Goal: Task Accomplishment & Management: Use online tool/utility

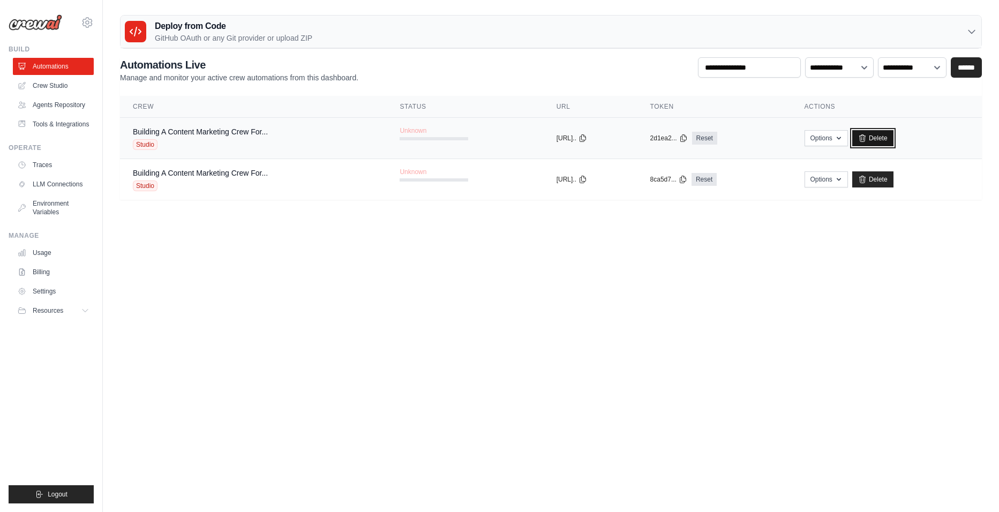
click at [889, 139] on link "Delete" at bounding box center [872, 138] width 41 height 16
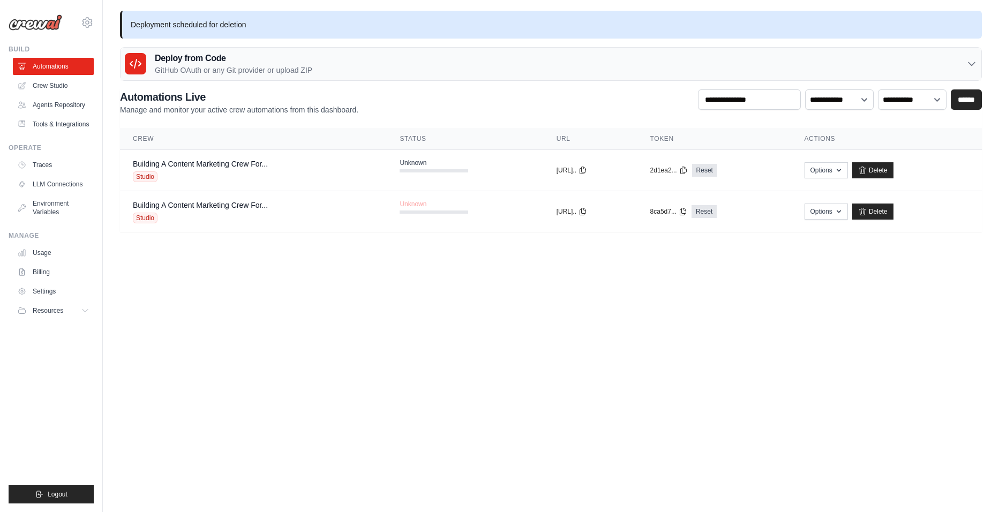
click at [888, 213] on link "Delete" at bounding box center [872, 212] width 41 height 16
click at [53, 85] on link "Crew Studio" at bounding box center [54, 85] width 81 height 17
click at [72, 100] on link "Agents Repository" at bounding box center [54, 104] width 81 height 17
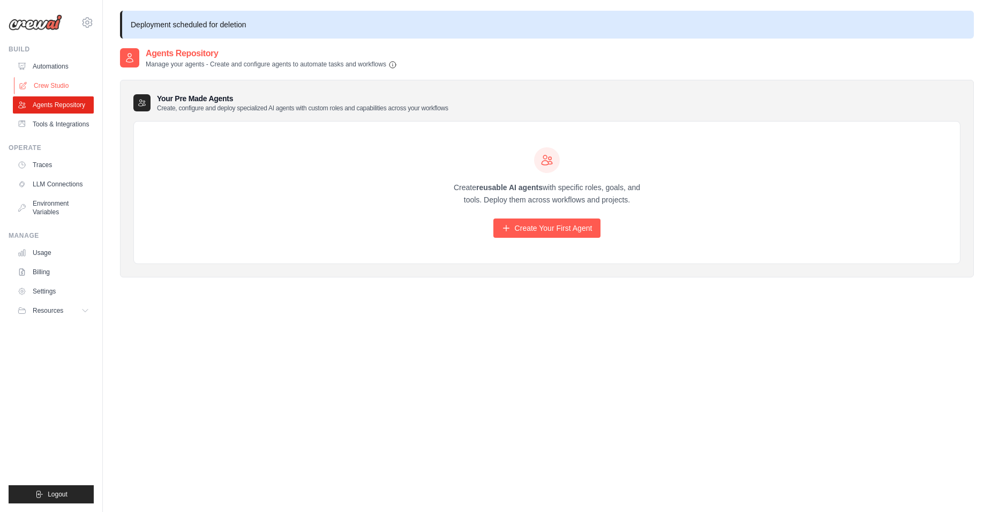
click at [54, 91] on link "Crew Studio" at bounding box center [54, 85] width 81 height 17
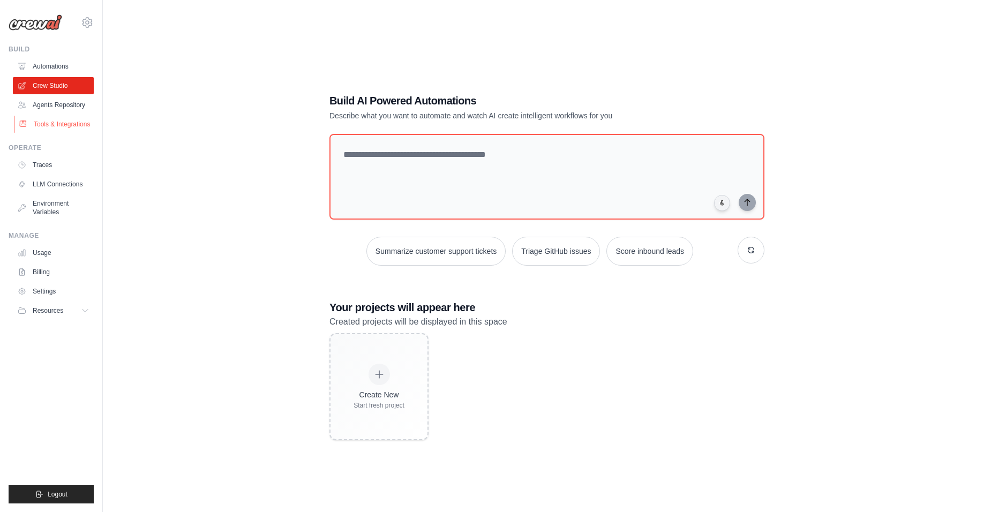
click at [85, 125] on link "Tools & Integrations" at bounding box center [54, 124] width 81 height 17
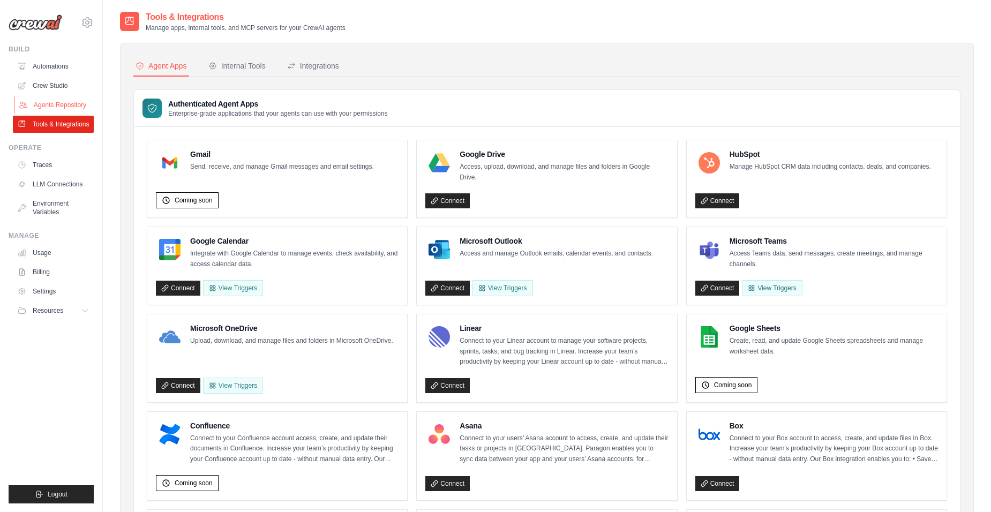
click at [56, 111] on link "Agents Repository" at bounding box center [54, 104] width 81 height 17
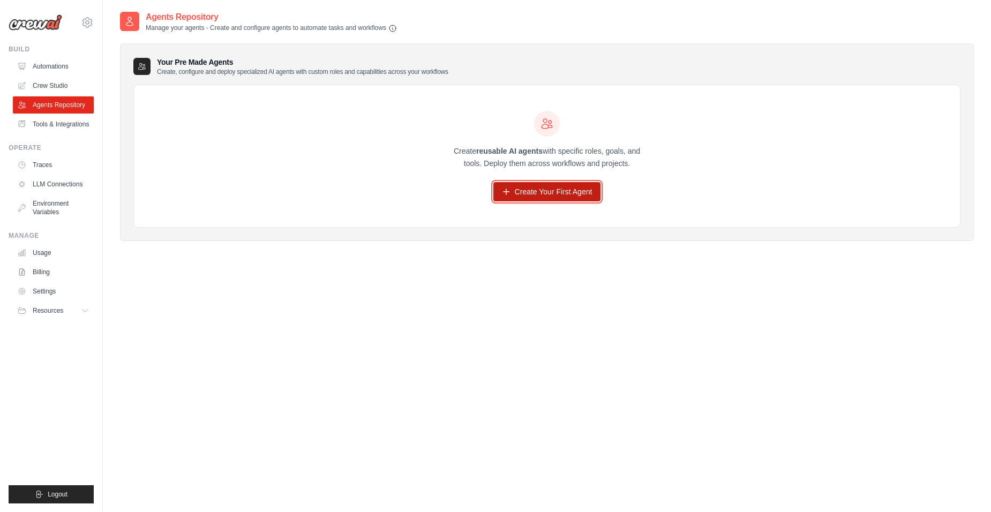
click at [529, 188] on link "Create Your First Agent" at bounding box center [547, 191] width 108 height 19
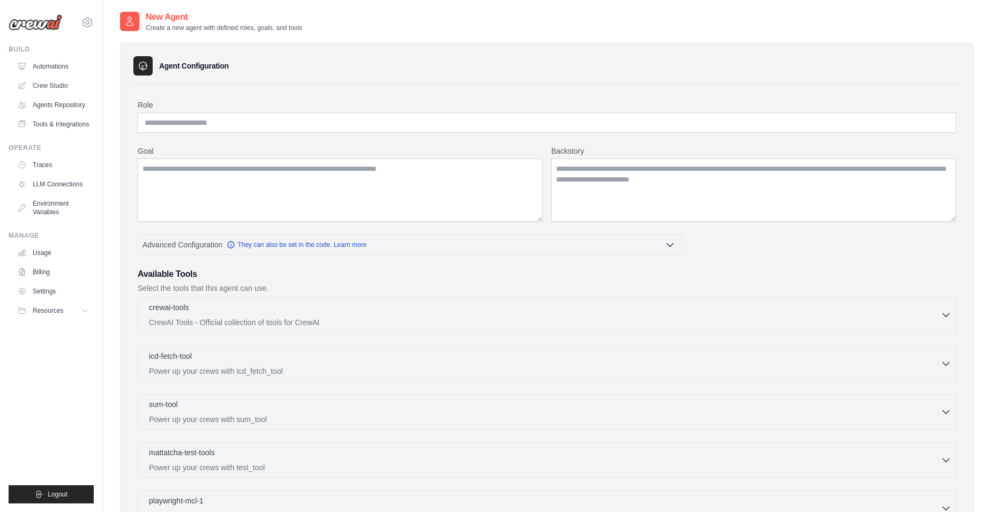
click at [415, 305] on div "crewai-tools 0 selected" at bounding box center [545, 308] width 792 height 13
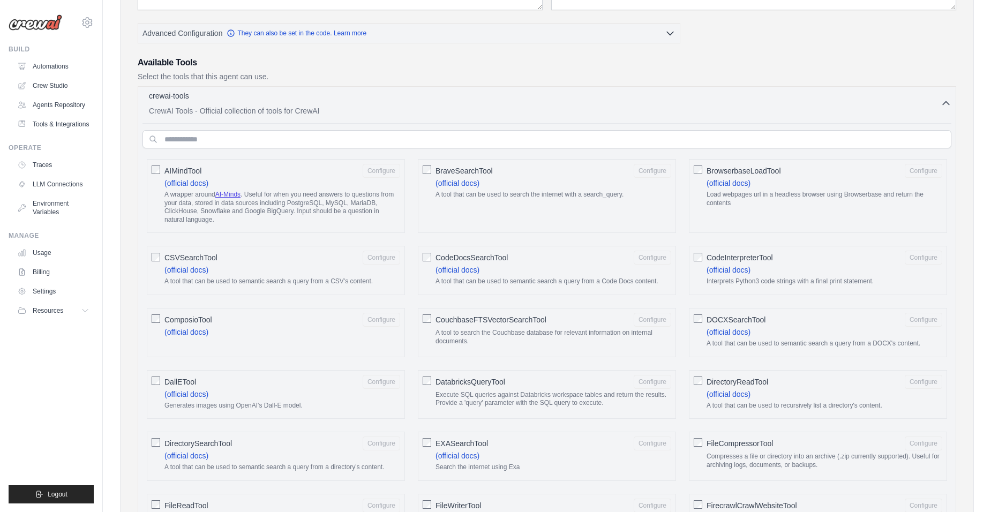
scroll to position [107, 0]
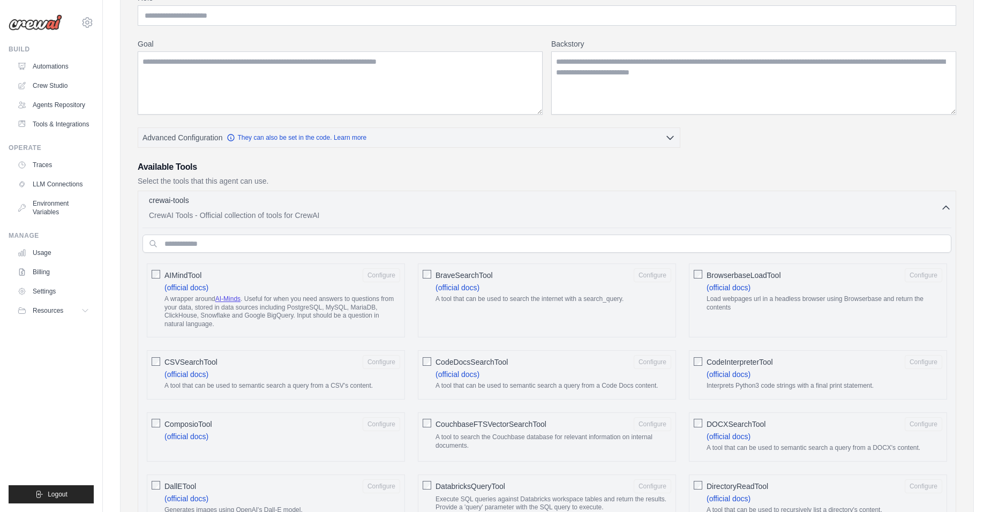
click at [318, 219] on p "CrewAI Tools - Official collection of tools for CrewAI" at bounding box center [545, 215] width 792 height 11
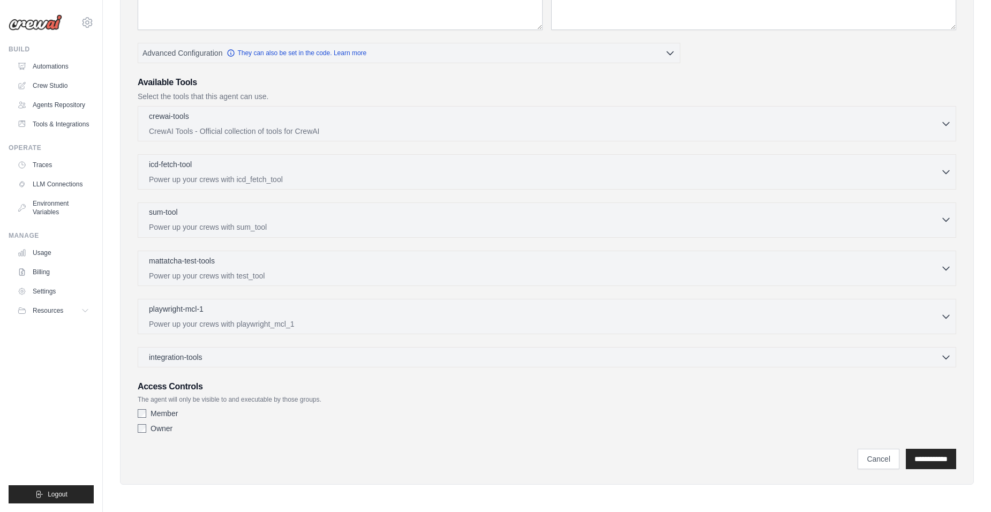
scroll to position [192, 0]
click at [313, 363] on div "integration-tools 0 selected Gmail HubSpot Microsoft Teams" at bounding box center [547, 357] width 819 height 20
click at [322, 357] on div "integration-tools 0 selected" at bounding box center [550, 356] width 803 height 11
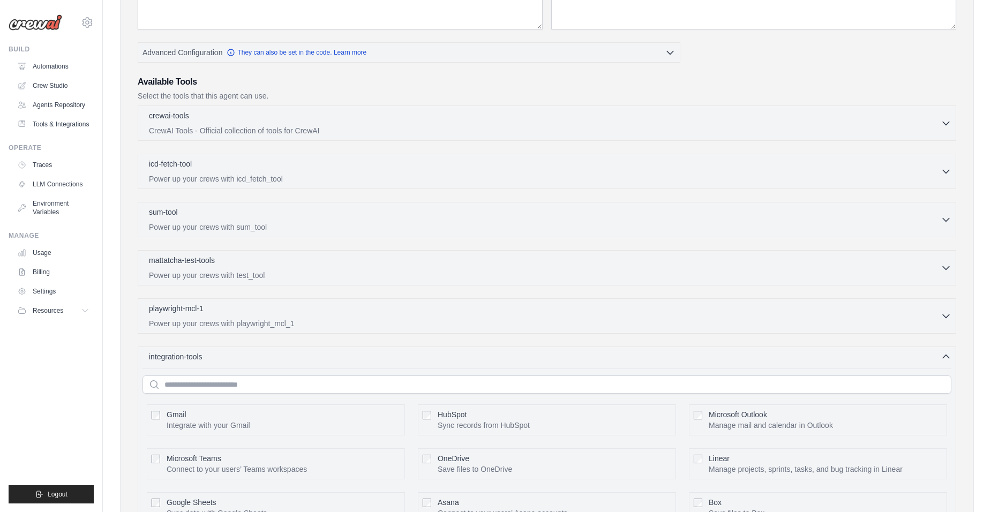
click at [299, 405] on div "Gmail Integrate with your Gmail Configure" at bounding box center [276, 420] width 258 height 31
click at [288, 414] on div "Gmail Integrate with your Gmail Configure" at bounding box center [284, 419] width 234 height 21
click at [285, 417] on div "Gmail Integrate with your Gmail Configure" at bounding box center [284, 419] width 234 height 21
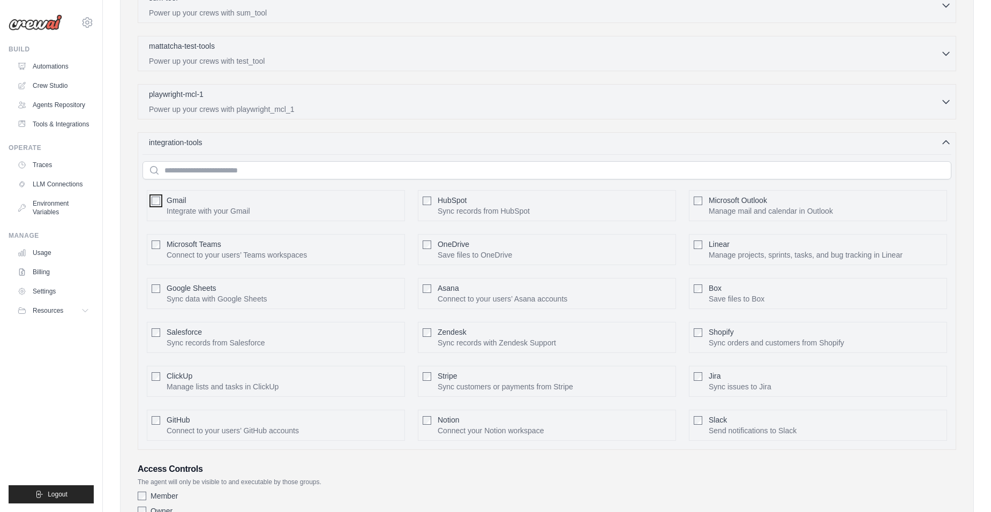
scroll to position [460, 0]
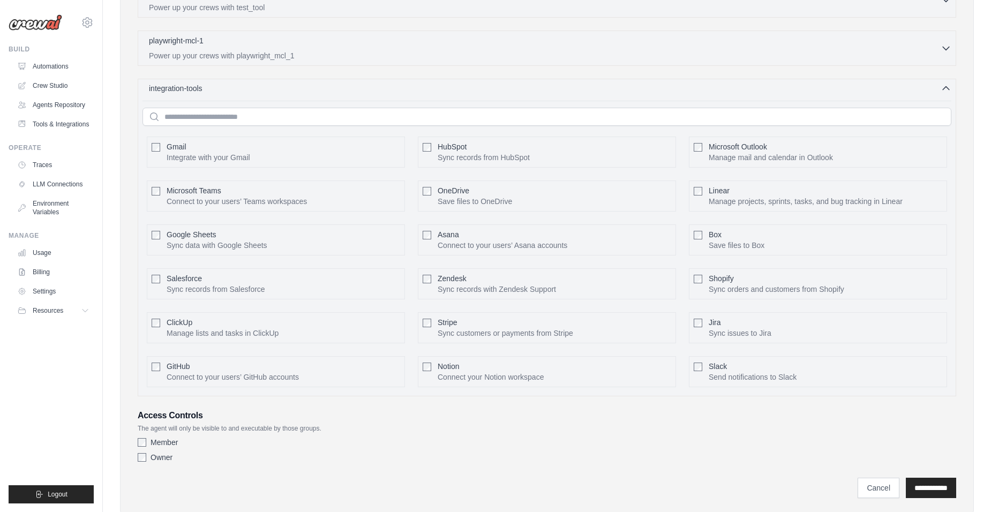
click at [268, 88] on div "integration-tools 0 selected" at bounding box center [550, 88] width 803 height 11
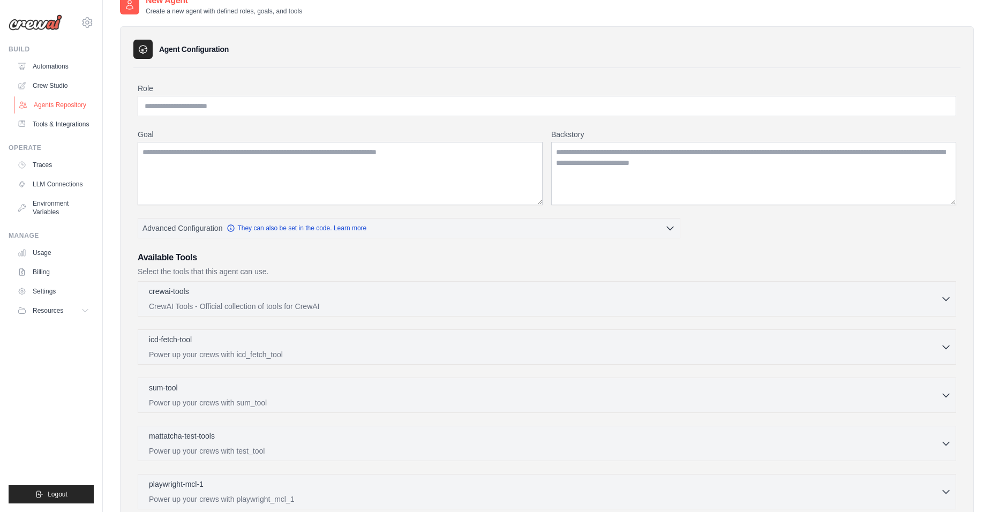
scroll to position [0, 0]
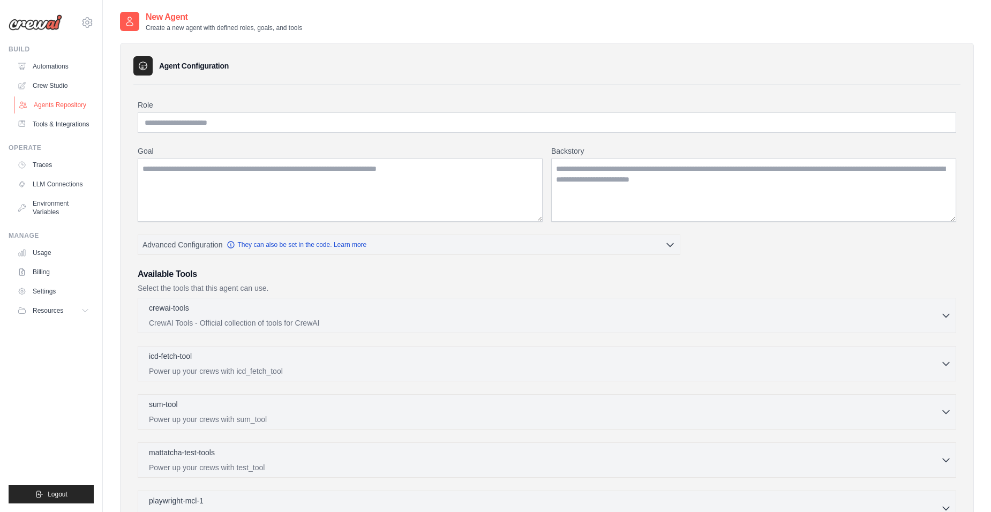
click at [69, 109] on link "Agents Repository" at bounding box center [54, 104] width 81 height 17
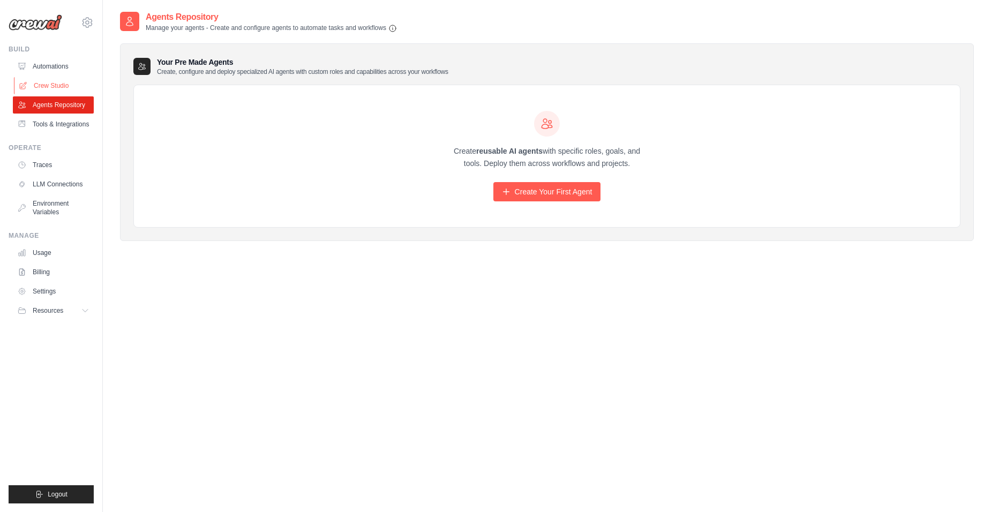
click at [60, 81] on link "Crew Studio" at bounding box center [54, 85] width 81 height 17
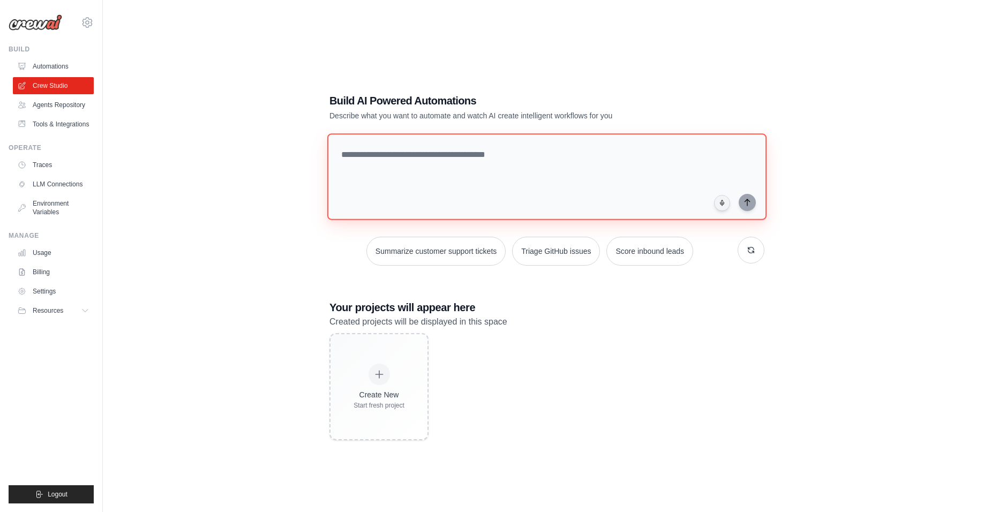
drag, startPoint x: 0, startPoint y: 0, endPoint x: 452, endPoint y: 157, distance: 478.2
click at [452, 157] on textarea at bounding box center [546, 176] width 439 height 87
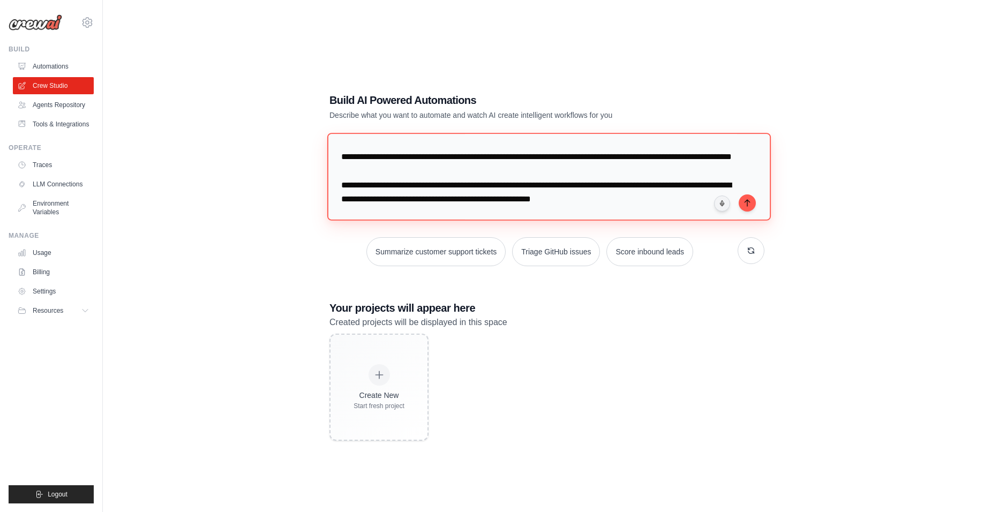
scroll to position [39, 0]
click at [639, 214] on textarea "**********" at bounding box center [549, 176] width 444 height 87
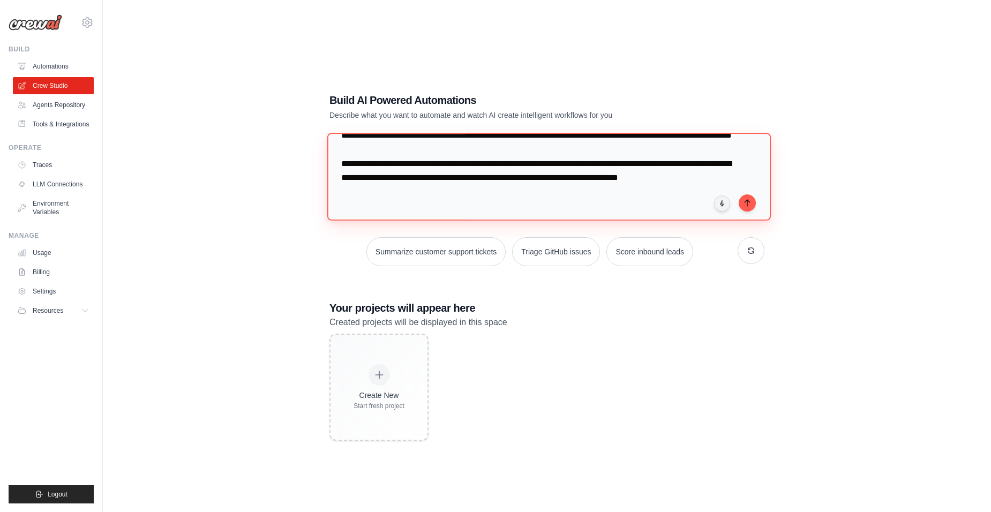
scroll to position [80, 0]
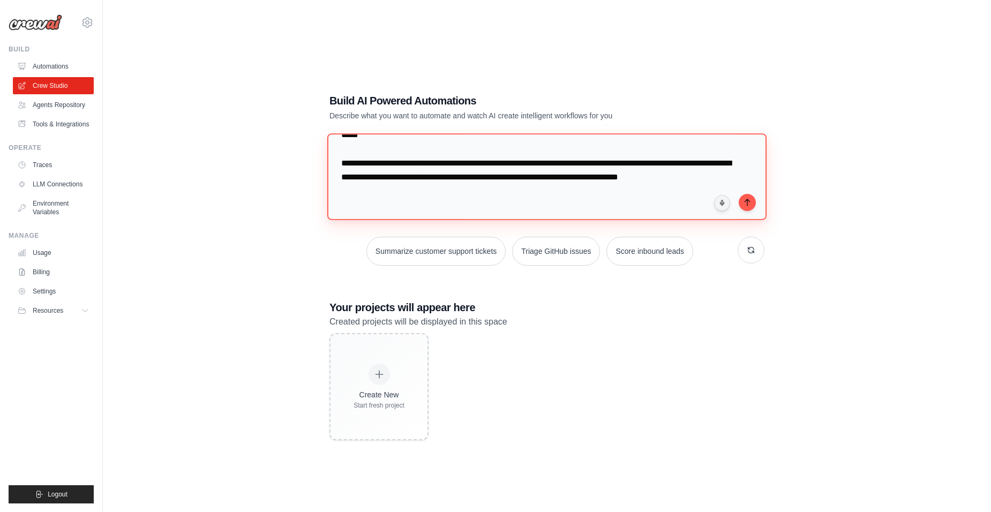
click at [393, 209] on textarea "**********" at bounding box center [546, 176] width 439 height 87
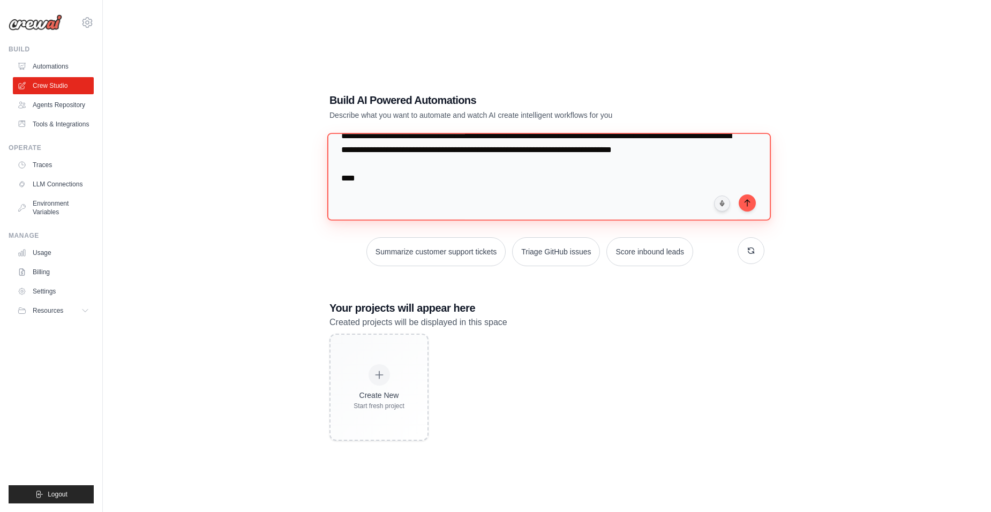
paste textarea "**********"
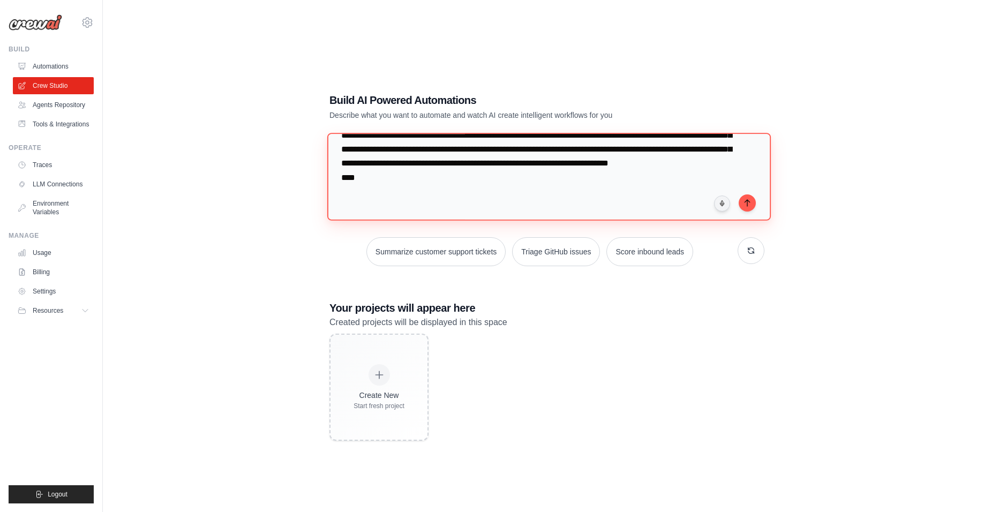
scroll to position [540, 0]
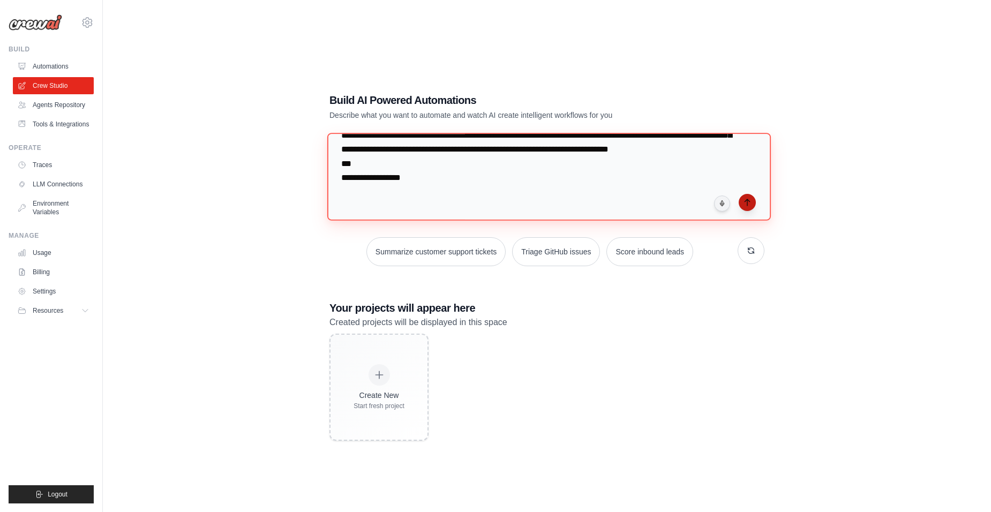
type textarea "**********"
click at [746, 199] on icon "submit" at bounding box center [747, 202] width 9 height 9
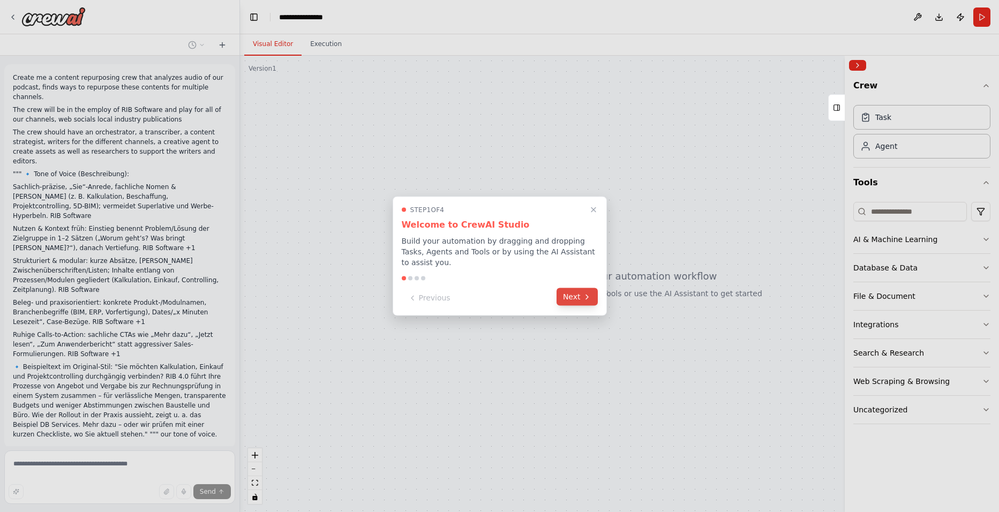
scroll to position [85, 0]
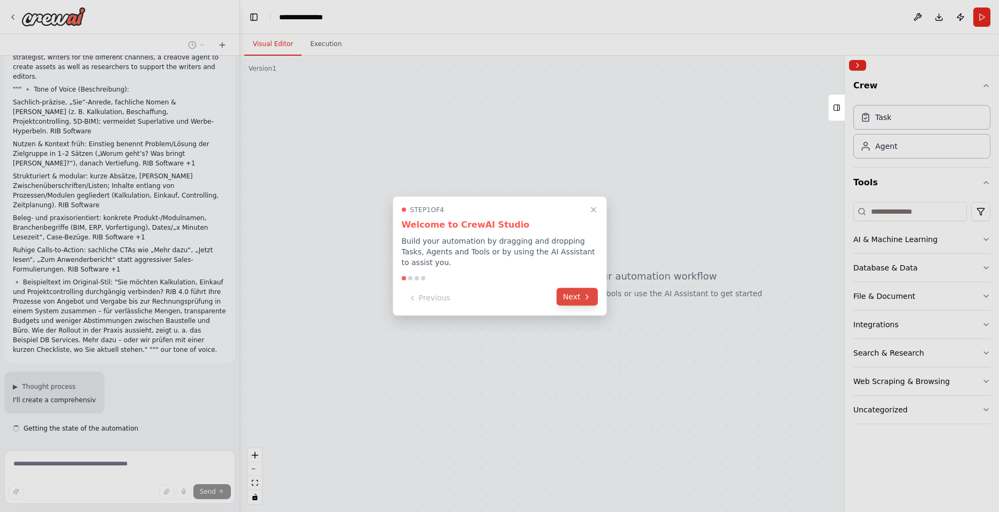
click at [574, 291] on button "Next" at bounding box center [577, 297] width 41 height 18
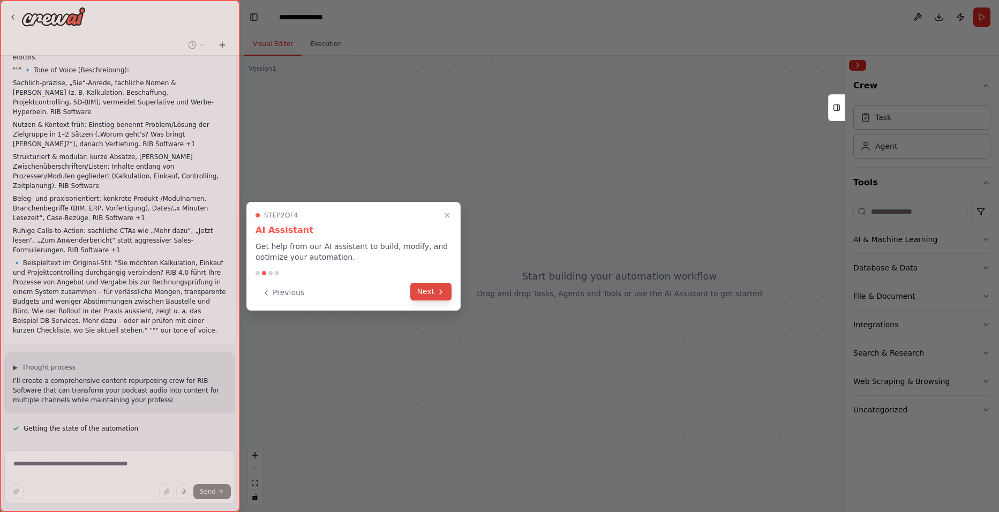
click at [427, 296] on button "Next" at bounding box center [430, 292] width 41 height 18
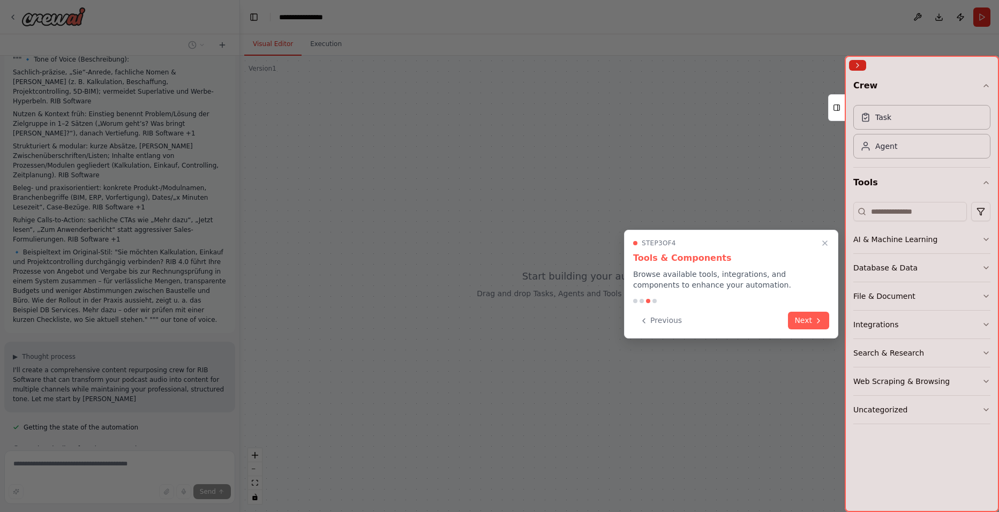
scroll to position [135, 0]
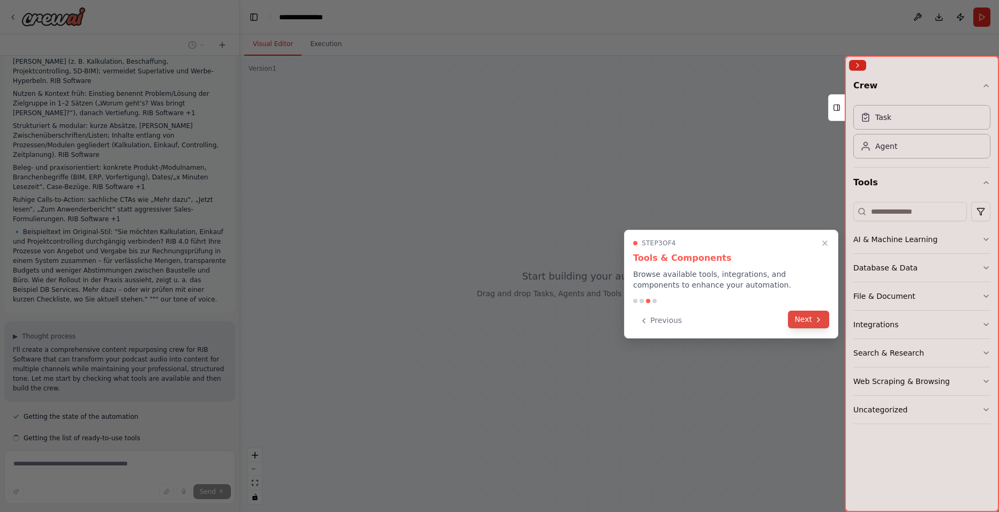
click at [818, 324] on button "Next" at bounding box center [808, 320] width 41 height 18
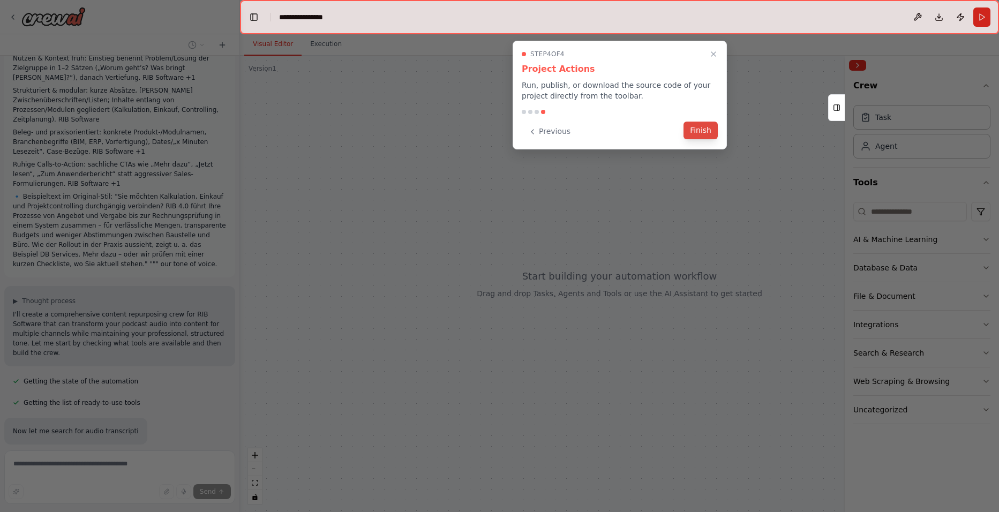
scroll to position [192, 0]
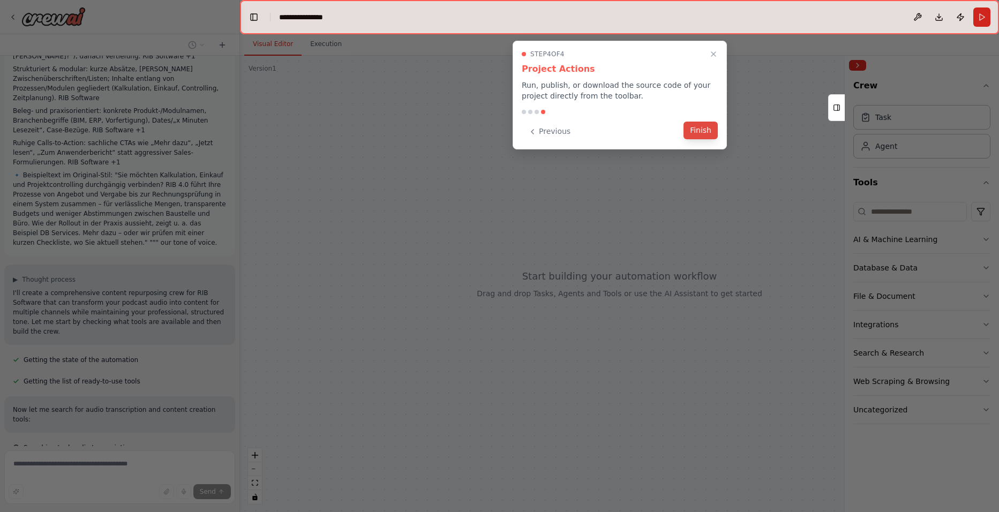
click at [693, 129] on button "Finish" at bounding box center [701, 131] width 34 height 18
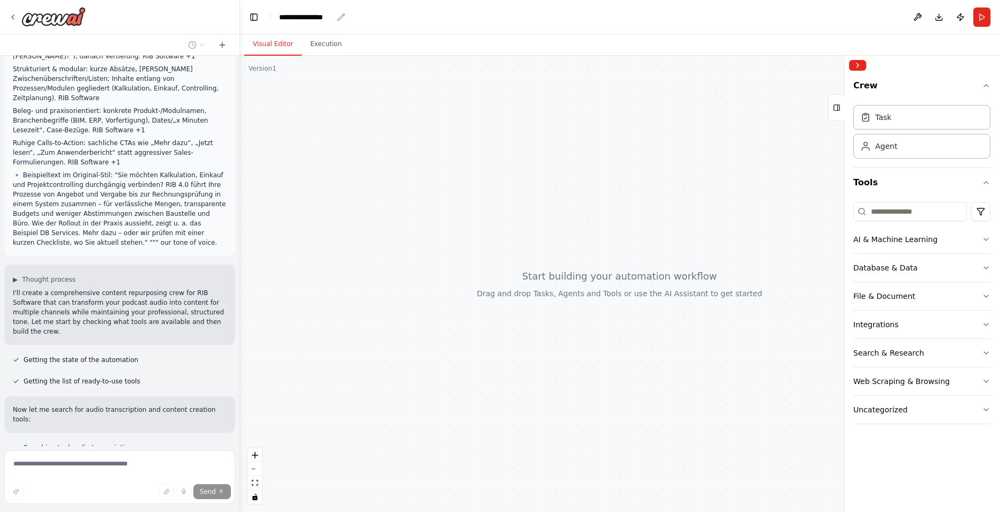
click at [308, 16] on div "**********" at bounding box center [306, 17] width 54 height 11
click at [308, 16] on div "**********" at bounding box center [332, 17] width 107 height 11
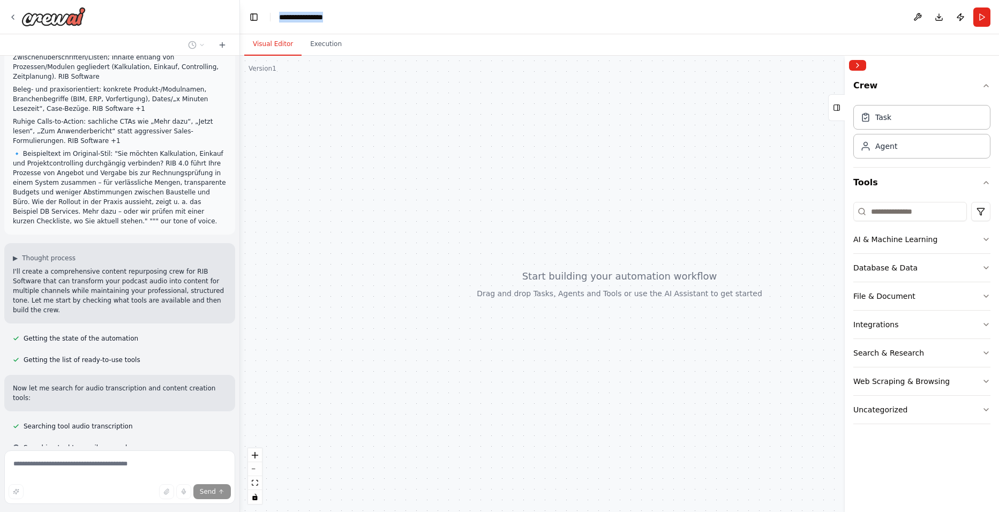
click at [308, 16] on div "**********" at bounding box center [332, 17] width 107 height 11
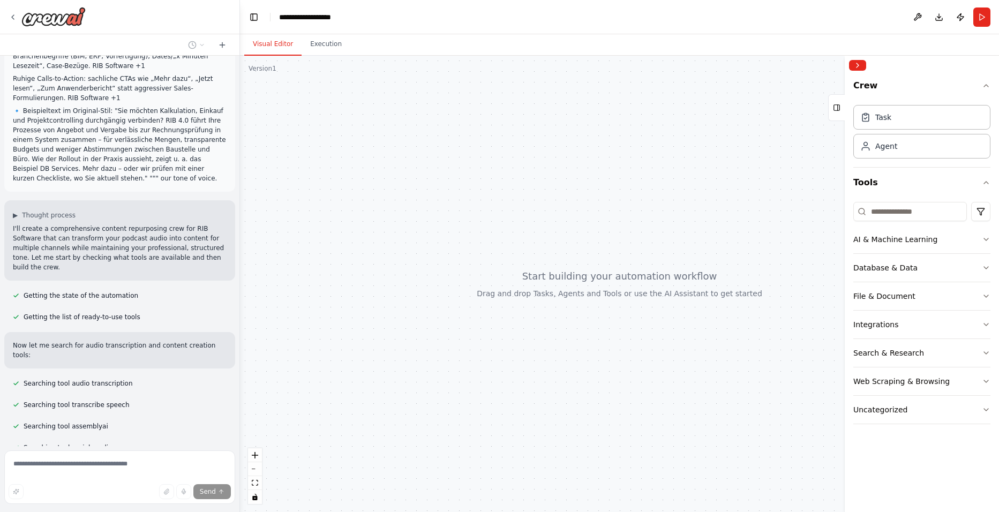
scroll to position [278, 0]
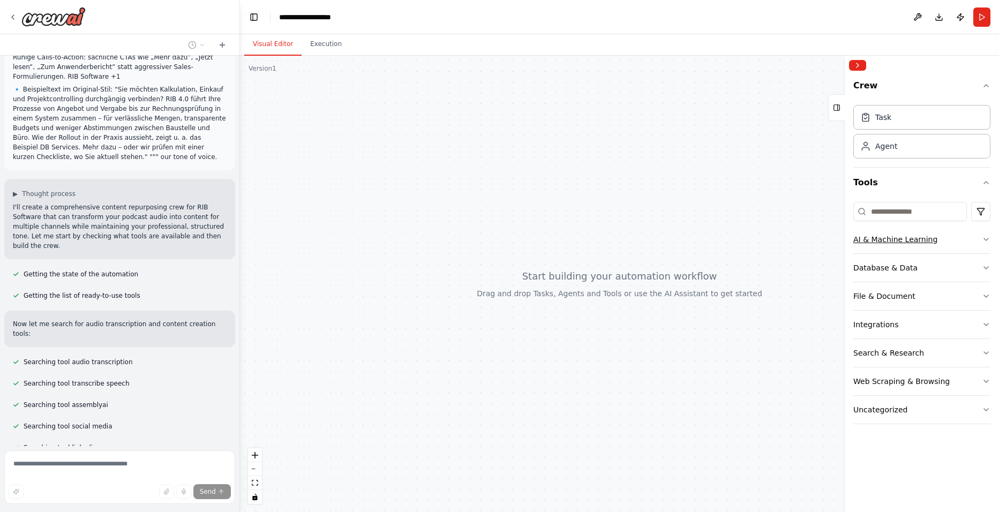
click at [988, 237] on icon "button" at bounding box center [986, 239] width 9 height 9
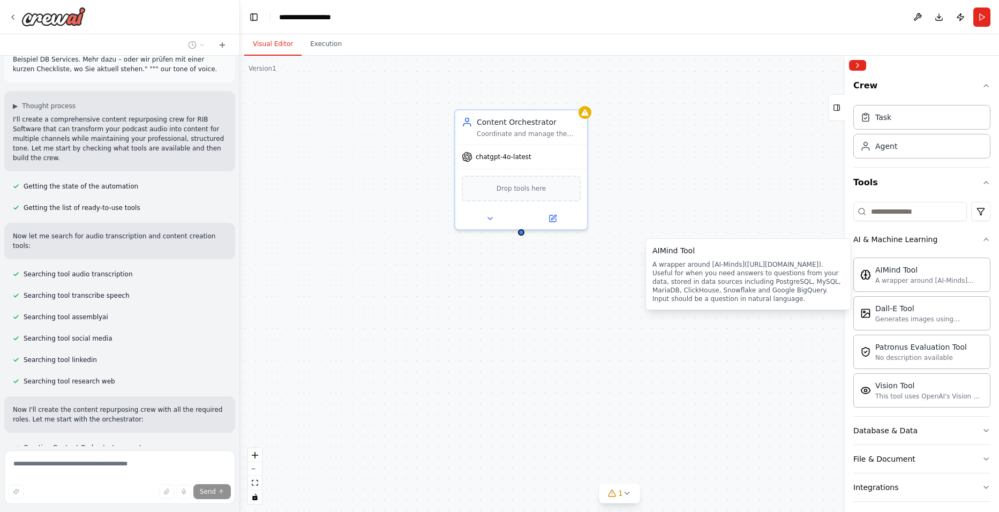
scroll to position [387, 0]
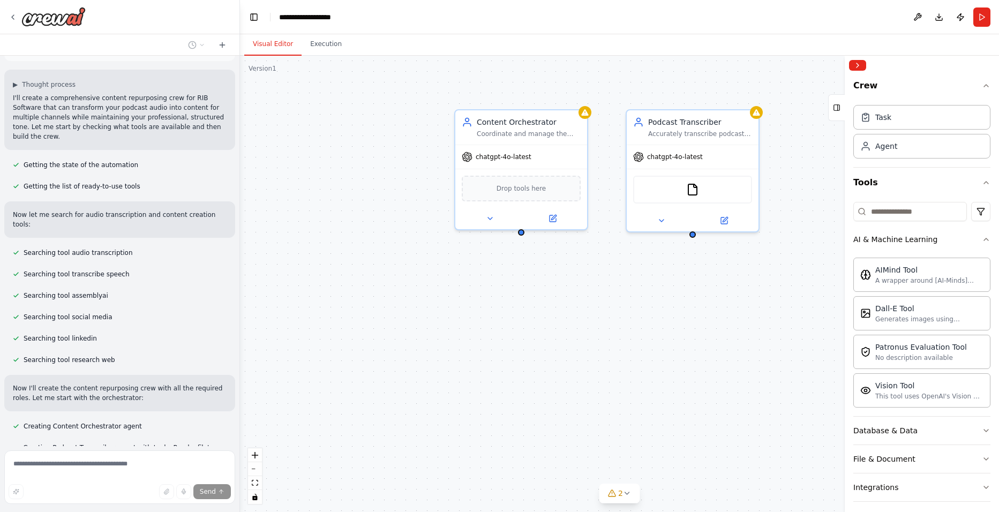
click at [983, 243] on div "Crew Task Agent Tools AI & Machine Learning AIMind Tool A wrapper around [AI-Mi…" at bounding box center [922, 293] width 154 height 437
click at [982, 241] on icon "button" at bounding box center [986, 239] width 9 height 9
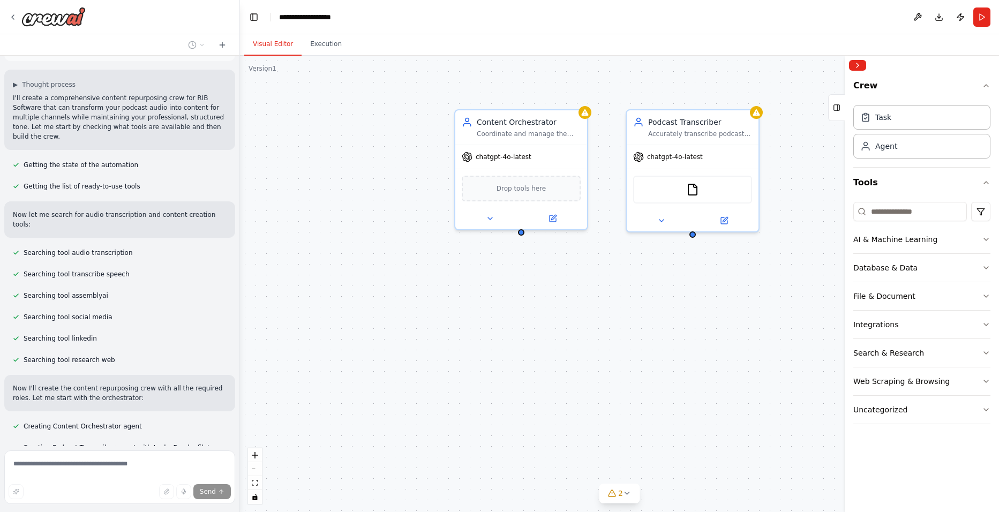
scroll to position [408, 0]
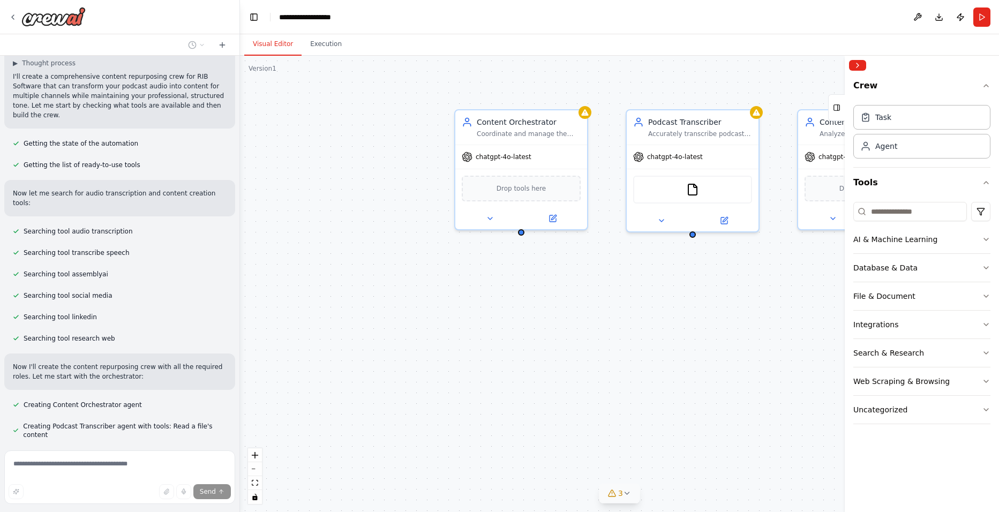
click at [626, 496] on icon at bounding box center [627, 493] width 9 height 9
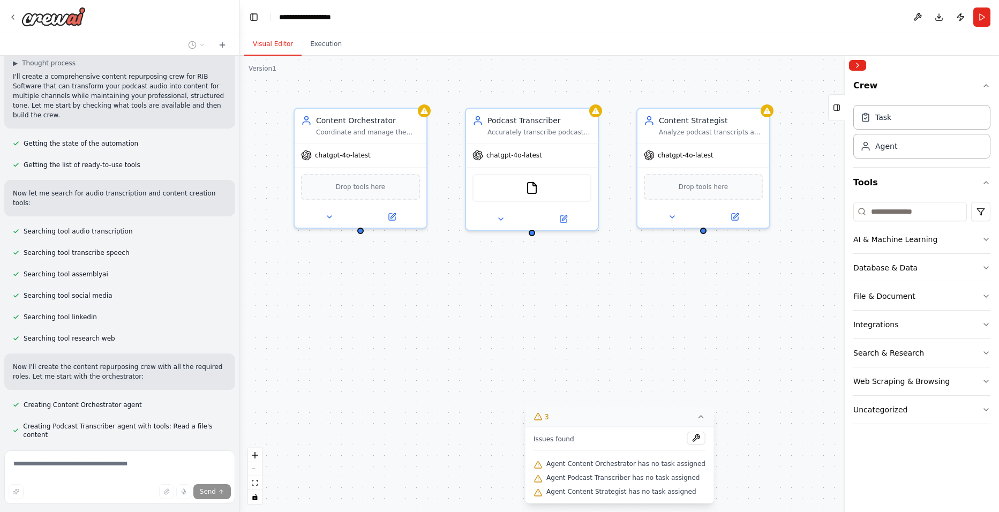
drag, startPoint x: 696, startPoint y: 347, endPoint x: 535, endPoint y: 345, distance: 160.8
click at [535, 345] on div "Content Orchestrator Coordinate and manage the complete content repurposing wor…" at bounding box center [619, 284] width 759 height 457
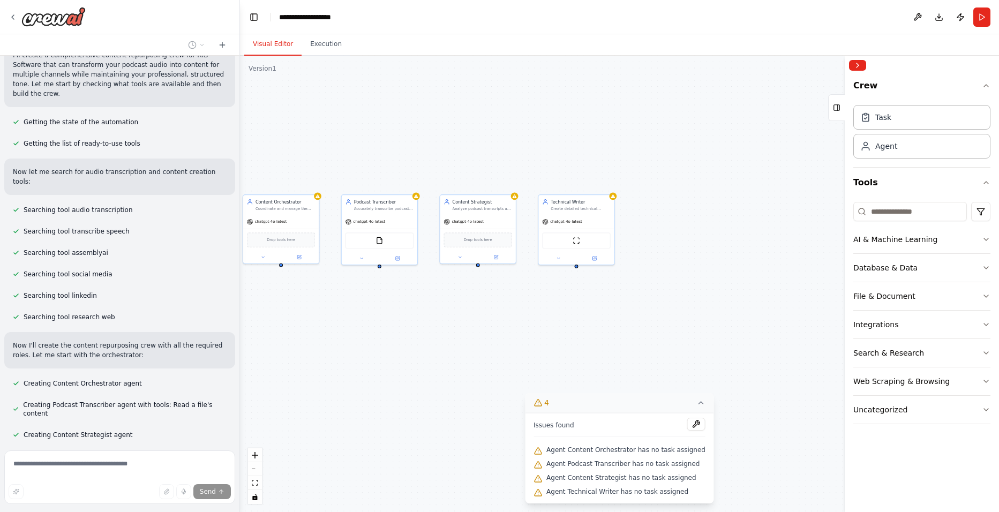
drag, startPoint x: 677, startPoint y: 333, endPoint x: 511, endPoint y: 322, distance: 166.0
click at [511, 322] on div "Content Orchestrator Coordinate and manage the complete content repurposing wor…" at bounding box center [619, 284] width 759 height 457
drag, startPoint x: 546, startPoint y: 326, endPoint x: 556, endPoint y: 316, distance: 14.0
click at [556, 316] on div "Content Orchestrator Coordinate and manage the complete content repurposing wor…" at bounding box center [619, 284] width 759 height 457
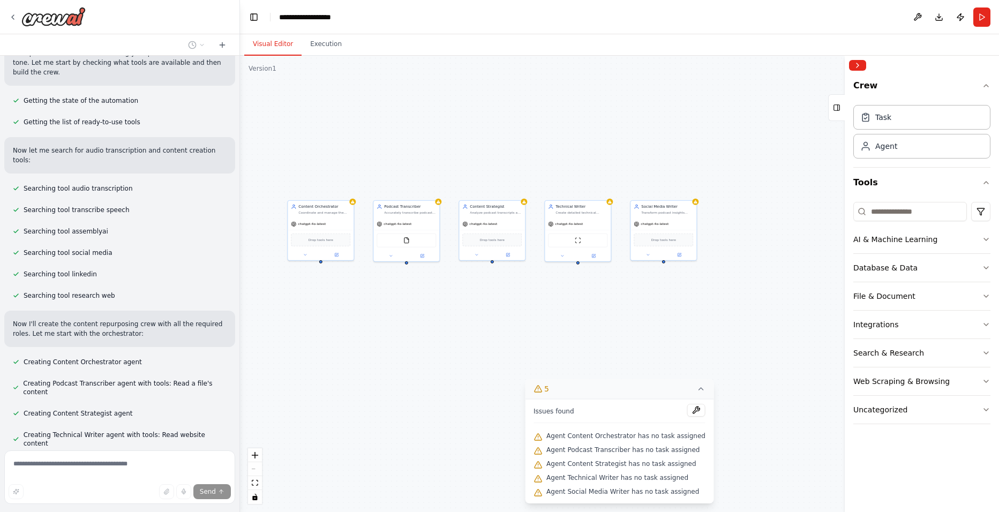
scroll to position [473, 0]
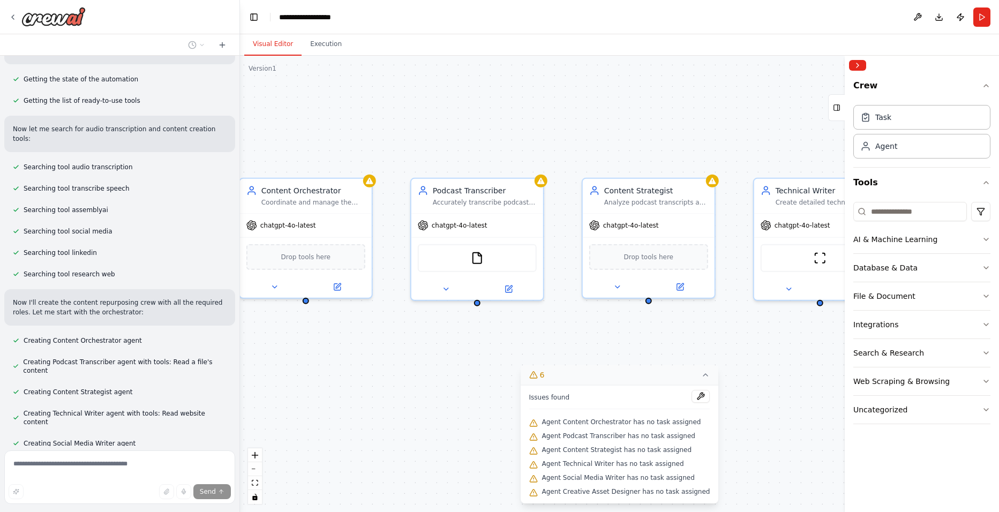
drag, startPoint x: 452, startPoint y: 294, endPoint x: 498, endPoint y: 363, distance: 83.1
click at [498, 363] on div "Content Orchestrator Coordinate and manage the complete content repurposing wor…" at bounding box center [619, 284] width 759 height 457
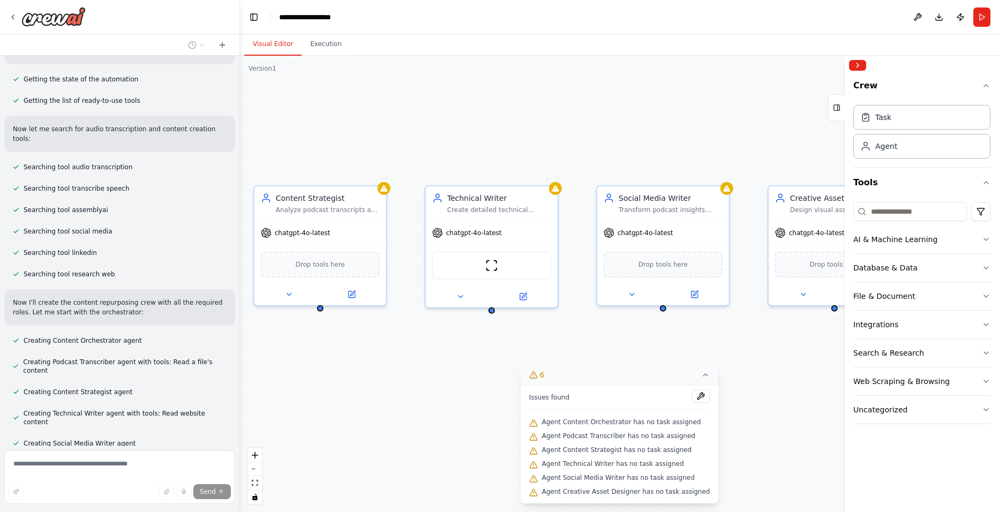
drag, startPoint x: 760, startPoint y: 349, endPoint x: 403, endPoint y: 363, distance: 357.7
click at [403, 363] on div "Content Orchestrator Coordinate and manage the complete content repurposing wor…" at bounding box center [619, 284] width 759 height 457
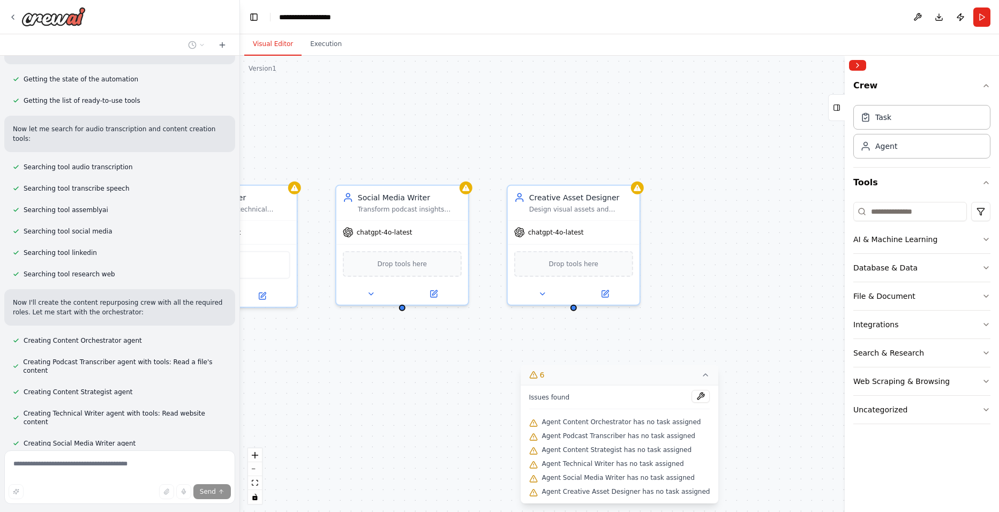
drag, startPoint x: 782, startPoint y: 361, endPoint x: 540, endPoint y: 353, distance: 241.8
click at [540, 353] on div "Content Orchestrator Coordinate and manage the complete content repurposing wor…" at bounding box center [619, 284] width 759 height 457
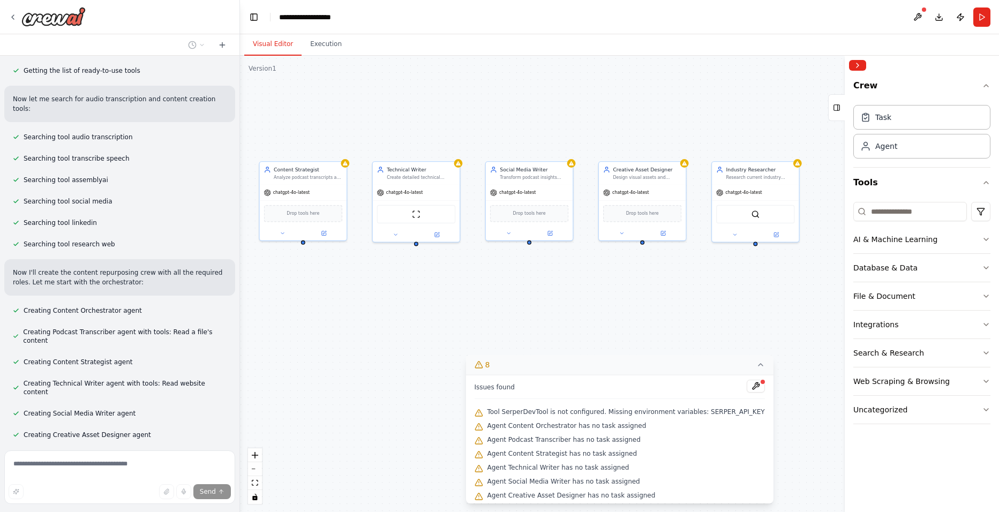
drag, startPoint x: 439, startPoint y: 438, endPoint x: 543, endPoint y: 345, distance: 139.6
click at [543, 345] on div "Content Orchestrator Coordinate and manage the complete content repurposing wor…" at bounding box center [619, 284] width 759 height 457
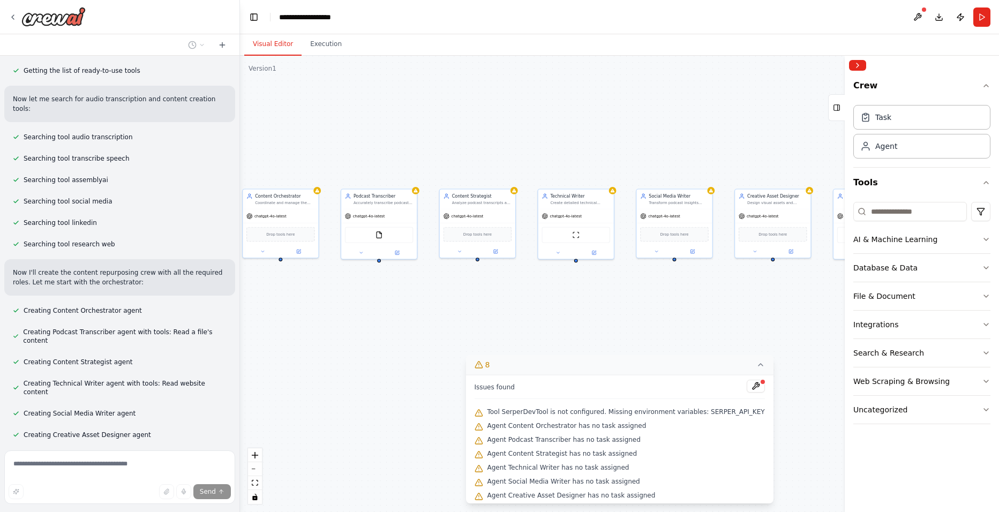
scroll to position [524, 0]
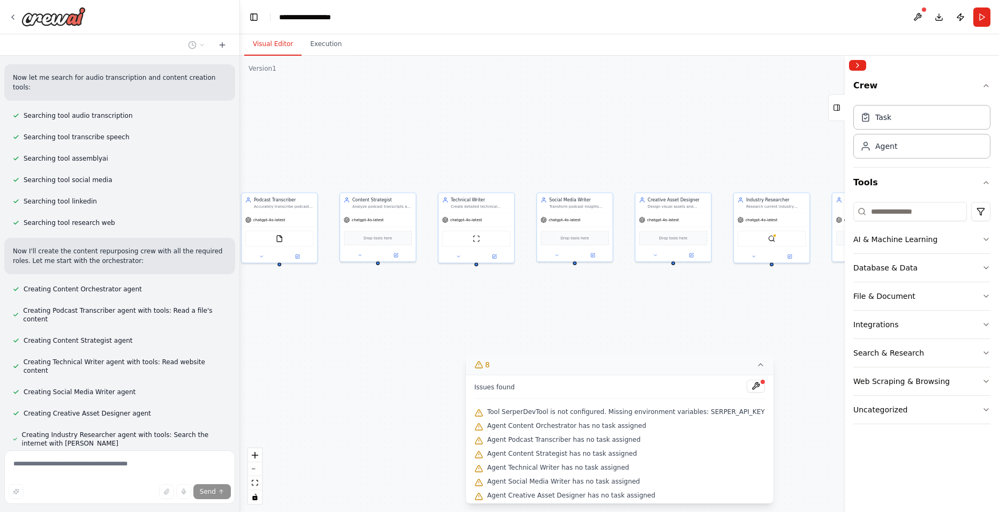
drag, startPoint x: 536, startPoint y: 309, endPoint x: 557, endPoint y: 332, distance: 31.9
click at [557, 332] on div "Content Orchestrator Coordinate and manage the complete content repurposing wor…" at bounding box center [619, 284] width 759 height 457
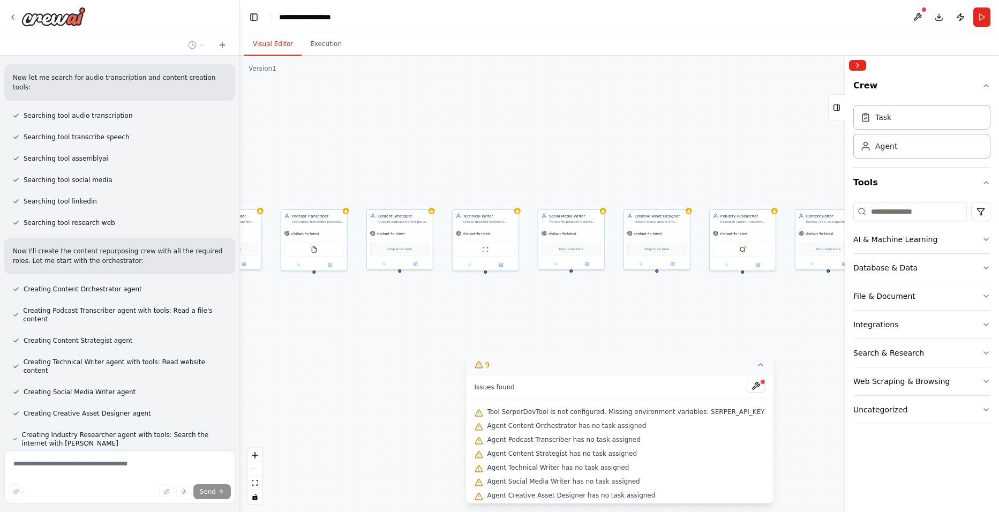
click at [574, 325] on div "Content Orchestrator Coordinate and manage the complete content repurposing wor…" at bounding box center [619, 284] width 759 height 457
click at [757, 367] on icon at bounding box center [761, 365] width 9 height 9
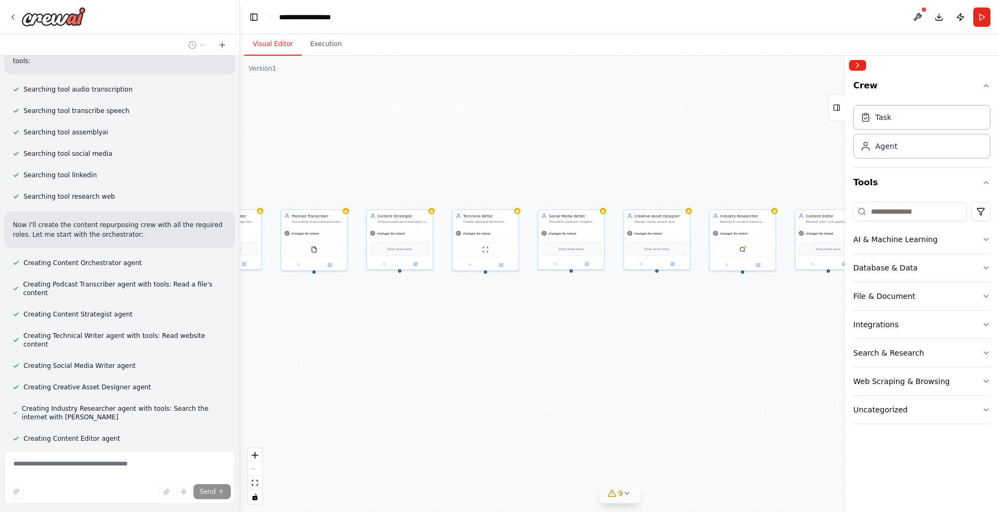
scroll to position [581, 0]
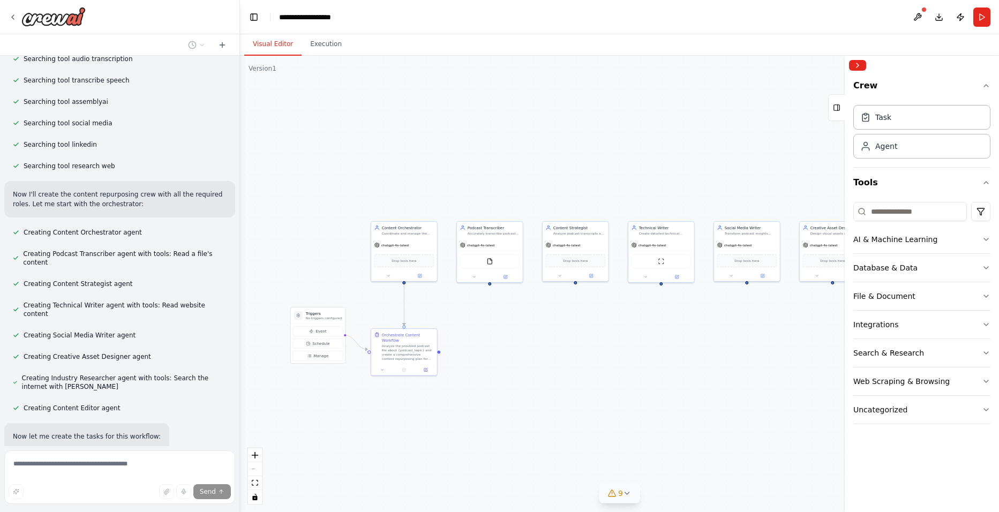
drag, startPoint x: 468, startPoint y: 353, endPoint x: 644, endPoint y: 365, distance: 176.1
click at [644, 365] on div ".deletable-edge-delete-btn { width: 20px; height: 20px; border: 0px solid #ffff…" at bounding box center [619, 284] width 759 height 457
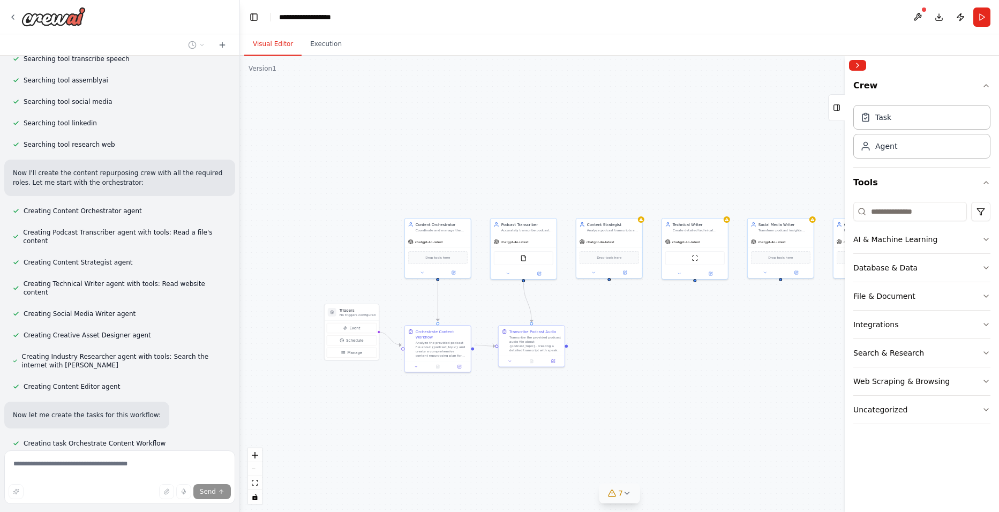
drag, startPoint x: 504, startPoint y: 383, endPoint x: 533, endPoint y: 379, distance: 29.1
click at [533, 379] on div ".deletable-edge-delete-btn { width: 20px; height: 20px; border: 0px solid #ffff…" at bounding box center [619, 284] width 759 height 457
click at [631, 497] on icon at bounding box center [627, 493] width 9 height 9
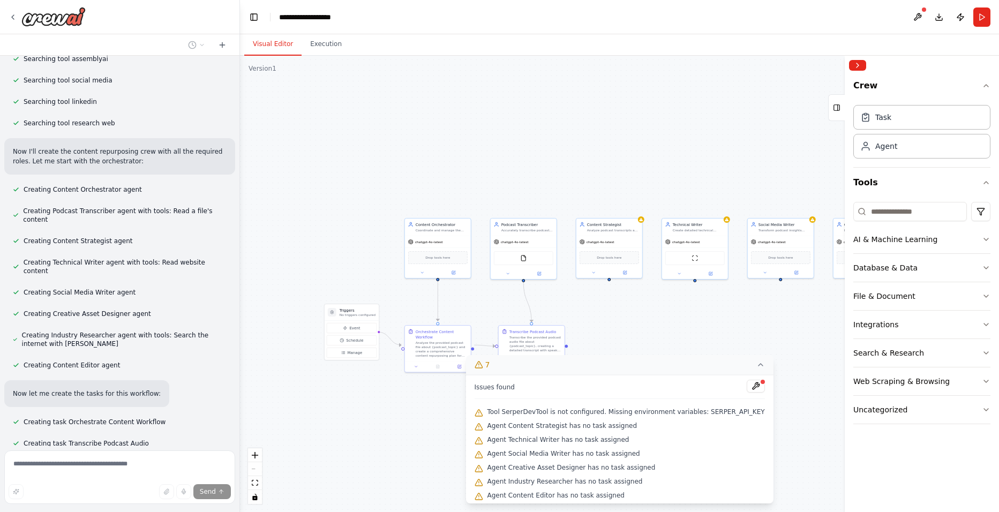
scroll to position [3, 0]
click at [747, 364] on div "Version 1 Show Tools Hide Agents .deletable-edge-delete-btn { width: 20px; heig…" at bounding box center [619, 284] width 759 height 457
click at [757, 373] on icon at bounding box center [761, 375] width 9 height 9
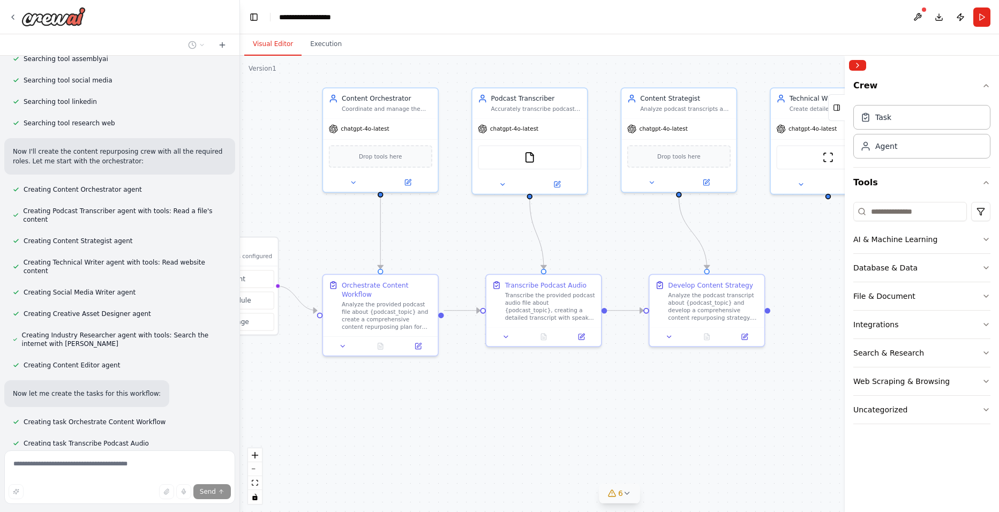
scroll to position [645, 0]
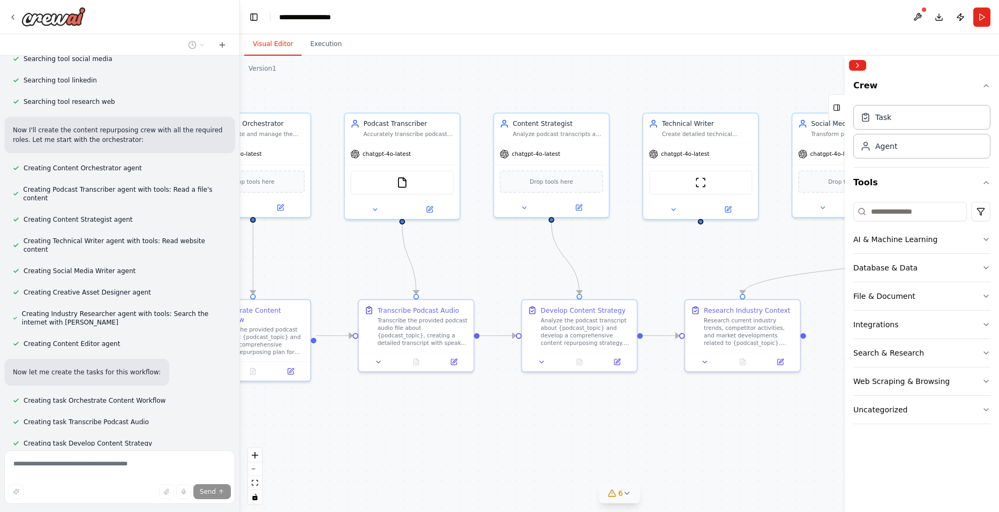
drag, startPoint x: 596, startPoint y: 395, endPoint x: 469, endPoint y: 420, distance: 130.0
click at [469, 420] on div ".deletable-edge-delete-btn { width: 20px; height: 20px; border: 0px solid #ffff…" at bounding box center [619, 284] width 759 height 457
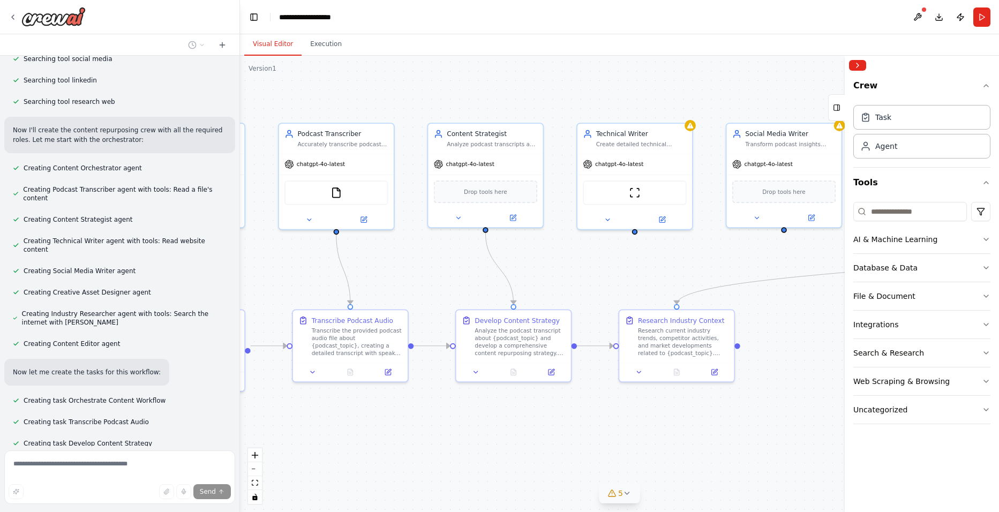
drag, startPoint x: 703, startPoint y: 409, endPoint x: 637, endPoint y: 419, distance: 66.7
click at [637, 419] on div ".deletable-edge-delete-btn { width: 20px; height: 20px; border: 0px solid #ffff…" at bounding box center [619, 284] width 759 height 457
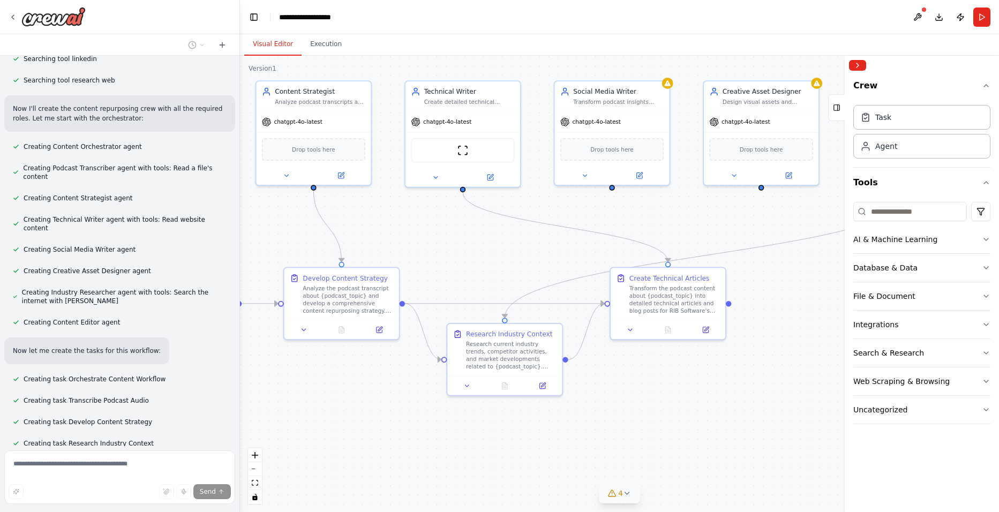
drag, startPoint x: 556, startPoint y: 452, endPoint x: 384, endPoint y: 409, distance: 177.1
click at [384, 409] on div ".deletable-edge-delete-btn { width: 20px; height: 20px; border: 0px solid #ffff…" at bounding box center [619, 284] width 759 height 457
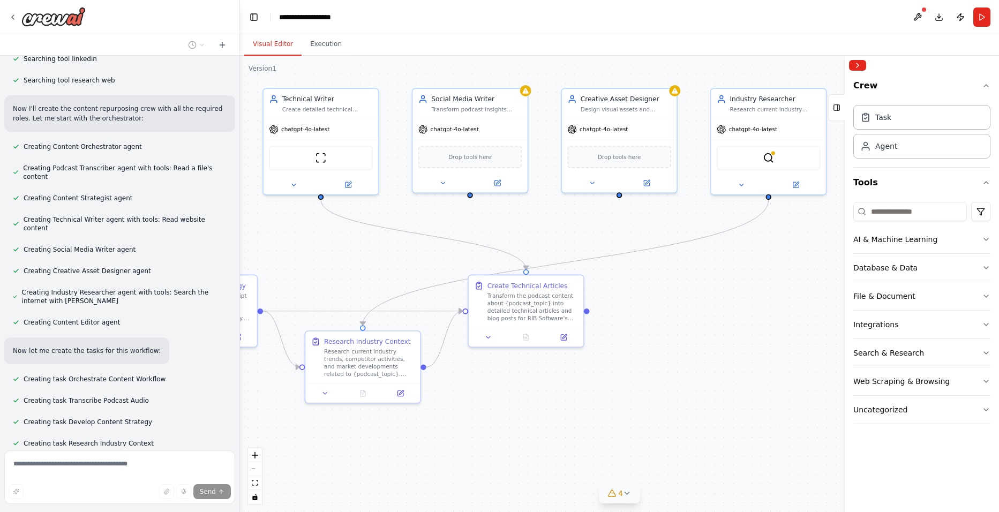
drag, startPoint x: 723, startPoint y: 422, endPoint x: 619, endPoint y: 427, distance: 104.1
click at [619, 427] on div ".deletable-edge-delete-btn { width: 20px; height: 20px; border: 0px solid #ffff…" at bounding box center [619, 284] width 759 height 457
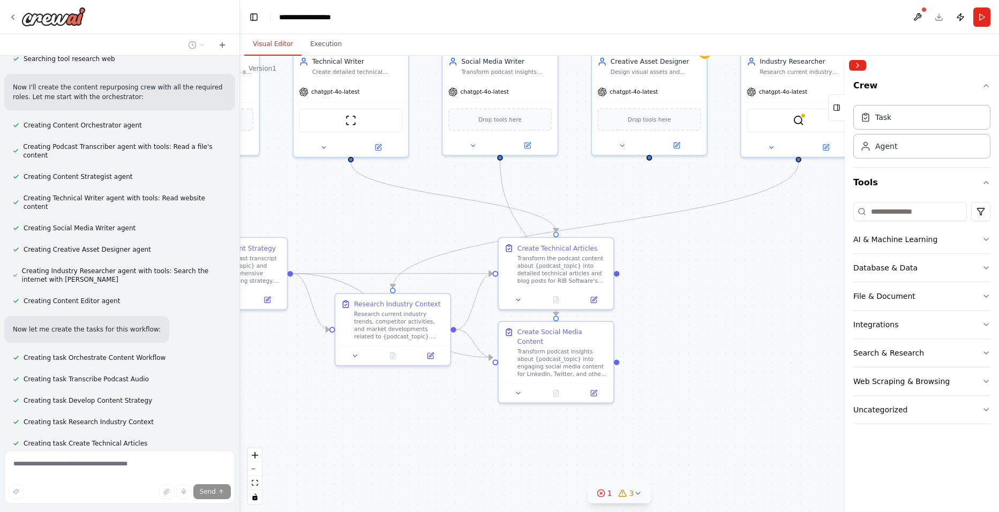
drag, startPoint x: 683, startPoint y: 392, endPoint x: 714, endPoint y: 354, distance: 48.4
click at [714, 354] on div ".deletable-edge-delete-btn { width: 20px; height: 20px; border: 0px solid #ffff…" at bounding box center [619, 284] width 759 height 457
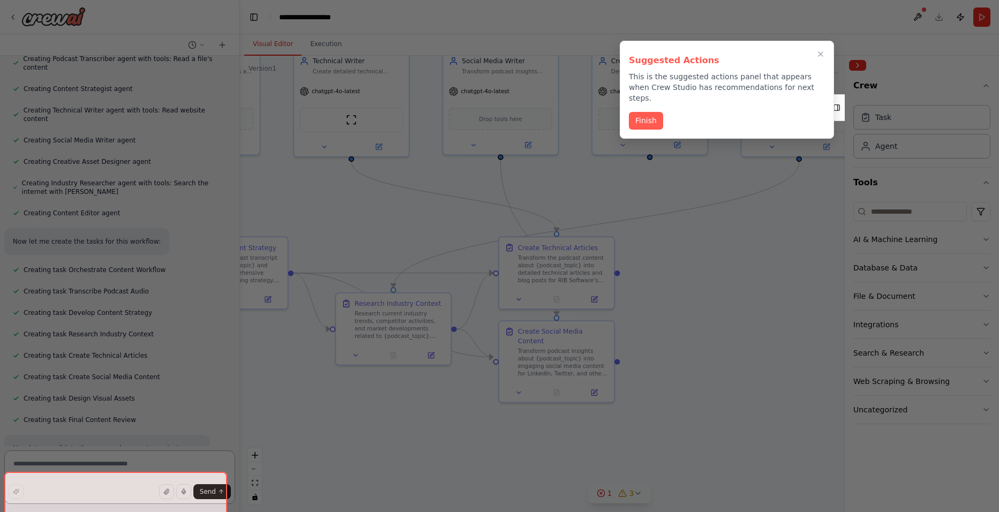
scroll to position [802, 0]
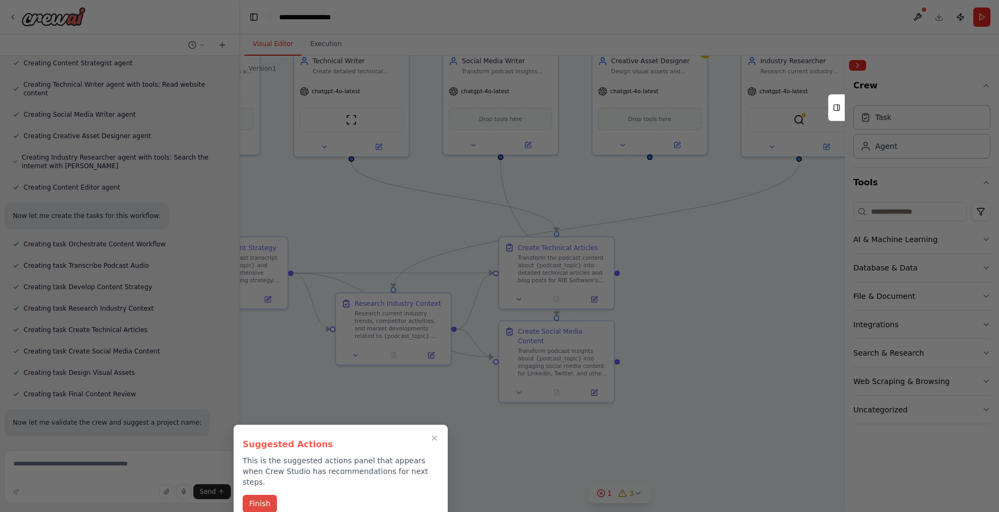
click at [256, 502] on button "Finish" at bounding box center [260, 504] width 34 height 18
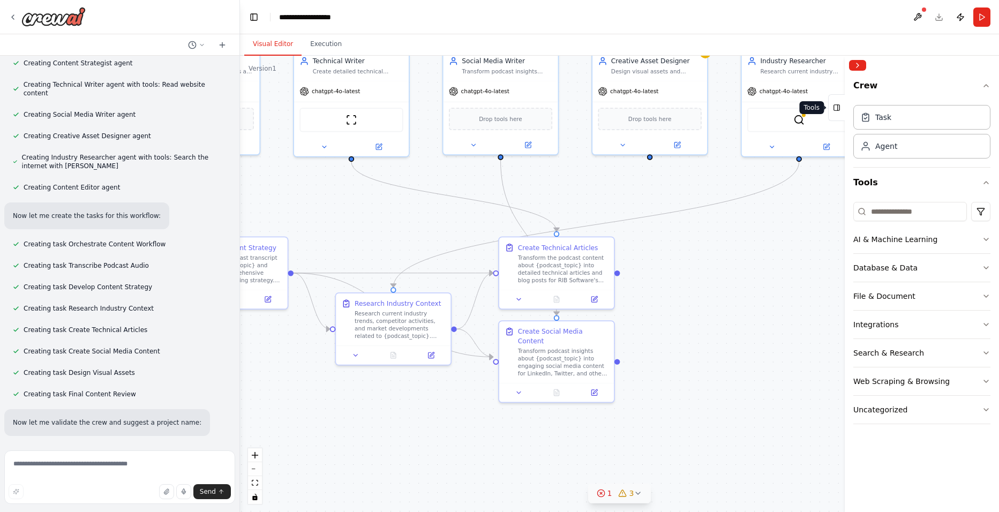
click at [840, 113] on icon at bounding box center [837, 107] width 8 height 17
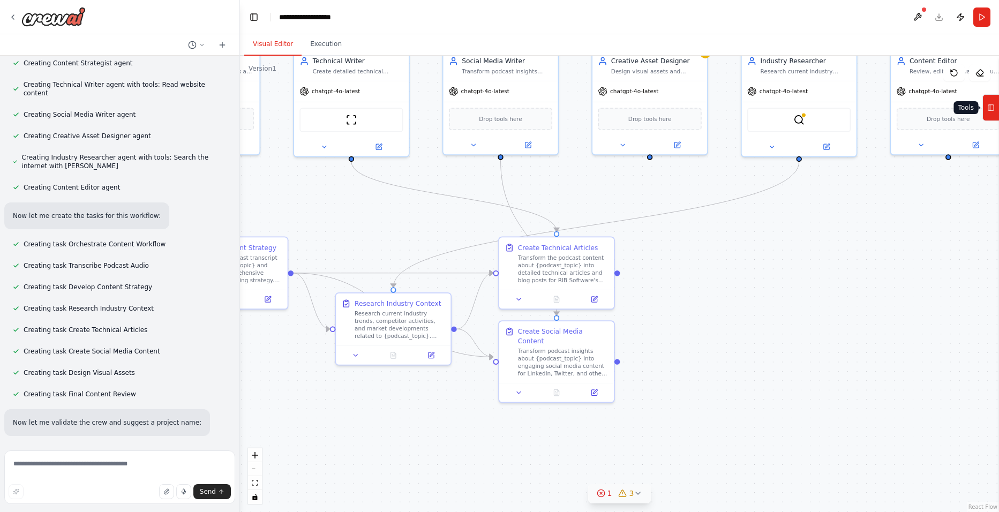
click at [990, 111] on icon at bounding box center [992, 107] width 8 height 17
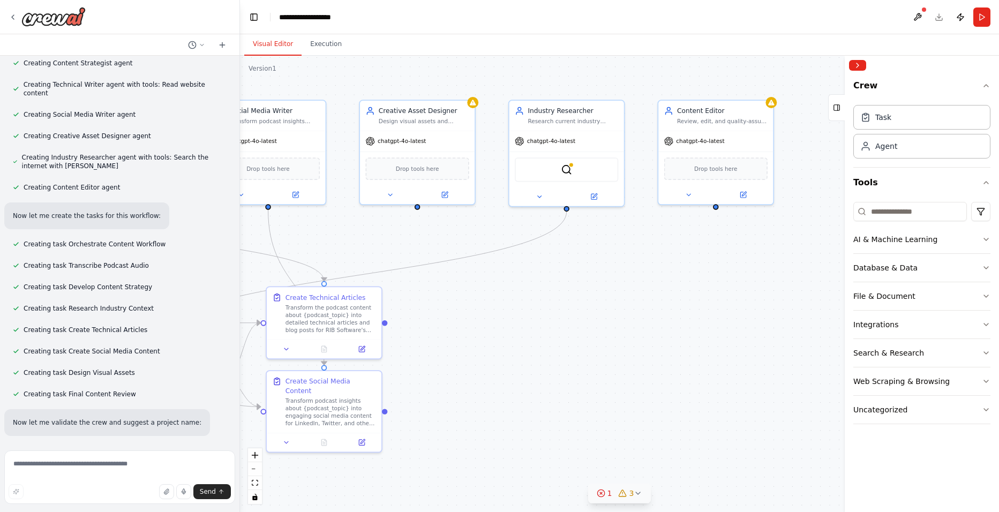
drag, startPoint x: 778, startPoint y: 273, endPoint x: 519, endPoint y: 315, distance: 262.8
click at [519, 315] on div ".deletable-edge-delete-btn { width: 20px; height: 20px; border: 0px solid #ffff…" at bounding box center [619, 284] width 759 height 457
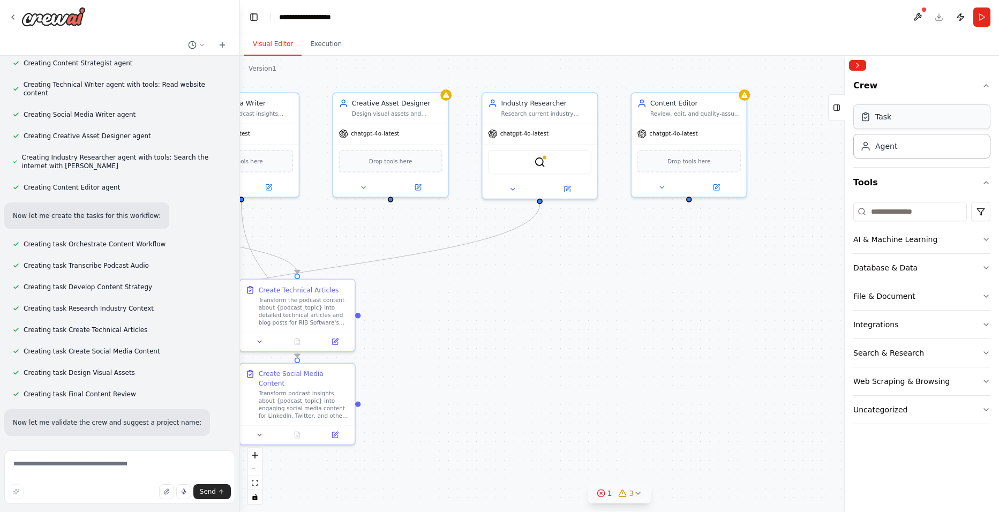
click at [902, 123] on div "Task" at bounding box center [922, 116] width 137 height 25
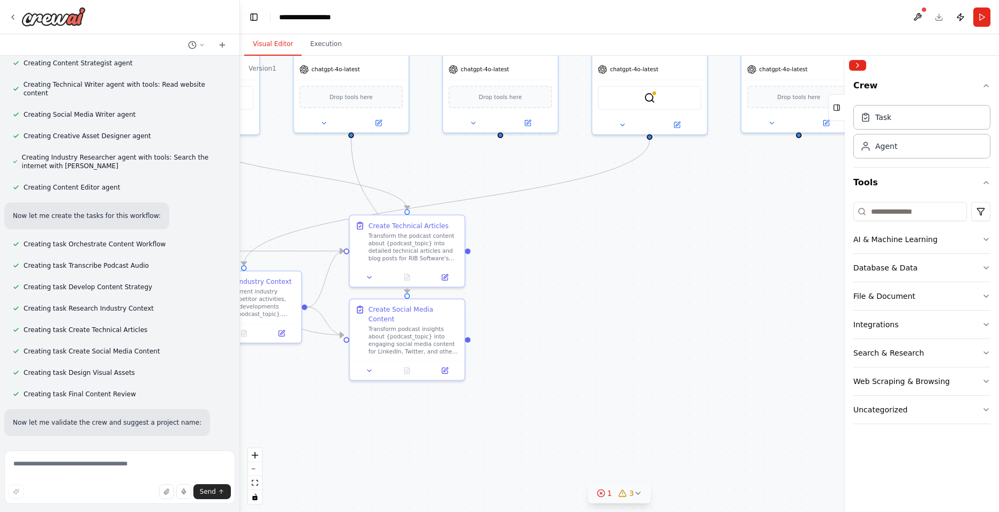
drag, startPoint x: 693, startPoint y: 338, endPoint x: 786, endPoint y: 288, distance: 105.0
click at [786, 288] on div ".deletable-edge-delete-btn { width: 20px; height: 20px; border: 0px solid #ffff…" at bounding box center [619, 284] width 759 height 457
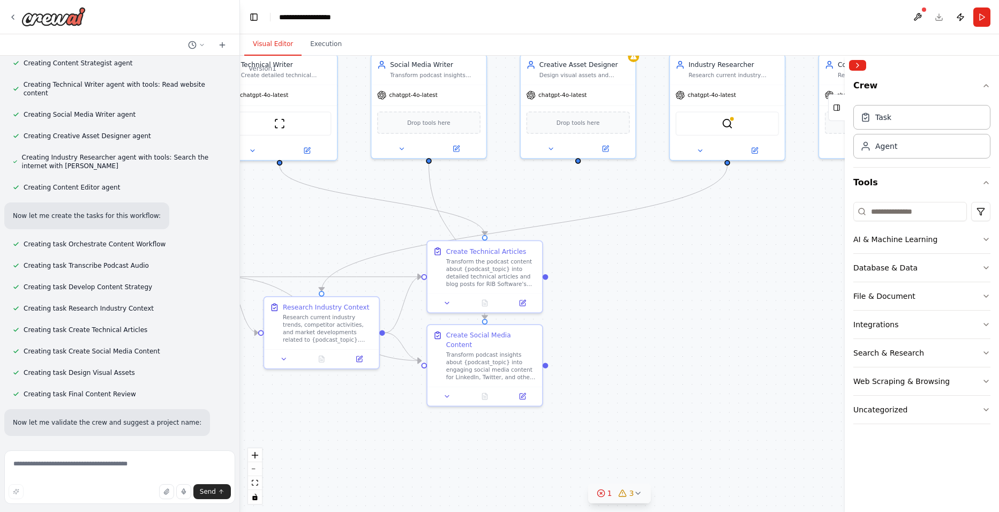
drag, startPoint x: 555, startPoint y: 322, endPoint x: 629, endPoint y: 346, distance: 77.6
click at [629, 346] on div ".deletable-edge-delete-btn { width: 20px; height: 20px; border: 0px solid #ffff…" at bounding box center [619, 284] width 759 height 457
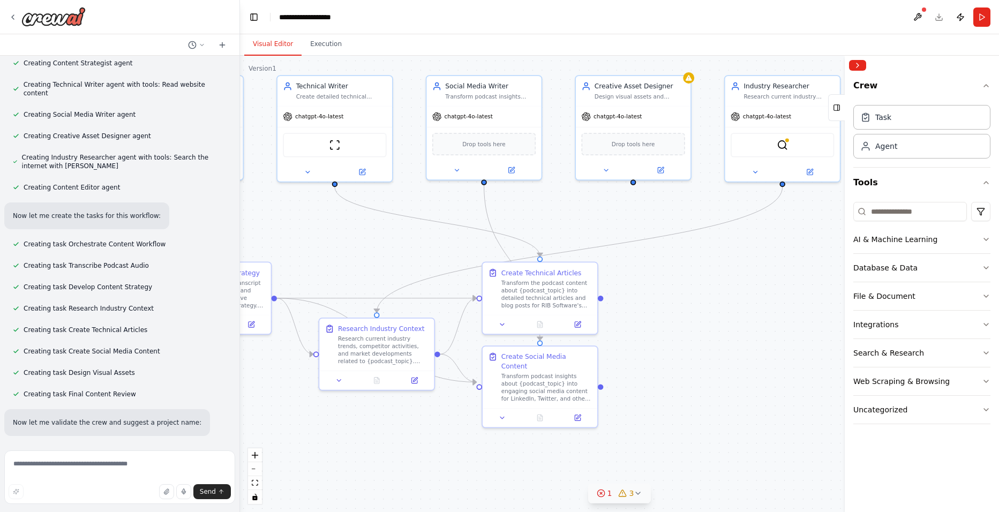
drag, startPoint x: 671, startPoint y: 302, endPoint x: 726, endPoint y: 323, distance: 59.2
click at [726, 323] on div ".deletable-edge-delete-btn { width: 20px; height: 20px; border: 0px solid #ffff…" at bounding box center [619, 284] width 759 height 457
click at [992, 184] on div "Crew Task Agent Tools AI & Machine Learning Database & Data File & Document Int…" at bounding box center [922, 293] width 154 height 437
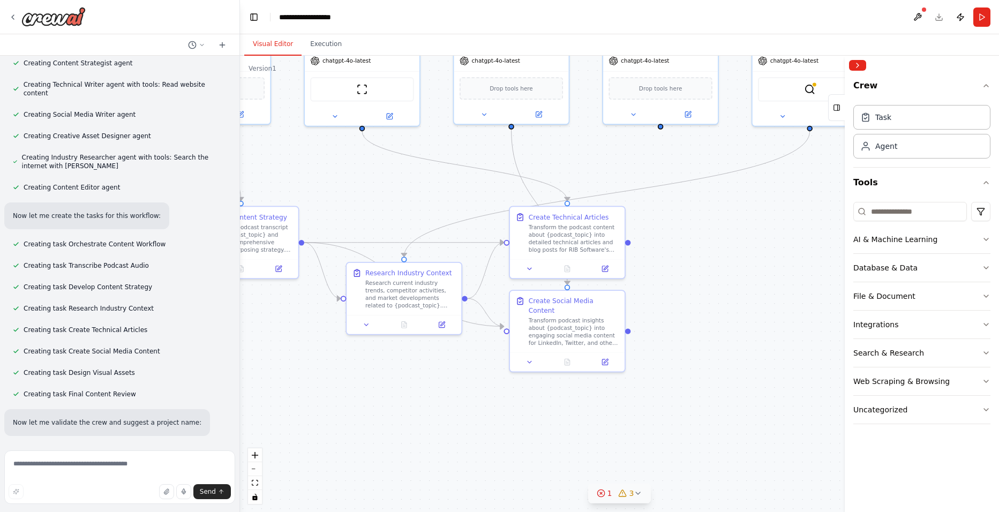
drag, startPoint x: 796, startPoint y: 277, endPoint x: 824, endPoint y: 221, distance: 62.1
click at [824, 221] on div ".deletable-edge-delete-btn { width: 20px; height: 20px; border: 0px solid #ffff…" at bounding box center [619, 284] width 759 height 457
drag, startPoint x: 771, startPoint y: 285, endPoint x: 825, endPoint y: 331, distance: 70.7
click at [825, 331] on div ".deletable-edge-delete-btn { width: 20px; height: 20px; border: 0px solid #ffff…" at bounding box center [619, 284] width 759 height 457
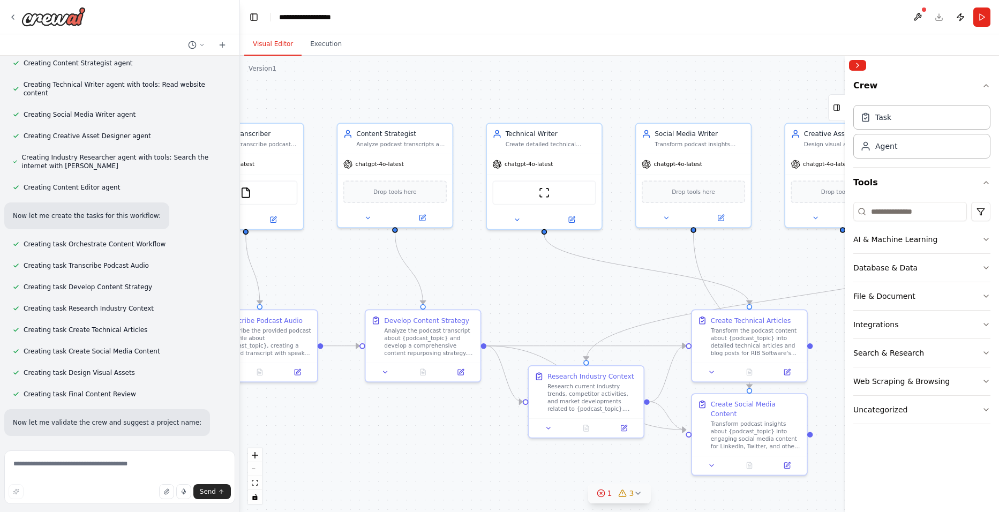
drag, startPoint x: 466, startPoint y: 237, endPoint x: 566, endPoint y: 277, distance: 108.5
click at [566, 277] on div ".deletable-edge-delete-btn { width: 20px; height: 20px; border: 0px solid #ffff…" at bounding box center [619, 284] width 759 height 457
click at [551, 195] on div "ScrapeWebsiteTool" at bounding box center [543, 191] width 103 height 24
click at [517, 216] on icon at bounding box center [517, 218] width 8 height 8
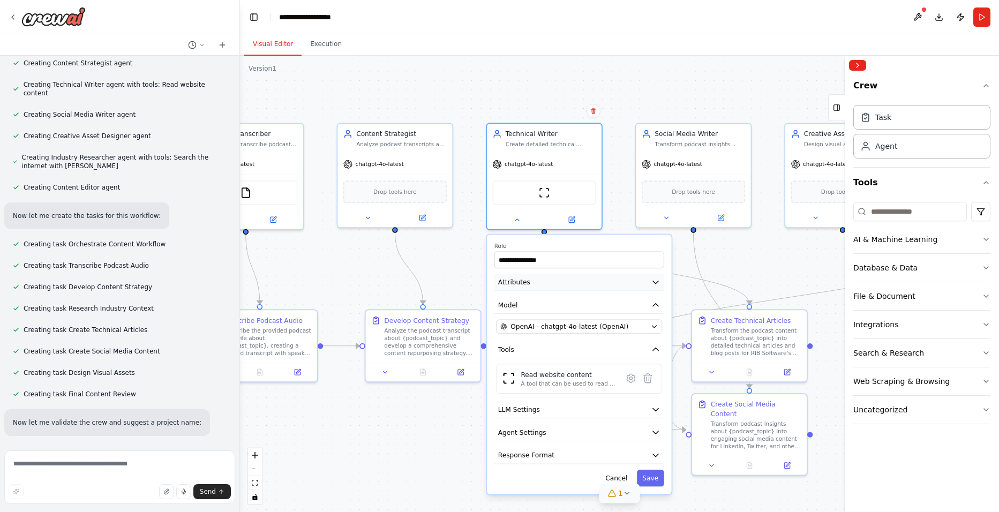
click at [605, 279] on button "Attributes" at bounding box center [580, 282] width 170 height 17
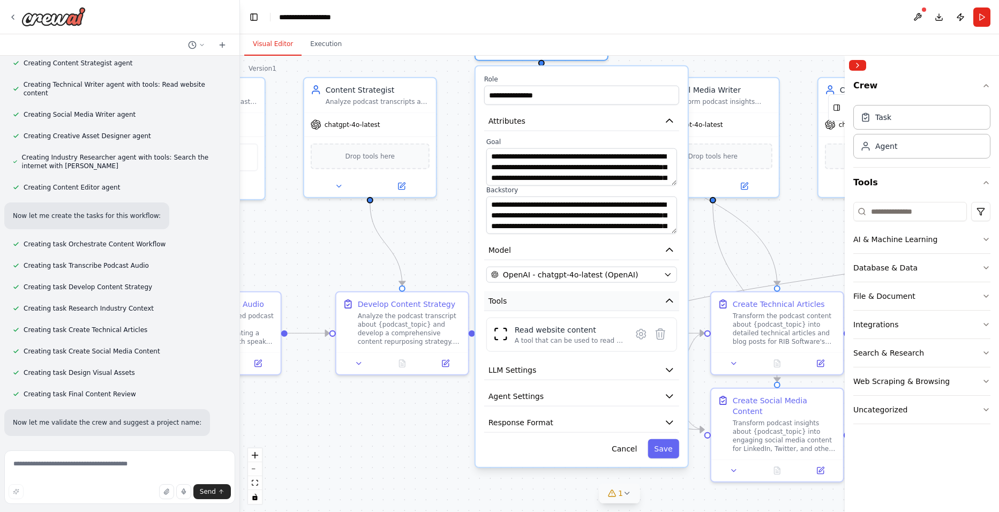
drag, startPoint x: 580, startPoint y: 449, endPoint x: 573, endPoint y: 308, distance: 141.6
click at [573, 308] on button "Tools" at bounding box center [581, 301] width 195 height 20
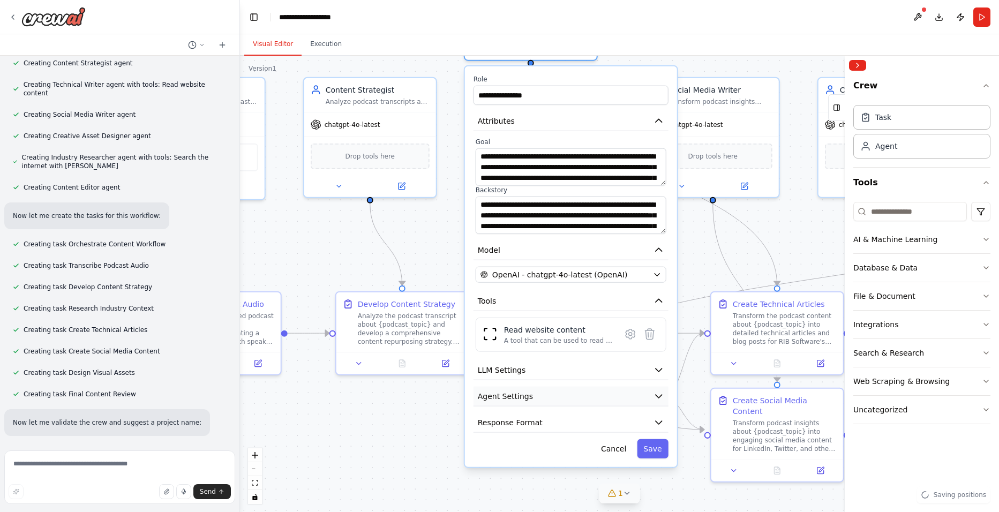
click at [592, 397] on button "Agent Settings" at bounding box center [571, 397] width 195 height 20
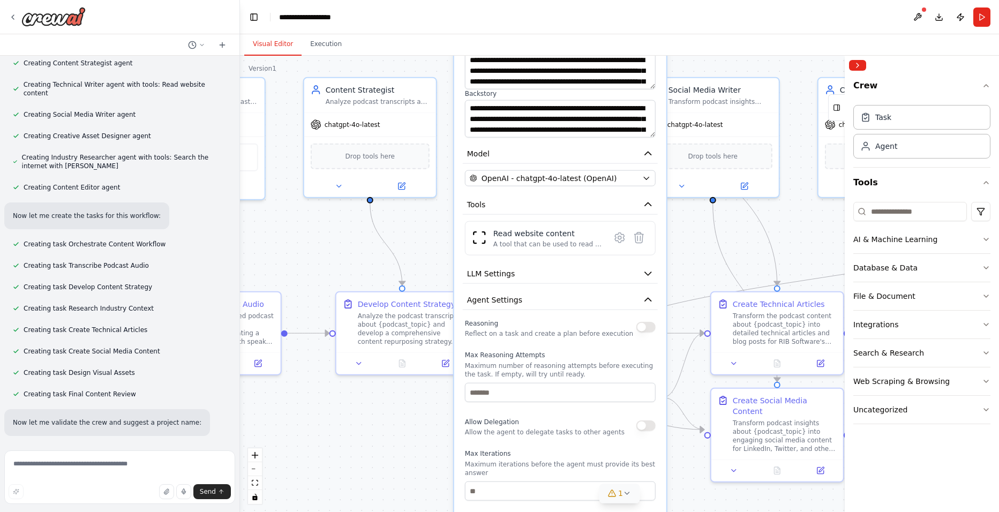
drag, startPoint x: 587, startPoint y: 440, endPoint x: 578, endPoint y: 338, distance: 102.7
click at [578, 338] on div "Reasoning Reflect on a task and create a plan before execution Max Reasoning At…" at bounding box center [560, 465] width 191 height 296
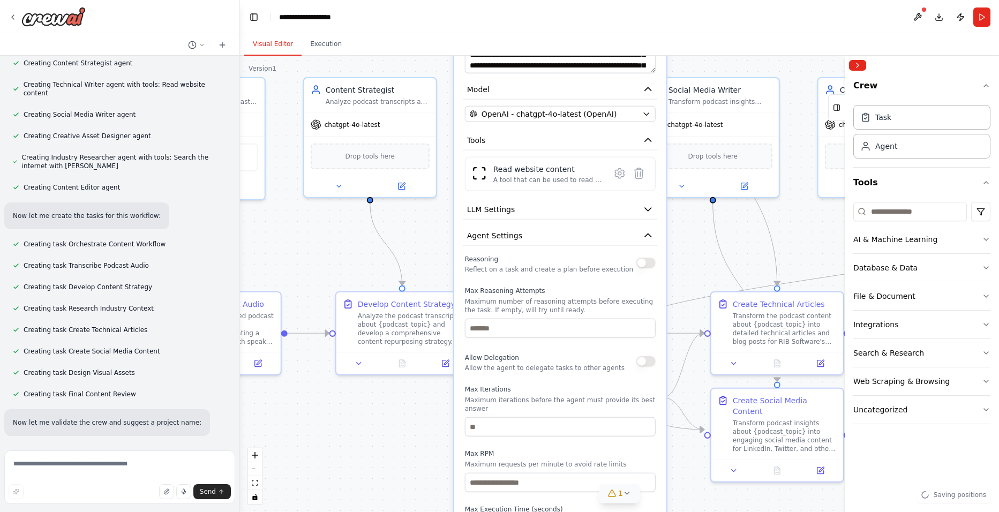
drag, startPoint x: 572, startPoint y: 437, endPoint x: 572, endPoint y: 372, distance: 64.8
click at [572, 372] on div "Reasoning Reflect on a task and create a plan before execution Max Reasoning At…" at bounding box center [560, 400] width 191 height 296
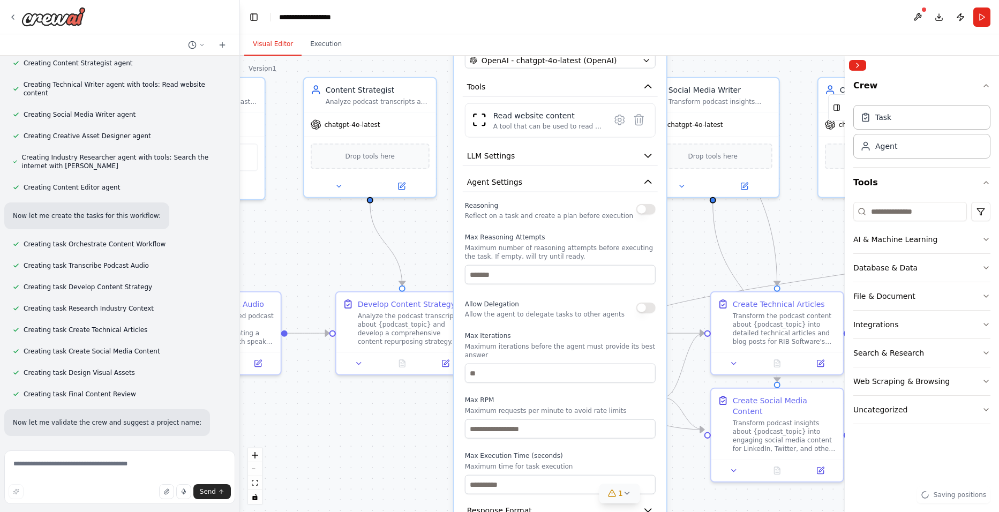
drag, startPoint x: 584, startPoint y: 370, endPoint x: 585, endPoint y: 342, distance: 27.4
click at [585, 319] on div "Reasoning Reflect on a task and create a plan before execution Max Reasoning At…" at bounding box center [560, 347] width 191 height 296
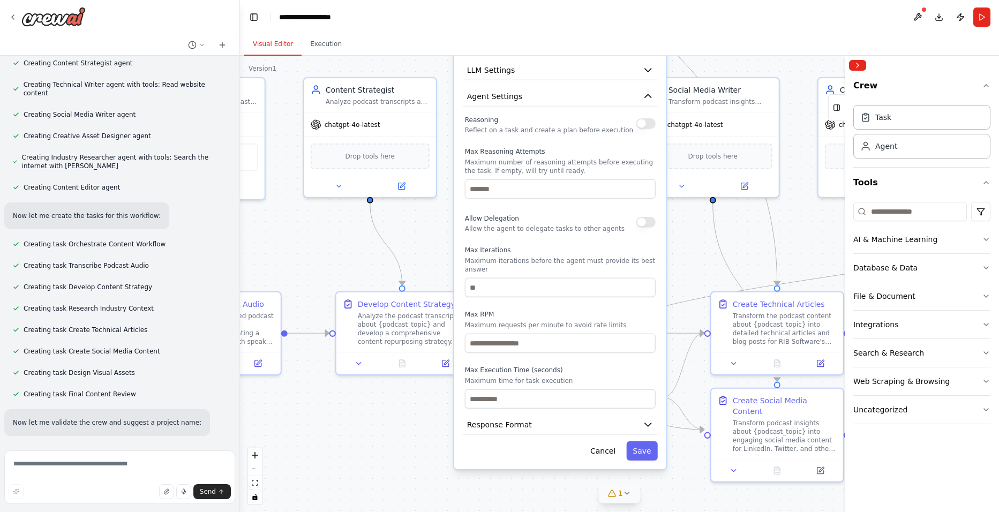
drag, startPoint x: 584, startPoint y: 385, endPoint x: 585, endPoint y: 320, distance: 64.8
click at [585, 321] on p "Maximum requests per minute to avoid rate limits" at bounding box center [560, 325] width 191 height 9
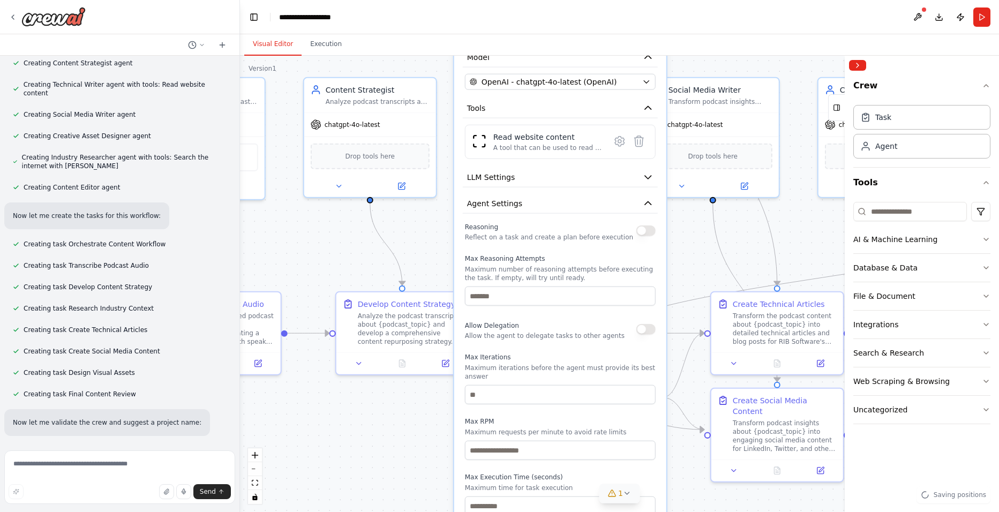
drag, startPoint x: 573, startPoint y: 365, endPoint x: 575, endPoint y: 523, distance: 158.1
click at [575, 512] on html "Create me a content repurposing crew that analyzes audio of our podcast, finds …" at bounding box center [499, 256] width 999 height 512
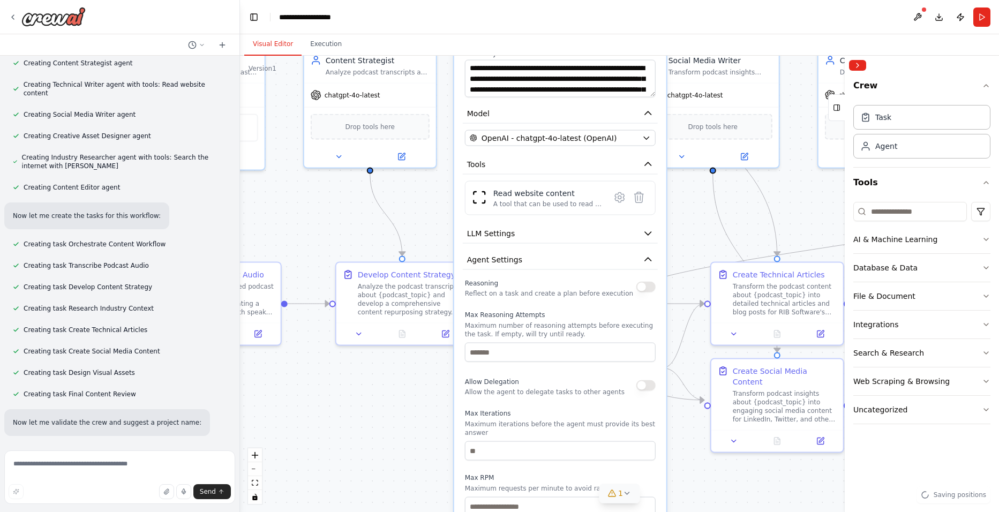
click at [435, 421] on div ".deletable-edge-delete-btn { width: 20px; height: 20px; border: 0px solid #ffff…" at bounding box center [619, 284] width 759 height 457
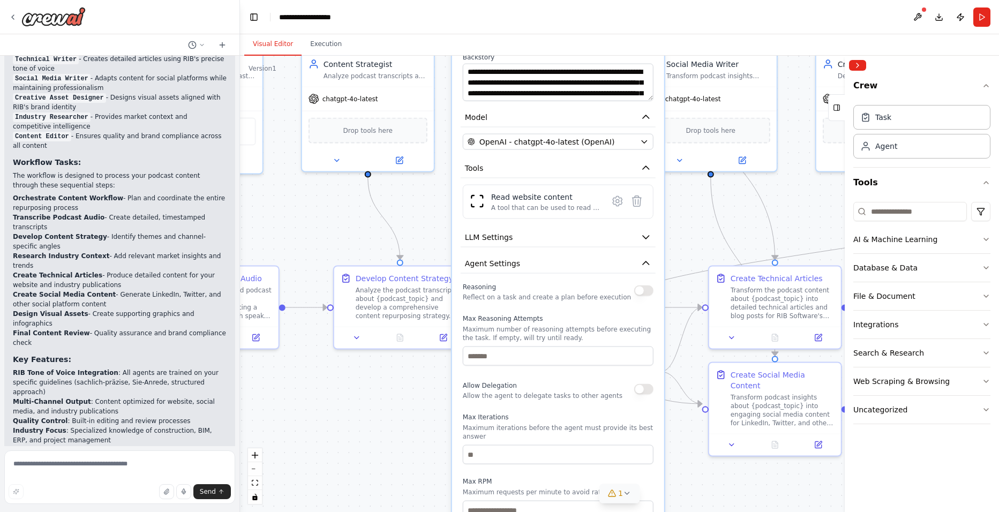
scroll to position [1391, 0]
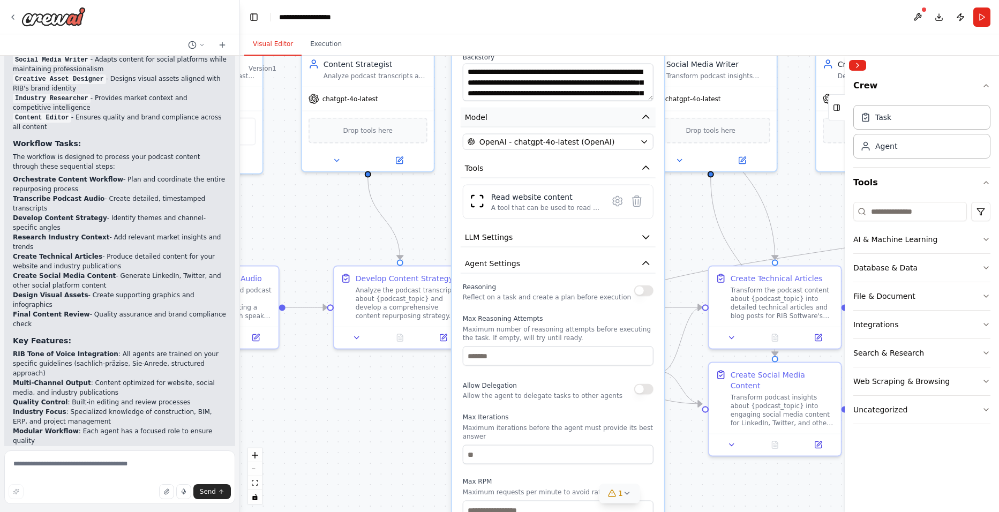
click at [650, 118] on icon "button" at bounding box center [646, 117] width 11 height 11
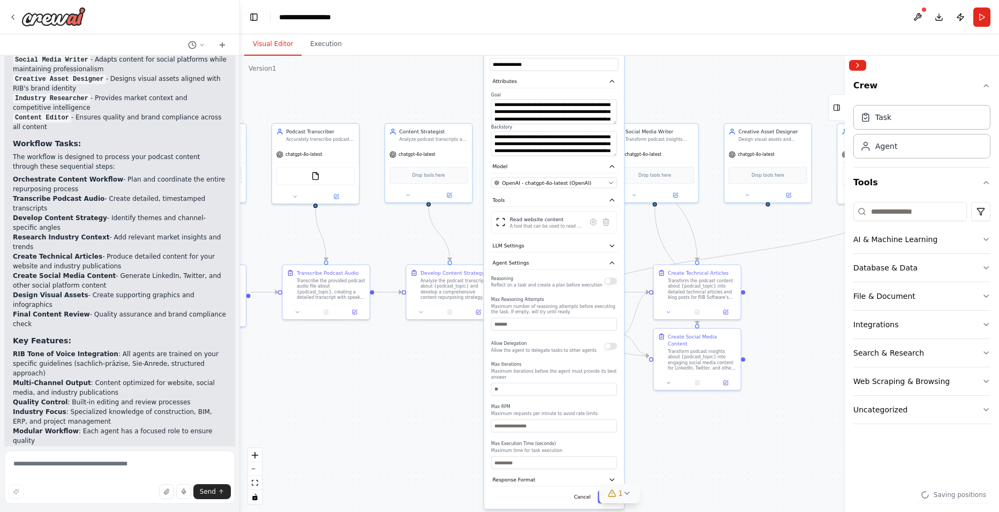
drag, startPoint x: 450, startPoint y: 211, endPoint x: 468, endPoint y: 219, distance: 19.7
click at [456, 253] on div ".deletable-edge-delete-btn { width: 20px; height: 20px; border: 0px solid #ffff…" at bounding box center [619, 284] width 759 height 457
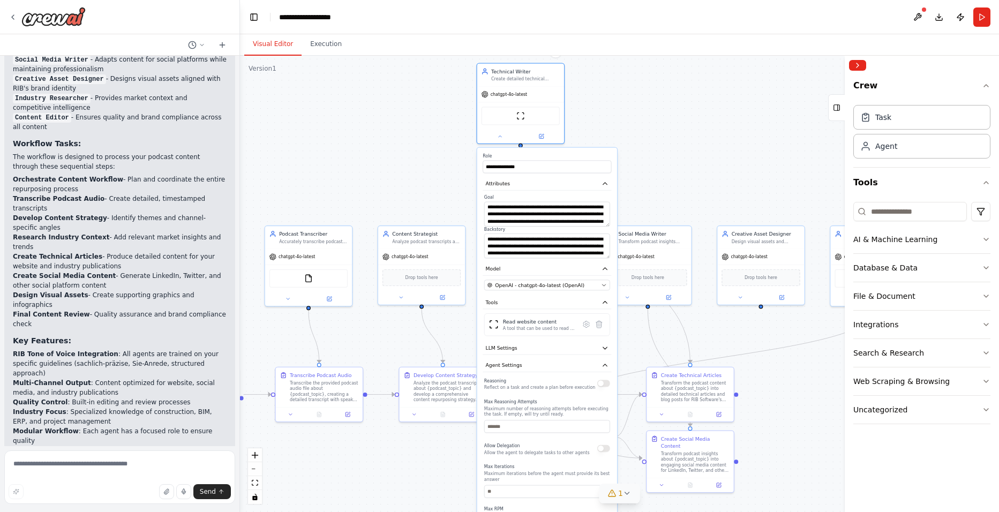
drag, startPoint x: 654, startPoint y: 75, endPoint x: 584, endPoint y: 141, distance: 96.7
click at [642, 163] on div ".deletable-edge-delete-btn { width: 20px; height: 20px; border: 0px solid #ffff…" at bounding box center [619, 284] width 759 height 457
click at [499, 133] on icon at bounding box center [499, 136] width 6 height 6
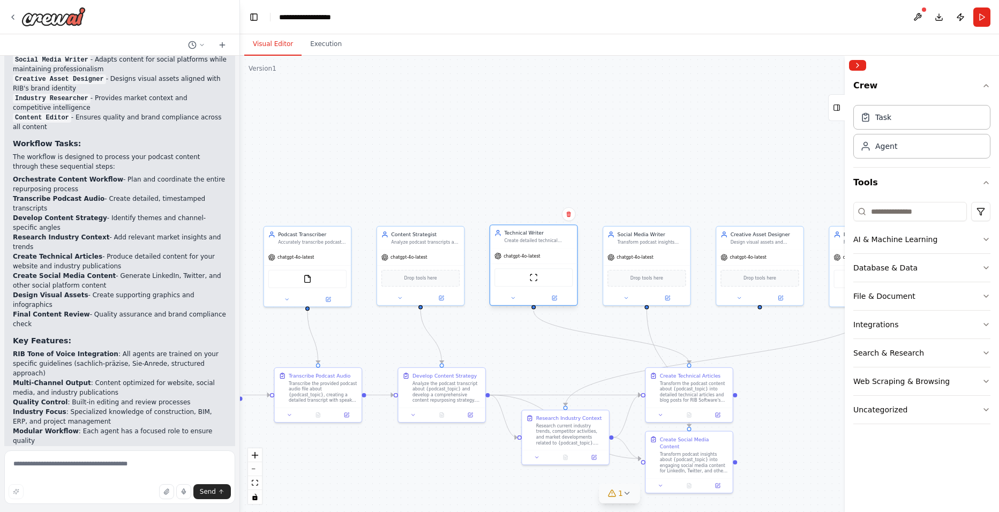
drag, startPoint x: 543, startPoint y: 92, endPoint x: 556, endPoint y: 257, distance: 166.0
click at [556, 257] on div "chatgpt-4o-latest" at bounding box center [533, 256] width 87 height 16
click at [633, 497] on button "1" at bounding box center [619, 494] width 41 height 20
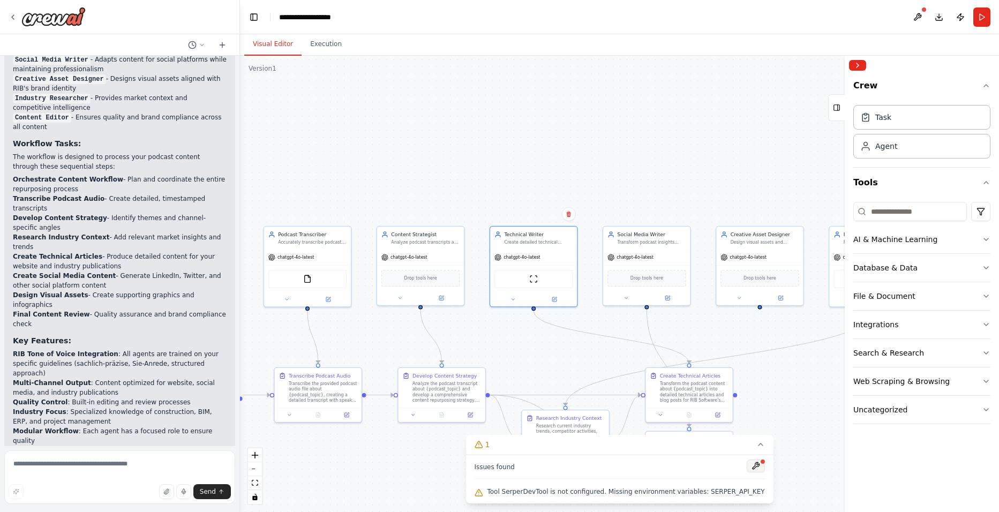
click at [747, 465] on button at bounding box center [756, 466] width 18 height 13
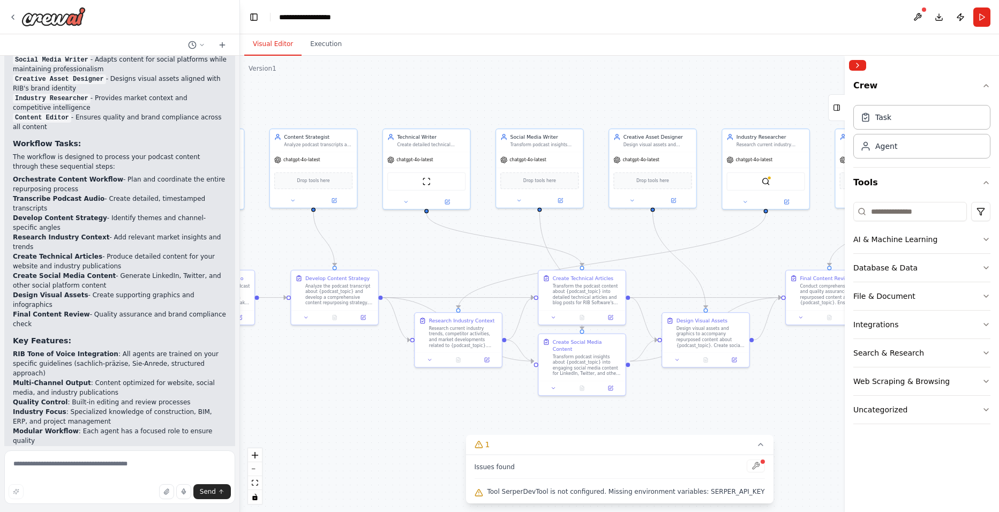
click at [672, 399] on body "Create me a content repurposing crew that analyzes audio of our podcast, finds …" at bounding box center [499, 256] width 999 height 512
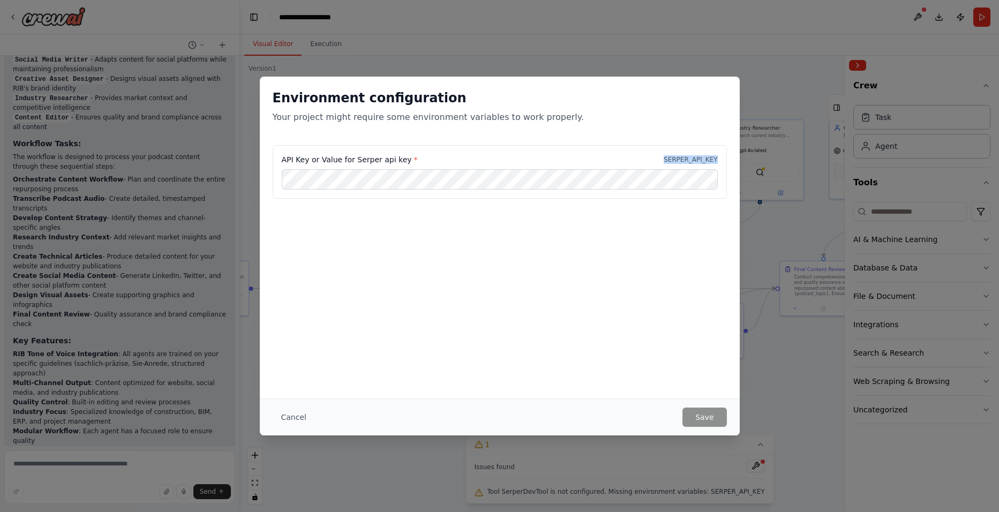
drag, startPoint x: 670, startPoint y: 160, endPoint x: 730, endPoint y: 158, distance: 60.6
click at [730, 158] on div "API Key or Value for [PERSON_NAME] api key * SERPER_API_KEY" at bounding box center [500, 178] width 480 height 66
copy p "SERPER_API_KEY"
click at [771, 332] on div "Environment configuration Your project might require some environment variables…" at bounding box center [499, 256] width 999 height 512
click at [301, 416] on button "Cancel" at bounding box center [294, 417] width 42 height 19
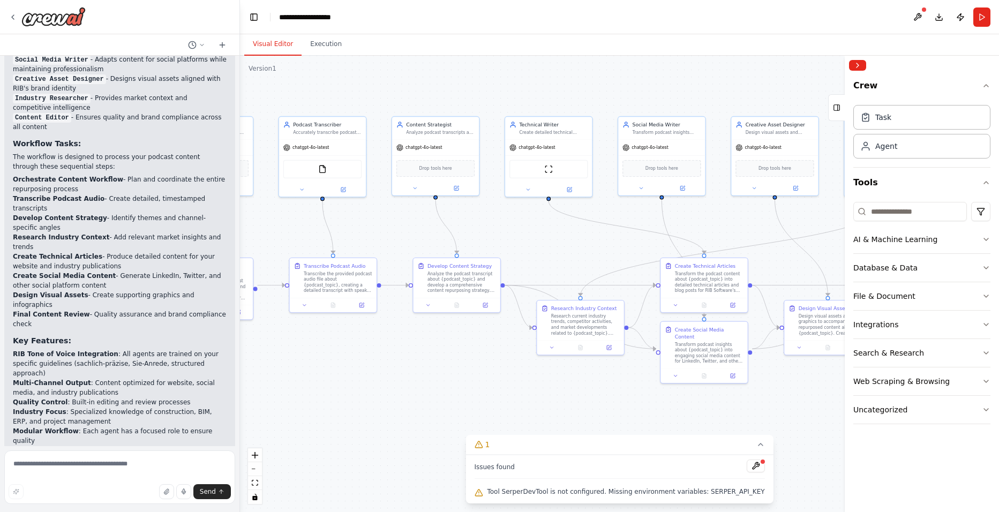
drag, startPoint x: 310, startPoint y: 360, endPoint x: 438, endPoint y: 357, distance: 128.1
click at [438, 357] on div ".deletable-edge-delete-btn { width: 20px; height: 20px; border: 0px solid #ffff…" at bounding box center [619, 284] width 759 height 457
click at [155, 459] on textarea at bounding box center [119, 478] width 231 height 54
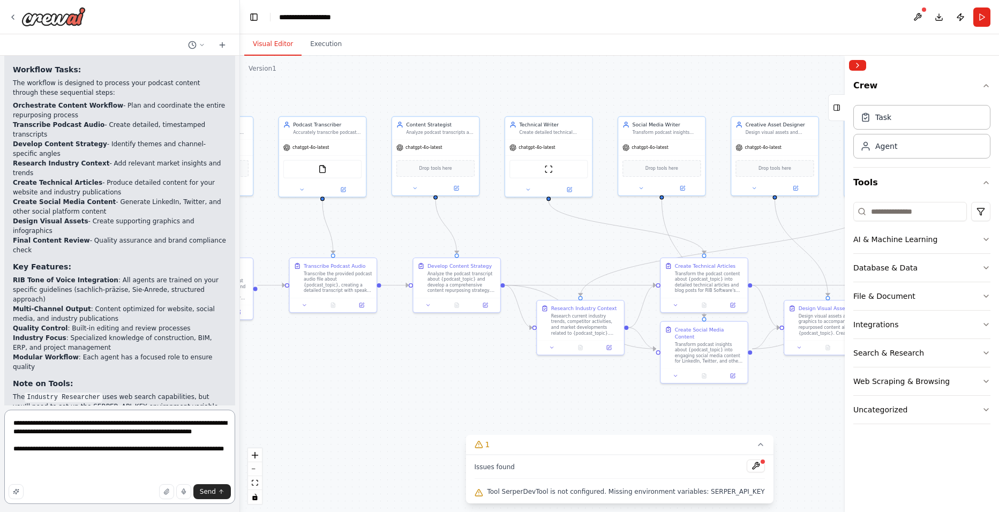
type textarea "**********"
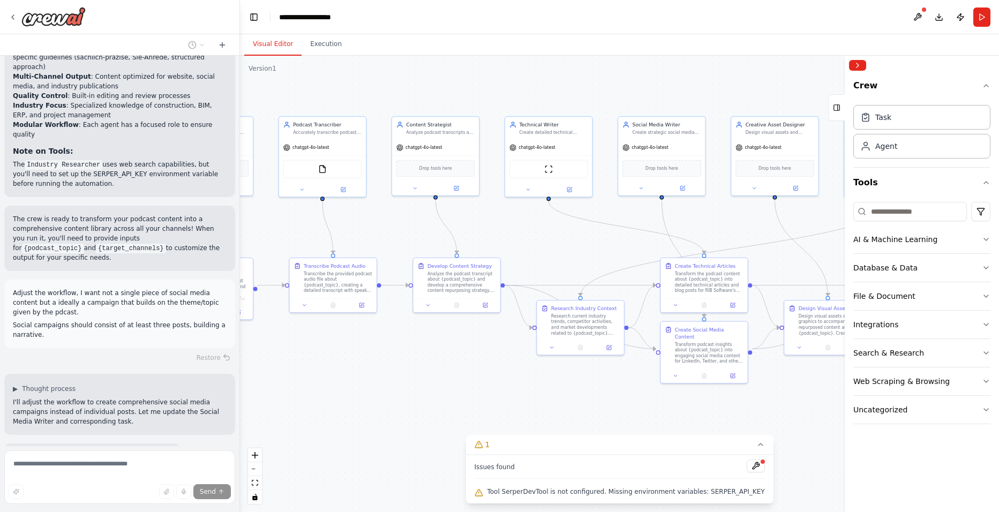
scroll to position [1707, 0]
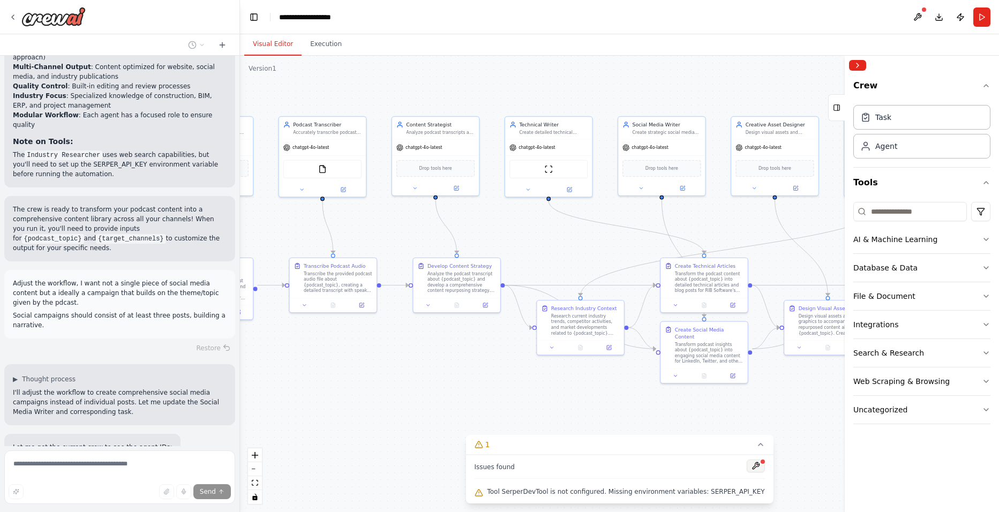
click at [747, 467] on button at bounding box center [756, 466] width 18 height 13
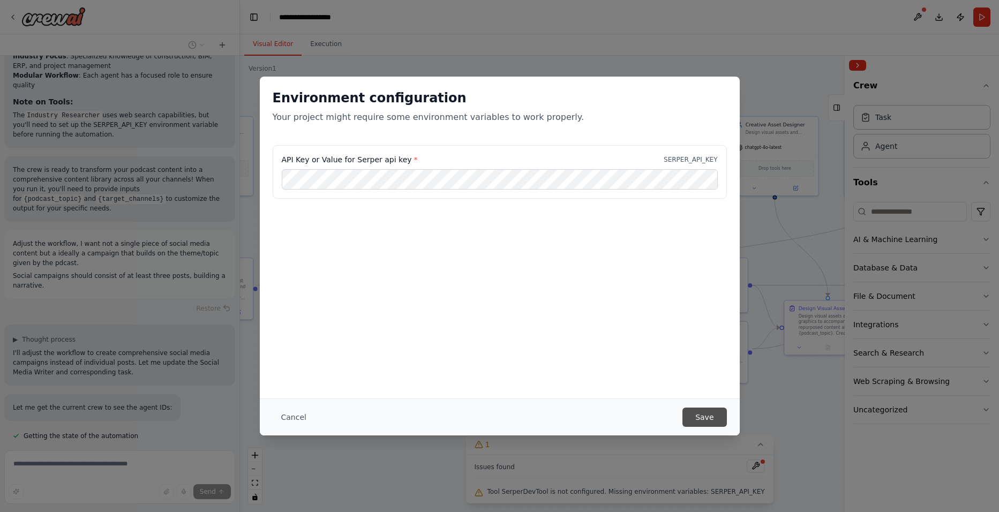
scroll to position [1764, 0]
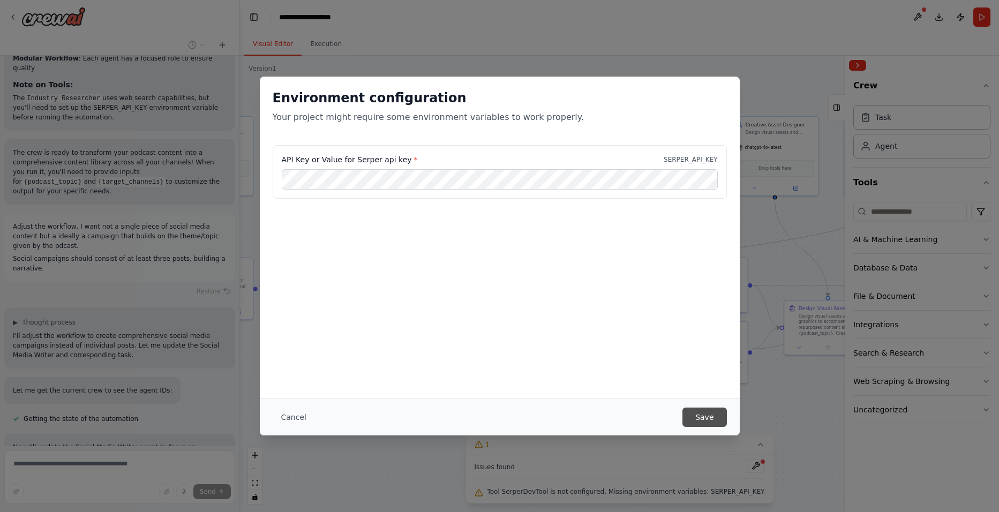
click at [699, 414] on button "Save" at bounding box center [705, 417] width 44 height 19
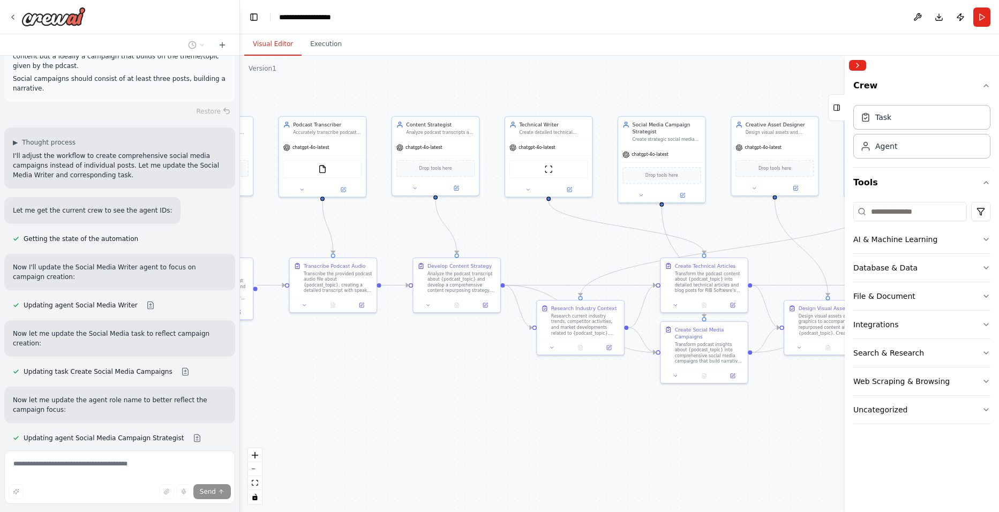
scroll to position [1954, 0]
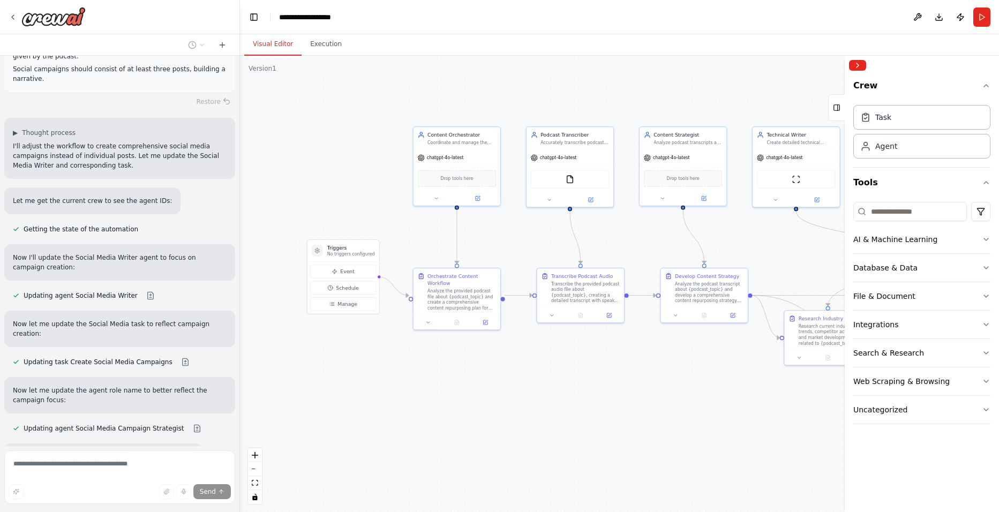
drag, startPoint x: 424, startPoint y: 411, endPoint x: 671, endPoint y: 421, distance: 247.8
click at [671, 421] on div ".deletable-edge-delete-btn { width: 20px; height: 20px; border: 0px solid #ffff…" at bounding box center [619, 284] width 759 height 457
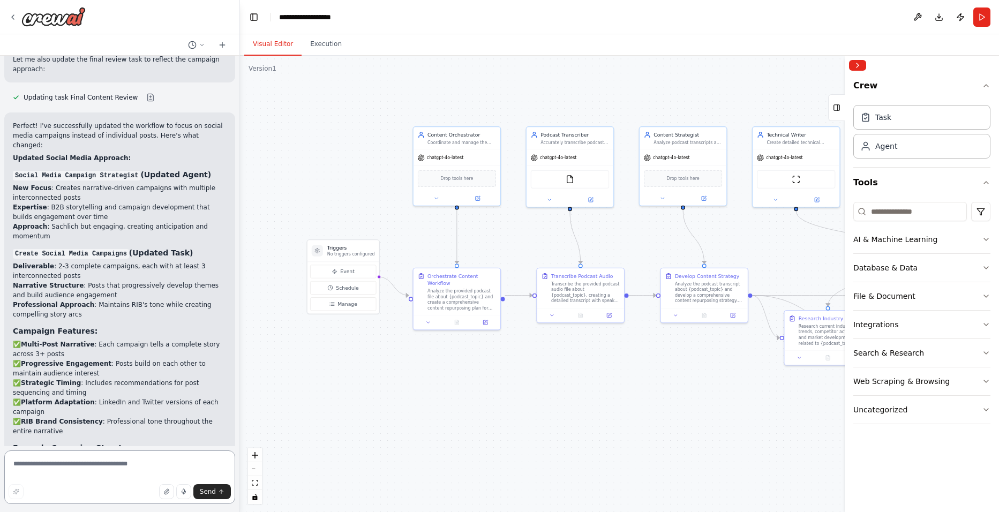
scroll to position [2463, 0]
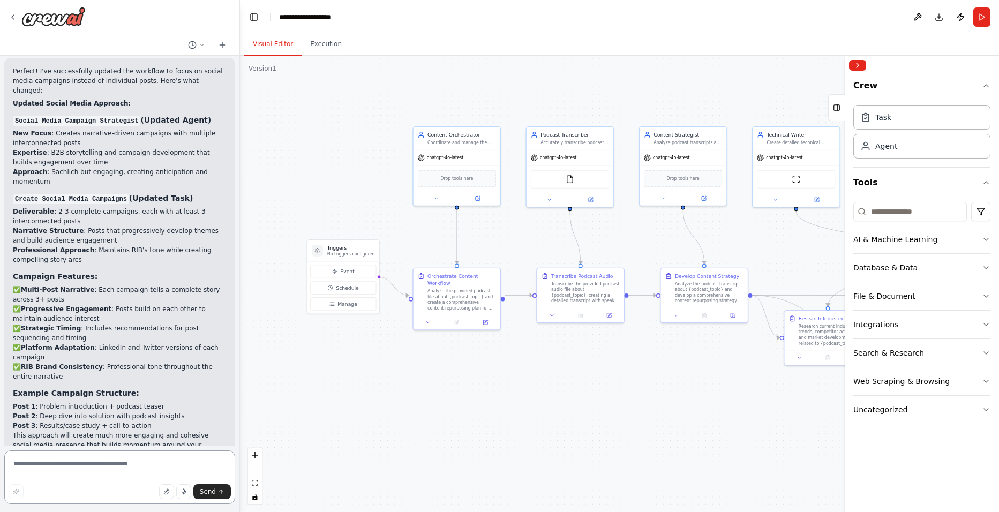
click at [87, 468] on textarea at bounding box center [119, 478] width 231 height 54
type textarea "**********"
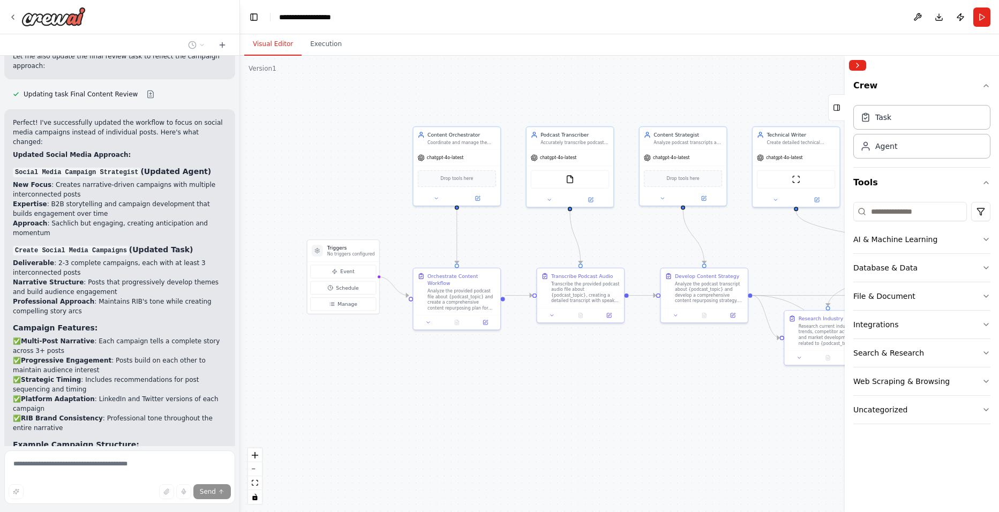
scroll to position [2470, 0]
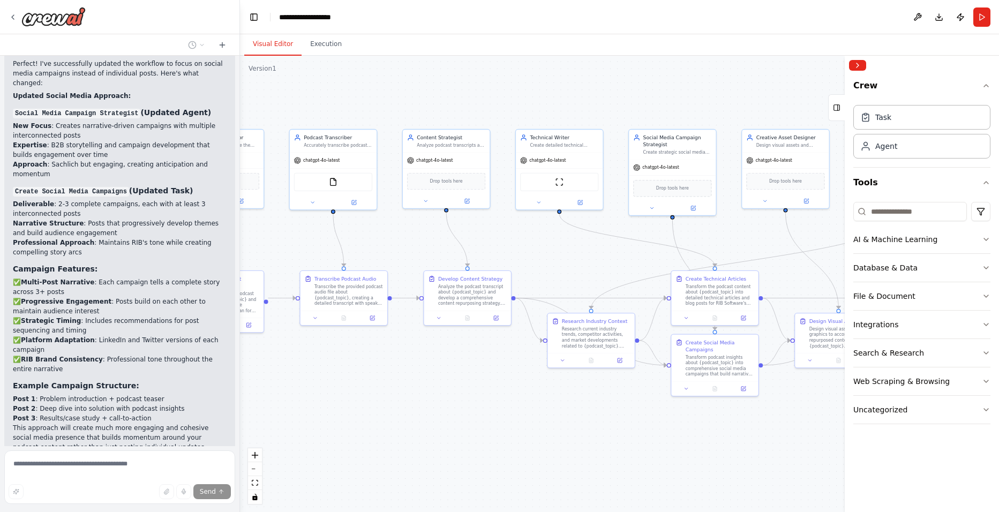
drag, startPoint x: 653, startPoint y: 416, endPoint x: 416, endPoint y: 418, distance: 236.8
click at [416, 418] on div ".deletable-edge-delete-btn { width: 20px; height: 20px; border: 0px solid #ffff…" at bounding box center [619, 284] width 759 height 457
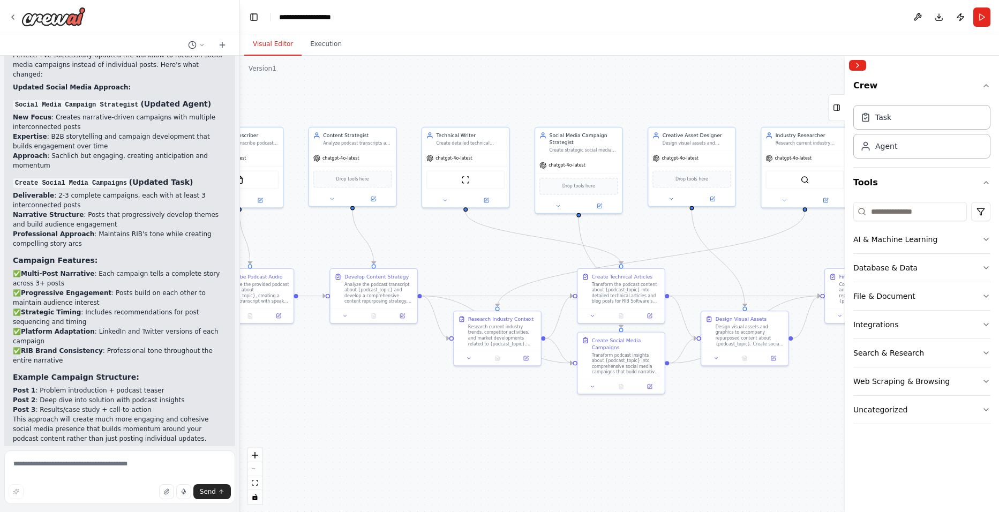
drag, startPoint x: 624, startPoint y: 433, endPoint x: 530, endPoint y: 431, distance: 93.8
click at [530, 431] on div ".deletable-edge-delete-btn { width: 20px; height: 20px; border: 0px solid #ffff…" at bounding box center [619, 284] width 759 height 457
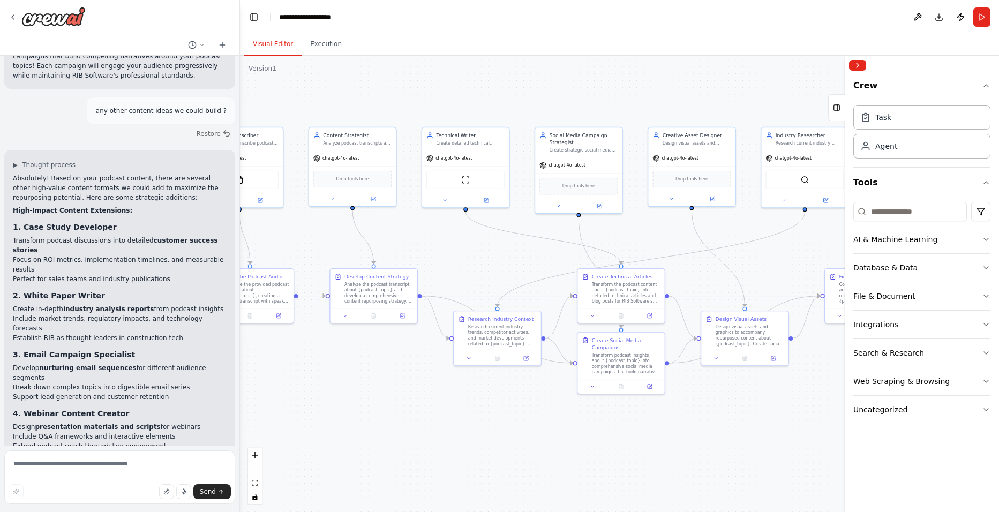
scroll to position [2916, 0]
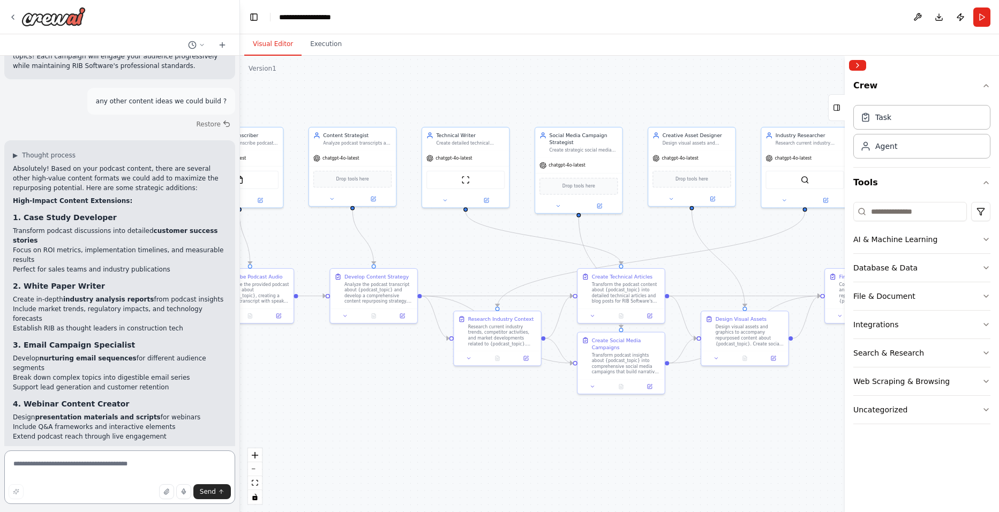
click at [88, 466] on textarea at bounding box center [119, 478] width 231 height 54
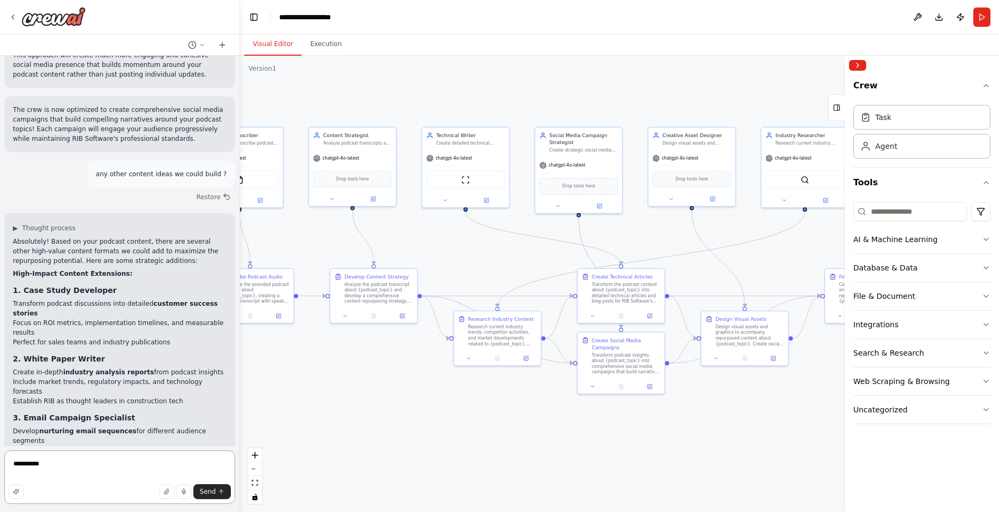
scroll to position [2862, 0]
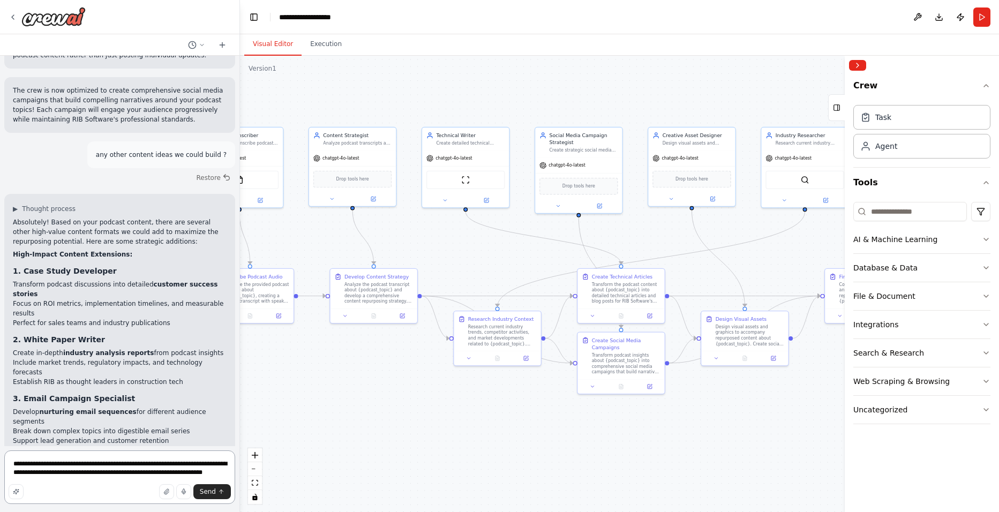
type textarea "**********"
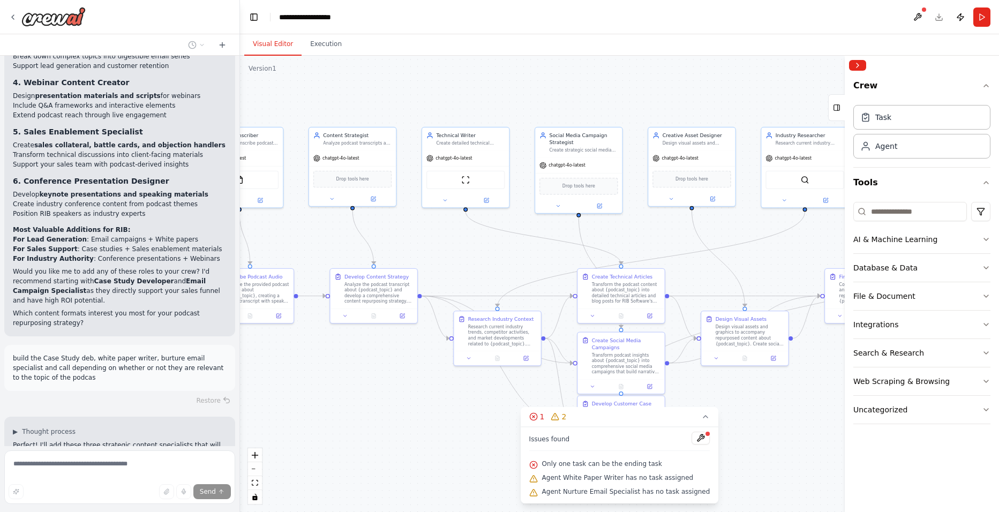
scroll to position [3259, 0]
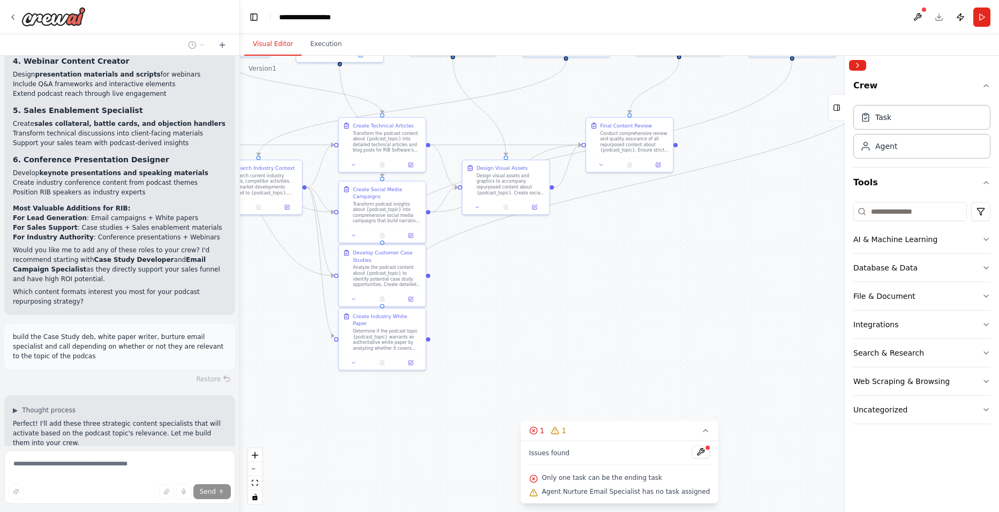
drag, startPoint x: 450, startPoint y: 447, endPoint x: 245, endPoint y: 309, distance: 246.6
click at [245, 309] on div ".deletable-edge-delete-btn { width: 20px; height: 20px; border: 0px solid #ffff…" at bounding box center [619, 284] width 759 height 457
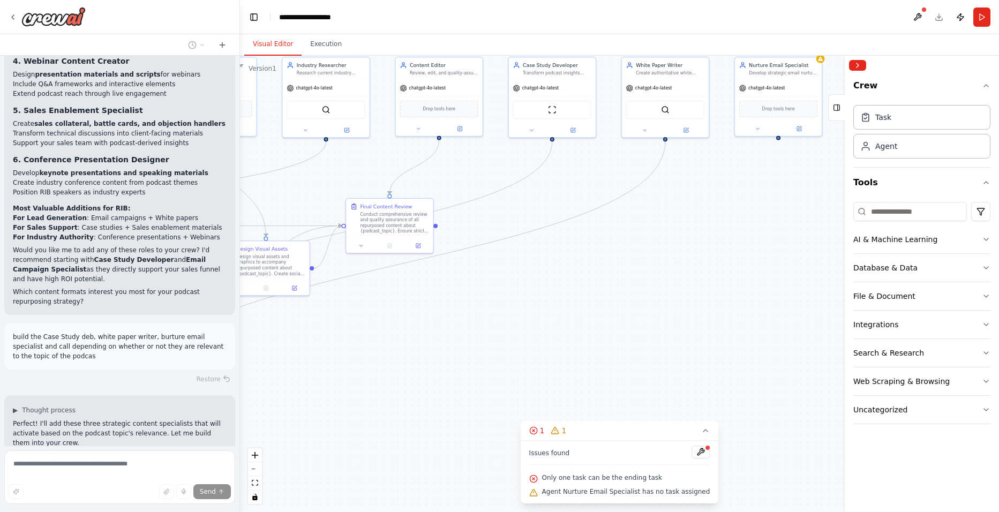
scroll to position [3280, 0]
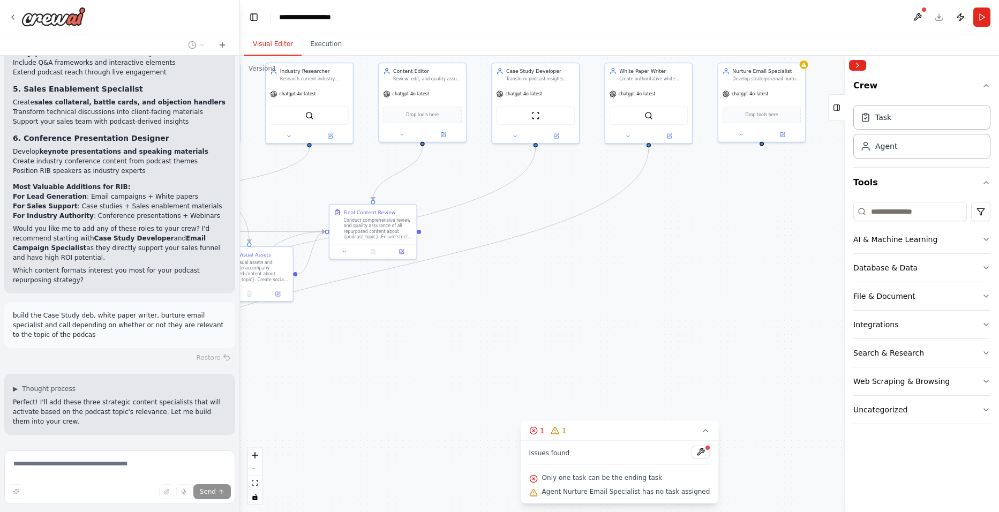
drag, startPoint x: 697, startPoint y: 313, endPoint x: 503, endPoint y: 375, distance: 203.0
click at [503, 375] on div ".deletable-edge-delete-btn { width: 20px; height: 20px; border: 0px solid #ffff…" at bounding box center [619, 284] width 759 height 457
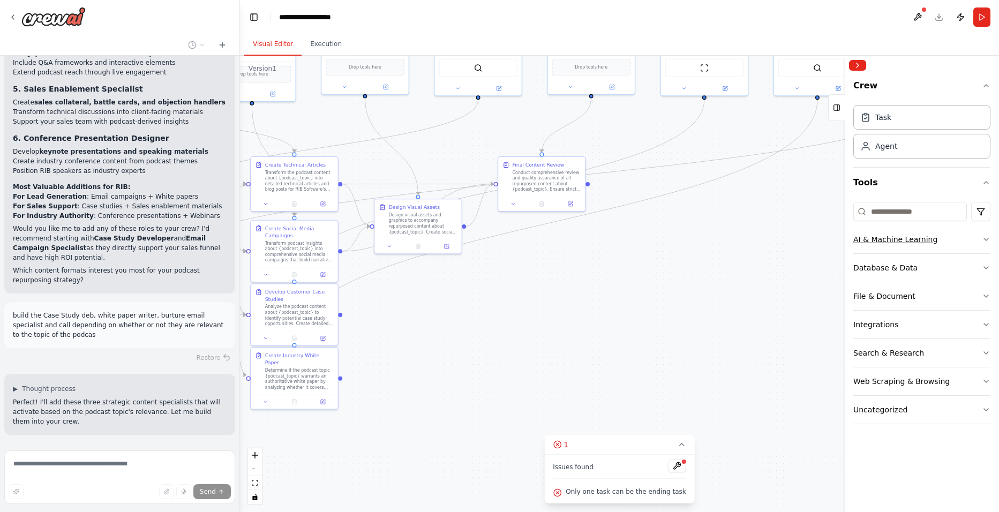
drag, startPoint x: 699, startPoint y: 301, endPoint x: 897, endPoint y: 240, distance: 207.1
click at [893, 241] on div "Create me a content repurposing crew that analyzes audio of our podcast, finds …" at bounding box center [499, 256] width 999 height 512
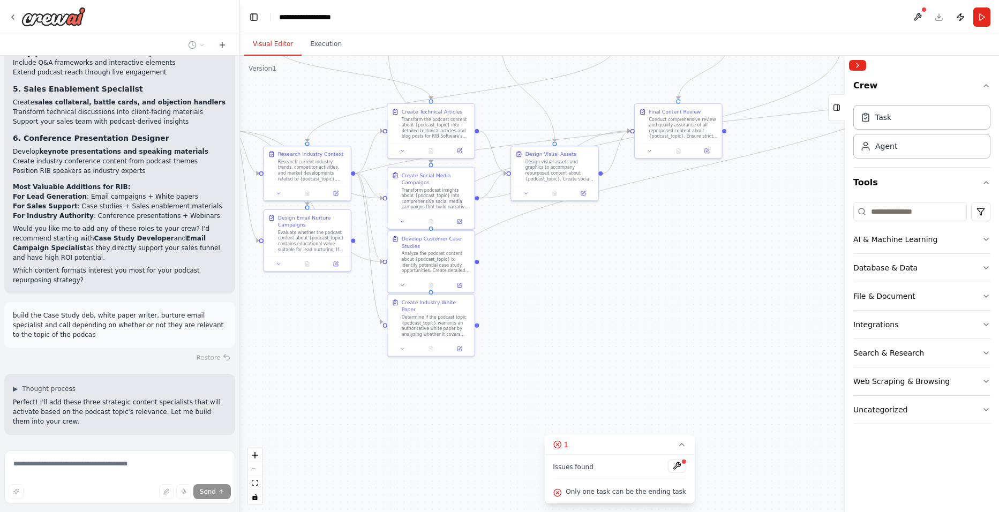
drag, startPoint x: 574, startPoint y: 317, endPoint x: 686, endPoint y: 276, distance: 119.7
click at [686, 276] on div ".deletable-edge-delete-btn { width: 20px; height: 20px; border: 0px solid #ffff…" at bounding box center [619, 284] width 759 height 457
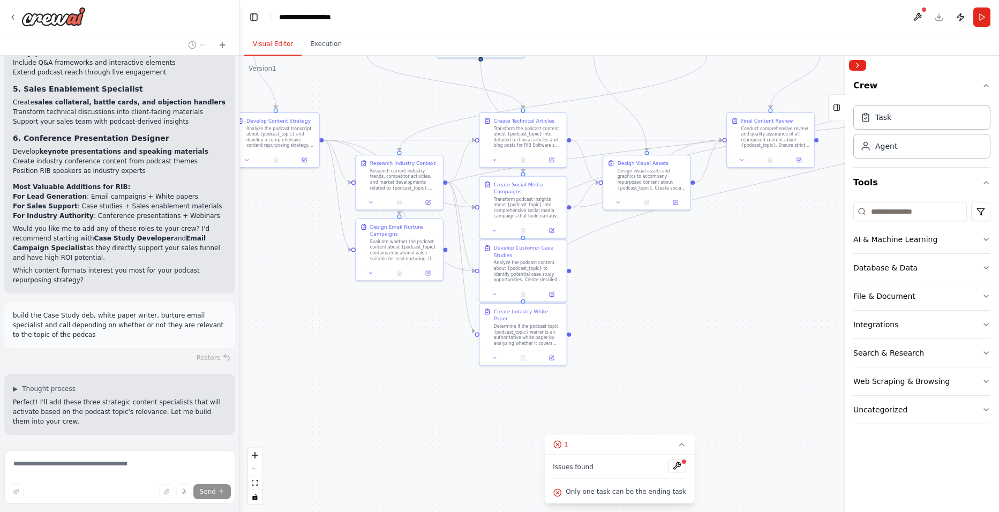
drag, startPoint x: 564, startPoint y: 312, endPoint x: 657, endPoint y: 331, distance: 95.1
click at [659, 330] on div ".deletable-edge-delete-btn { width: 20px; height: 20px; border: 0px solid #ffff…" at bounding box center [619, 284] width 759 height 457
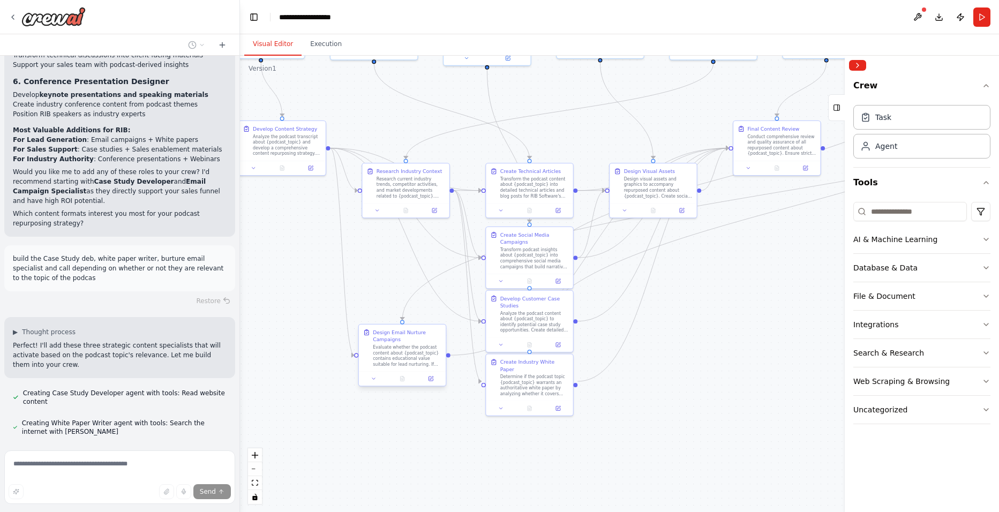
scroll to position [3347, 0]
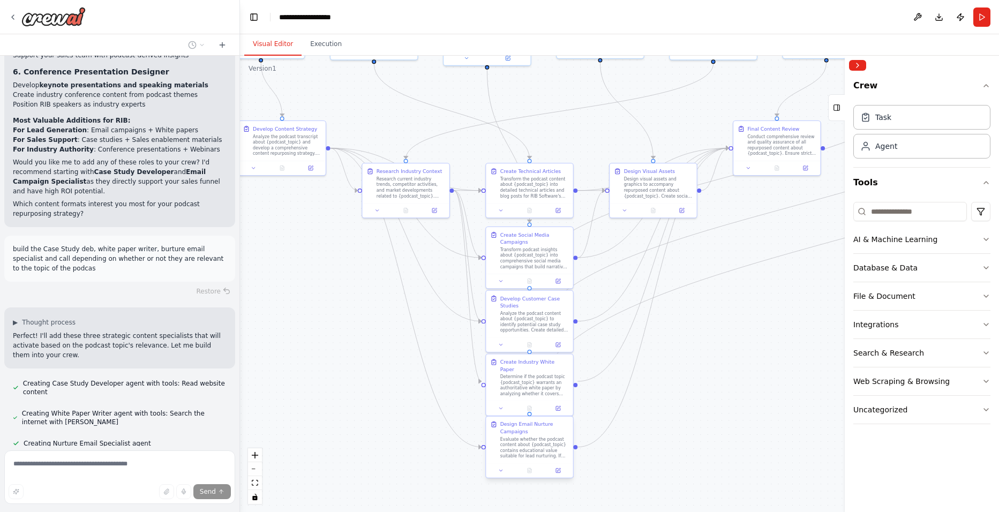
drag, startPoint x: 408, startPoint y: 265, endPoint x: 532, endPoint y: 456, distance: 227.4
click at [532, 456] on div "Evaluate whether the podcast content about {podcast_topic} contains educational…" at bounding box center [534, 448] width 69 height 23
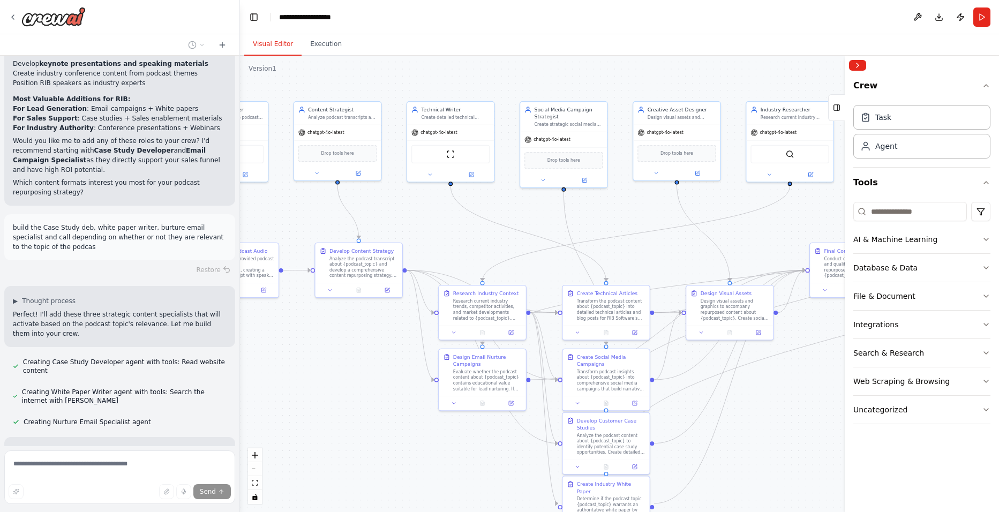
drag, startPoint x: 705, startPoint y: 357, endPoint x: 794, endPoint y: 471, distance: 144.7
click at [794, 471] on div ".deletable-edge-delete-btn { width: 20px; height: 20px; border: 0px solid #ffff…" at bounding box center [619, 284] width 759 height 457
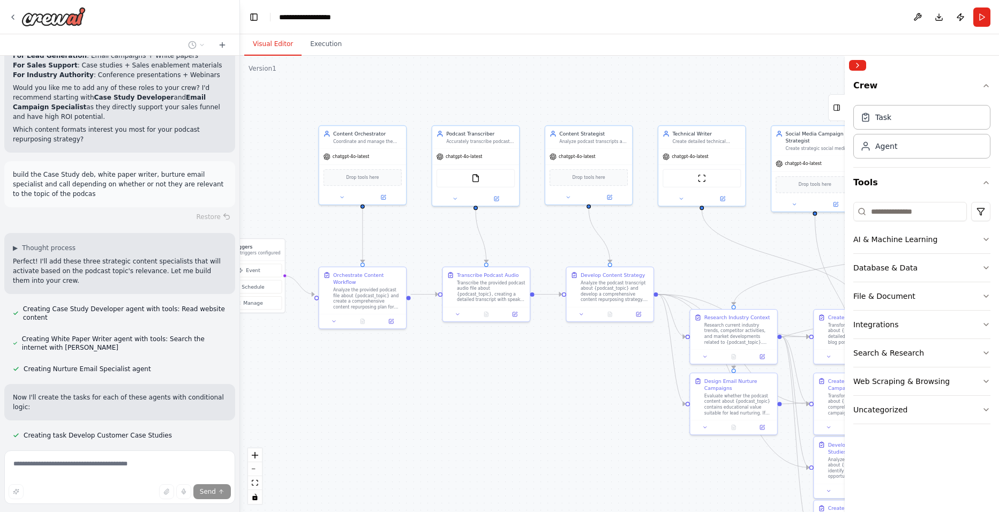
drag, startPoint x: 382, startPoint y: 441, endPoint x: 620, endPoint y: 473, distance: 241.1
click at [620, 473] on div ".deletable-edge-delete-btn { width: 20px; height: 20px; border: 0px solid #ffff…" at bounding box center [619, 284] width 759 height 457
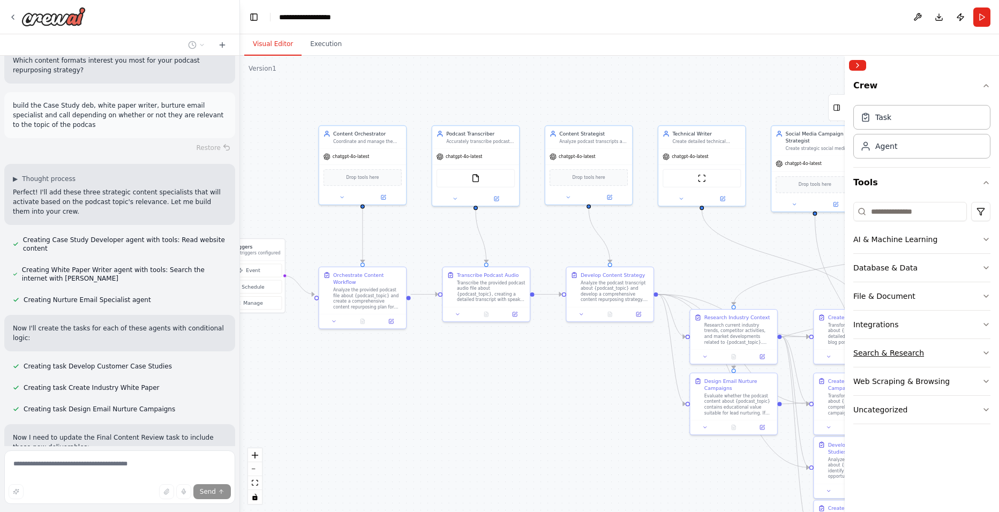
scroll to position [3500, 0]
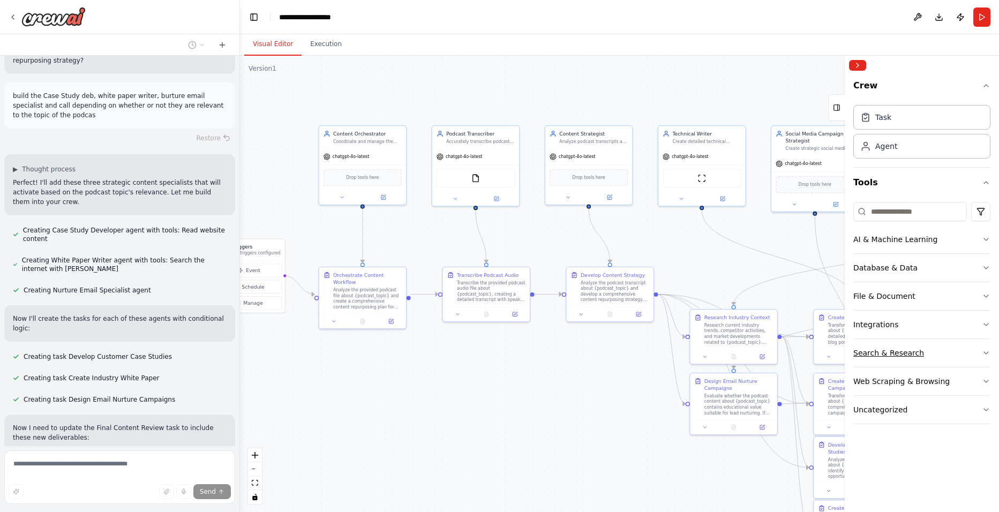
click at [985, 355] on icon "button" at bounding box center [986, 353] width 9 height 9
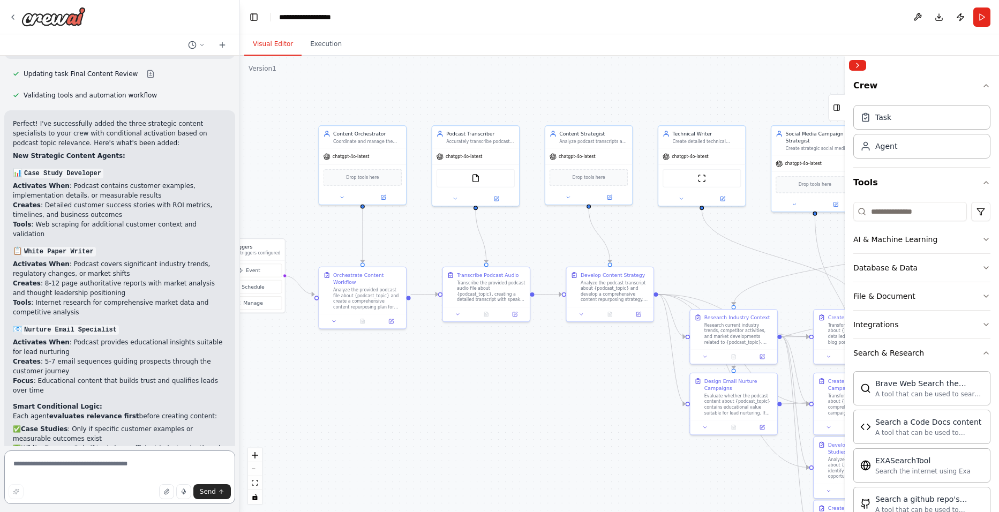
scroll to position [3912, 0]
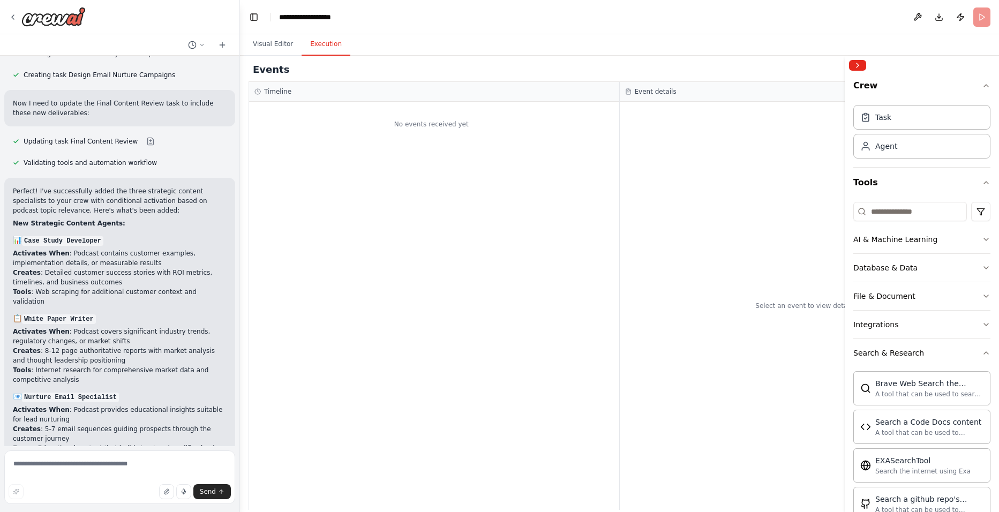
click at [326, 55] on button "Execution" at bounding box center [326, 44] width 49 height 23
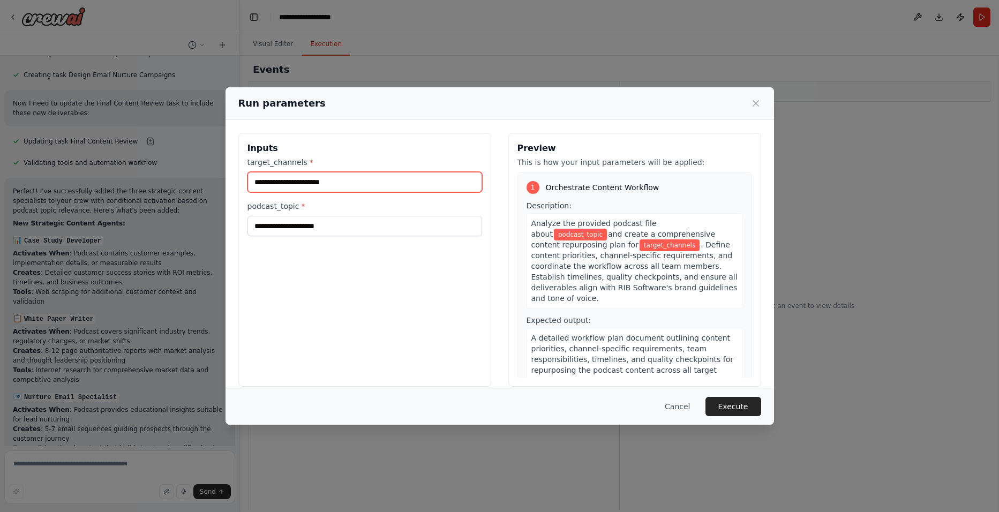
click at [356, 184] on input "target_channels *" at bounding box center [365, 182] width 235 height 20
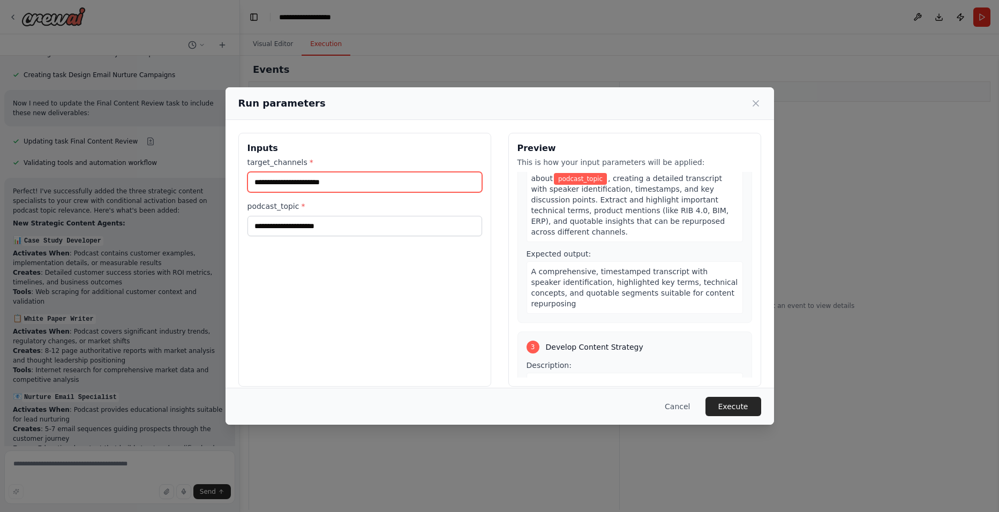
scroll to position [214, 0]
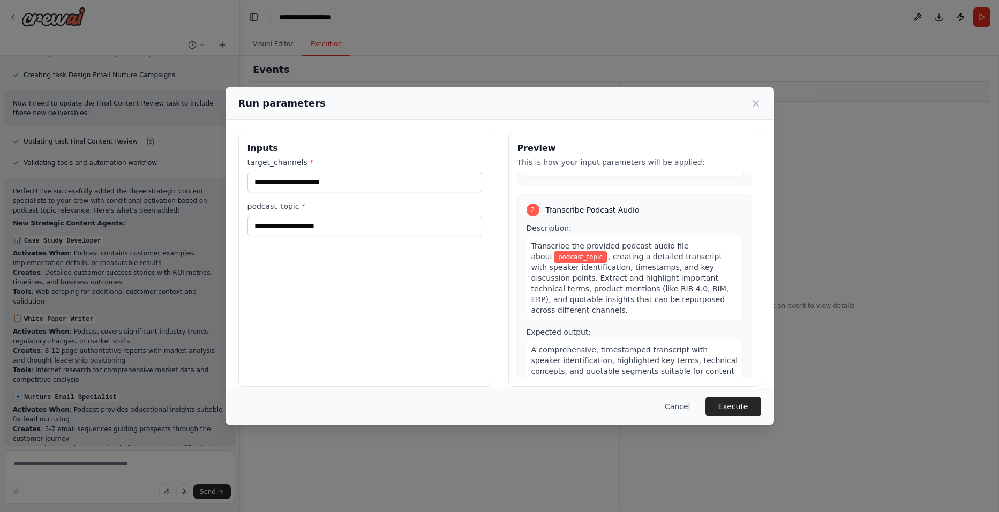
drag, startPoint x: 354, startPoint y: 106, endPoint x: 472, endPoint y: 109, distance: 118.5
click at [472, 109] on div "Run parameters" at bounding box center [499, 103] width 523 height 15
click at [317, 184] on input "target_channels *" at bounding box center [365, 182] width 235 height 20
click at [747, 105] on div "Run parameters" at bounding box center [499, 103] width 523 height 15
click at [759, 104] on icon at bounding box center [756, 103] width 11 height 11
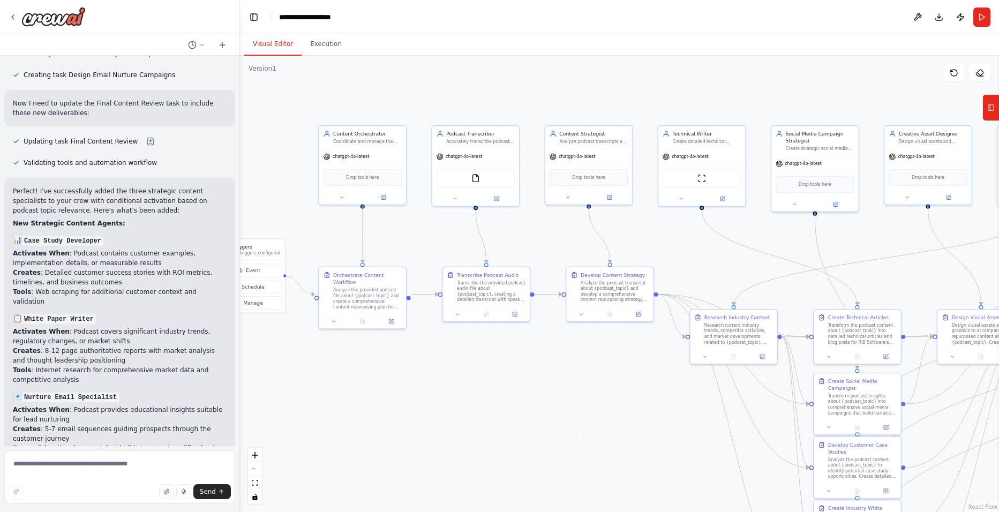
click at [268, 46] on button "Visual Editor" at bounding box center [272, 44] width 57 height 23
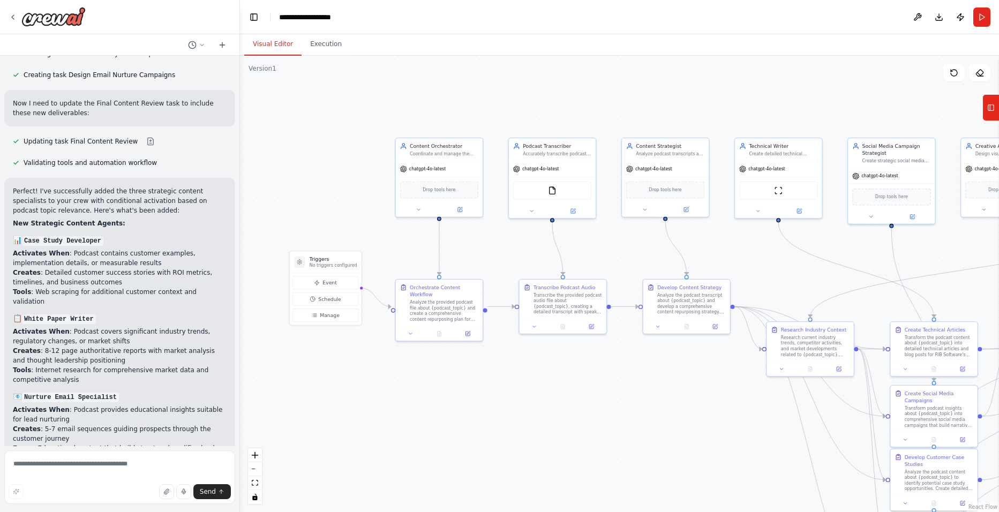
drag, startPoint x: 274, startPoint y: 195, endPoint x: 400, endPoint y: 206, distance: 125.8
click at [400, 206] on div ".deletable-edge-delete-btn { width: 20px; height: 20px; border: 0px solid #ffff…" at bounding box center [619, 284] width 759 height 457
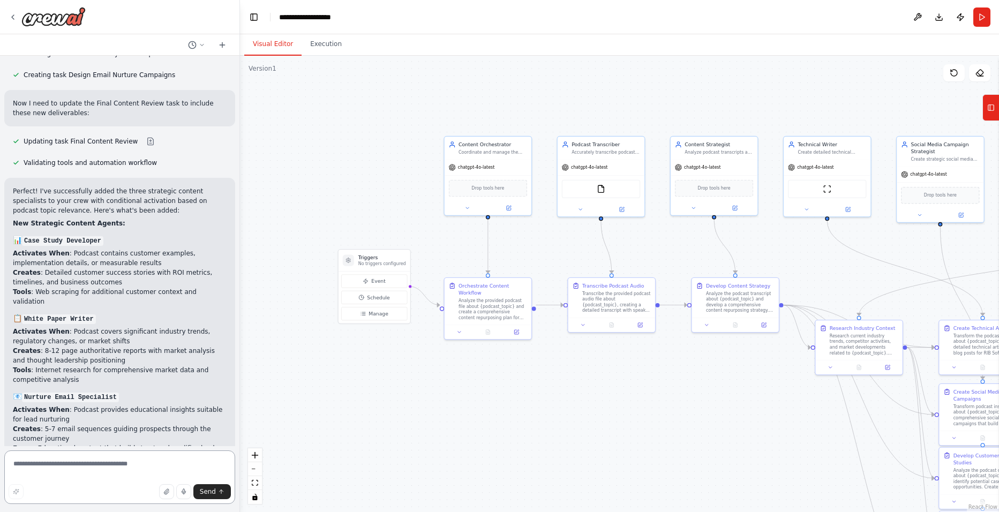
click at [116, 465] on textarea at bounding box center [119, 478] width 231 height 54
type textarea "**********"
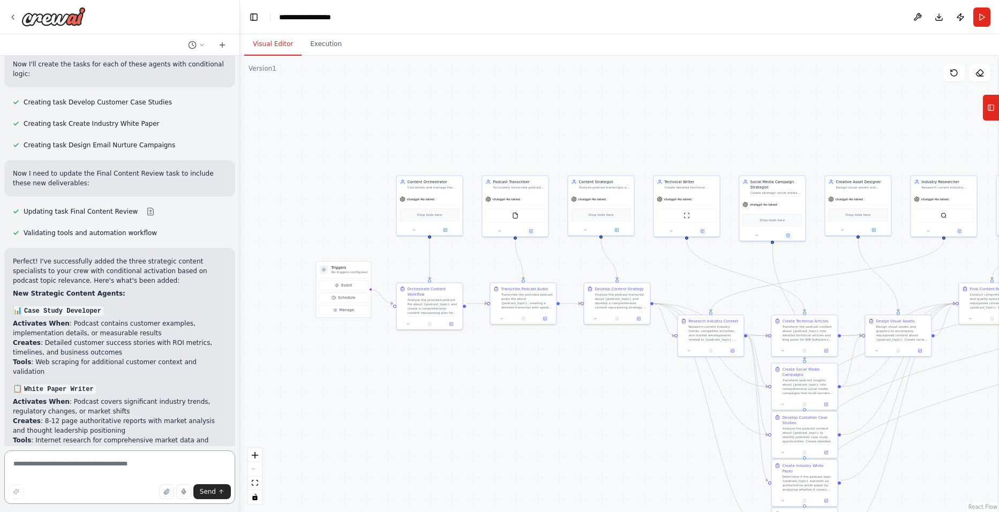
scroll to position [3877, 0]
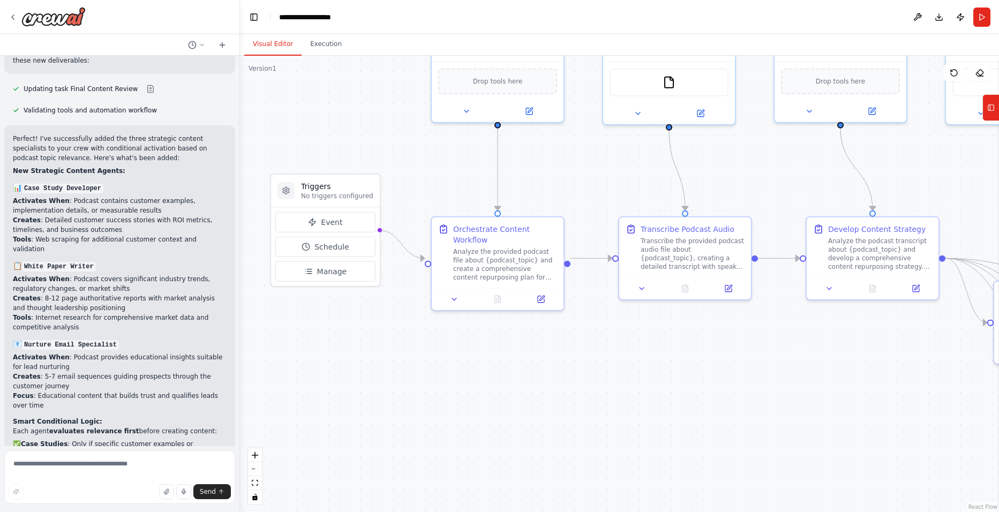
drag, startPoint x: 371, startPoint y: 313, endPoint x: 402, endPoint y: 345, distance: 44.7
click at [411, 360] on div ".deletable-edge-delete-btn { width: 20px; height: 20px; border: 0px solid #ffff…" at bounding box center [619, 284] width 759 height 457
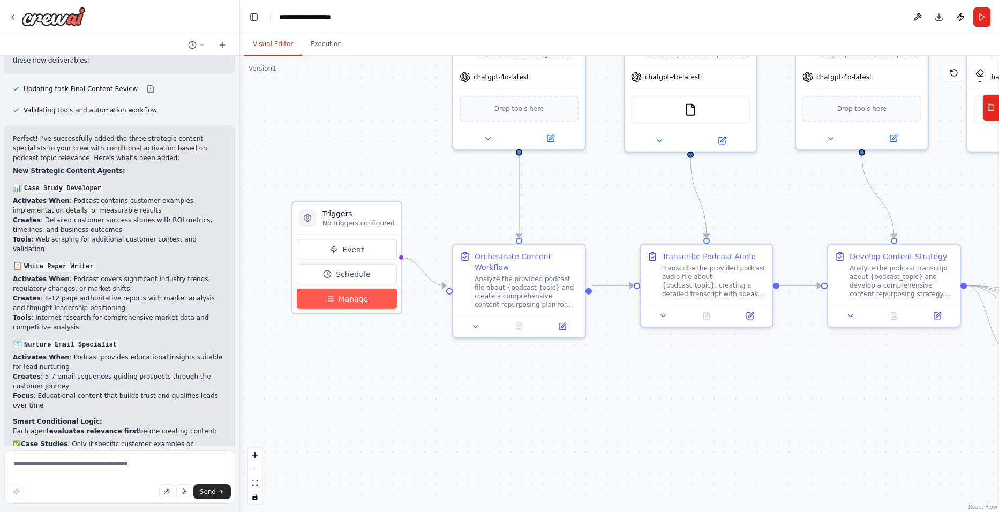
click at [367, 305] on button "Manage" at bounding box center [347, 299] width 100 height 20
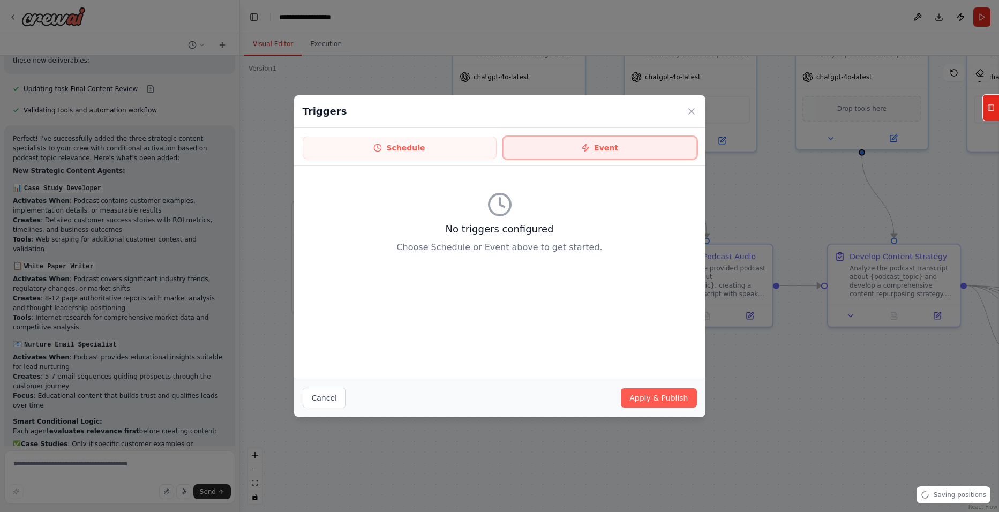
click at [581, 155] on button "Event" at bounding box center [600, 148] width 194 height 23
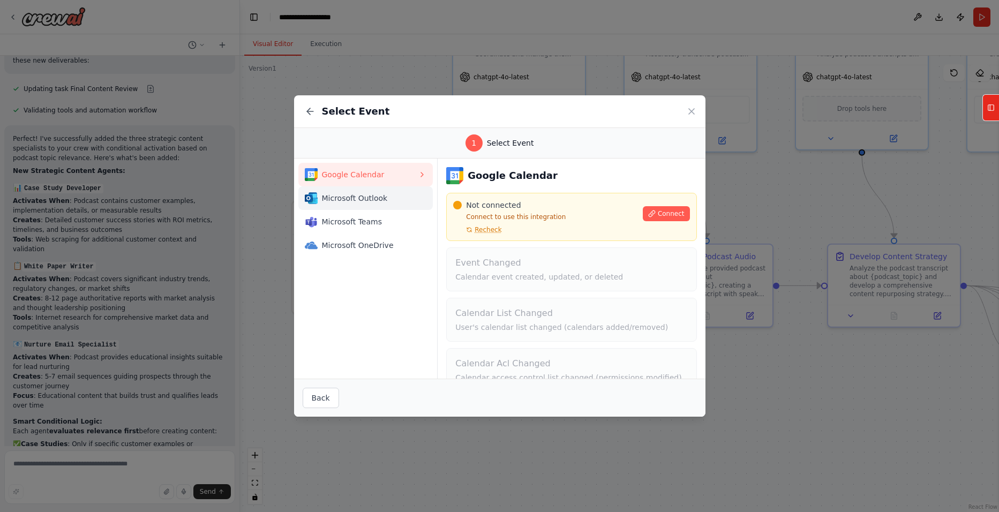
click at [368, 199] on span "Microsoft Outlook" at bounding box center [370, 198] width 96 height 11
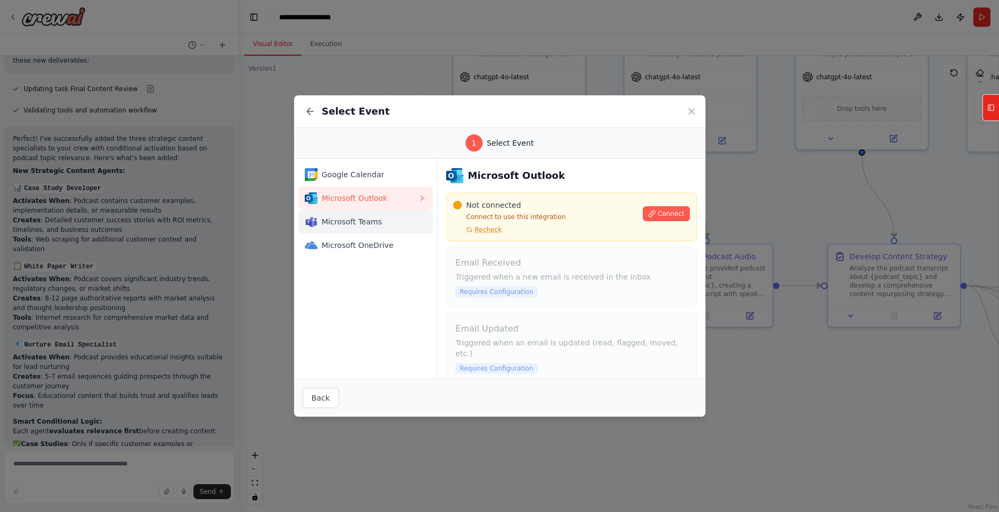
click at [371, 215] on div "Microsoft Teams" at bounding box center [362, 221] width 114 height 13
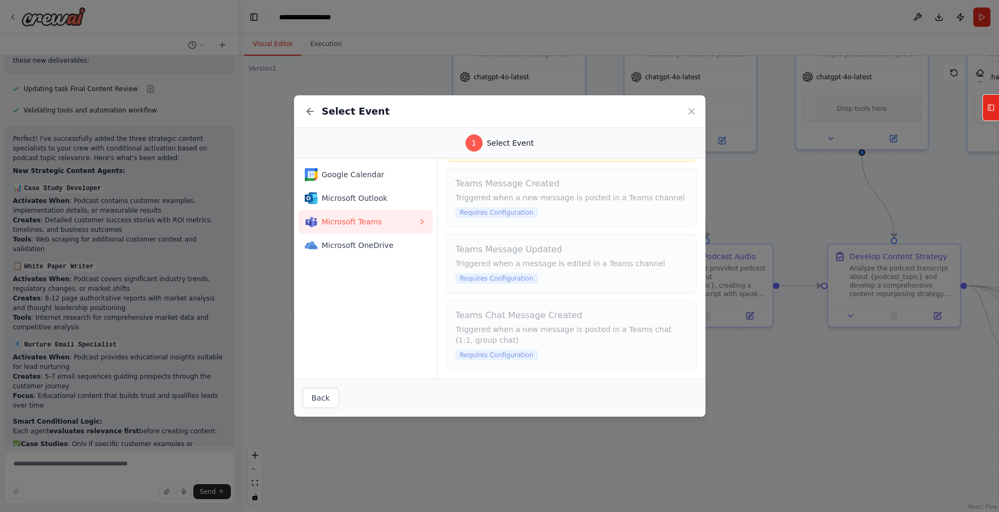
scroll to position [0, 0]
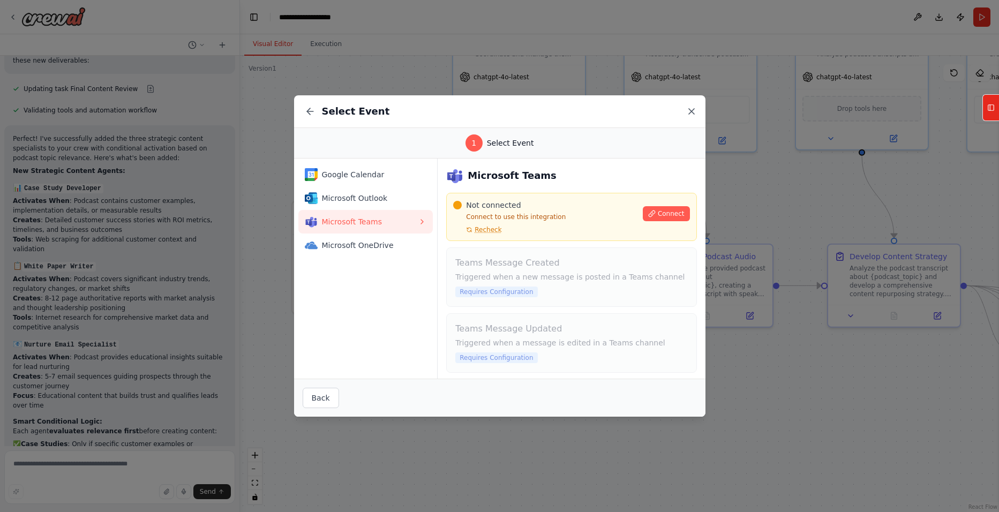
click at [691, 115] on icon at bounding box center [691, 111] width 11 height 11
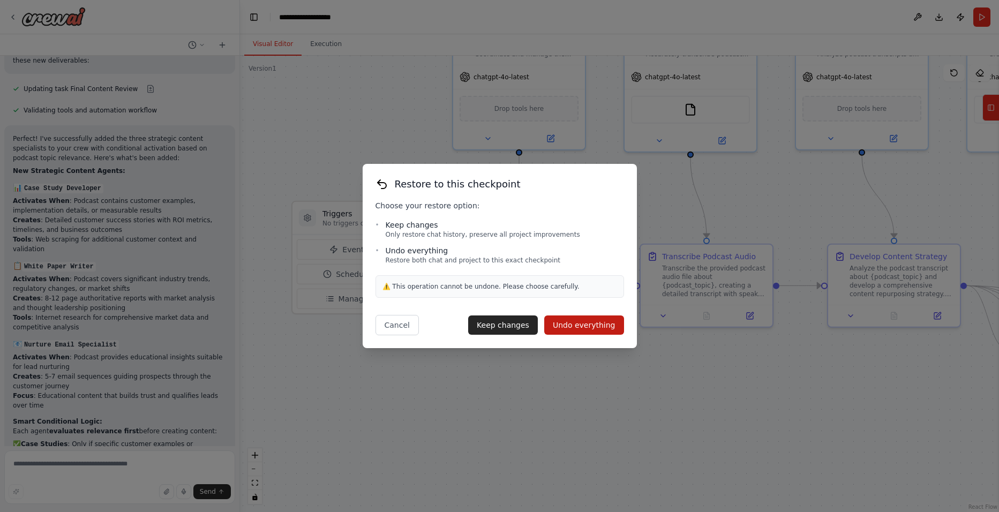
click at [392, 326] on button "Cancel" at bounding box center [397, 325] width 43 height 20
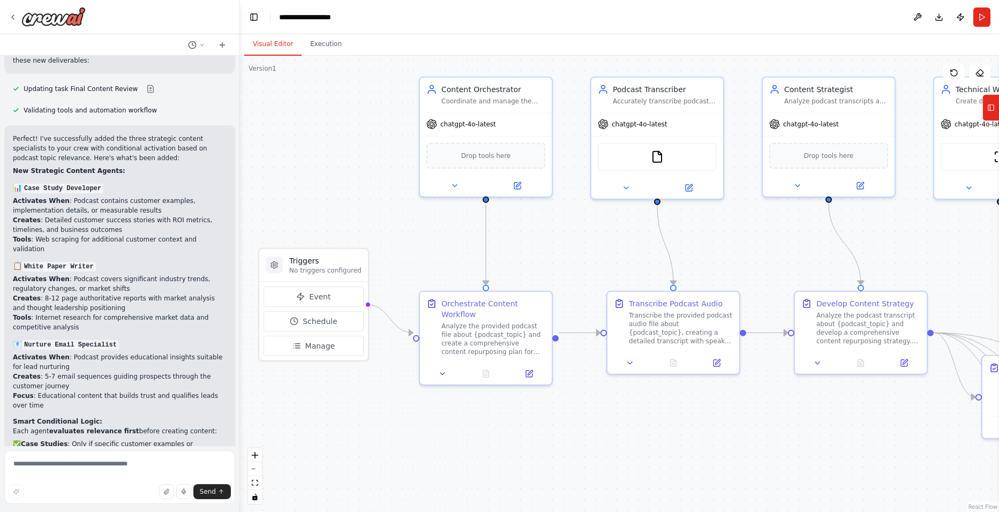
drag, startPoint x: 441, startPoint y: 378, endPoint x: 383, endPoint y: 458, distance: 99.0
click at [383, 458] on div ".deletable-edge-delete-btn { width: 20px; height: 20px; border: 0px solid #ffff…" at bounding box center [619, 284] width 759 height 457
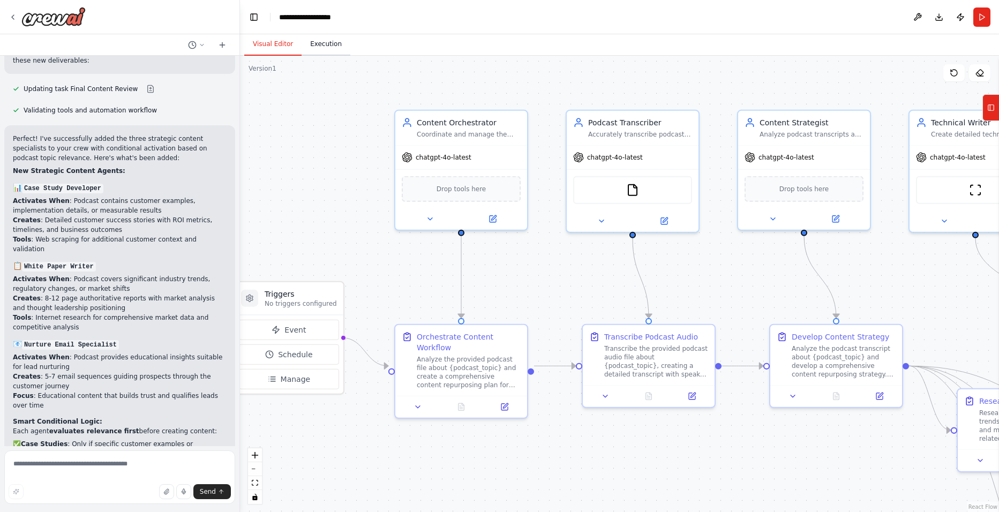
click at [321, 53] on button "Execution" at bounding box center [326, 44] width 49 height 23
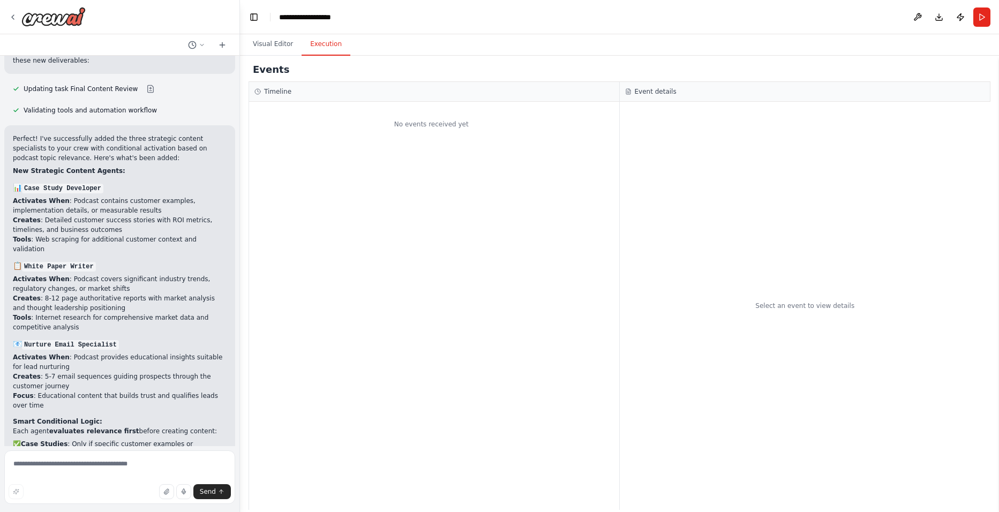
click at [421, 126] on div "No events received yet" at bounding box center [431, 124] width 365 height 34
drag, startPoint x: 453, startPoint y: 76, endPoint x: 496, endPoint y: 74, distance: 42.9
click at [496, 74] on div "Events" at bounding box center [620, 70] width 742 height 24
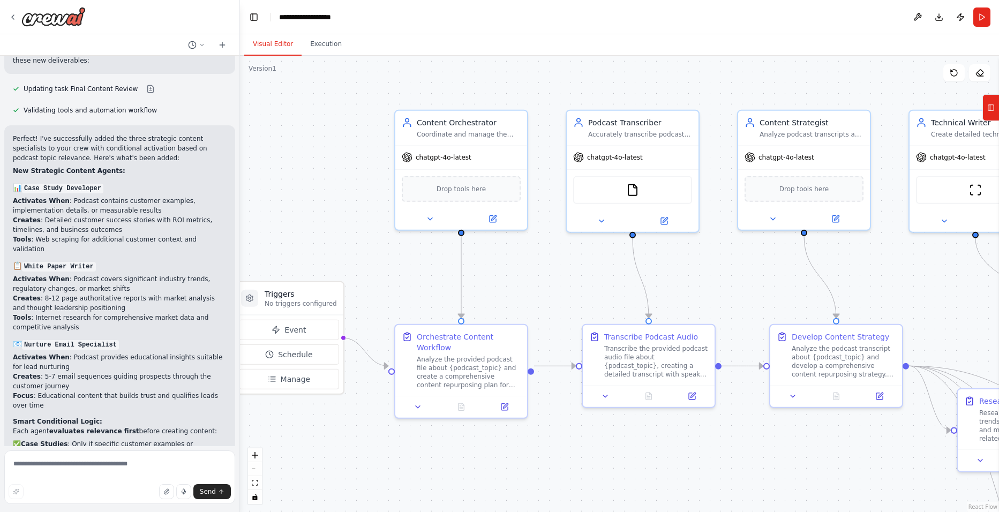
click at [274, 44] on button "Visual Editor" at bounding box center [272, 44] width 57 height 23
drag, startPoint x: 333, startPoint y: 200, endPoint x: 401, endPoint y: 213, distance: 69.3
click at [401, 213] on div ".deletable-edge-delete-btn { width: 20px; height: 20px; border: 0px solid #ffff…" at bounding box center [619, 284] width 759 height 457
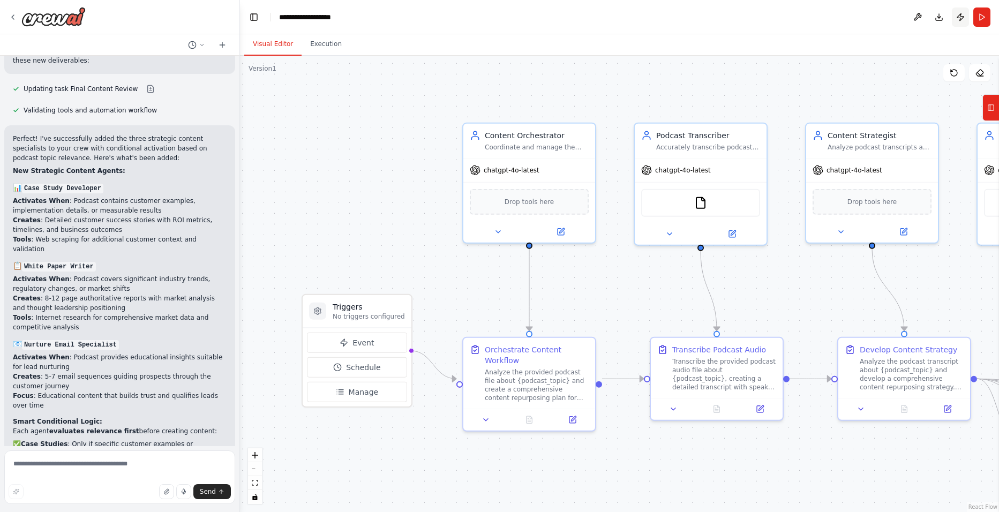
click at [959, 15] on button "Publish" at bounding box center [960, 17] width 17 height 19
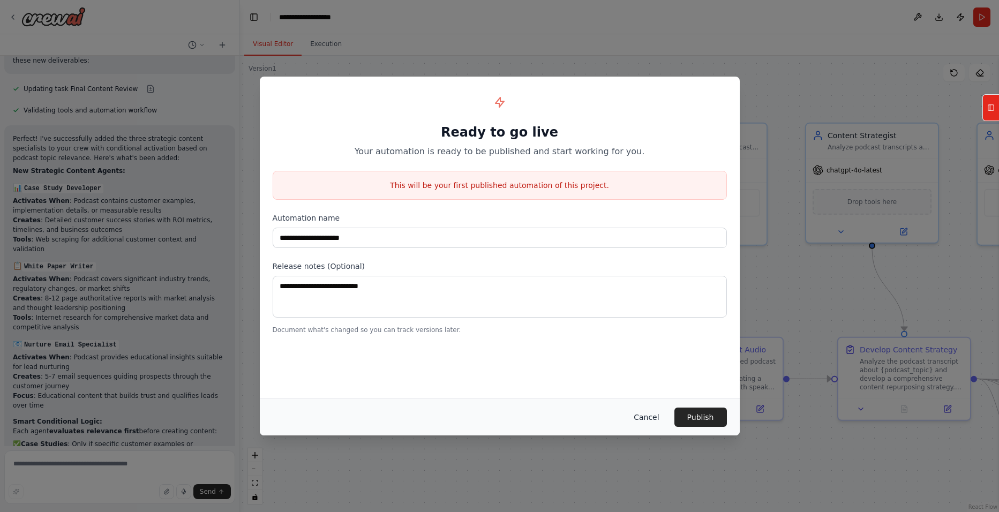
click at [652, 422] on button "Cancel" at bounding box center [646, 417] width 42 height 19
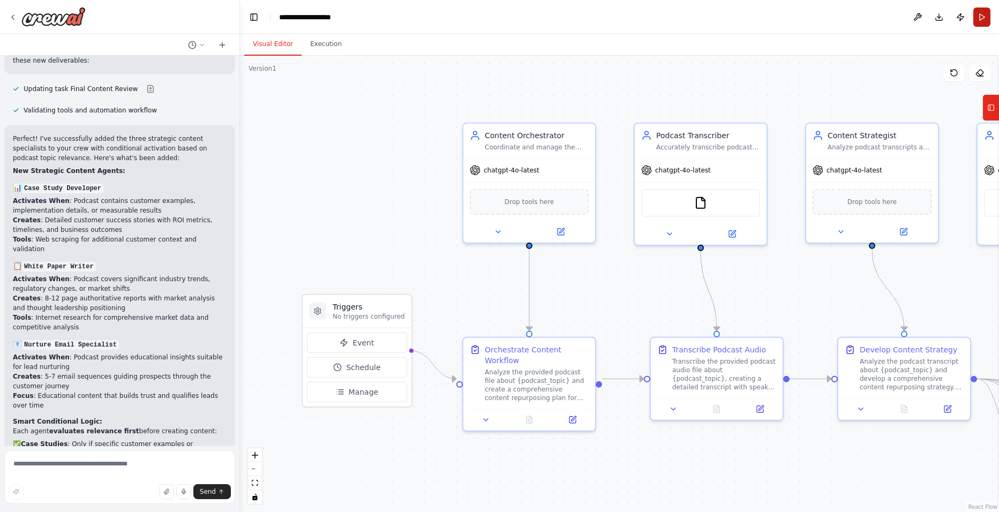
click at [982, 20] on button "Run" at bounding box center [982, 17] width 17 height 19
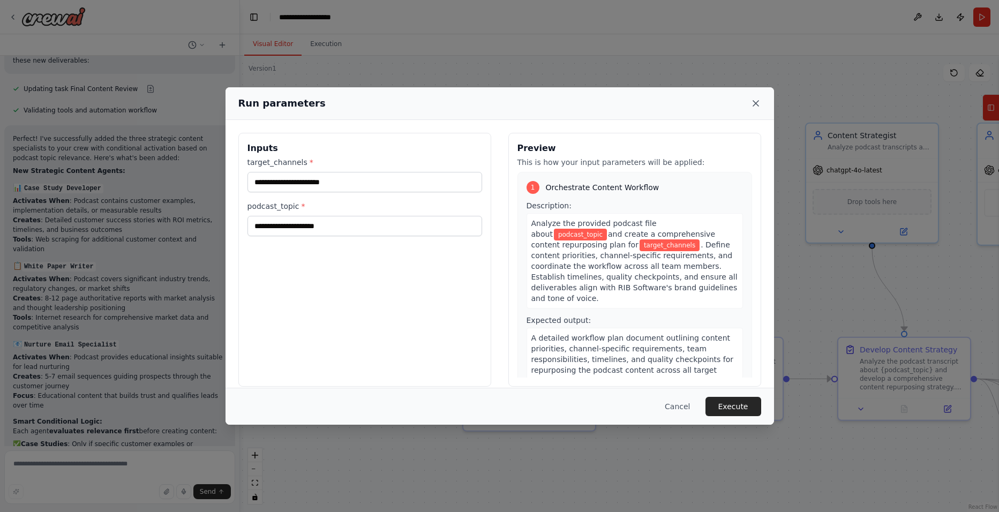
click at [753, 104] on icon at bounding box center [756, 103] width 11 height 11
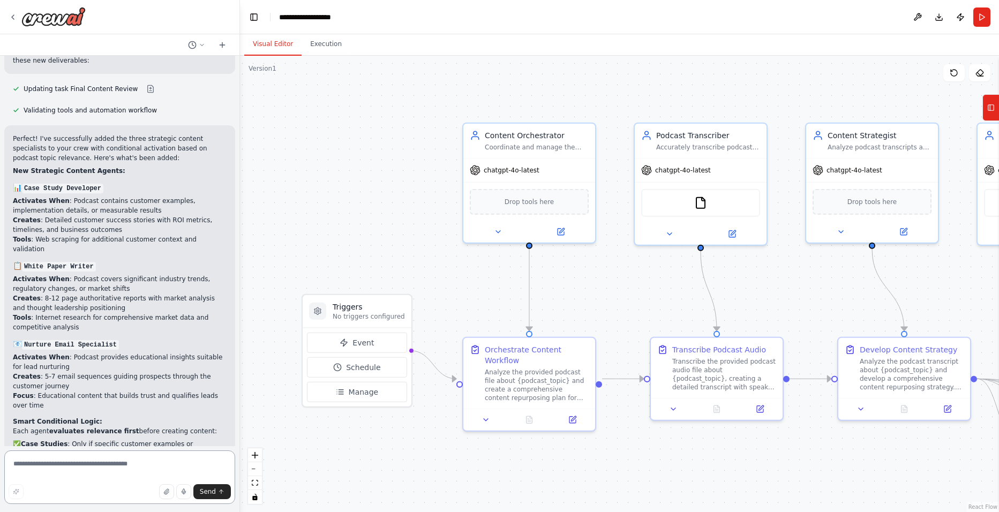
click at [158, 469] on textarea at bounding box center [119, 478] width 231 height 54
type textarea "**********"
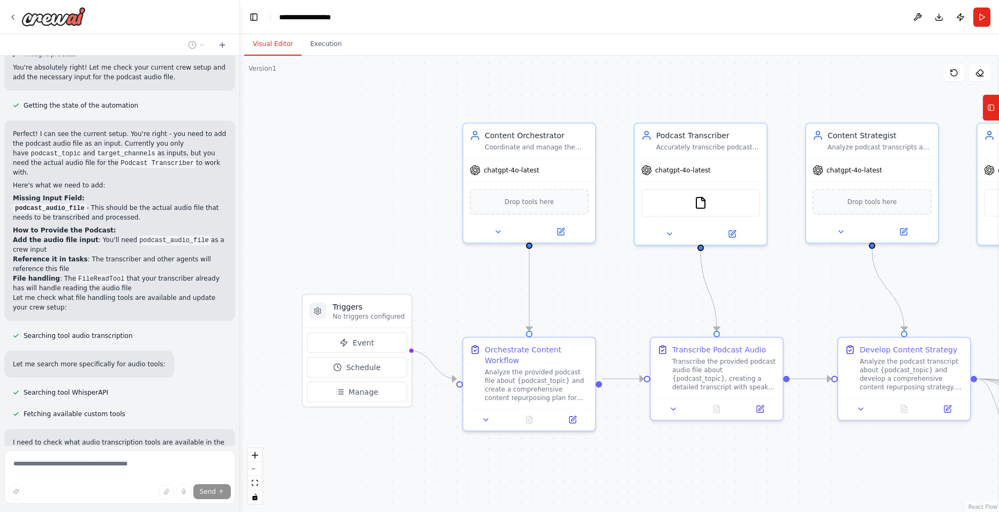
scroll to position [4636, 0]
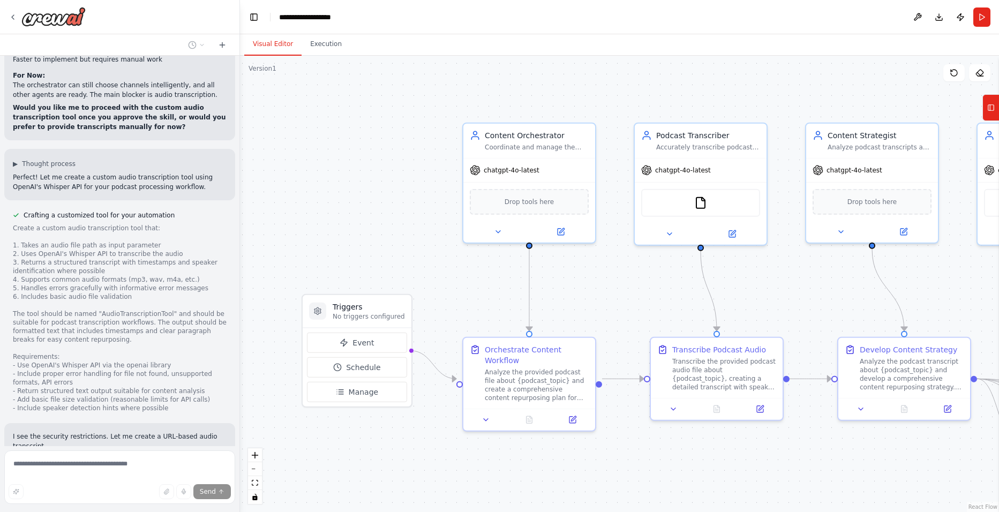
scroll to position [5417, 0]
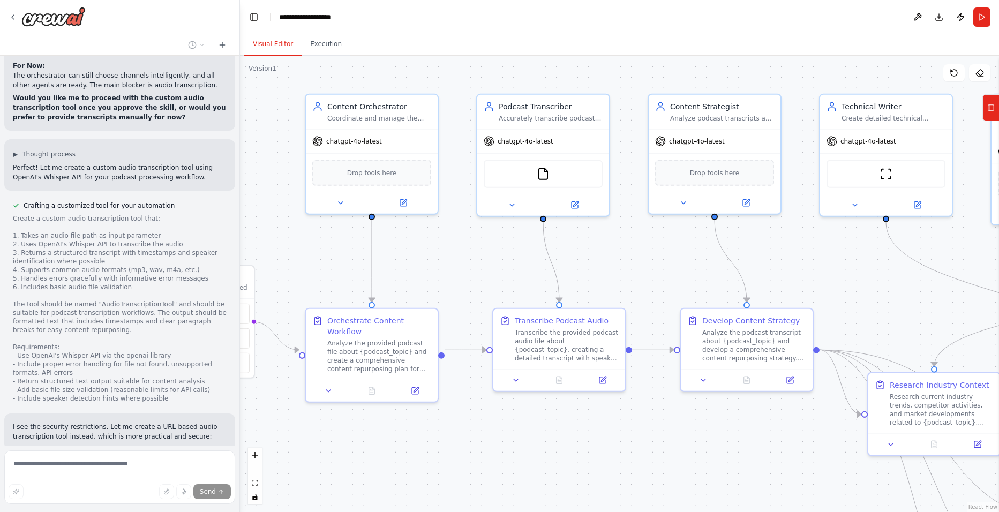
drag, startPoint x: 616, startPoint y: 311, endPoint x: 413, endPoint y: 280, distance: 205.0
click at [415, 280] on div ".deletable-edge-delete-btn { width: 20px; height: 20px; border: 0px solid #ffff…" at bounding box center [619, 284] width 759 height 457
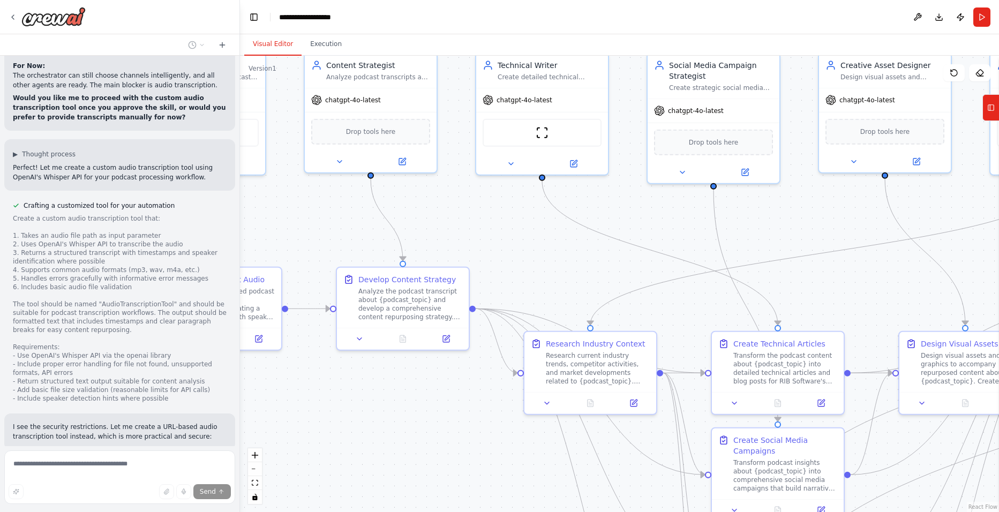
drag, startPoint x: 826, startPoint y: 306, endPoint x: 505, endPoint y: 250, distance: 325.9
click at [509, 251] on div ".deletable-edge-delete-btn { width: 20px; height: 20px; border: 0px solid #ffff…" at bounding box center [619, 284] width 759 height 457
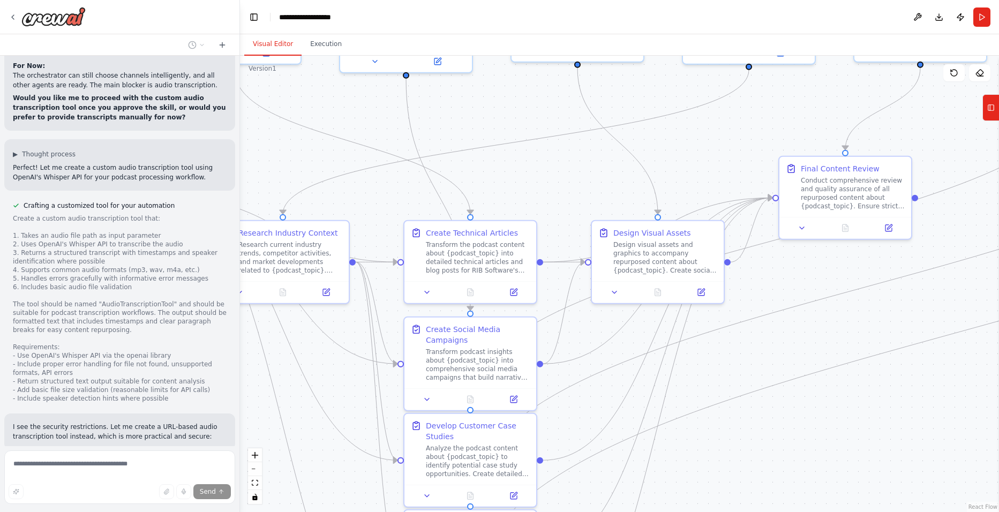
drag, startPoint x: 856, startPoint y: 274, endPoint x: 561, endPoint y: 173, distance: 311.8
click at [561, 173] on div ".deletable-edge-delete-btn { width: 20px; height: 20px; border: 0px solid #ffff…" at bounding box center [619, 284] width 759 height 457
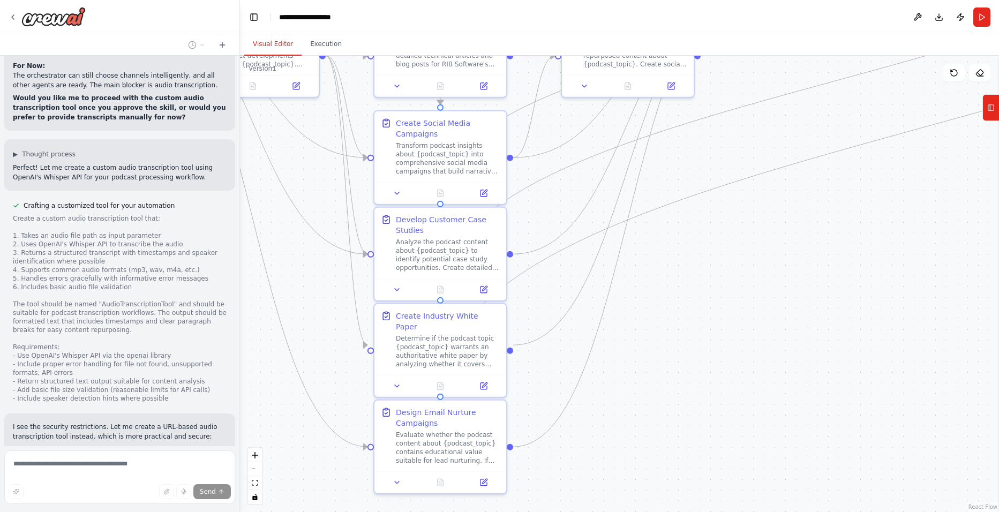
drag, startPoint x: 805, startPoint y: 413, endPoint x: 801, endPoint y: 148, distance: 264.7
click at [800, 149] on div ".deletable-edge-delete-btn { width: 20px; height: 20px; border: 0px solid #ffff…" at bounding box center [619, 284] width 759 height 457
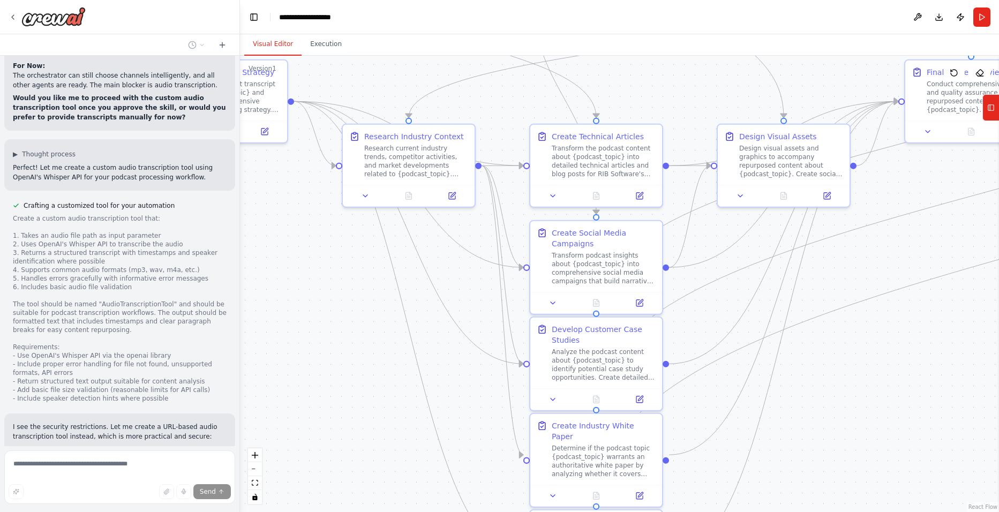
drag, startPoint x: 777, startPoint y: 236, endPoint x: 945, endPoint y: 432, distance: 257.6
click at [945, 432] on div ".deletable-edge-delete-btn { width: 20px; height: 20px; border: 0px solid #ffff…" at bounding box center [619, 284] width 759 height 457
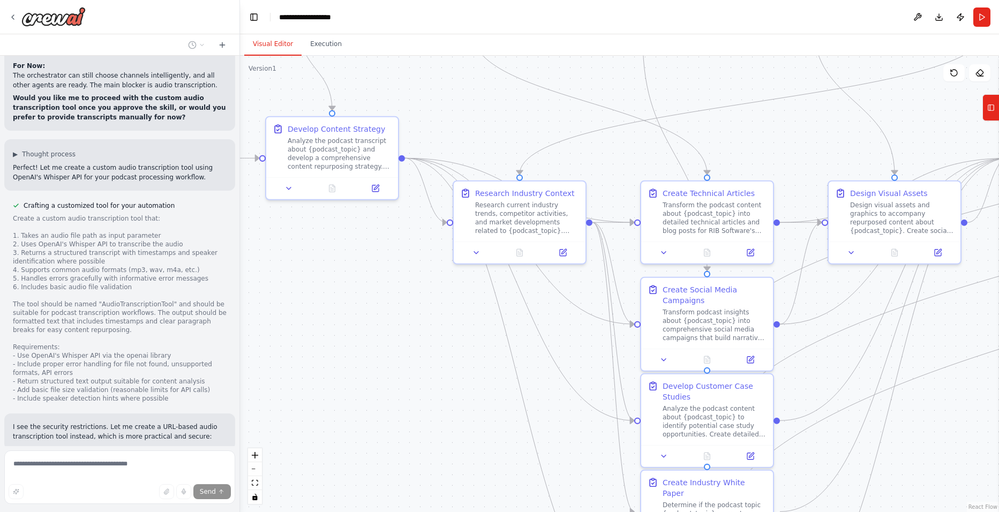
drag, startPoint x: 391, startPoint y: 357, endPoint x: 470, endPoint y: 386, distance: 83.9
click at [470, 386] on div ".deletable-edge-delete-btn { width: 20px; height: 20px; border: 0px solid #ffff…" at bounding box center [619, 284] width 759 height 457
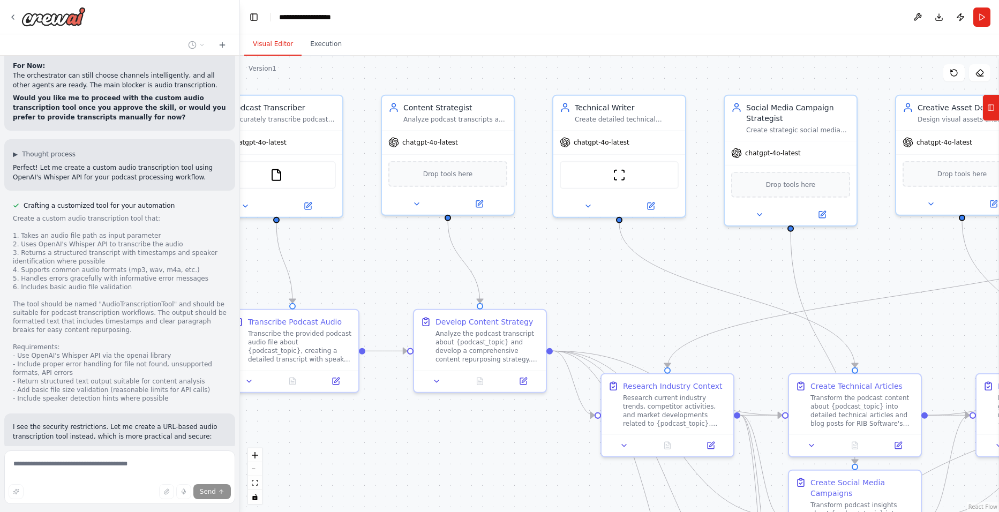
drag, startPoint x: 348, startPoint y: 292, endPoint x: 473, endPoint y: 465, distance: 212.7
click at [475, 470] on div ".deletable-edge-delete-btn { width: 20px; height: 20px; border: 0px solid #ffff…" at bounding box center [619, 284] width 759 height 457
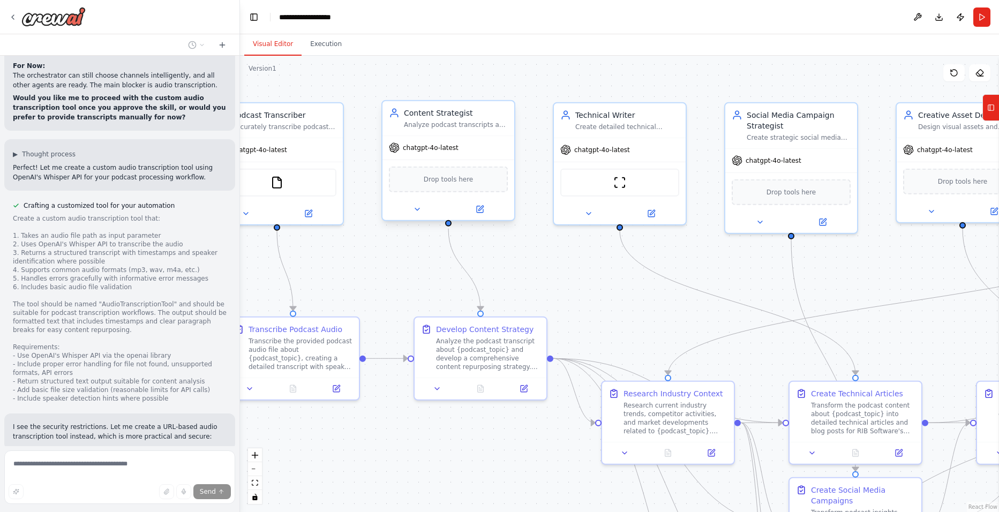
click at [489, 133] on div "Content Strategist Analyze podcast transcripts and develop comprehensive conten…" at bounding box center [449, 118] width 132 height 34
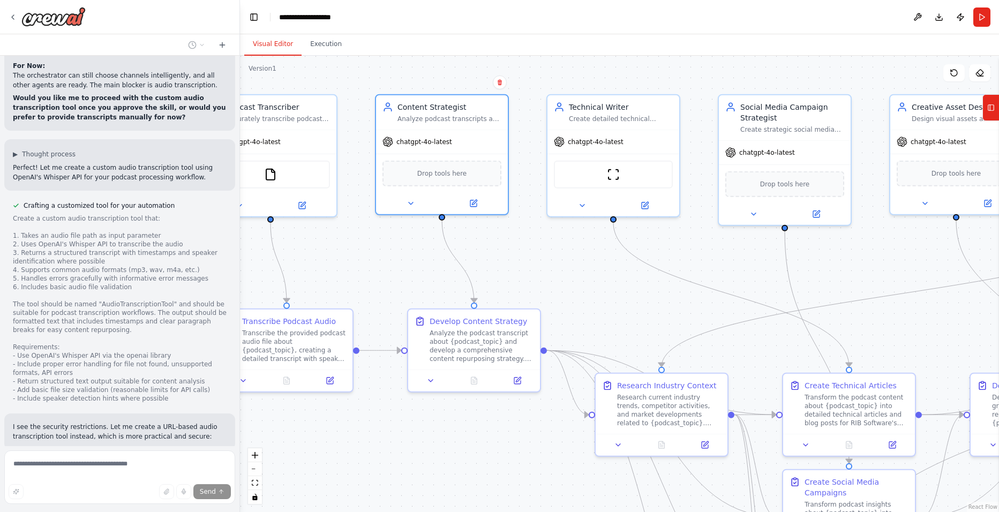
drag, startPoint x: 617, startPoint y: 332, endPoint x: 593, endPoint y: 234, distance: 101.6
click at [596, 250] on div ".deletable-edge-delete-btn { width: 20px; height: 20px; border: 0px solid #ffff…" at bounding box center [619, 284] width 759 height 457
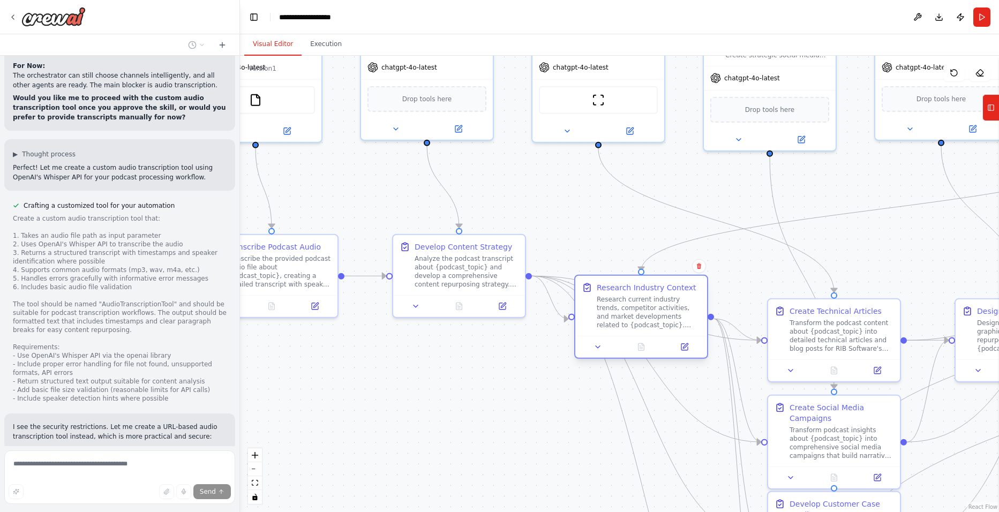
drag, startPoint x: 656, startPoint y: 338, endPoint x: 643, endPoint y: 316, distance: 25.0
click at [643, 316] on div "Research current industry trends, competitor activities, and market development…" at bounding box center [649, 312] width 104 height 34
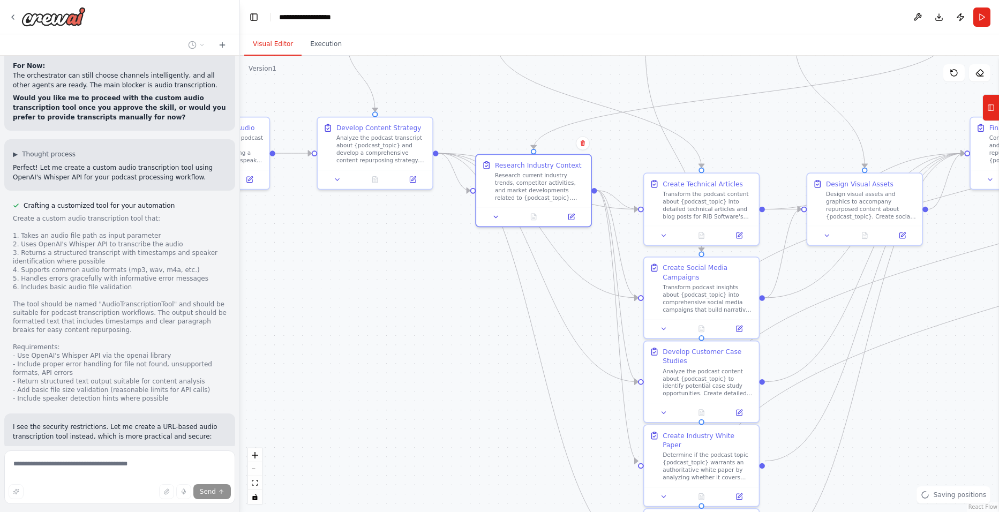
drag, startPoint x: 563, startPoint y: 413, endPoint x: 465, endPoint y: 266, distance: 176.5
click at [465, 267] on div ".deletable-edge-delete-btn { width: 20px; height: 20px; border: 0px solid #ffff…" at bounding box center [619, 284] width 759 height 457
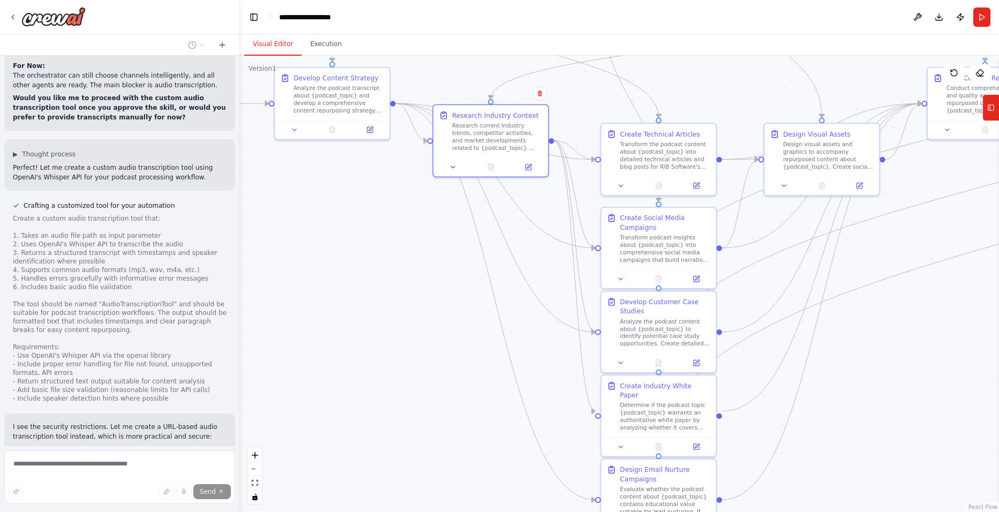
drag, startPoint x: 525, startPoint y: 417, endPoint x: 423, endPoint y: 278, distance: 172.4
click at [421, 271] on div ".deletable-edge-delete-btn { width: 20px; height: 20px; border: 0px solid #ffff…" at bounding box center [619, 284] width 759 height 457
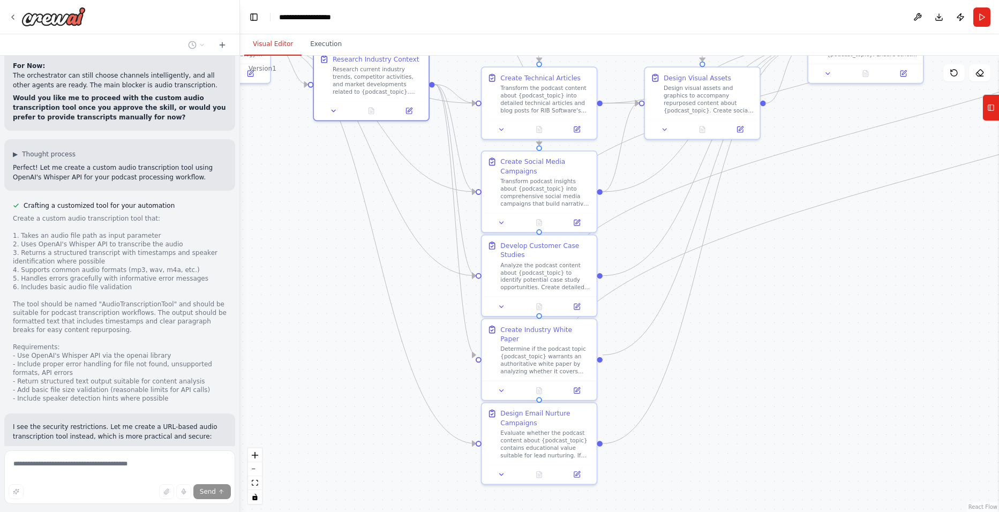
drag, startPoint x: 427, startPoint y: 329, endPoint x: 377, endPoint y: 366, distance: 61.6
click at [377, 366] on div ".deletable-edge-delete-btn { width: 20px; height: 20px; border: 0px solid #ffff…" at bounding box center [619, 284] width 759 height 457
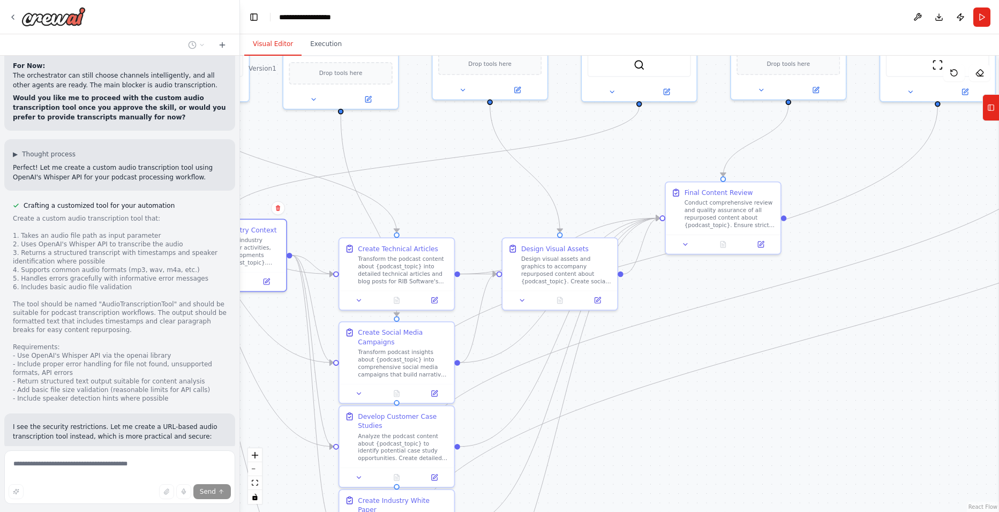
scroll to position [5439, 0]
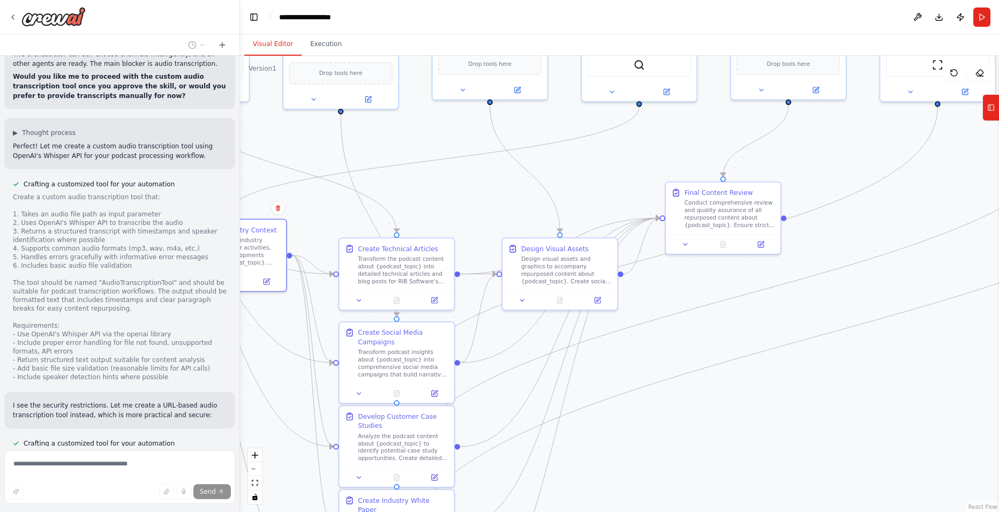
drag, startPoint x: 792, startPoint y: 296, endPoint x: 667, endPoint y: 445, distance: 193.9
click at [667, 445] on div ".deletable-edge-delete-btn { width: 20px; height: 20px; border: 0px solid #ffff…" at bounding box center [619, 284] width 759 height 457
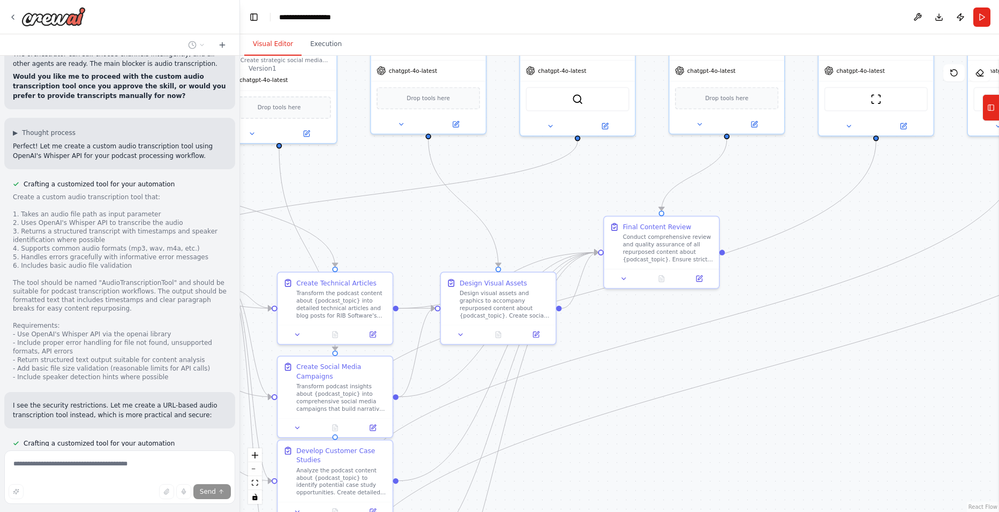
drag, startPoint x: 809, startPoint y: 314, endPoint x: 748, endPoint y: 346, distance: 68.3
click at [748, 346] on div ".deletable-edge-delete-btn { width: 20px; height: 20px; border: 0px solid #ffff…" at bounding box center [619, 284] width 759 height 457
click at [724, 324] on div ".deletable-edge-delete-btn { width: 20px; height: 20px; border: 0px solid #ffff…" at bounding box center [619, 284] width 759 height 457
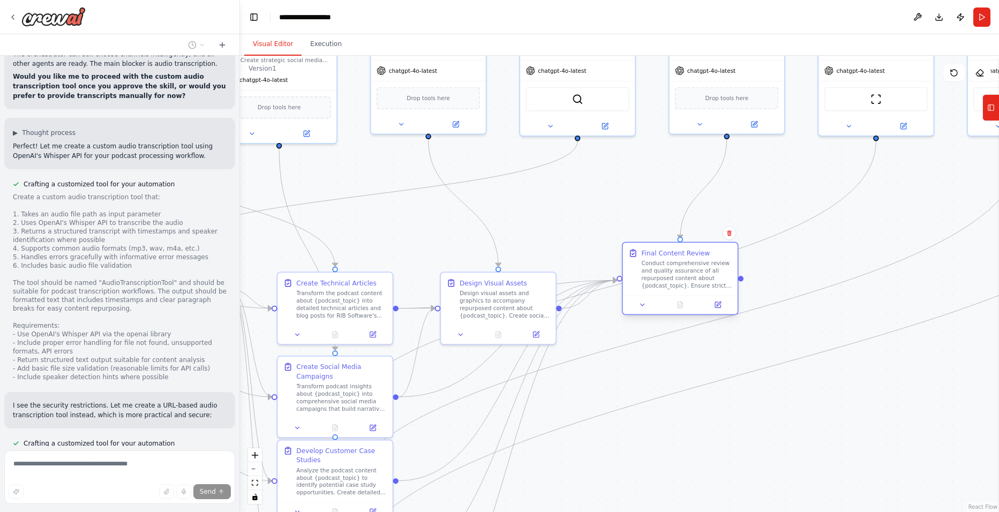
scroll to position [5464, 0]
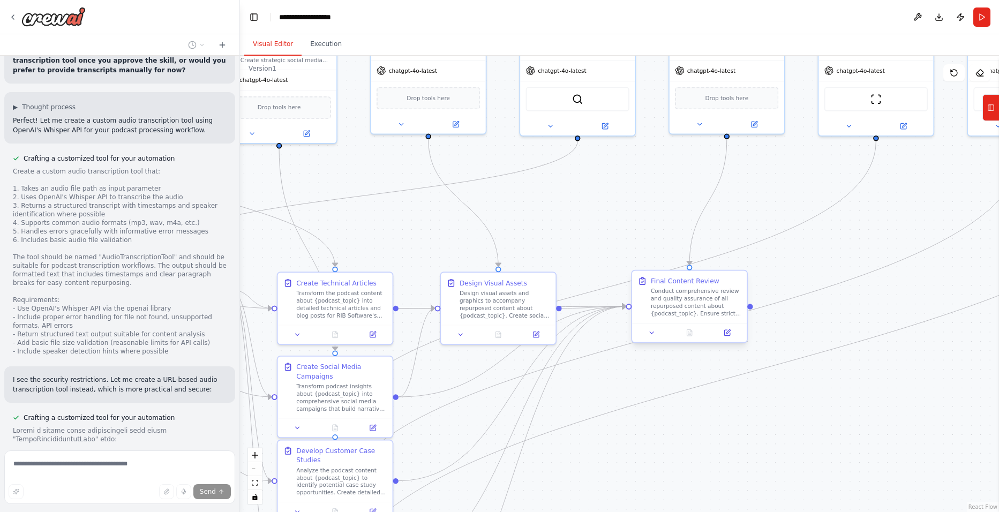
drag, startPoint x: 701, startPoint y: 223, endPoint x: 727, endPoint y: 282, distance: 64.8
click at [727, 282] on div "Final Content Review" at bounding box center [696, 280] width 91 height 9
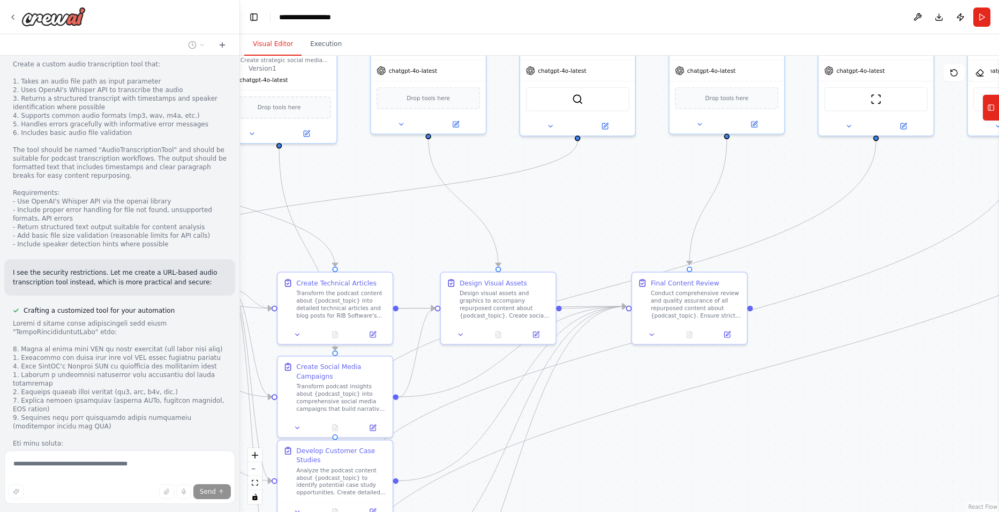
scroll to position [5611, 0]
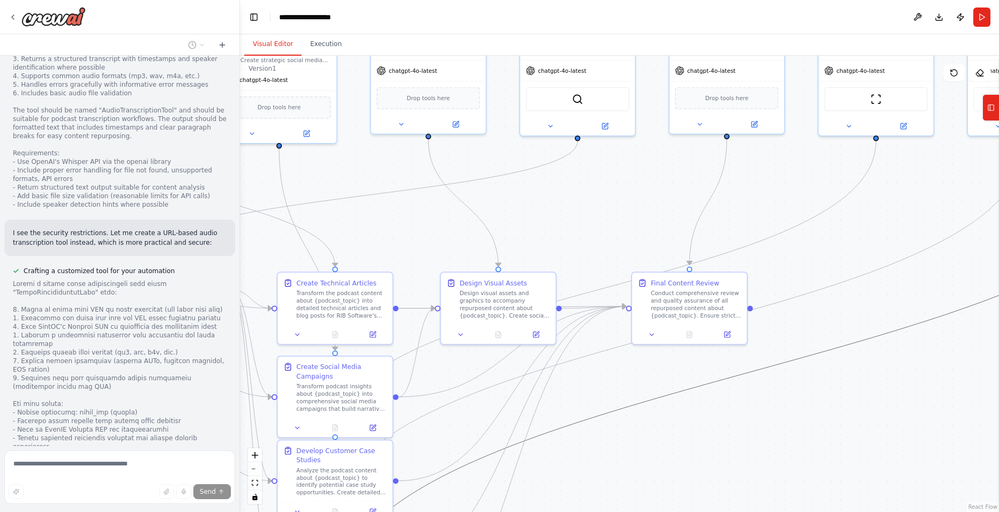
drag, startPoint x: 556, startPoint y: 433, endPoint x: 625, endPoint y: 361, distance: 100.1
click at [625, 361] on div ".deletable-edge-delete-btn { width: 20px; height: 20px; border: 0px solid #ffff…" at bounding box center [619, 284] width 759 height 457
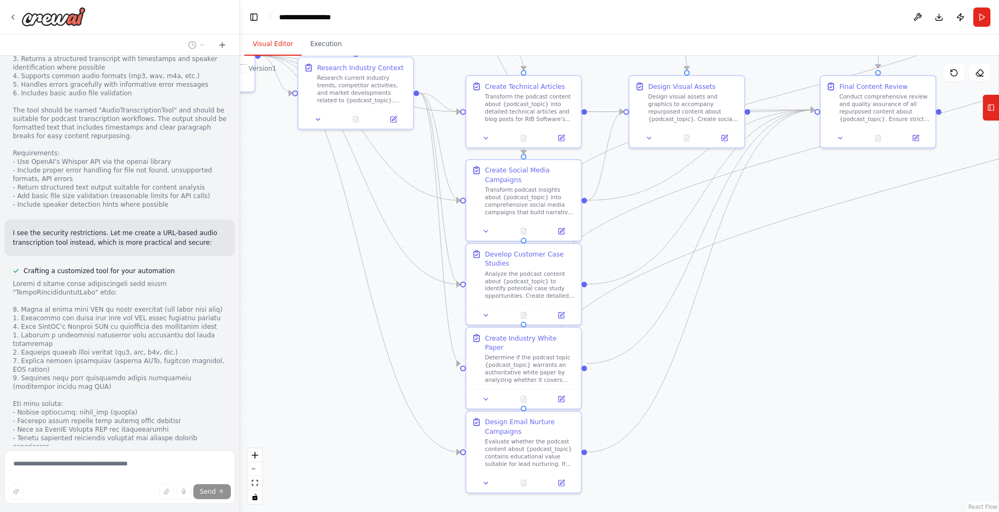
drag, startPoint x: 673, startPoint y: 453, endPoint x: 863, endPoint y: 256, distance: 273.6
click at [863, 256] on div ".deletable-edge-delete-btn { width: 20px; height: 20px; border: 0px solid #ffff…" at bounding box center [619, 284] width 759 height 457
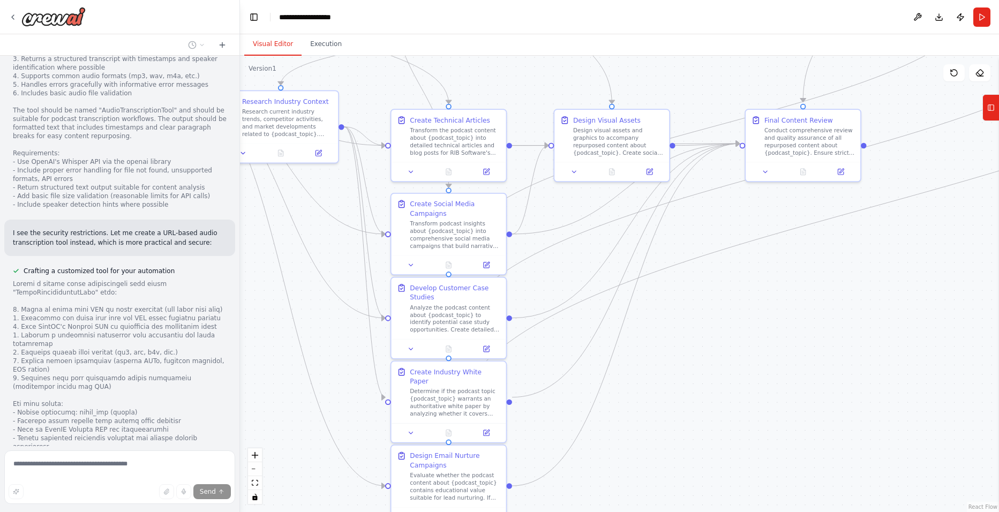
drag, startPoint x: 777, startPoint y: 433, endPoint x: 702, endPoint y: 483, distance: 89.8
click at [702, 483] on div ".deletable-edge-delete-btn { width: 20px; height: 20px; border: 0px solid #ffff…" at bounding box center [619, 284] width 759 height 457
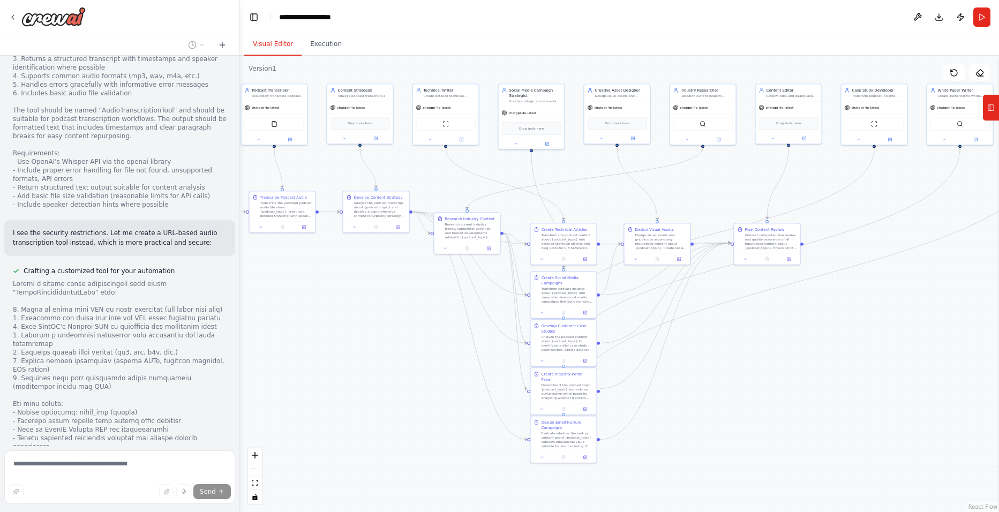
click at [730, 358] on div ".deletable-edge-delete-btn { width: 20px; height: 20px; border: 0px solid #ffff…" at bounding box center [619, 284] width 759 height 457
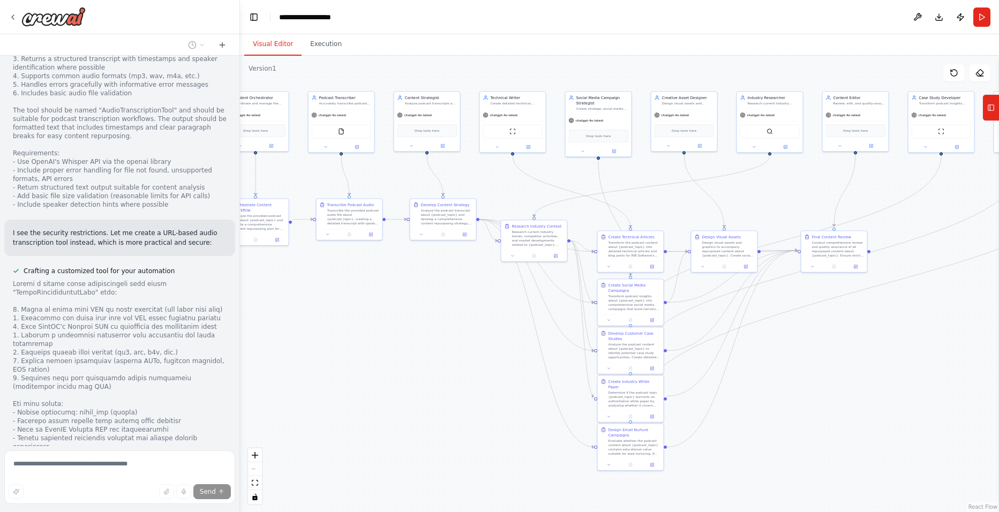
drag, startPoint x: 730, startPoint y: 358, endPoint x: 845, endPoint y: 360, distance: 114.7
click at [848, 362] on div ".deletable-edge-delete-btn { width: 20px; height: 20px; border: 0px solid #ffff…" at bounding box center [619, 284] width 759 height 457
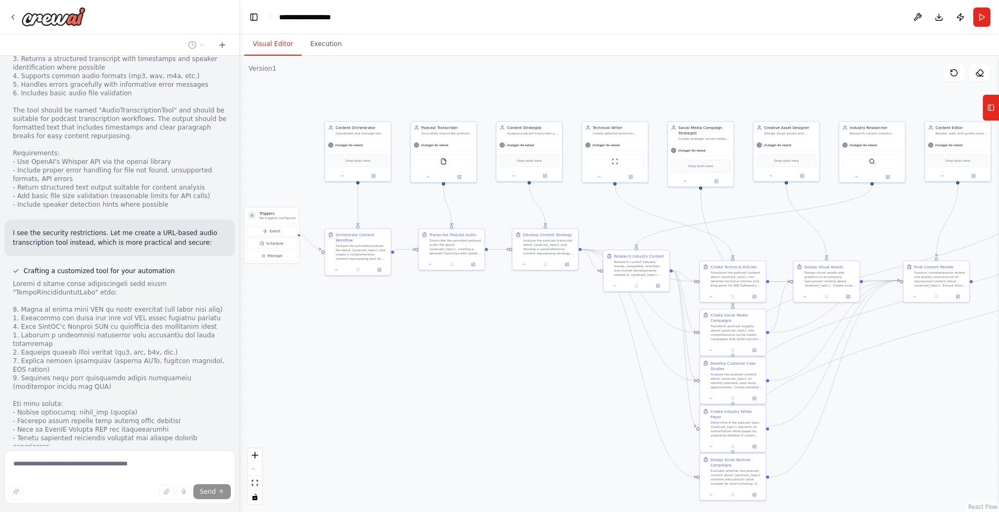
drag, startPoint x: 503, startPoint y: 369, endPoint x: 392, endPoint y: 388, distance: 113.0
click at [393, 388] on div ".deletable-edge-delete-btn { width: 20px; height: 20px; border: 0px solid #ffff…" at bounding box center [619, 284] width 759 height 457
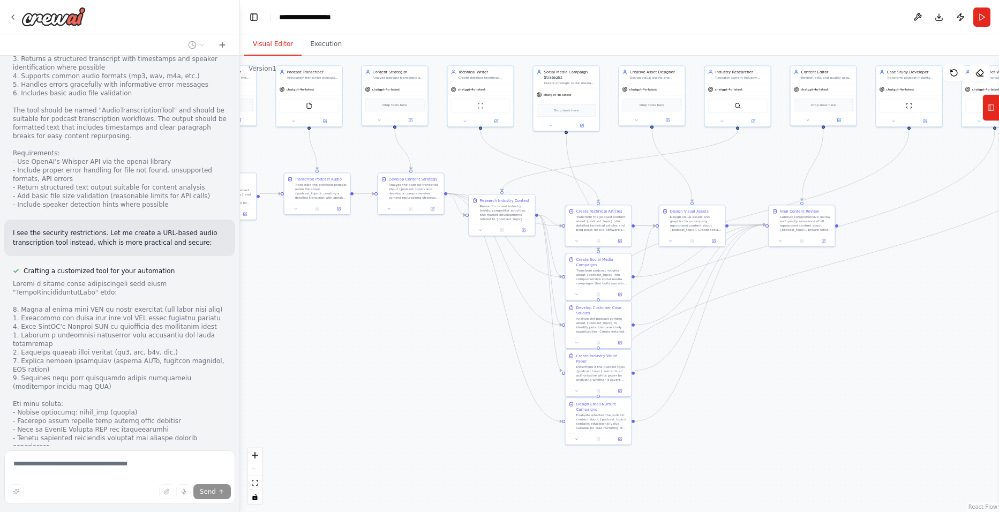
drag, startPoint x: 792, startPoint y: 422, endPoint x: 867, endPoint y: 378, distance: 86.9
click at [867, 378] on div ".deletable-edge-delete-btn { width: 20px; height: 20px; border: 0px solid #ffff…" at bounding box center [619, 284] width 759 height 457
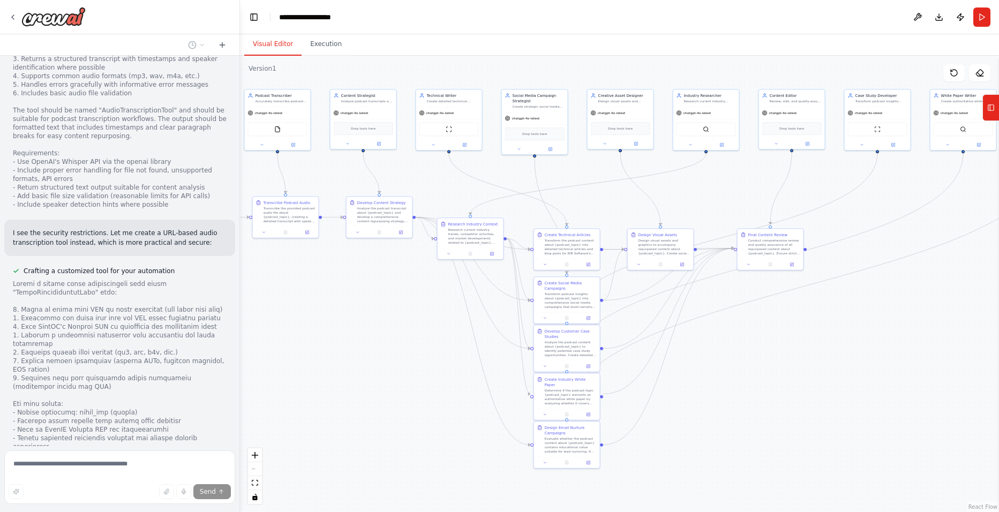
drag, startPoint x: 425, startPoint y: 363, endPoint x: 394, endPoint y: 387, distance: 39.4
click at [394, 387] on div ".deletable-edge-delete-btn { width: 20px; height: 20px; border: 0px solid #ffff…" at bounding box center [619, 284] width 759 height 457
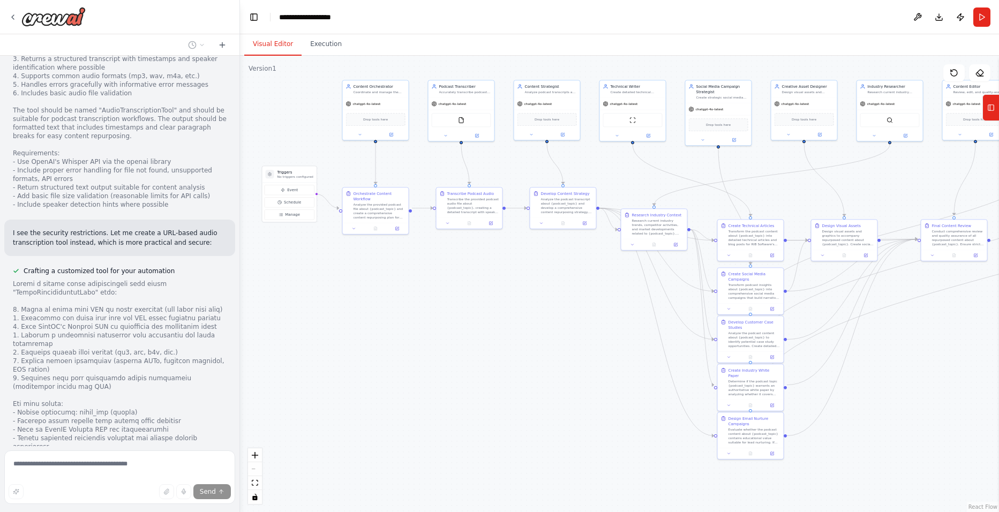
drag, startPoint x: 760, startPoint y: 357, endPoint x: 964, endPoint y: 341, distance: 204.2
click at [964, 341] on div ".deletable-edge-delete-btn { width: 20px; height: 20px; border: 0px solid #ffff…" at bounding box center [619, 284] width 759 height 457
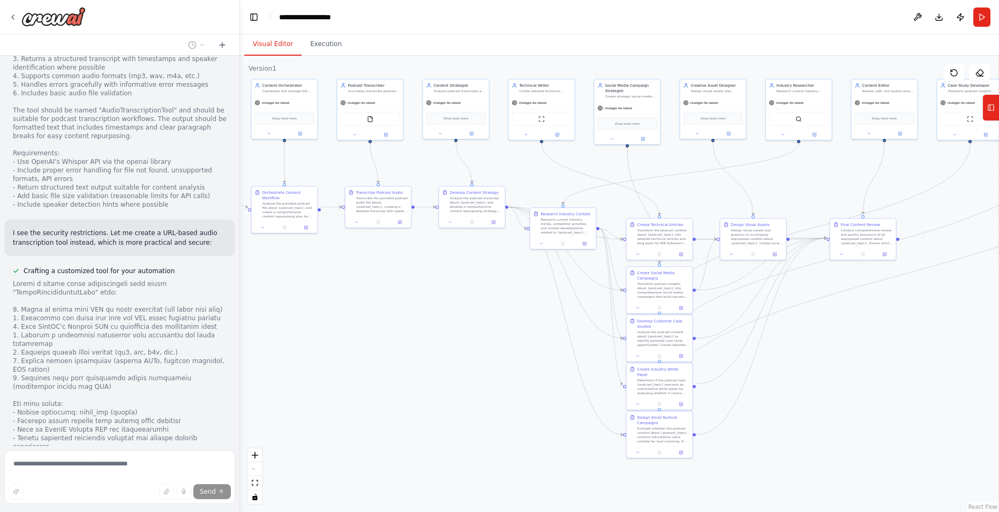
drag, startPoint x: 537, startPoint y: 405, endPoint x: 381, endPoint y: 349, distance: 165.8
click at [381, 349] on div ".deletable-edge-delete-btn { width: 20px; height: 20px; border: 0px solid #ffff…" at bounding box center [619, 284] width 759 height 457
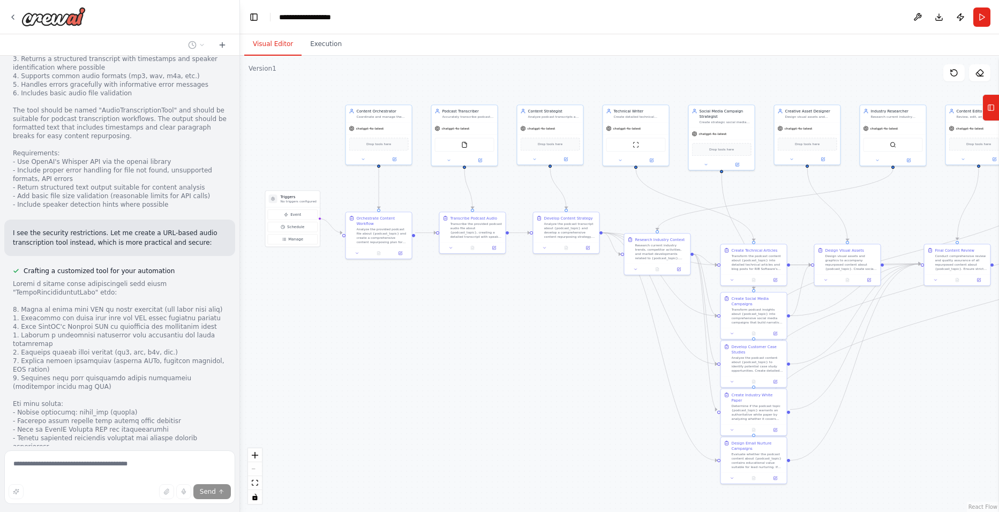
drag, startPoint x: 829, startPoint y: 380, endPoint x: 965, endPoint y: 421, distance: 141.7
click at [965, 421] on div ".deletable-edge-delete-btn { width: 20px; height: 20px; border: 0px solid #ffff…" at bounding box center [619, 284] width 759 height 457
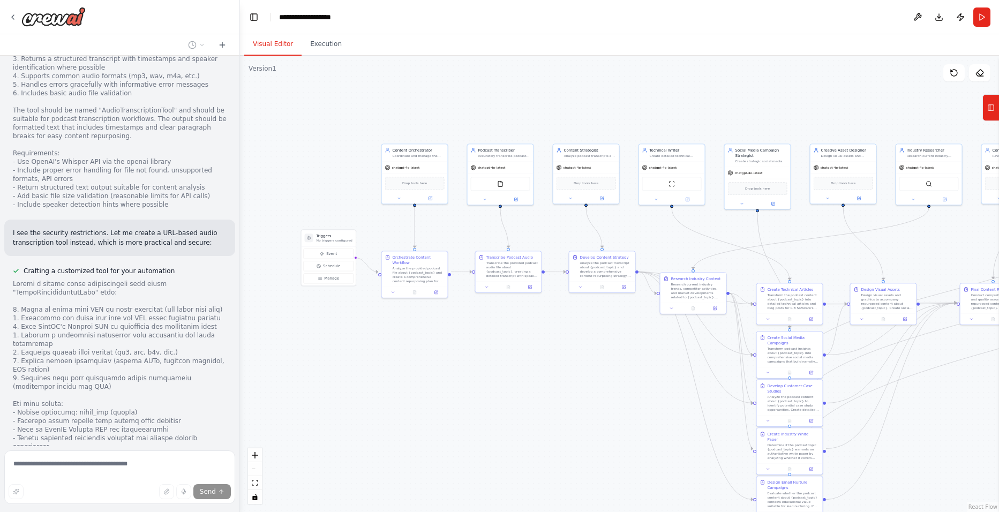
drag, startPoint x: 538, startPoint y: 342, endPoint x: 574, endPoint y: 381, distance: 53.1
click at [574, 381] on div ".deletable-edge-delete-btn { width: 20px; height: 20px; border: 0px solid #ffff…" at bounding box center [619, 284] width 759 height 457
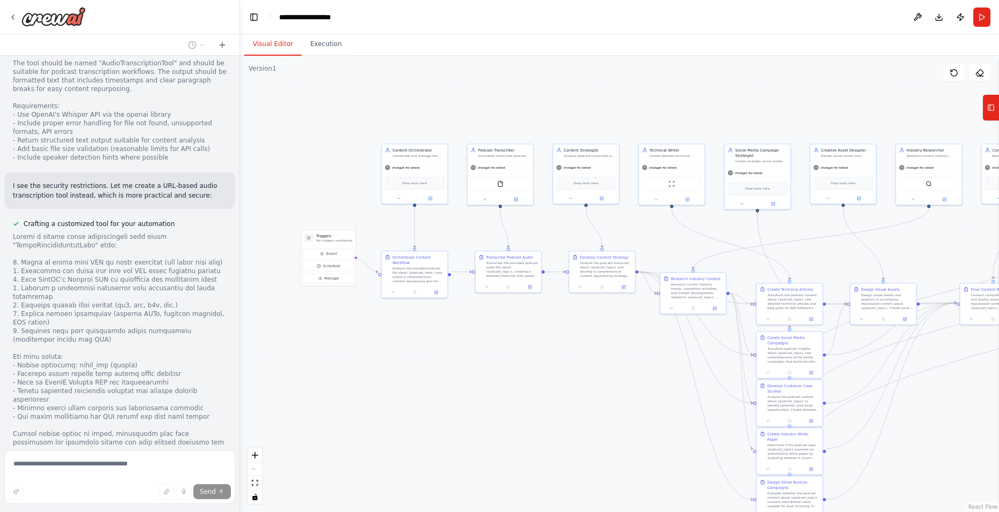
scroll to position [5675, 0]
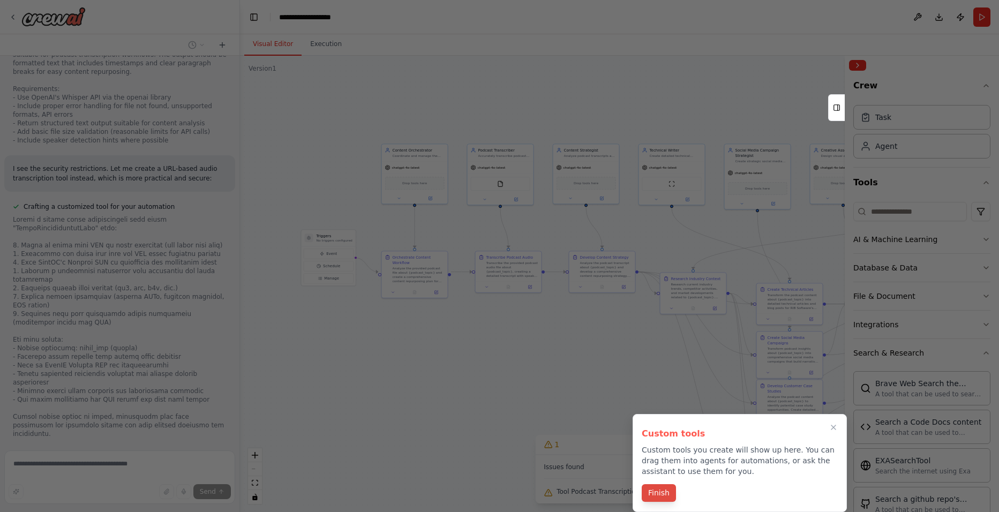
click at [652, 500] on button "Finish" at bounding box center [659, 493] width 34 height 18
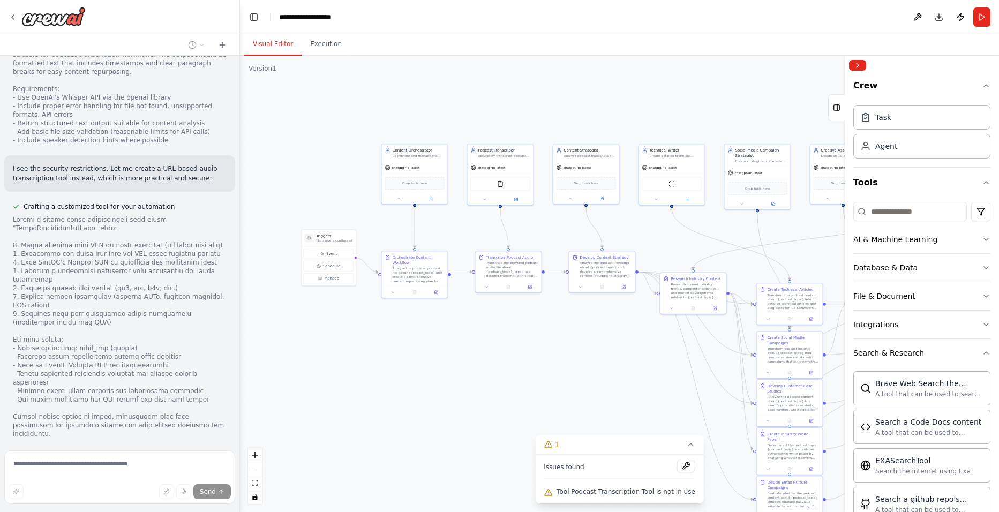
click at [680, 474] on div "Issues found" at bounding box center [620, 469] width 152 height 19
click at [680, 472] on button at bounding box center [686, 466] width 18 height 13
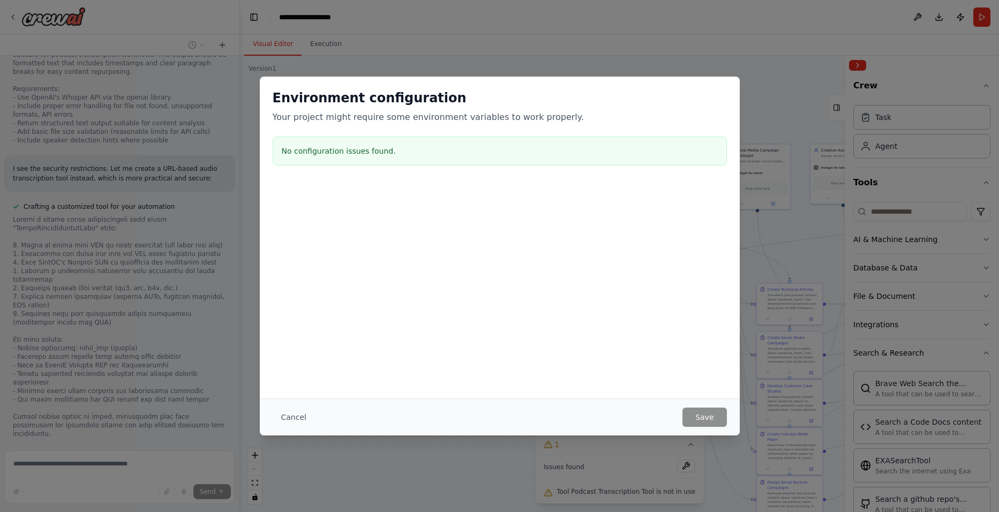
click at [519, 476] on div "Environment configuration Your project might require some environment variables…" at bounding box center [499, 256] width 999 height 512
click at [289, 414] on button "Cancel" at bounding box center [294, 417] width 42 height 19
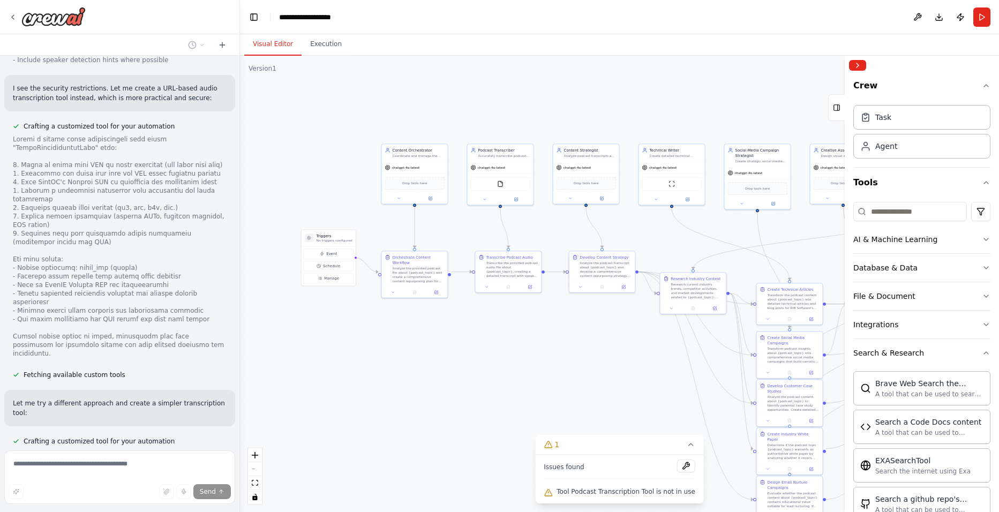
scroll to position [5777, 0]
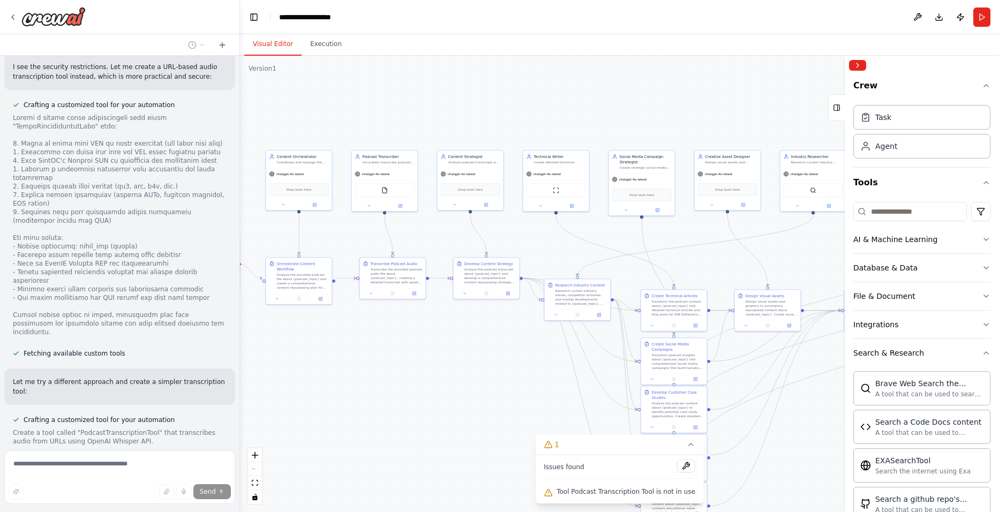
drag, startPoint x: 527, startPoint y: 360, endPoint x: 411, endPoint y: 367, distance: 115.9
click at [411, 367] on div ".deletable-edge-delete-btn { width: 20px; height: 20px; border: 0px solid #ffff…" at bounding box center [619, 284] width 759 height 457
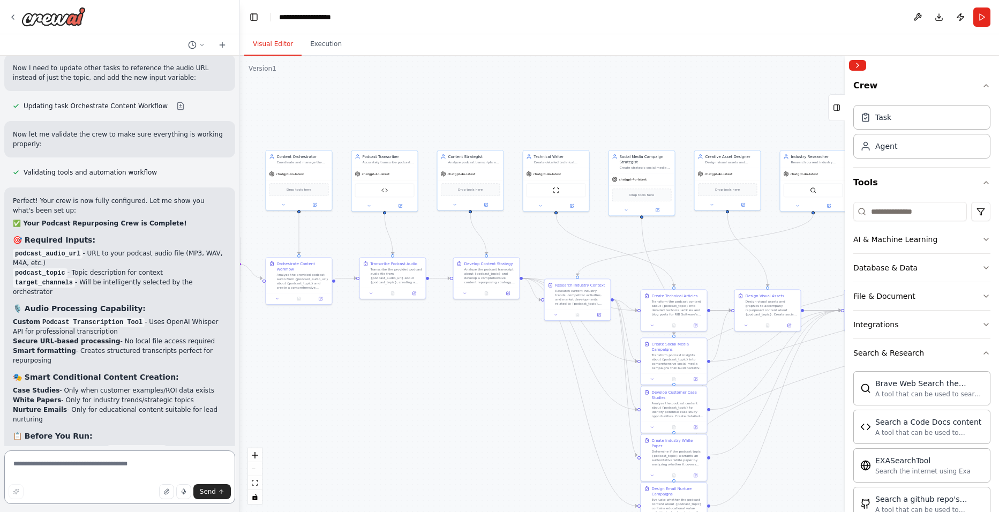
scroll to position [6582, 0]
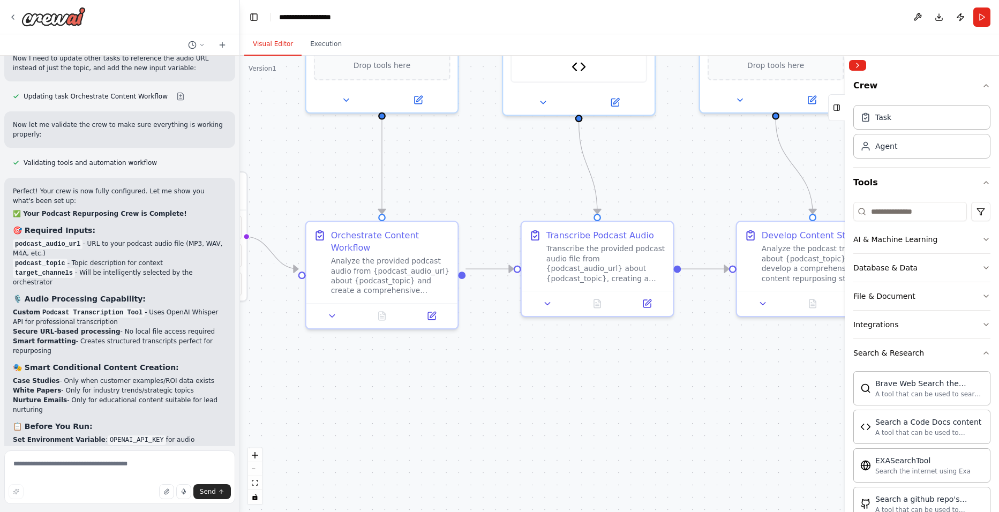
drag, startPoint x: 331, startPoint y: 330, endPoint x: 367, endPoint y: 319, distance: 38.1
click at [455, 353] on div ".deletable-edge-delete-btn { width: 20px; height: 20px; border: 0px solid #ffff…" at bounding box center [619, 284] width 759 height 457
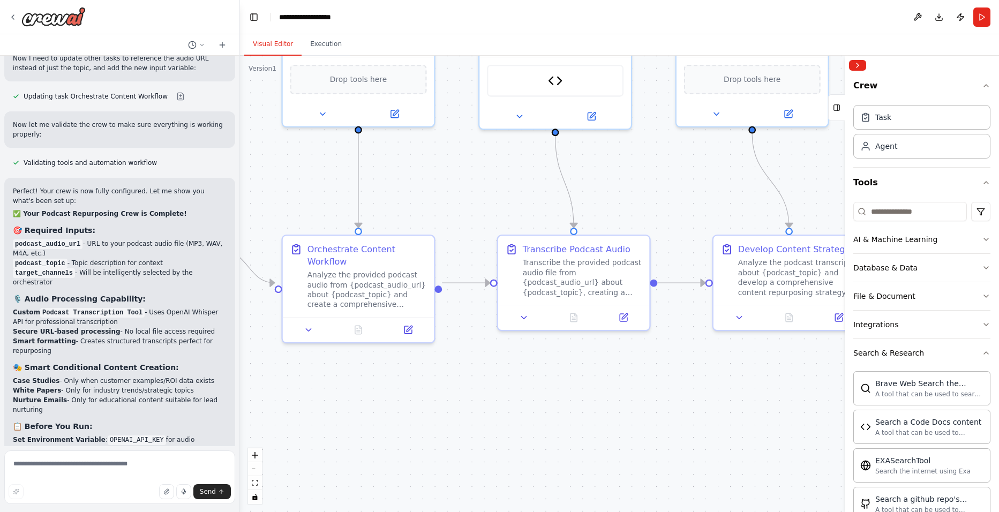
drag, startPoint x: 631, startPoint y: 383, endPoint x: 611, endPoint y: 398, distance: 25.3
click at [611, 398] on div ".deletable-edge-delete-btn { width: 20px; height: 20px; border: 0px solid #ffff…" at bounding box center [619, 284] width 759 height 457
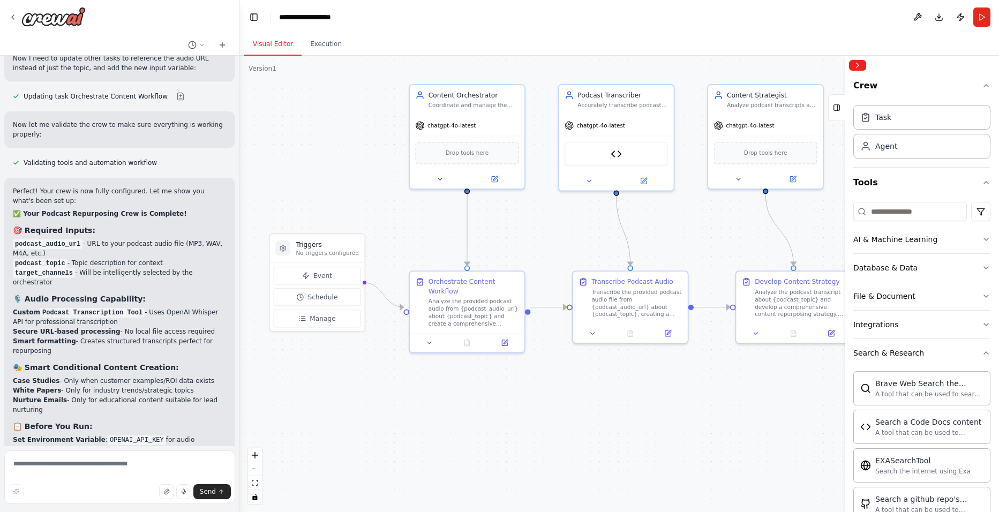
drag, startPoint x: 448, startPoint y: 241, endPoint x: 518, endPoint y: 237, distance: 69.3
click at [518, 237] on div ".deletable-edge-delete-btn { width: 20px; height: 20px; border: 0px solid #ffff…" at bounding box center [619, 284] width 759 height 457
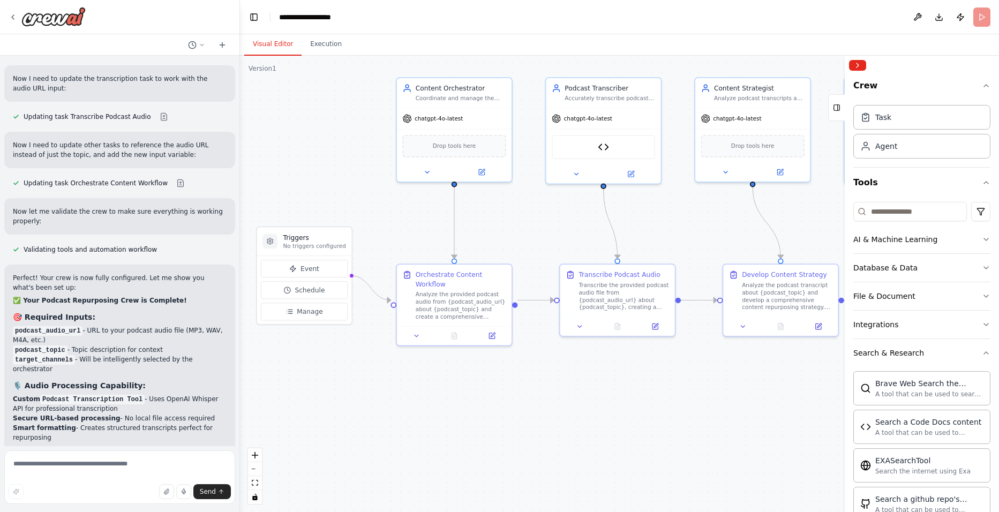
click at [983, 19] on header "**********" at bounding box center [619, 17] width 759 height 34
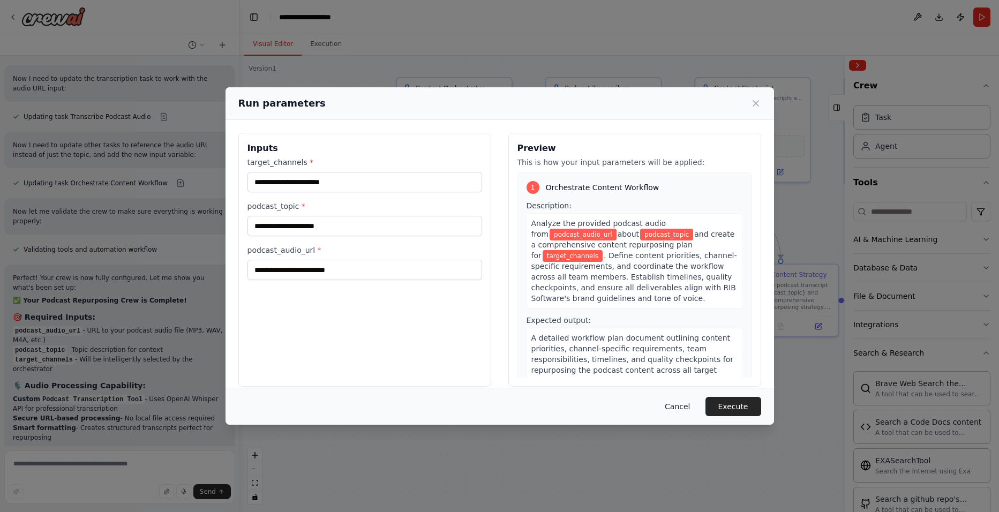
click at [684, 410] on button "Cancel" at bounding box center [677, 406] width 42 height 19
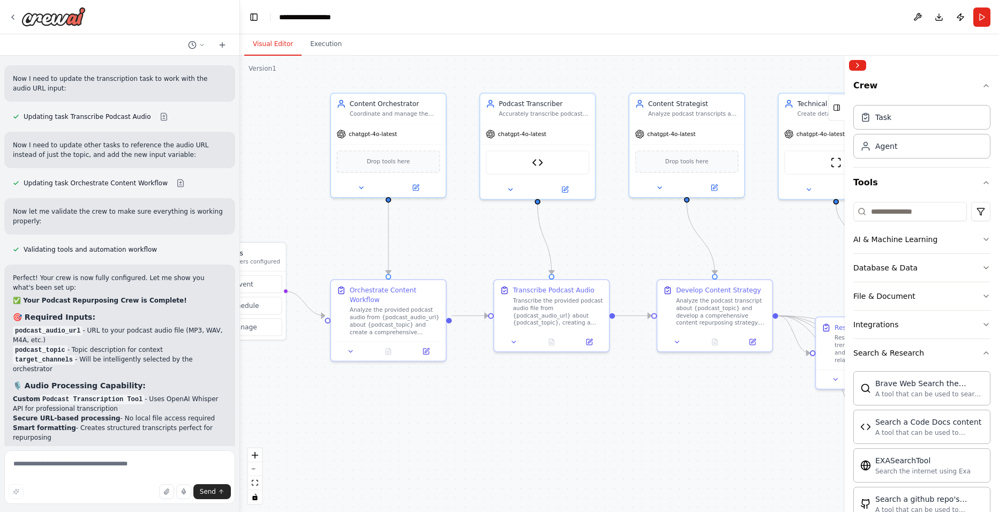
drag, startPoint x: 681, startPoint y: 415, endPoint x: 615, endPoint y: 431, distance: 67.7
click at [615, 431] on div ".deletable-edge-delete-btn { width: 20px; height: 20px; border: 0px solid #ffff…" at bounding box center [619, 284] width 759 height 457
drag, startPoint x: 563, startPoint y: 326, endPoint x: 536, endPoint y: 347, distance: 34.4
click at [560, 348] on div "Transcribe Podcast Audio Transcribe the provided podcast audio file from {podca…" at bounding box center [547, 323] width 115 height 53
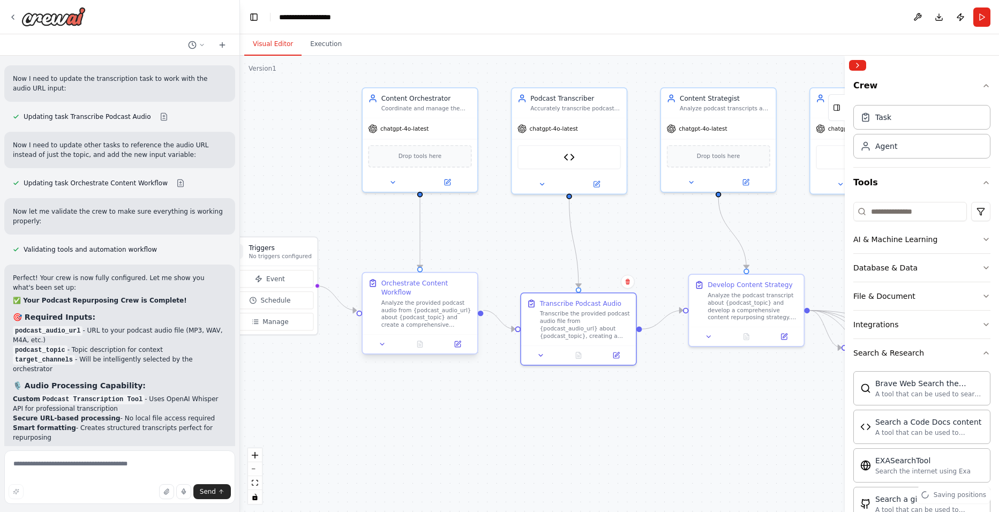
drag, startPoint x: 450, startPoint y: 317, endPoint x: 482, endPoint y: 311, distance: 32.1
click at [482, 311] on div ".deletable-edge-delete-btn { width: 20px; height: 20px; border: 0px solid #ffff…" at bounding box center [619, 284] width 759 height 457
click at [518, 330] on div at bounding box center [517, 327] width 5 height 5
click at [514, 331] on circle "Edge from 09167f58-acec-4a05-8999-02a1e5a00a29 to e0ebc508-eadf-42a7-bb56-378af…" at bounding box center [510, 329] width 9 height 9
click at [498, 321] on div ".deletable-edge-delete-btn { width: 20px; height: 20px; border: 0px solid #ffff…" at bounding box center [619, 284] width 759 height 457
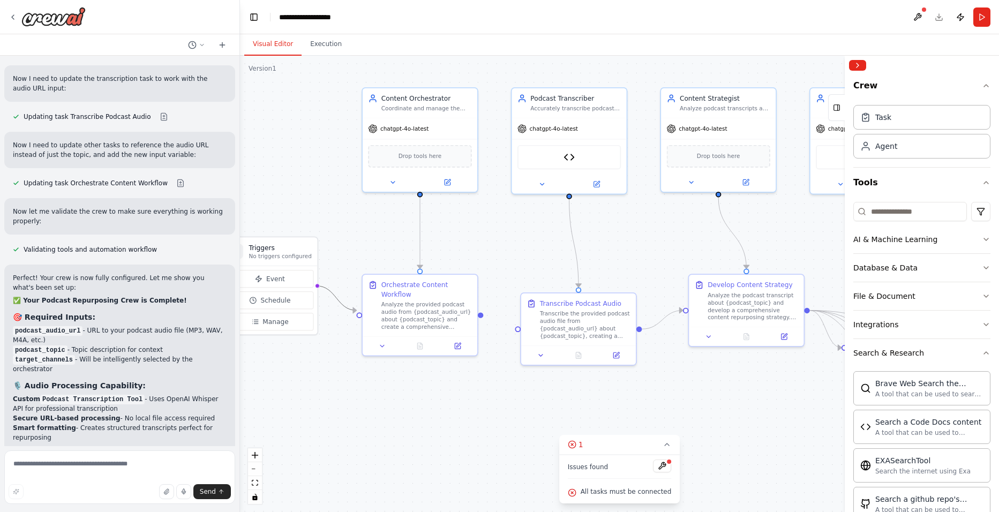
click at [336, 298] on icon "Edge from triggers to 09167f58-acec-4a05-8999-02a1e5a00a29" at bounding box center [337, 298] width 40 height 25
drag, startPoint x: 336, startPoint y: 298, endPoint x: 337, endPoint y: 309, distance: 10.8
click at [337, 309] on div ".deletable-edge-delete-btn { width: 20px; height: 20px; border: 0px solid #ffff…" at bounding box center [619, 284] width 759 height 457
click at [333, 296] on icon "Edge from triggers to 09167f58-acec-4a05-8999-02a1e5a00a29" at bounding box center [337, 298] width 40 height 25
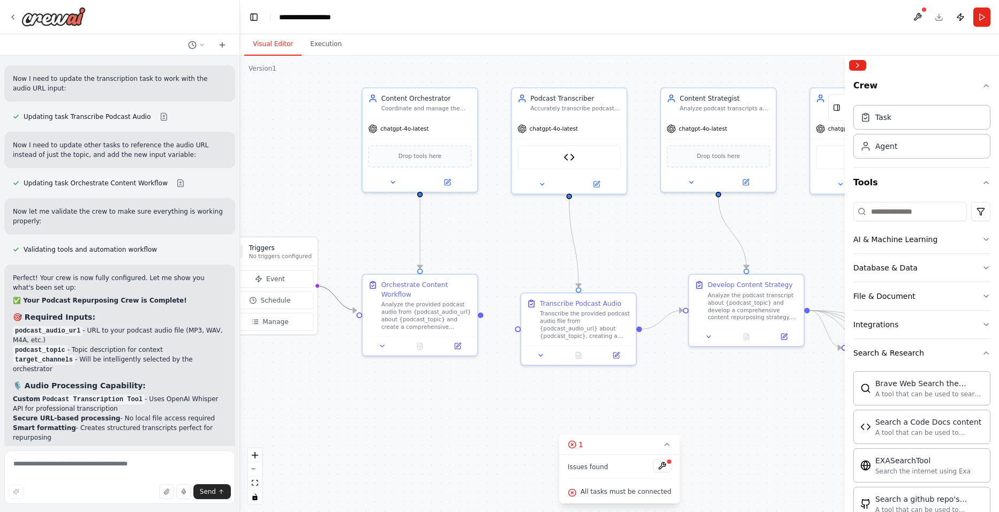
click at [333, 300] on icon "Edge from triggers to 09167f58-acec-4a05-8999-02a1e5a00a29" at bounding box center [337, 298] width 40 height 25
click at [358, 312] on div ".deletable-edge-delete-btn { width: 20px; height: 20px; border: 0px solid #ffff…" at bounding box center [619, 284] width 759 height 457
click at [351, 308] on circle "Edge from triggers to 09167f58-acec-4a05-8999-02a1e5a00a29" at bounding box center [351, 310] width 9 height 9
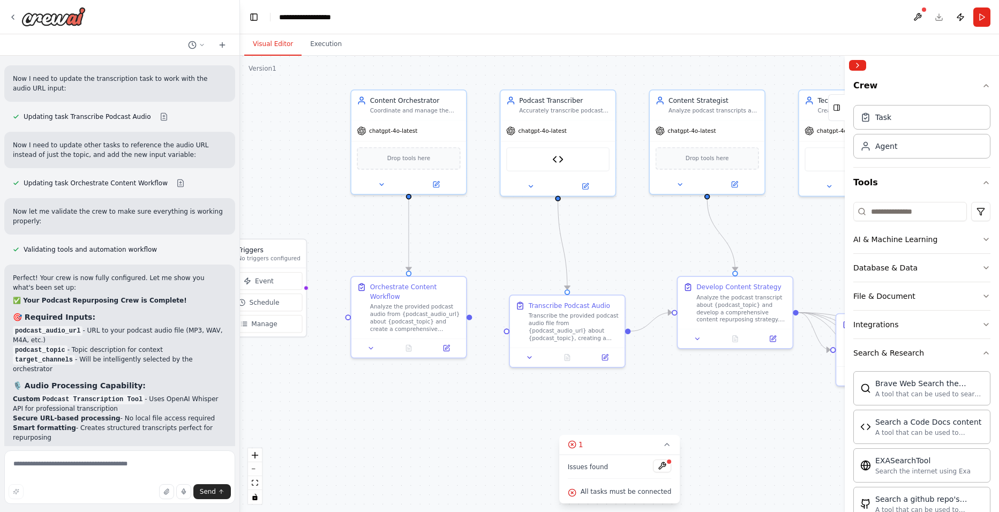
drag, startPoint x: 351, startPoint y: 311, endPoint x: 340, endPoint y: 313, distance: 12.0
click at [340, 313] on div ".deletable-edge-delete-btn { width: 20px; height: 20px; border: 0px solid #ffff…" at bounding box center [619, 284] width 759 height 457
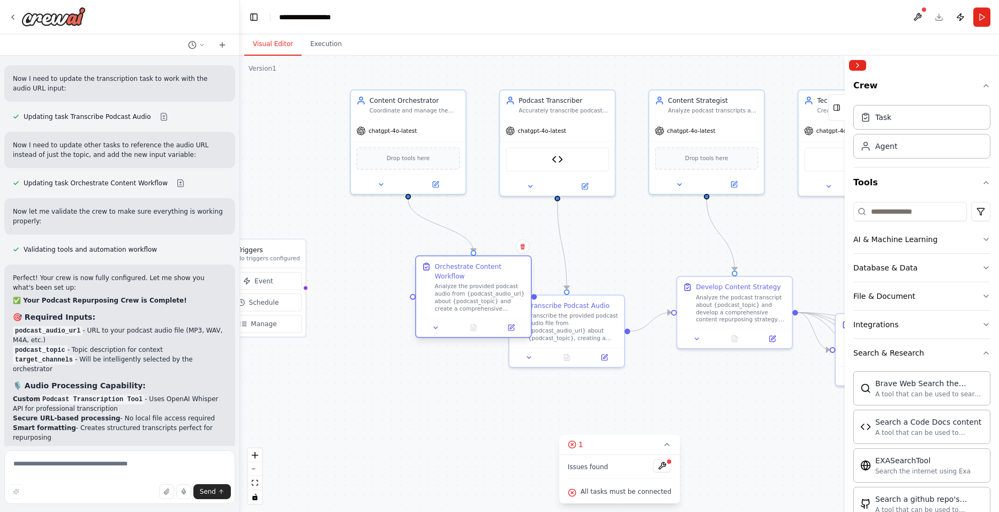
drag, startPoint x: 441, startPoint y: 320, endPoint x: 504, endPoint y: 301, distance: 65.6
click at [504, 301] on div "Analyze the provided podcast audio from {podcast_audio_url} about {podcast_topi…" at bounding box center [480, 297] width 91 height 30
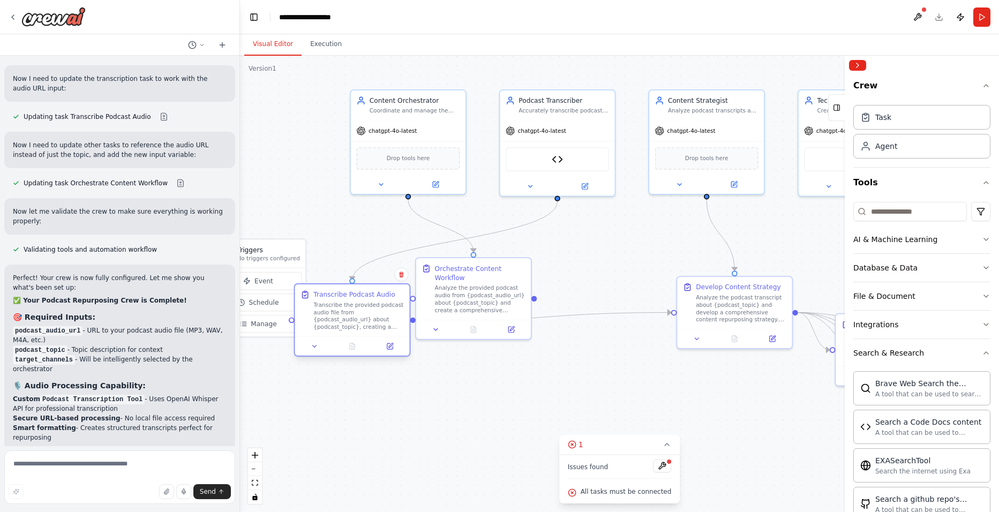
drag, startPoint x: 574, startPoint y: 333, endPoint x: 384, endPoint y: 306, distance: 191.6
click at [384, 306] on div "Transcribe the provided podcast audio file from {podcast_audio_url} about {podc…" at bounding box center [358, 316] width 91 height 30
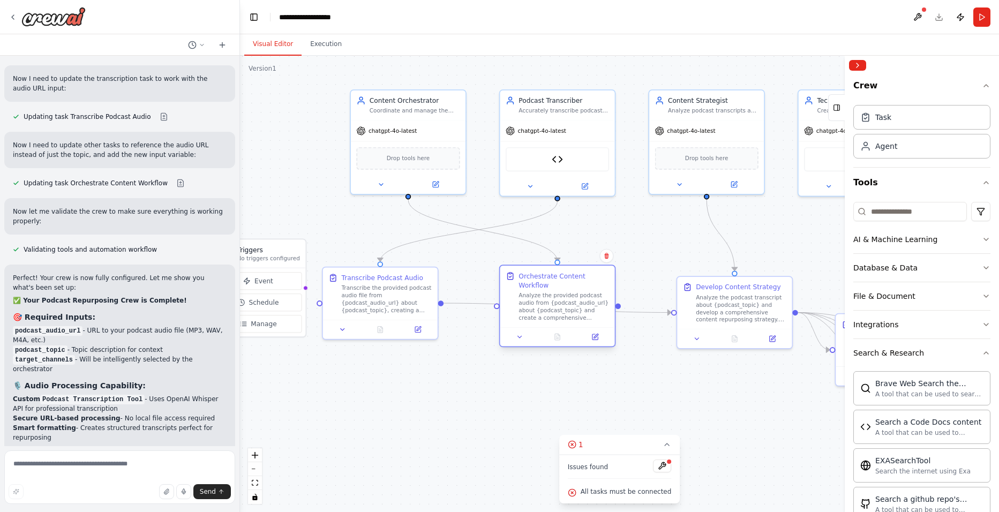
drag, startPoint x: 500, startPoint y: 287, endPoint x: 569, endPoint y: 311, distance: 73.2
click at [574, 306] on div "Analyze the provided podcast audio from {podcast_audio_url} about {podcast_topi…" at bounding box center [564, 307] width 91 height 30
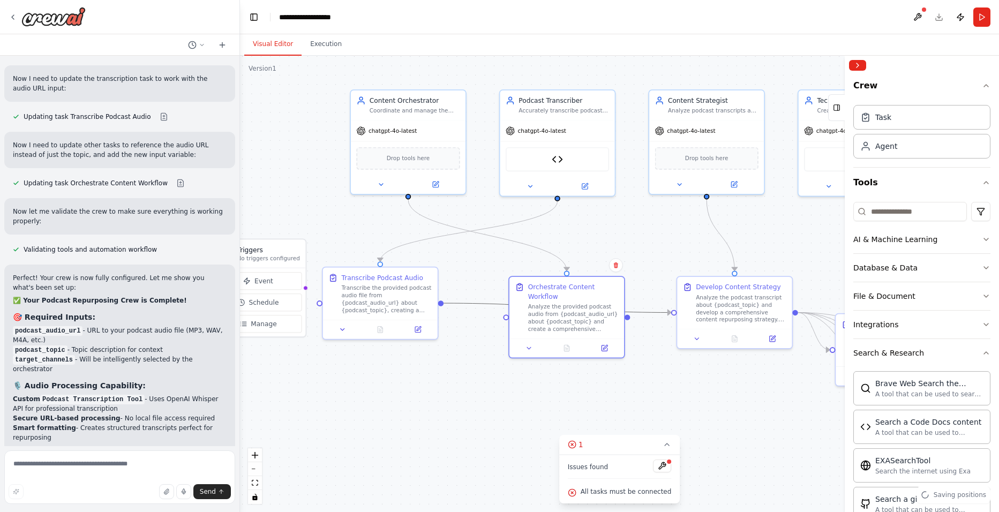
click at [487, 304] on icon "Edge from e0ebc508-eadf-42a7-bb56-378af2003a53 to a17dd7e2-d92c-4e63-97ab-2e965…" at bounding box center [558, 307] width 228 height 9
click at [673, 310] on div at bounding box center [673, 310] width 5 height 5
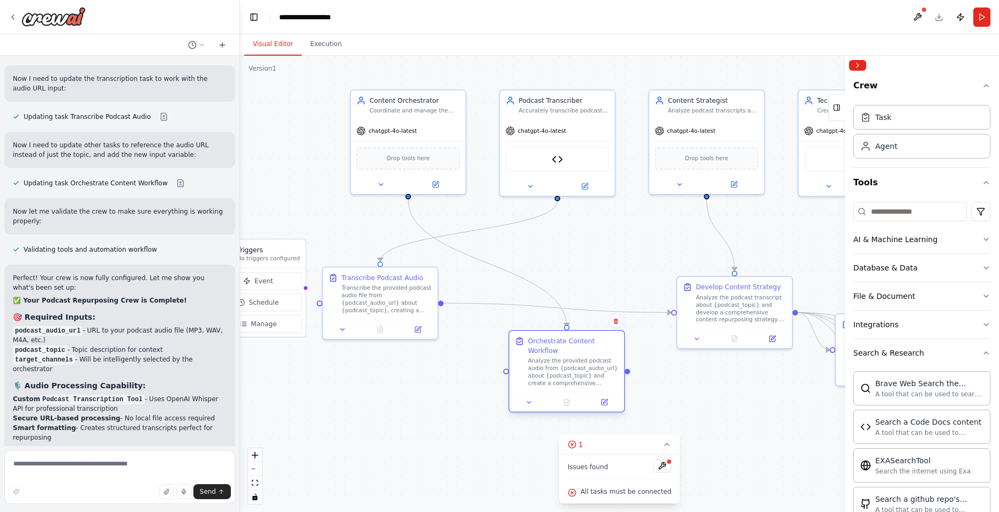
drag, startPoint x: 575, startPoint y: 316, endPoint x: 570, endPoint y: 372, distance: 57.0
click at [570, 372] on div "Analyze the provided podcast audio from {podcast_audio_url} about {podcast_topi…" at bounding box center [573, 372] width 91 height 30
click at [590, 311] on icon "Edge from e0ebc508-eadf-42a7-bb56-378af2003a53 to a17dd7e2-d92c-4e63-97ab-2e965…" at bounding box center [558, 307] width 228 height 9
drag, startPoint x: 590, startPoint y: 311, endPoint x: 559, endPoint y: 309, distance: 31.1
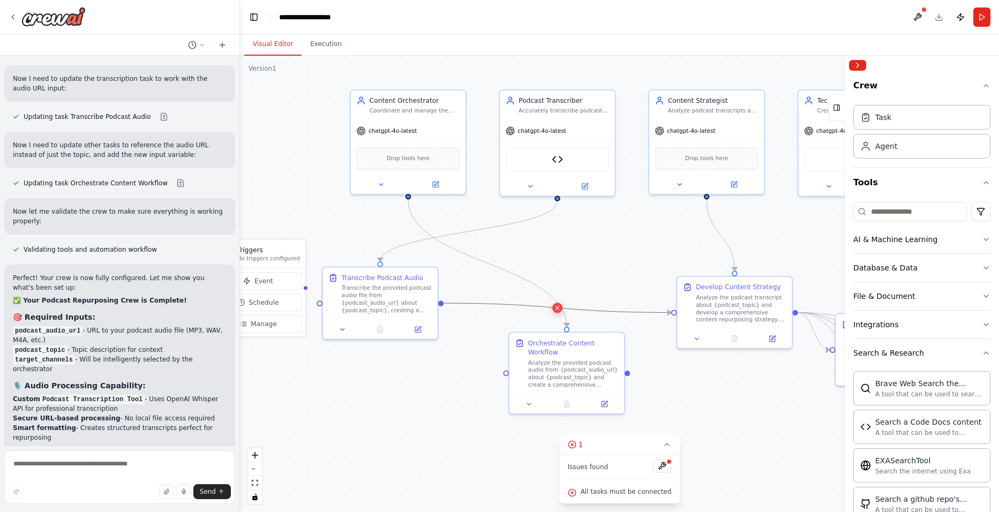
click at [559, 309] on icon at bounding box center [557, 308] width 7 height 8
drag, startPoint x: 554, startPoint y: 366, endPoint x: 558, endPoint y: 301, distance: 65.0
click at [558, 302] on div "Analyze the provided podcast audio from {podcast_audio_url} about {podcast_topi…" at bounding box center [573, 316] width 91 height 30
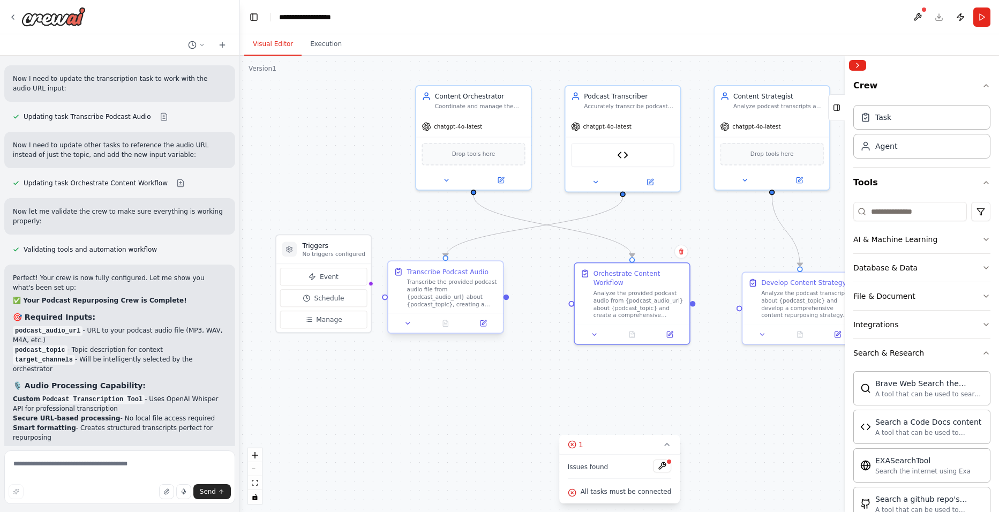
drag, startPoint x: 443, startPoint y: 304, endPoint x: 513, endPoint y: 299, distance: 70.4
click at [513, 299] on div ".deletable-edge-delete-btn { width: 20px; height: 20px; border: 0px solid #ffff…" at bounding box center [619, 284] width 759 height 457
click at [511, 297] on div at bounding box center [510, 296] width 5 height 5
click at [573, 300] on div ".deletable-edge-delete-btn { width: 20px; height: 20px; border: 0px solid #ffff…" at bounding box center [619, 284] width 759 height 457
drag, startPoint x: 512, startPoint y: 298, endPoint x: 577, endPoint y: 300, distance: 65.4
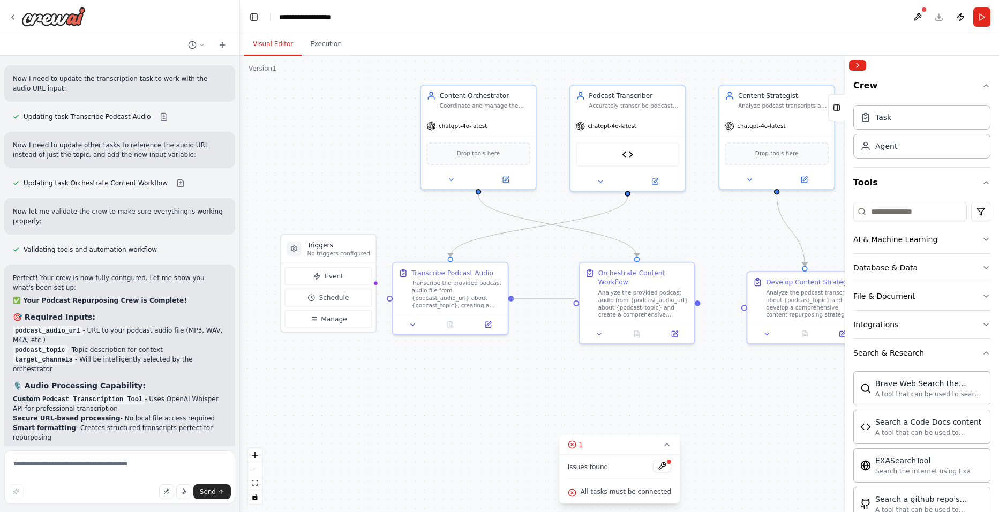
click at [578, 300] on div "Triggers No triggers configured Event Schedule Manage Content Orchestrator Coor…" at bounding box center [564, 237] width 661 height 398
drag, startPoint x: 373, startPoint y: 285, endPoint x: 392, endPoint y: 300, distance: 24.4
click at [392, 300] on div "Triggers No triggers configured Event Schedule Manage Content Orchestrator Coor…" at bounding box center [564, 237] width 661 height 398
drag, startPoint x: 461, startPoint y: 307, endPoint x: 489, endPoint y: 305, distance: 27.9
click at [489, 305] on div "Transcribe the provided podcast audio file from {podcast_audio_url} about {podc…" at bounding box center [485, 293] width 91 height 30
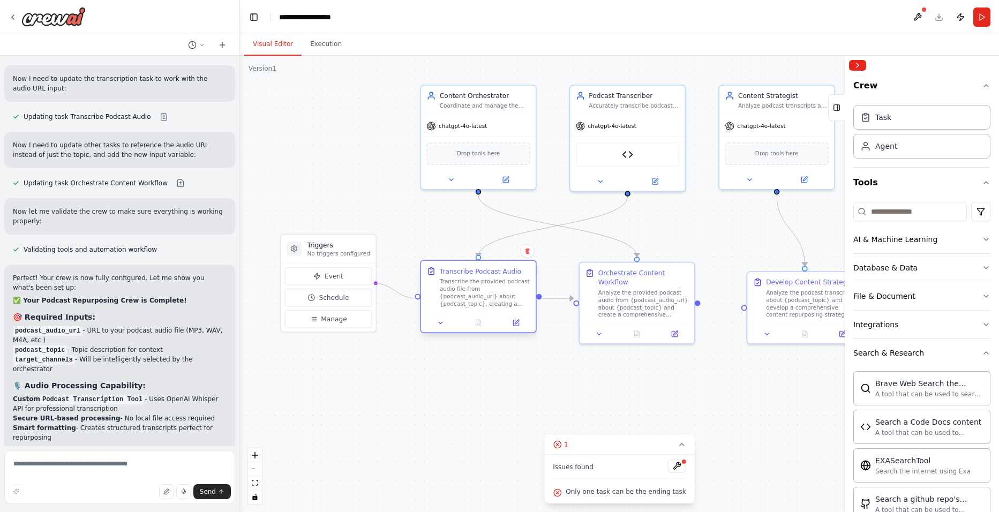
drag, startPoint x: 374, startPoint y: 282, endPoint x: 420, endPoint y: 300, distance: 49.6
click at [420, 300] on div "Triggers No triggers configured Event Schedule Manage Content Orchestrator Coor…" at bounding box center [564, 237] width 661 height 398
drag, startPoint x: 699, startPoint y: 299, endPoint x: 743, endPoint y: 308, distance: 45.3
click at [743, 308] on div "Triggers No triggers configured Event Schedule Manage Content Orchestrator Coor…" at bounding box center [564, 237] width 661 height 398
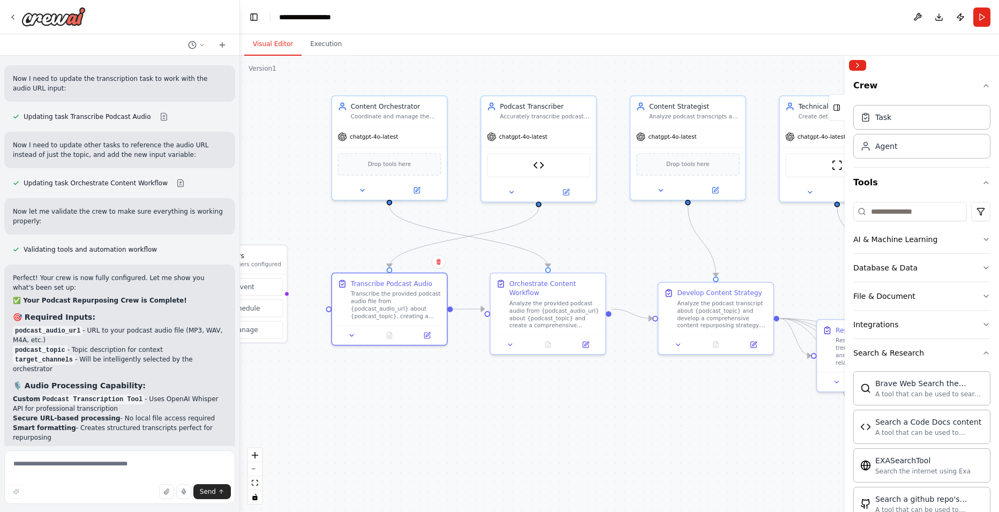
drag, startPoint x: 597, startPoint y: 363, endPoint x: 503, endPoint y: 366, distance: 93.8
click at [503, 366] on div ".deletable-edge-delete-btn { width: 20px; height: 20px; border: 0px solid #ffff…" at bounding box center [619, 284] width 759 height 457
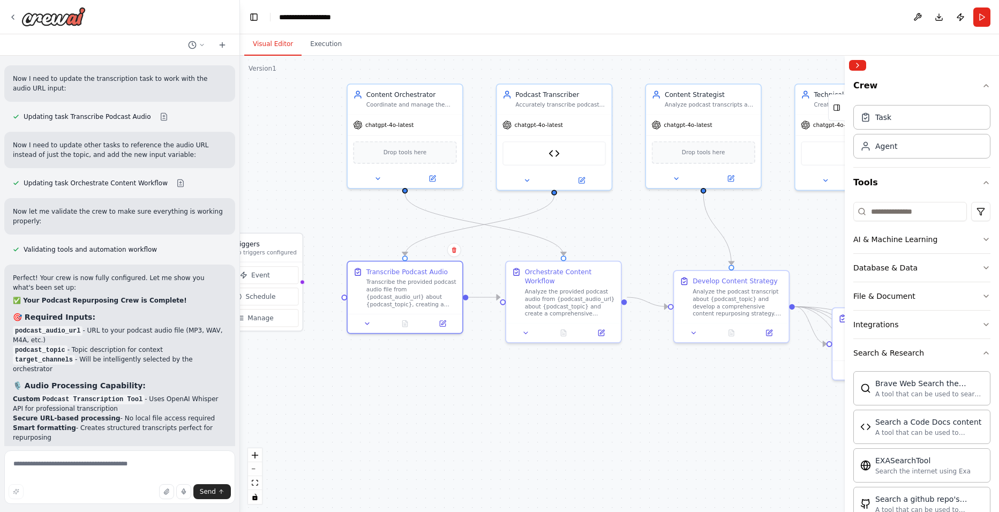
drag, startPoint x: 301, startPoint y: 365, endPoint x: 361, endPoint y: 357, distance: 60.0
click at [361, 357] on div ".deletable-edge-delete-btn { width: 20px; height: 20px; border: 0px solid #ffff…" at bounding box center [619, 284] width 759 height 457
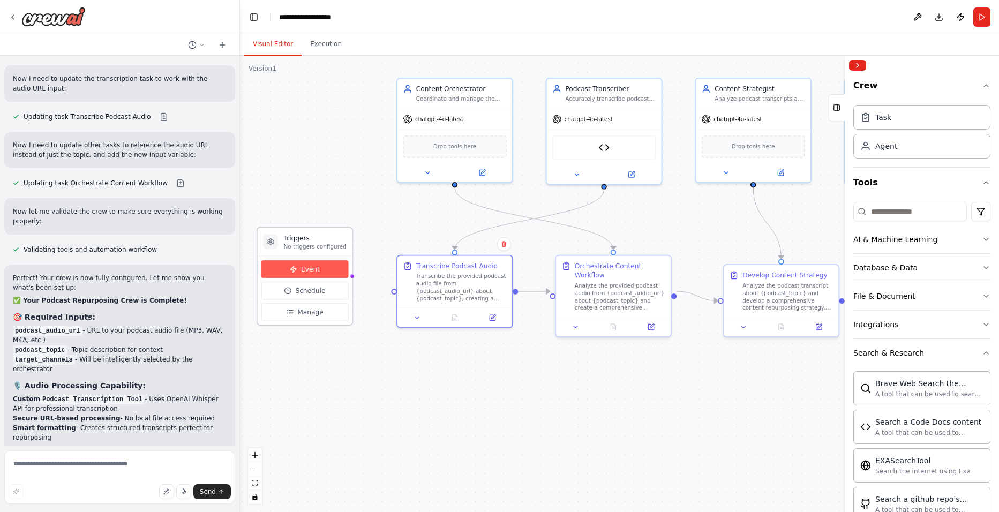
click at [322, 273] on button "Event" at bounding box center [304, 269] width 87 height 18
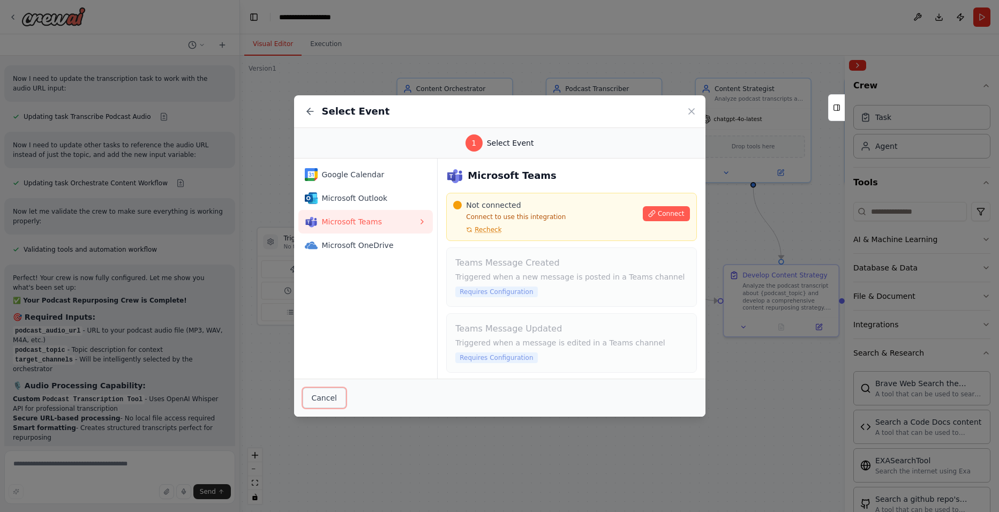
drag, startPoint x: 321, startPoint y: 399, endPoint x: 315, endPoint y: 343, distance: 56.1
click at [322, 398] on button "Cancel" at bounding box center [324, 398] width 43 height 20
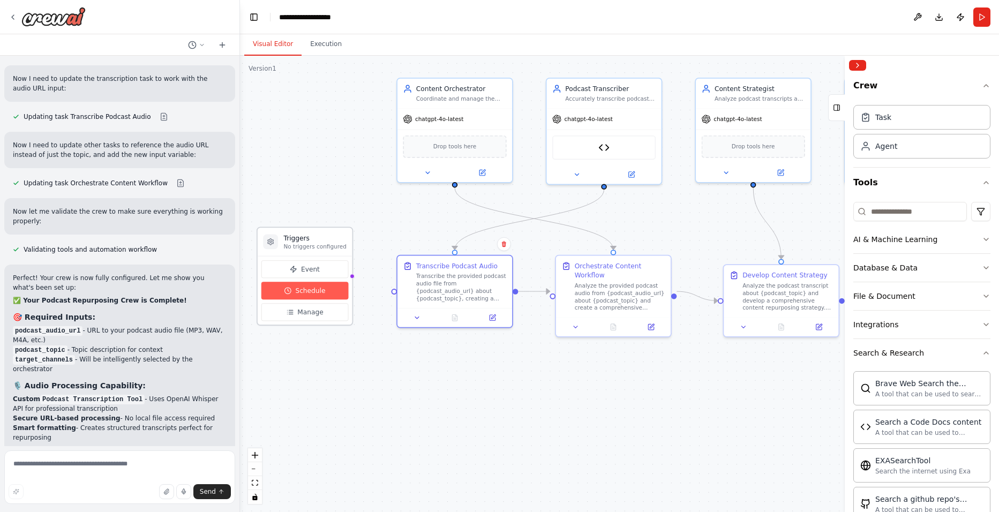
click at [305, 287] on span "Schedule" at bounding box center [310, 290] width 30 height 9
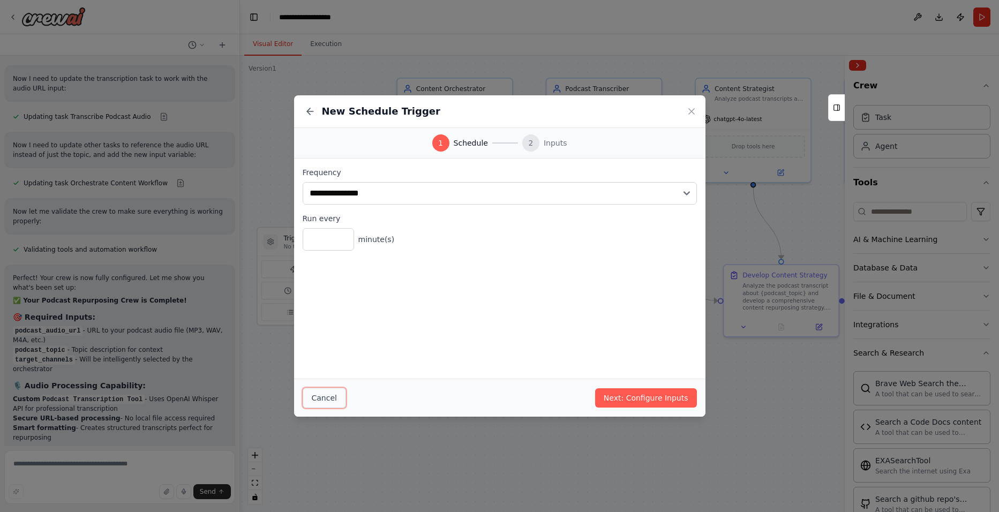
click at [322, 396] on button "Cancel" at bounding box center [324, 398] width 43 height 20
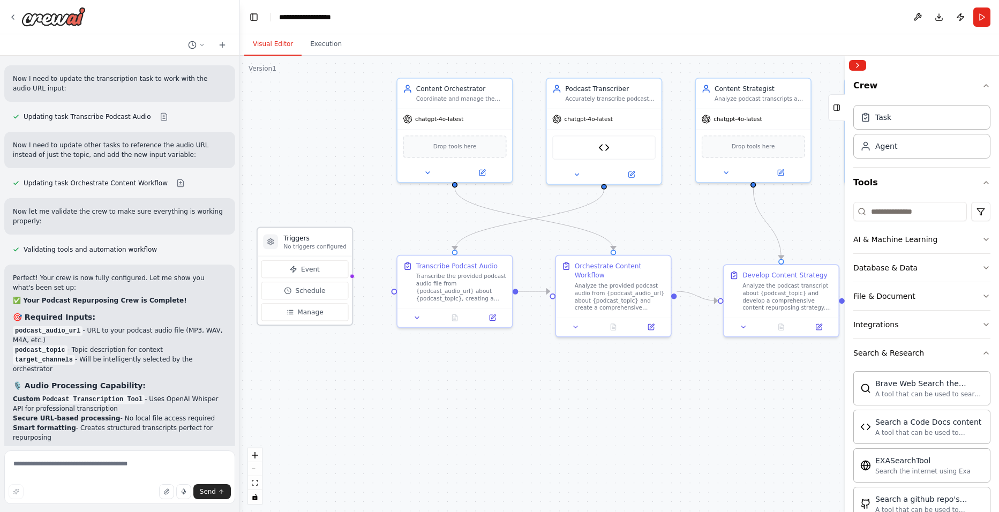
click at [272, 244] on icon at bounding box center [270, 242] width 5 height 6
drag, startPoint x: 349, startPoint y: 276, endPoint x: 393, endPoint y: 290, distance: 46.1
click at [393, 290] on div "Triggers No triggers configured Event Schedule Manage Content Orchestrator Coor…" at bounding box center [540, 230] width 661 height 398
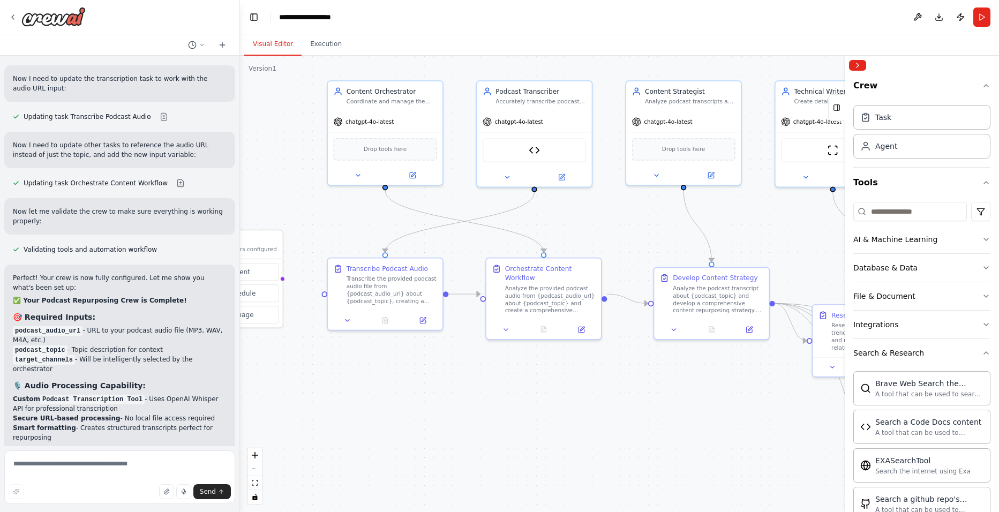
drag, startPoint x: 473, startPoint y: 343, endPoint x: 396, endPoint y: 348, distance: 77.3
click at [395, 348] on div ".deletable-edge-delete-btn { width: 20px; height: 20px; border: 0px solid #ffff…" at bounding box center [619, 284] width 759 height 457
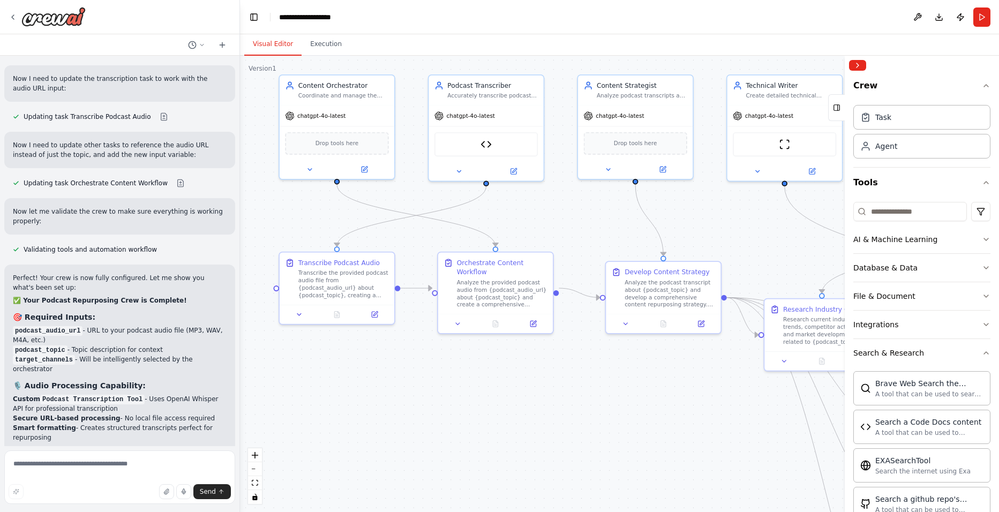
drag, startPoint x: 495, startPoint y: 400, endPoint x: 362, endPoint y: 376, distance: 135.2
click at [372, 379] on div ".deletable-edge-delete-btn { width: 20px; height: 20px; border: 0px solid #ffff…" at bounding box center [619, 284] width 759 height 457
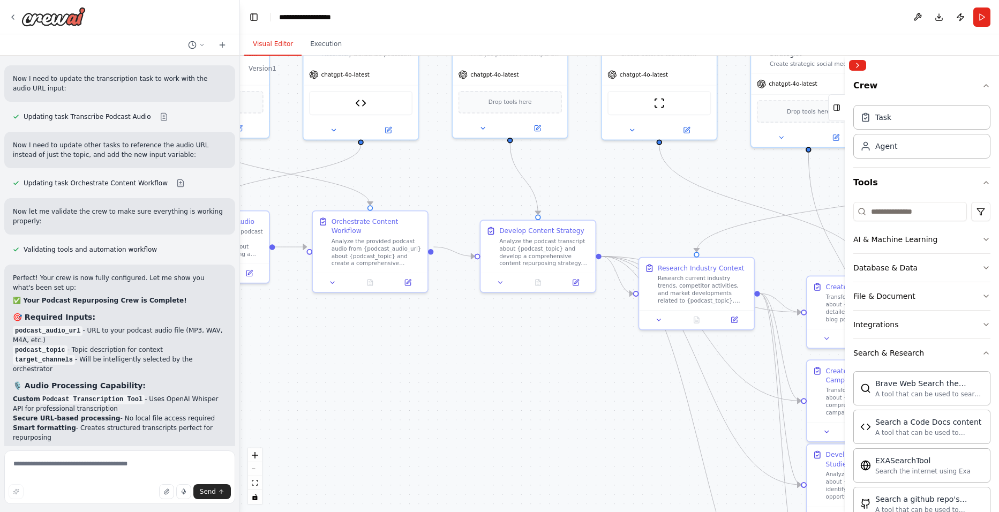
drag, startPoint x: 475, startPoint y: 350, endPoint x: 380, endPoint y: 300, distance: 107.6
click at [380, 300] on div ".deletable-edge-delete-btn { width: 20px; height: 20px; border: 0px solid #ffff…" at bounding box center [619, 284] width 759 height 457
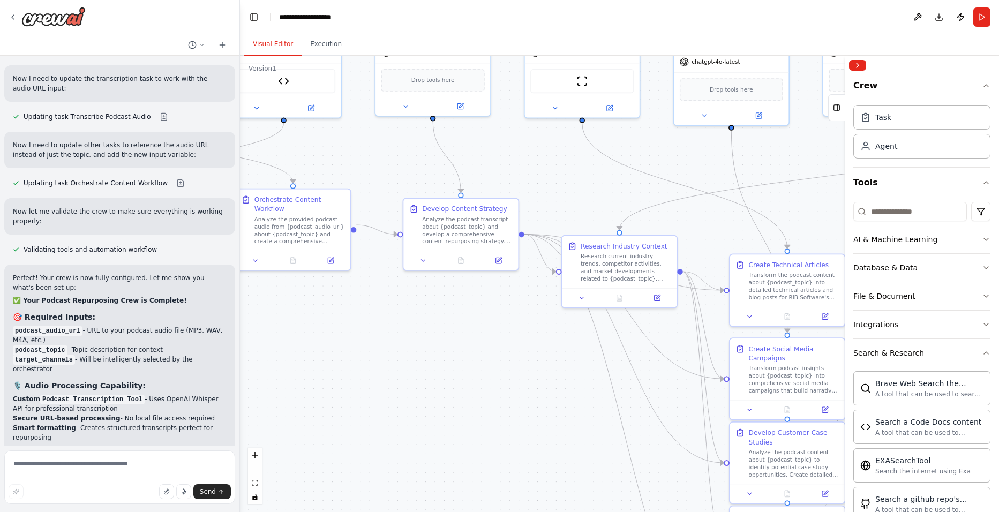
drag, startPoint x: 451, startPoint y: 306, endPoint x: 409, endPoint y: 308, distance: 41.8
click at [409, 308] on div ".deletable-edge-delete-btn { width: 20px; height: 20px; border: 0px solid #ffff…" at bounding box center [619, 284] width 759 height 457
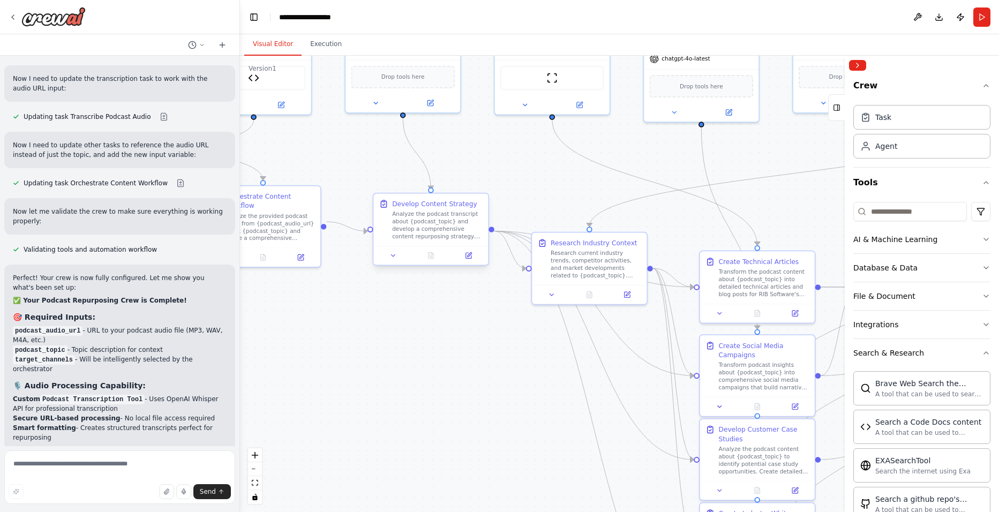
click at [437, 215] on div "Analyze the podcast transcript about {podcast_topic} and develop a comprehensiv…" at bounding box center [437, 226] width 91 height 30
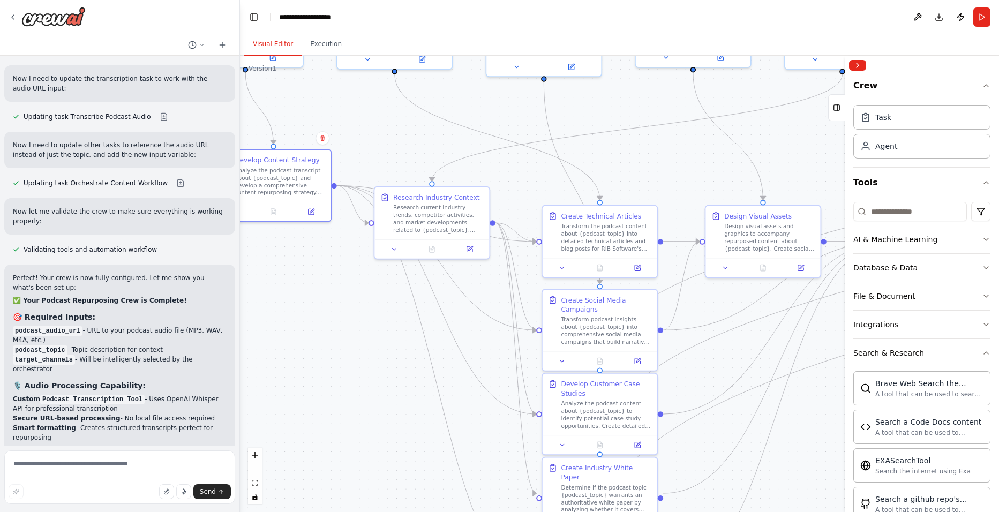
drag, startPoint x: 508, startPoint y: 372, endPoint x: 355, endPoint y: 325, distance: 160.2
click at [355, 325] on div ".deletable-edge-delete-btn { width: 20px; height: 20px; border: 0px solid #ffff…" at bounding box center [619, 284] width 759 height 457
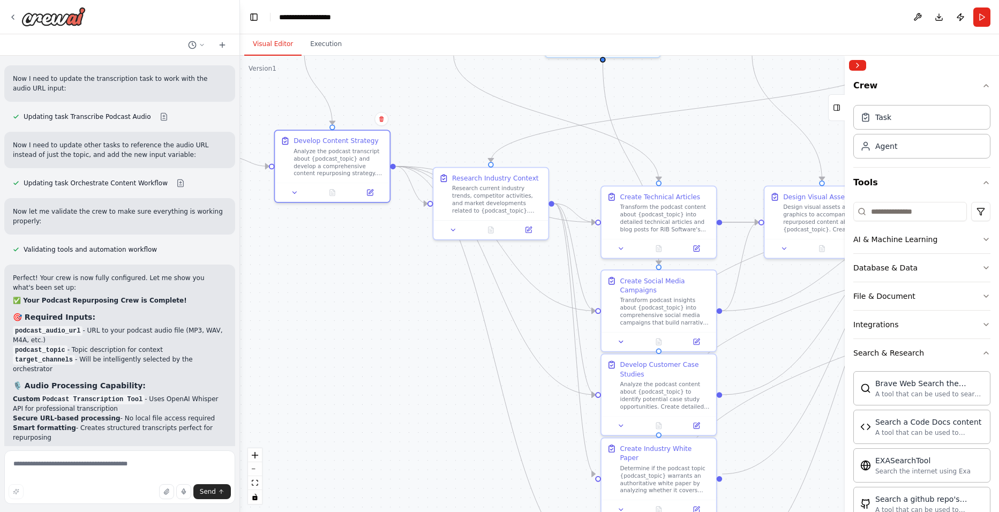
drag, startPoint x: 359, startPoint y: 280, endPoint x: 404, endPoint y: 266, distance: 47.3
click at [404, 266] on div ".deletable-edge-delete-btn { width: 20px; height: 20px; border: 0px solid #ffff…" at bounding box center [619, 284] width 759 height 457
drag, startPoint x: 487, startPoint y: 201, endPoint x: 484, endPoint y: 187, distance: 14.7
click at [484, 187] on div "Research current industry trends, competitor activities, and market development…" at bounding box center [498, 179] width 91 height 30
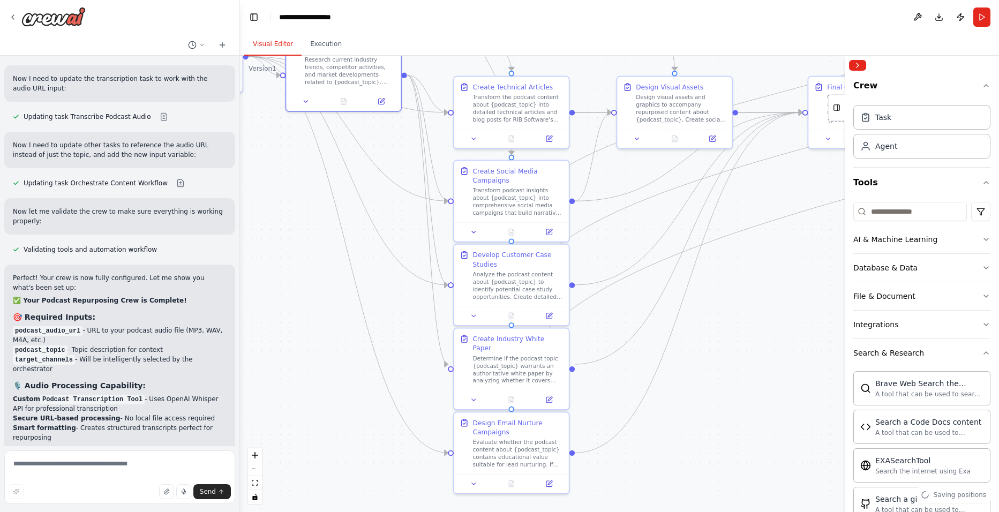
drag, startPoint x: 440, startPoint y: 297, endPoint x: 287, endPoint y: 180, distance: 193.0
click at [287, 180] on div ".deletable-edge-delete-btn { width: 20px; height: 20px; border: 0px solid #ffff…" at bounding box center [619, 284] width 759 height 457
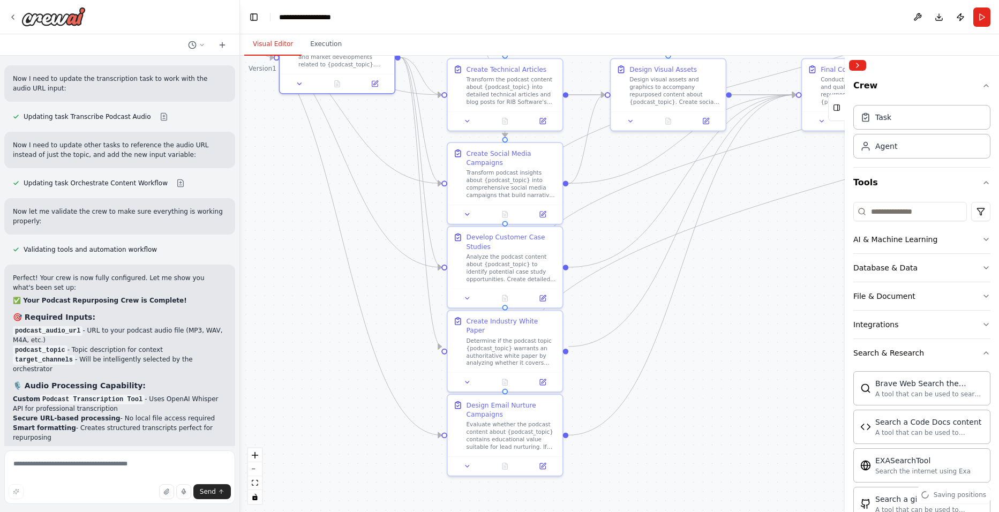
drag, startPoint x: 704, startPoint y: 376, endPoint x: 685, endPoint y: 317, distance: 61.9
click at [685, 318] on div ".deletable-edge-delete-btn { width: 20px; height: 20px; border: 0px solid #ffff…" at bounding box center [619, 284] width 759 height 457
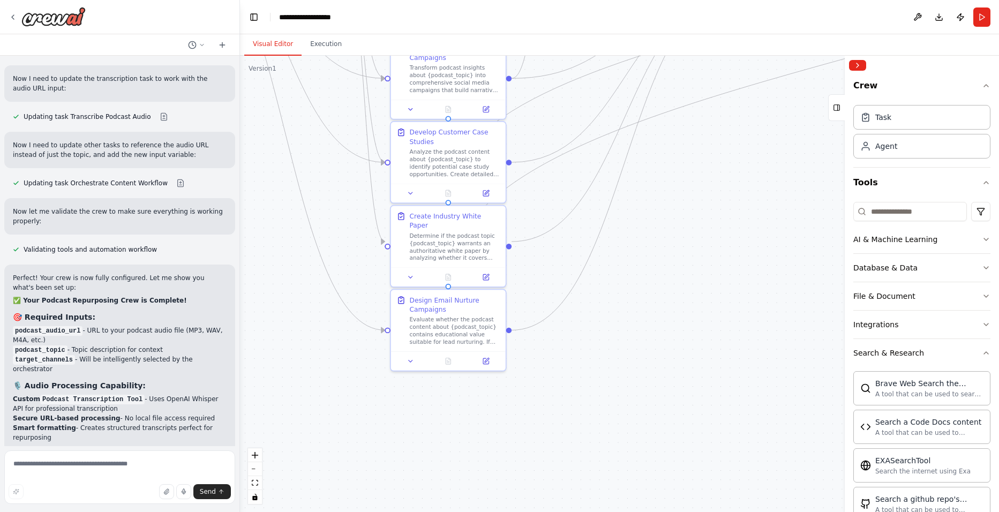
drag, startPoint x: 696, startPoint y: 353, endPoint x: 657, endPoint y: 308, distance: 59.3
click at [657, 308] on div ".deletable-edge-delete-btn { width: 20px; height: 20px; border: 0px solid #ffff…" at bounding box center [619, 284] width 759 height 457
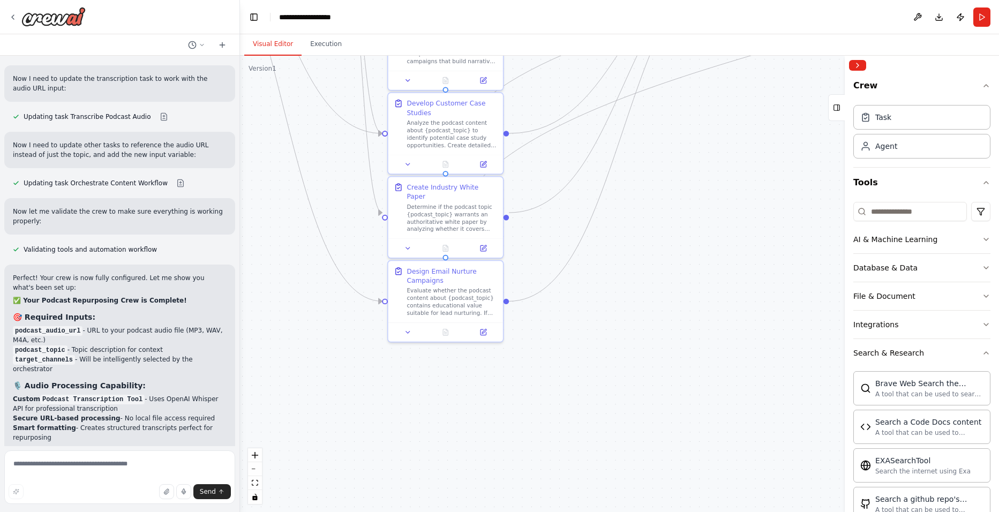
drag, startPoint x: 632, startPoint y: 314, endPoint x: 630, endPoint y: 285, distance: 29.1
click at [630, 285] on div ".deletable-edge-delete-btn { width: 20px; height: 20px; border: 0px solid #ffff…" at bounding box center [619, 284] width 759 height 457
drag, startPoint x: 465, startPoint y: 215, endPoint x: 462, endPoint y: 225, distance: 10.5
click at [462, 225] on div "Determine if the podcast topic {podcast_topic} warrants an authoritative white …" at bounding box center [452, 226] width 91 height 30
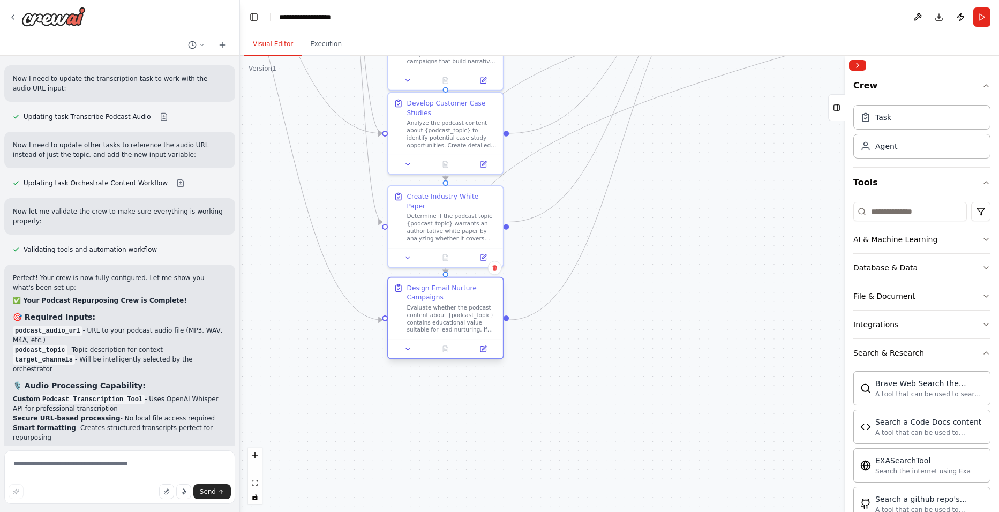
drag, startPoint x: 459, startPoint y: 296, endPoint x: 457, endPoint y: 311, distance: 15.1
click at [457, 311] on div "Evaluate whether the podcast content about {podcast_topic} contains educational…" at bounding box center [452, 319] width 91 height 30
drag, startPoint x: 463, startPoint y: 312, endPoint x: 461, endPoint y: 303, distance: 9.2
click at [461, 303] on div "Evaluate whether the podcast content about {podcast_topic} contains educational…" at bounding box center [452, 310] width 91 height 30
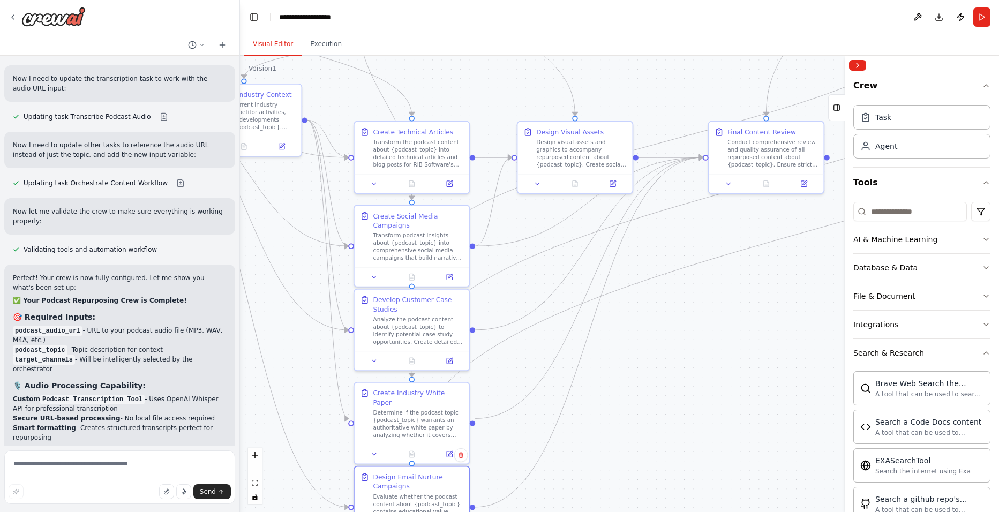
drag, startPoint x: 644, startPoint y: 197, endPoint x: 609, endPoint y: 393, distance: 199.7
click at [609, 393] on div ".deletable-edge-delete-btn { width: 20px; height: 20px; border: 0px solid #ffff…" at bounding box center [619, 284] width 759 height 457
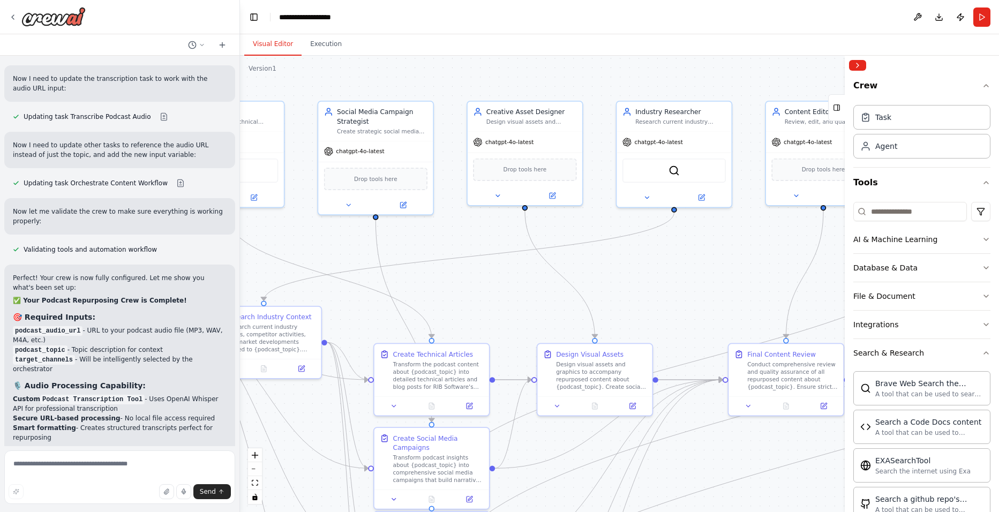
drag, startPoint x: 630, startPoint y: 99, endPoint x: 650, endPoint y: 321, distance: 223.3
click at [650, 321] on div ".deletable-edge-delete-btn { width: 20px; height: 20px; border: 0px solid #ffff…" at bounding box center [619, 284] width 759 height 457
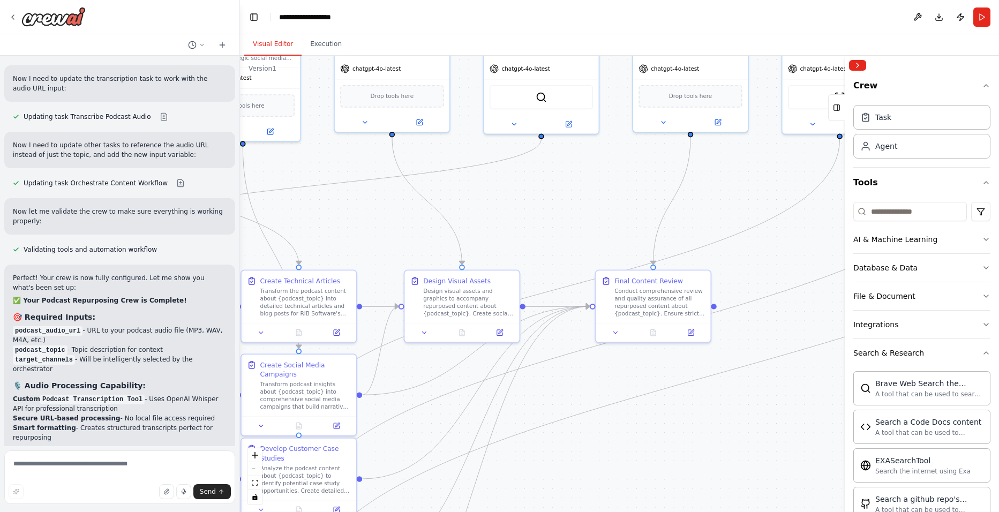
drag, startPoint x: 672, startPoint y: 301, endPoint x: 537, endPoint y: 228, distance: 153.2
click at [539, 228] on div ".deletable-edge-delete-btn { width: 20px; height: 20px; border: 0px solid #ffff…" at bounding box center [619, 284] width 759 height 457
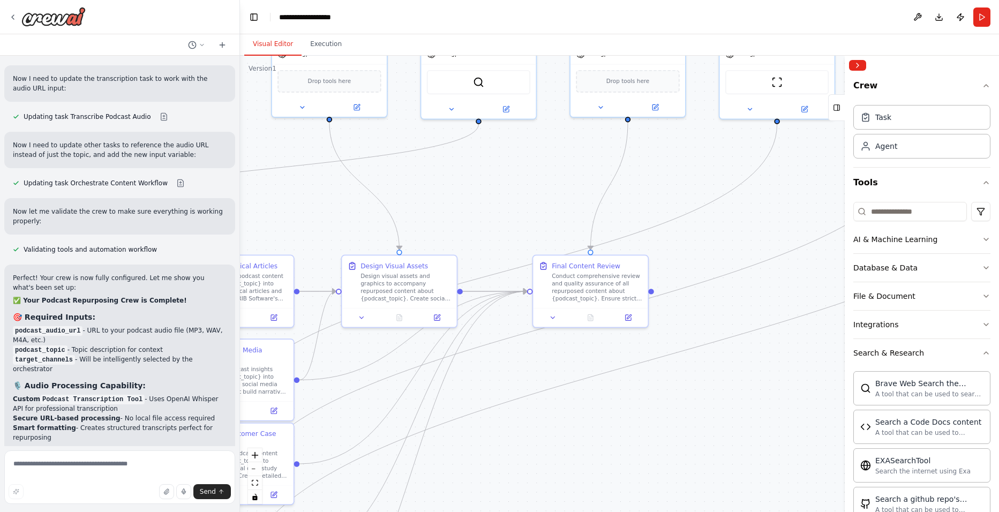
drag, startPoint x: 564, startPoint y: 230, endPoint x: 526, endPoint y: 219, distance: 39.5
click at [526, 219] on div ".deletable-edge-delete-btn { width: 20px; height: 20px; border: 0px solid #ffff…" at bounding box center [619, 284] width 759 height 457
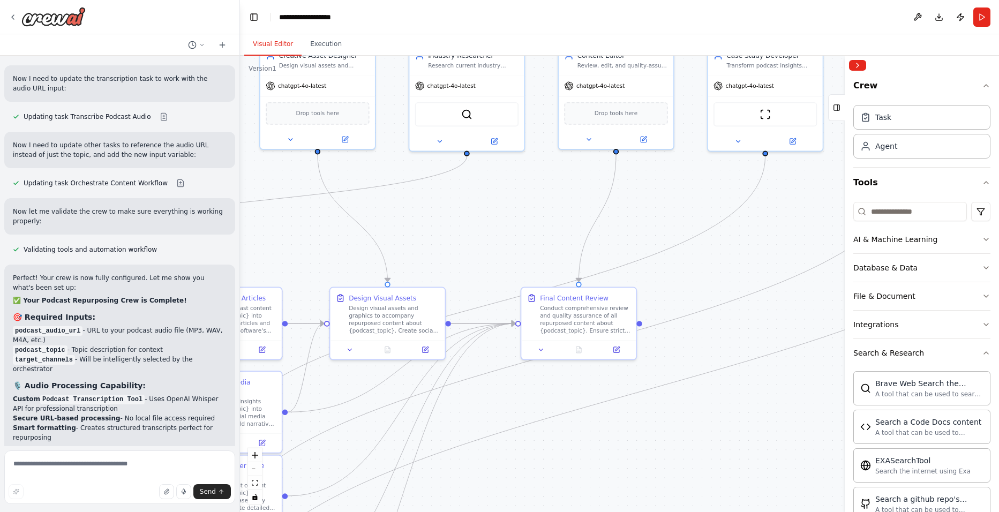
drag, startPoint x: 689, startPoint y: 253, endPoint x: 678, endPoint y: 275, distance: 24.0
click at [678, 275] on div ".deletable-edge-delete-btn { width: 20px; height: 20px; border: 0px solid #ffff…" at bounding box center [619, 284] width 759 height 457
drag, startPoint x: 614, startPoint y: 324, endPoint x: 634, endPoint y: 329, distance: 20.5
click at [634, 329] on div "Conduct comprehensive review and quality assurance of all repurposed content ab…" at bounding box center [604, 327] width 91 height 30
drag, startPoint x: 697, startPoint y: 222, endPoint x: 701, endPoint y: 258, distance: 36.8
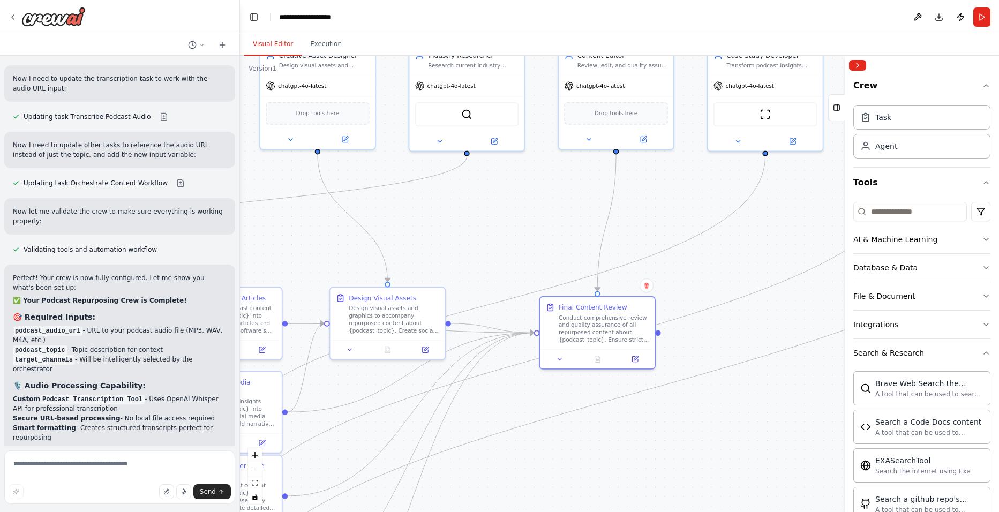
click at [701, 258] on div ".deletable-edge-delete-btn { width: 20px; height: 20px; border: 0px solid #ffff…" at bounding box center [619, 284] width 759 height 457
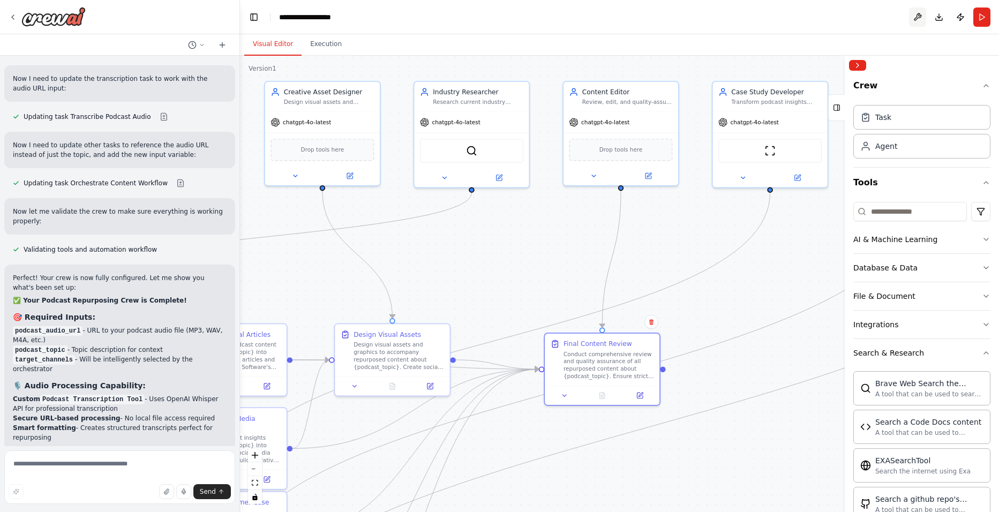
click at [918, 11] on button at bounding box center [917, 17] width 17 height 19
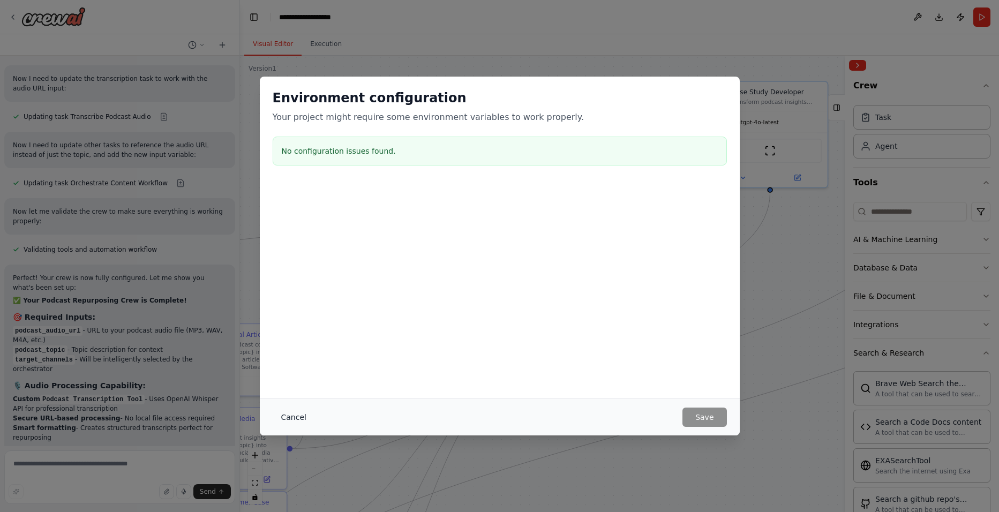
click at [298, 414] on button "Cancel" at bounding box center [294, 417] width 42 height 19
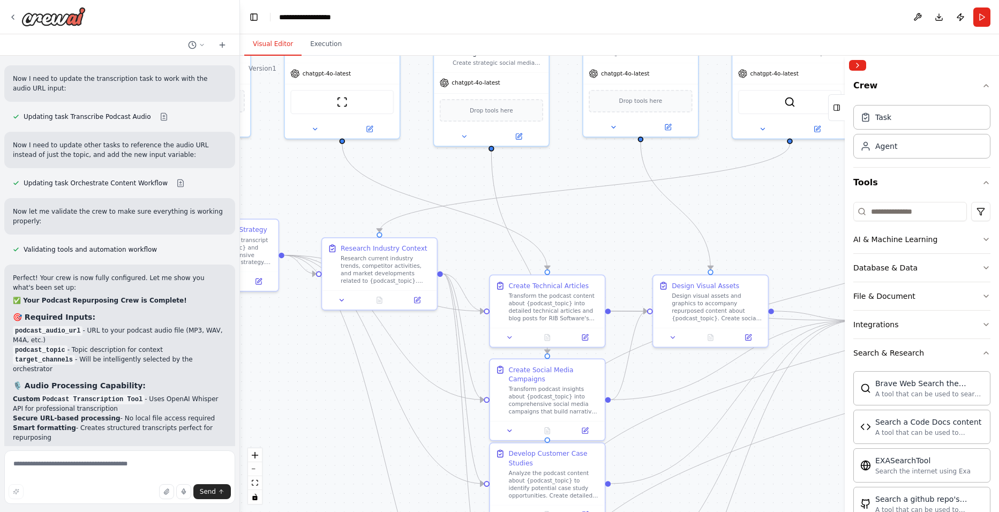
drag, startPoint x: 517, startPoint y: 275, endPoint x: 798, endPoint y: 212, distance: 287.7
click at [798, 212] on div ".deletable-edge-delete-btn { width: 20px; height: 20px; border: 0px solid #ffff…" at bounding box center [619, 284] width 759 height 457
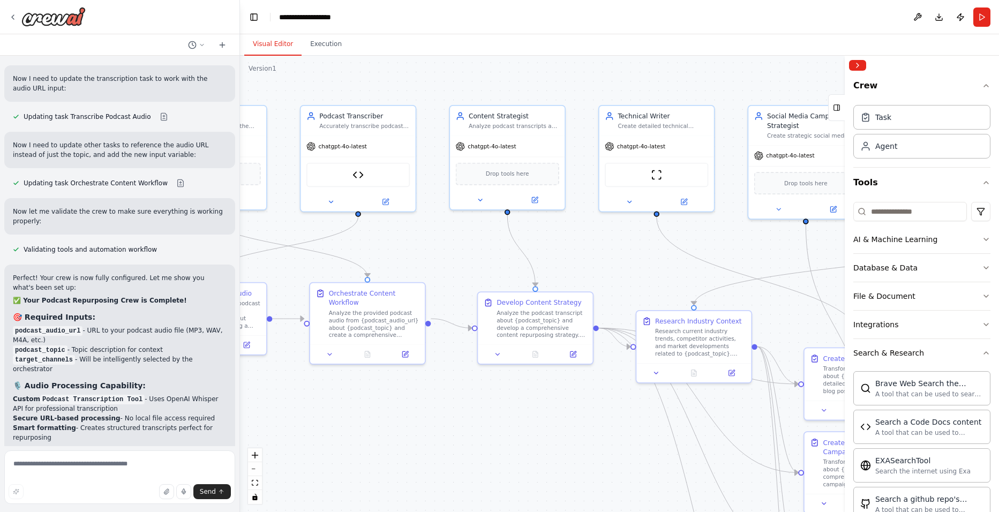
drag, startPoint x: 333, startPoint y: 195, endPoint x: 693, endPoint y: 260, distance: 366.0
click at [689, 270] on div ".deletable-edge-delete-btn { width: 20px; height: 20px; border: 0px solid #ffff…" at bounding box center [619, 284] width 759 height 457
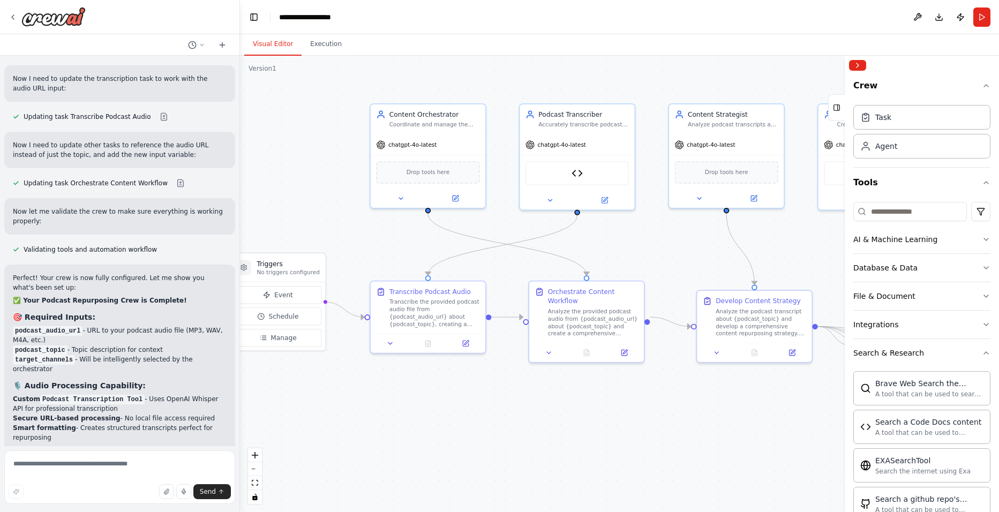
drag, startPoint x: 435, startPoint y: 258, endPoint x: 649, endPoint y: 248, distance: 214.5
click at [647, 250] on div ".deletable-edge-delete-btn { width: 20px; height: 20px; border: 0px solid #ffff…" at bounding box center [619, 284] width 759 height 457
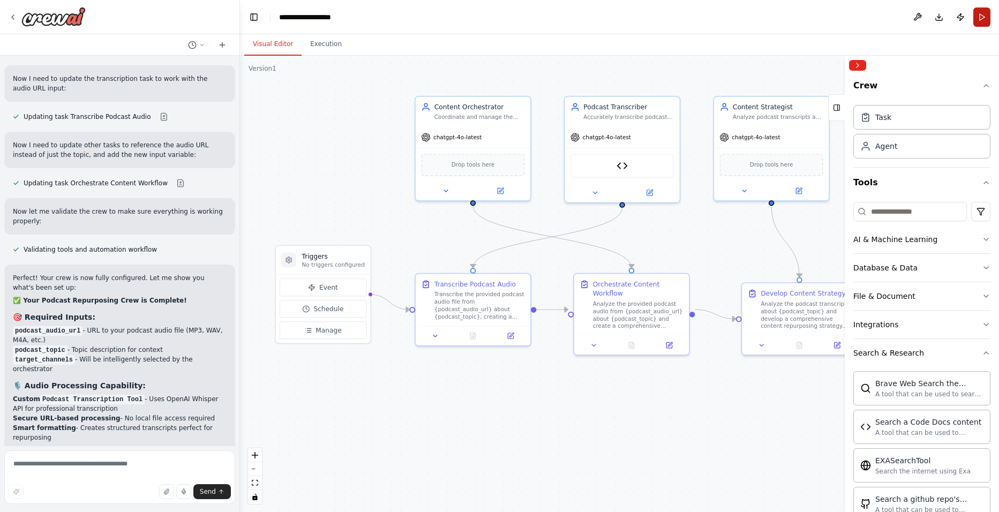
click at [980, 18] on button "Run" at bounding box center [982, 17] width 17 height 19
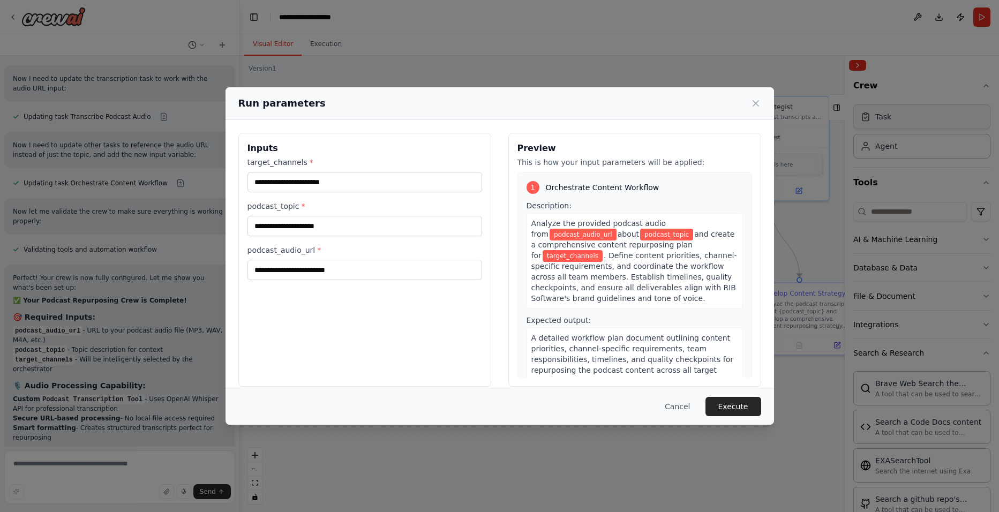
click at [882, 120] on div "Run parameters Inputs target_channels * podcast_topic * podcast_audio_url * Pre…" at bounding box center [499, 256] width 999 height 512
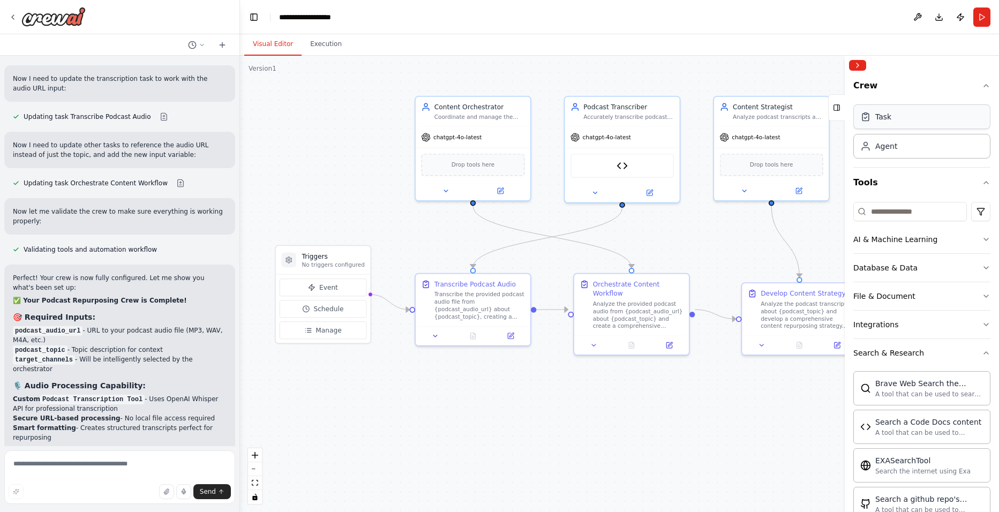
click at [889, 116] on div "Task" at bounding box center [884, 116] width 16 height 11
click at [969, 267] on button "Database & Data" at bounding box center [922, 268] width 137 height 28
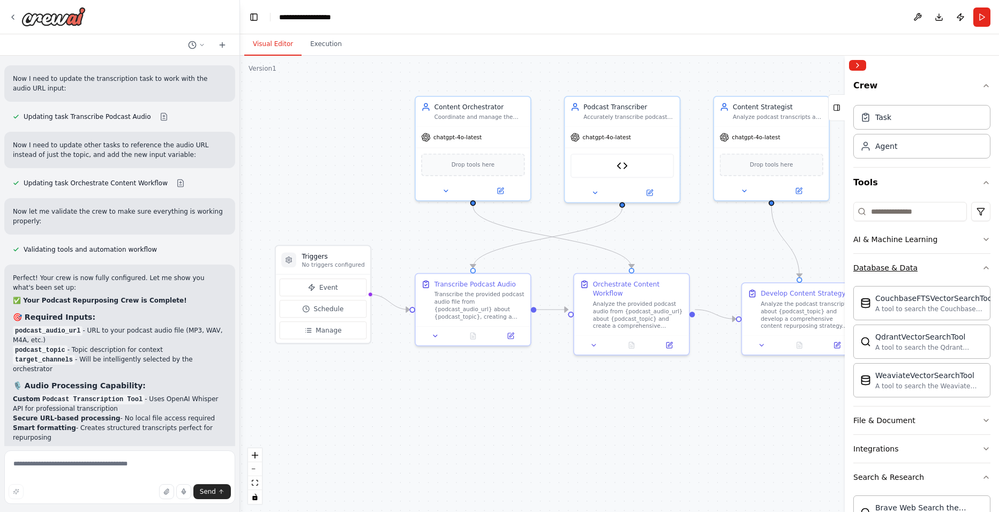
click at [974, 265] on button "Database & Data" at bounding box center [922, 268] width 137 height 28
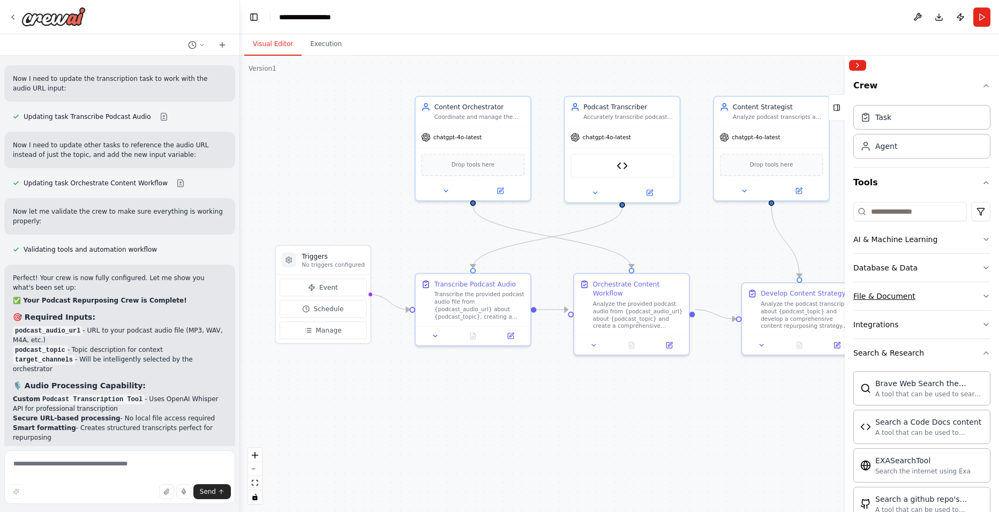
click at [958, 301] on button "File & Document" at bounding box center [922, 296] width 137 height 28
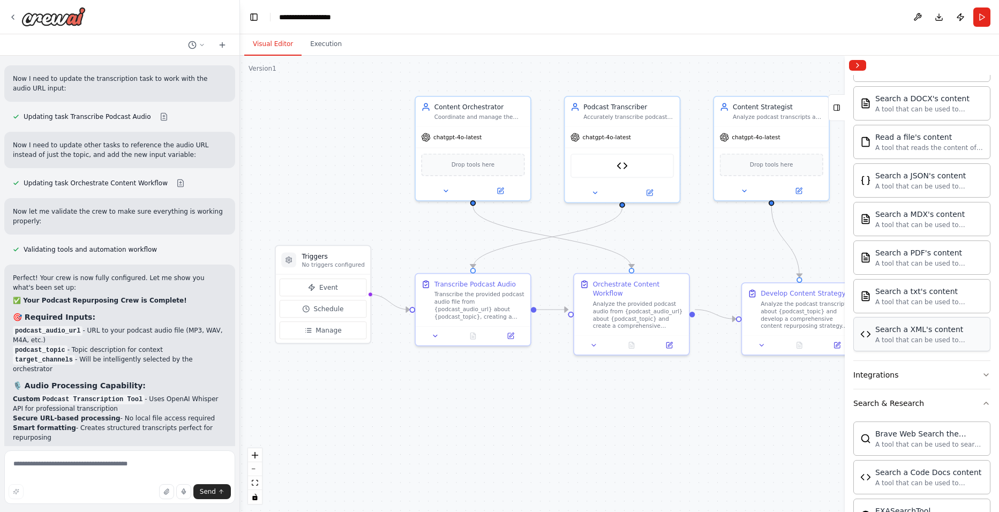
scroll to position [268, 0]
click at [928, 380] on button "Integrations" at bounding box center [922, 374] width 137 height 28
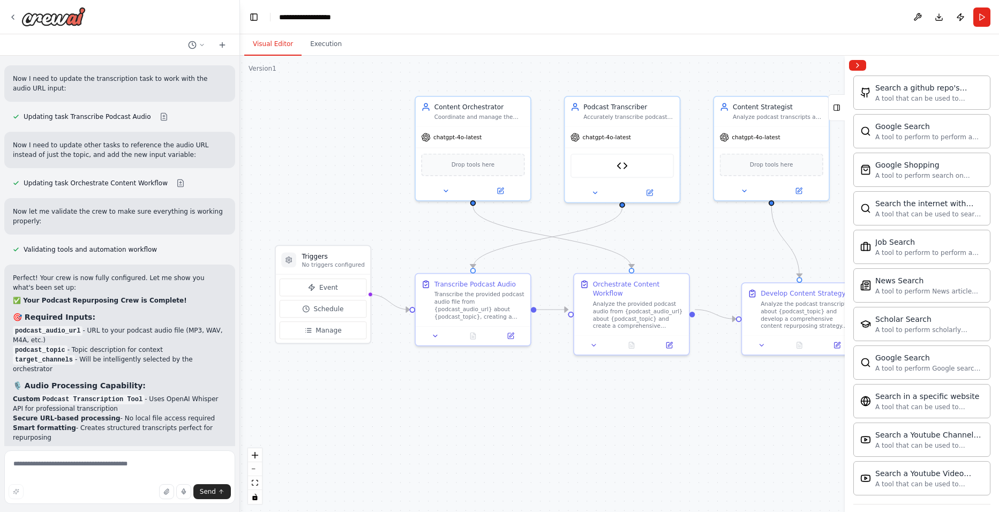
scroll to position [1537, 0]
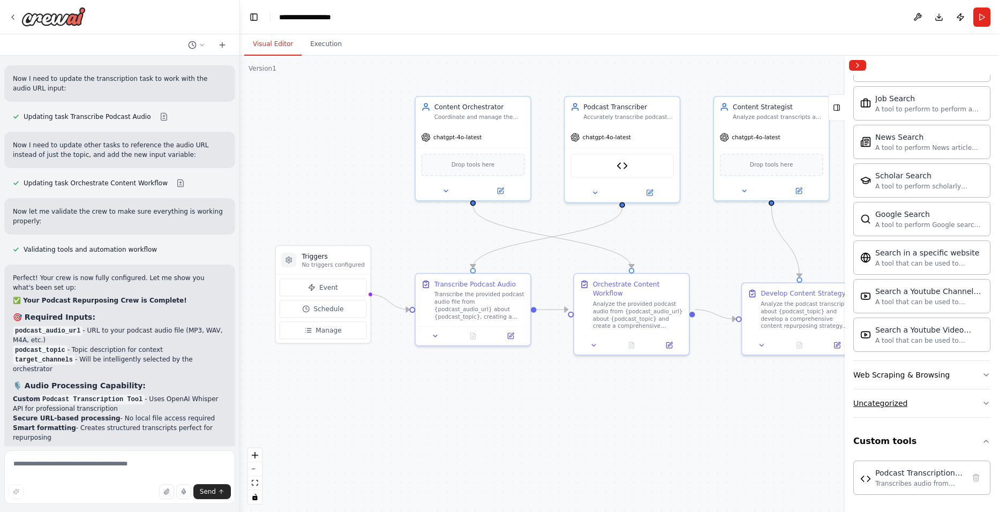
click at [939, 402] on button "Uncategorized" at bounding box center [922, 404] width 137 height 28
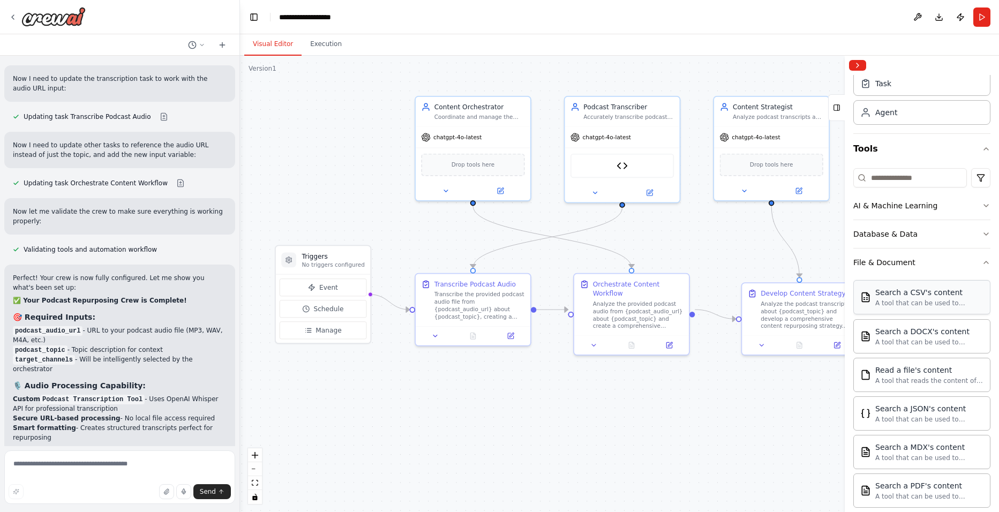
scroll to position [0, 0]
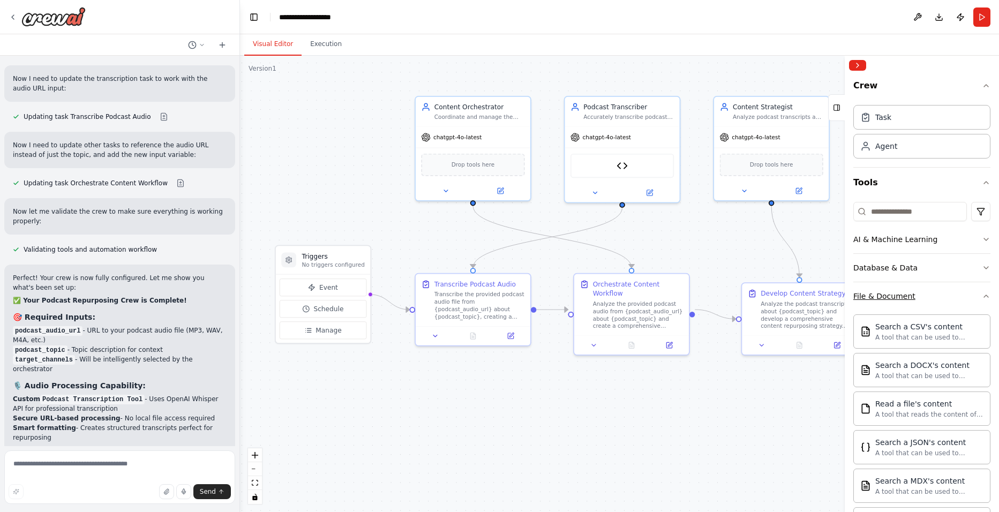
click at [982, 295] on icon "button" at bounding box center [986, 296] width 9 height 9
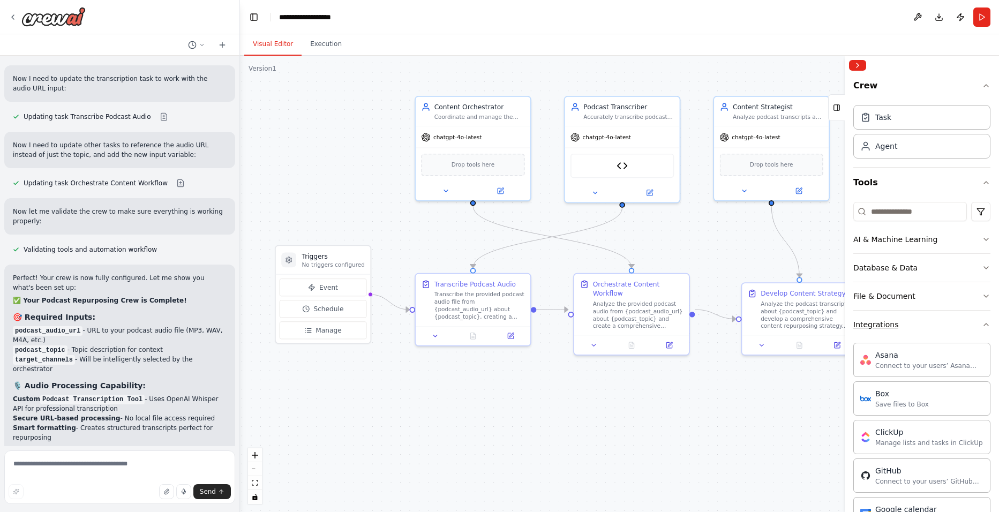
click at [970, 327] on button "Integrations" at bounding box center [922, 325] width 137 height 28
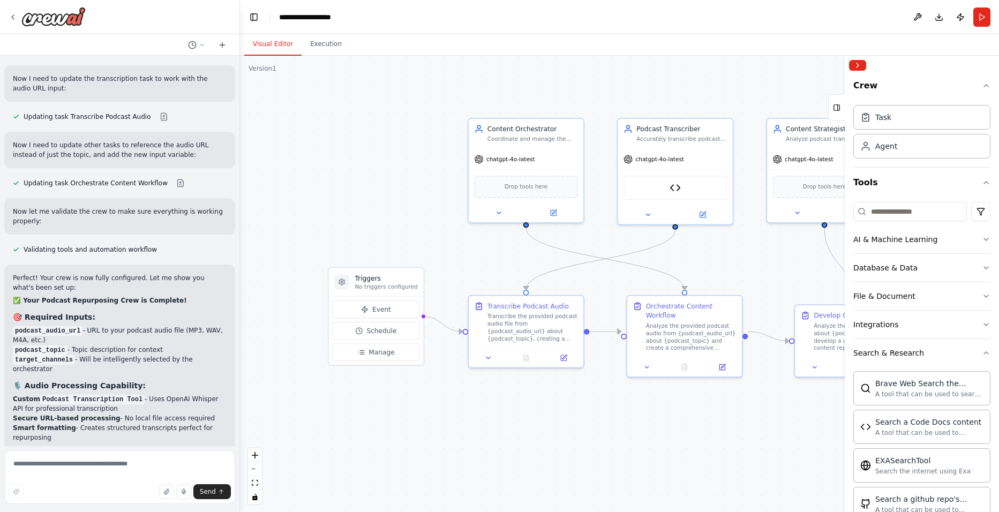
drag, startPoint x: 774, startPoint y: 410, endPoint x: 841, endPoint y: 427, distance: 68.5
click at [841, 427] on div "Create me a content repurposing crew that analyzes audio of our podcast, finds …" at bounding box center [499, 256] width 999 height 512
